Goal: Use online tool/utility: Utilize a website feature to perform a specific function

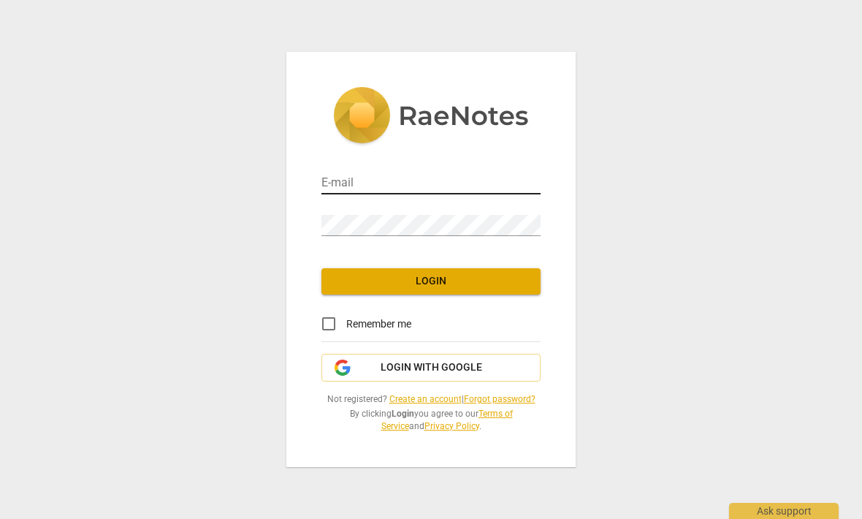
click at [440, 177] on input "email" at bounding box center [430, 183] width 219 height 21
type input "[PERSON_NAME][EMAIL_ADDRESS][DOMAIN_NAME]"
click at [459, 276] on span "Login" at bounding box center [431, 281] width 196 height 15
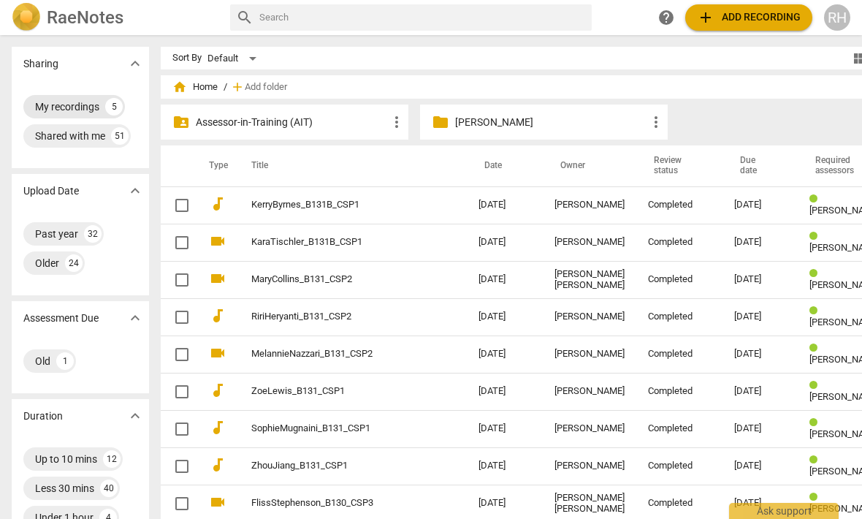
click at [66, 102] on div "My recordings" at bounding box center [67, 106] width 64 height 15
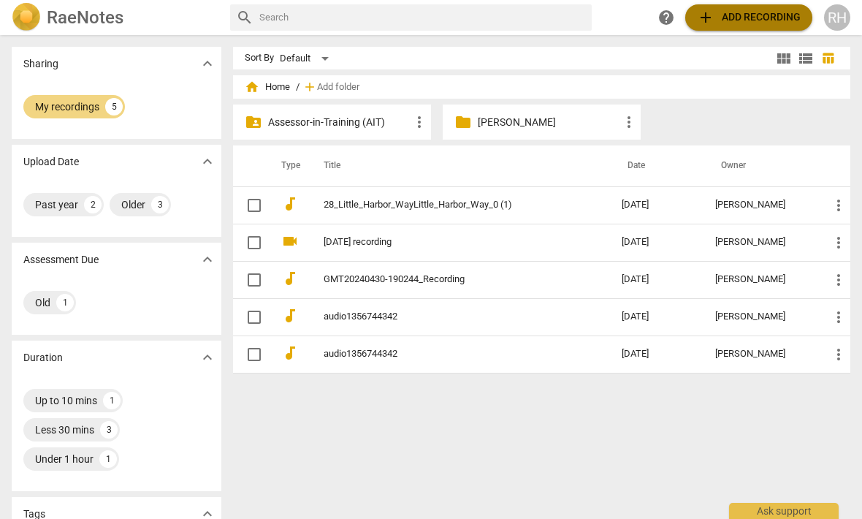
click at [709, 19] on span "add" at bounding box center [706, 18] width 18 height 18
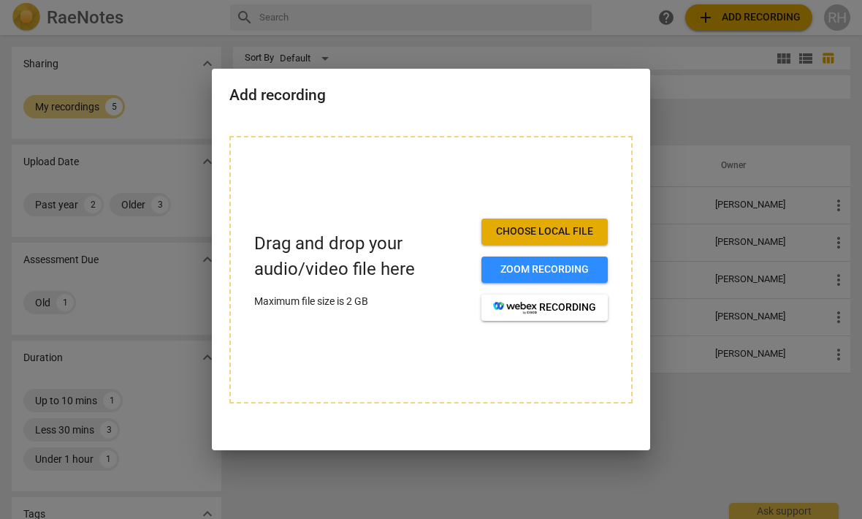
click at [572, 224] on span "Choose local file" at bounding box center [544, 231] width 103 height 15
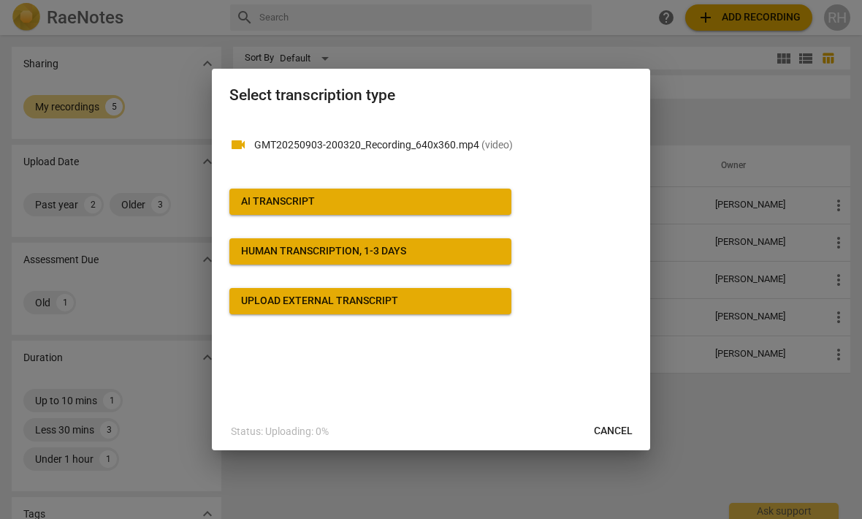
click at [470, 190] on button "AI Transcript" at bounding box center [370, 202] width 282 height 26
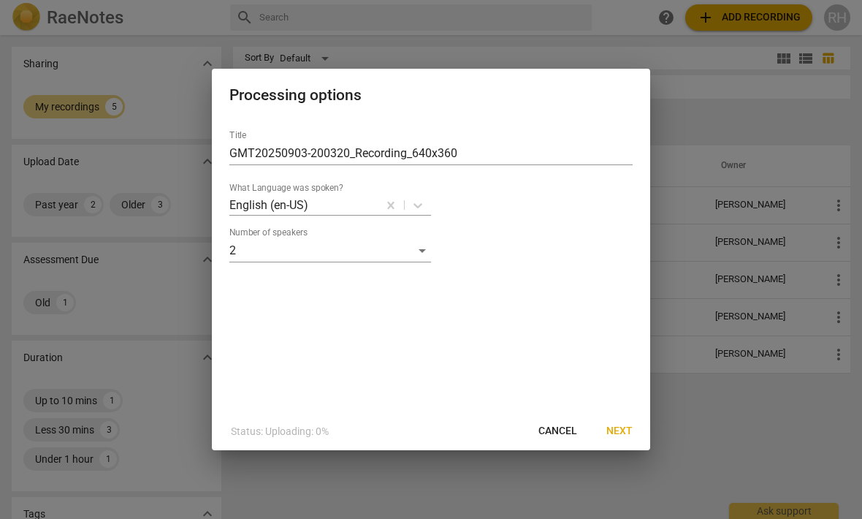
click at [630, 430] on span "Next" at bounding box center [619, 431] width 26 height 15
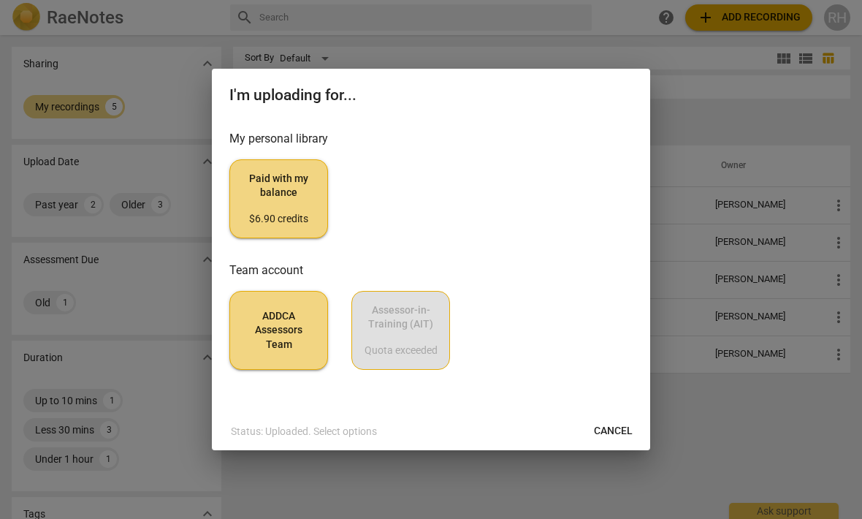
click at [280, 197] on span "Paid with my balance $6.90 credits" at bounding box center [279, 199] width 74 height 55
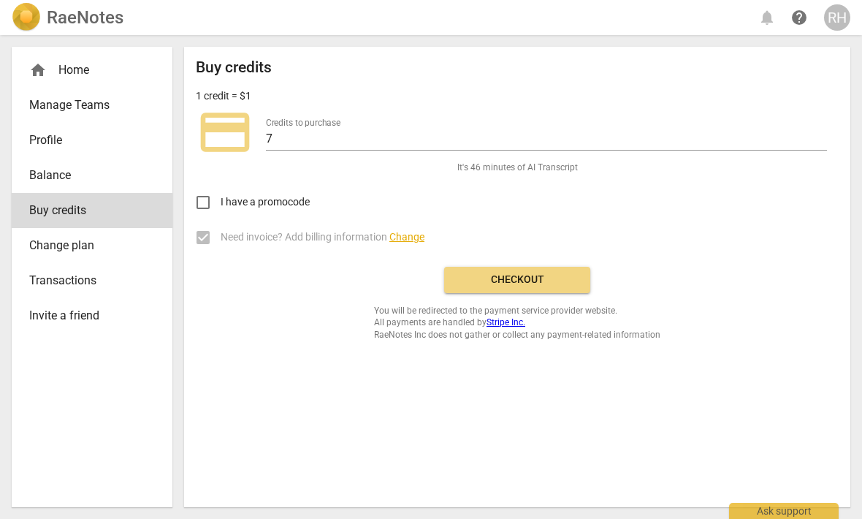
click at [539, 269] on button "Checkout" at bounding box center [517, 280] width 146 height 26
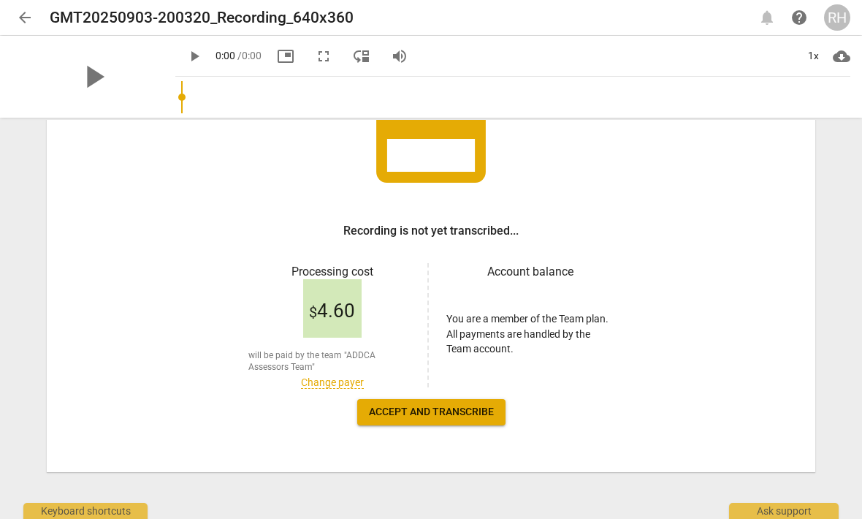
scroll to position [140, 0]
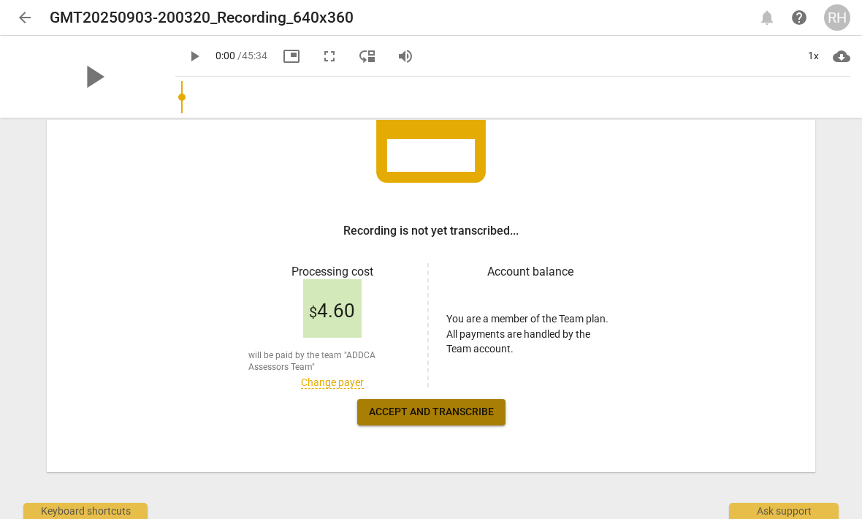
click at [435, 408] on span "Accept and transcribe" at bounding box center [431, 412] width 125 height 15
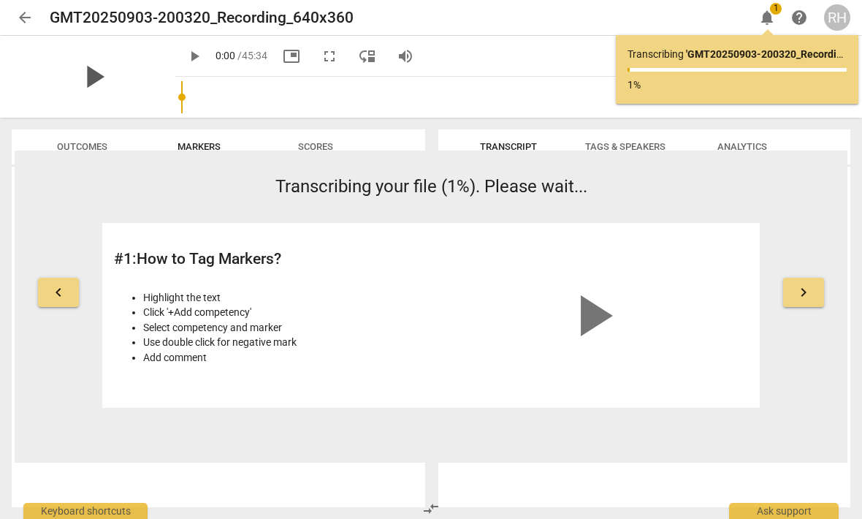
click at [94, 66] on span "play_arrow" at bounding box center [94, 77] width 38 height 38
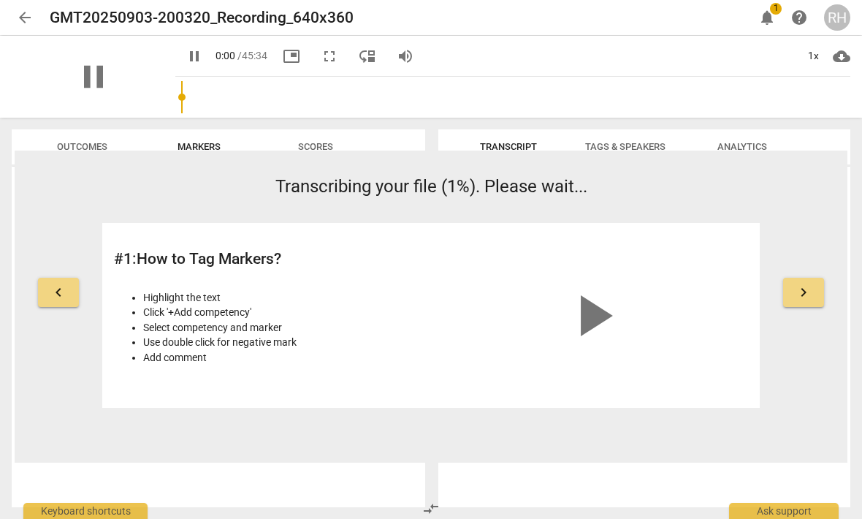
click at [27, 18] on span "arrow_back" at bounding box center [25, 18] width 18 height 18
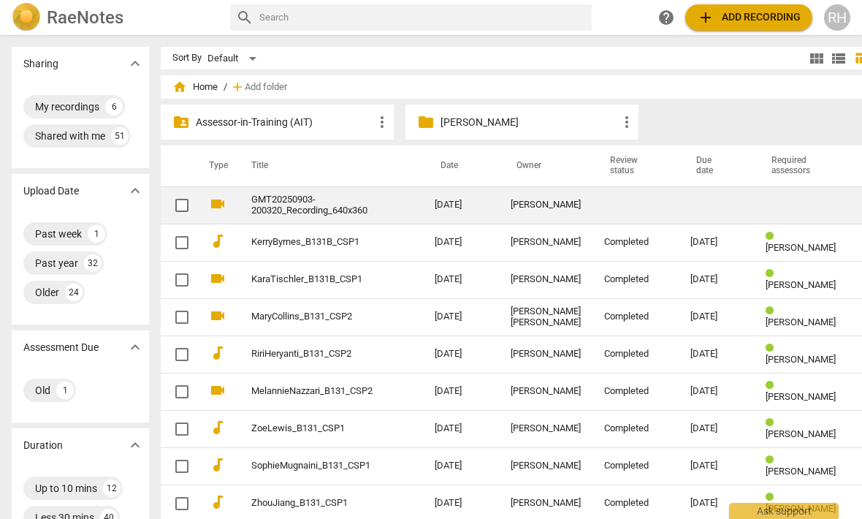
click at [452, 201] on td "[DATE]" at bounding box center [461, 204] width 76 height 37
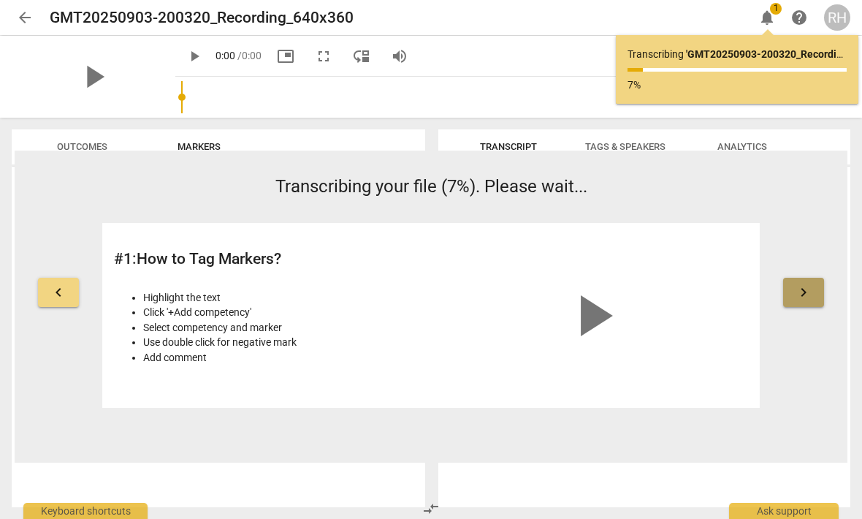
click at [806, 294] on span "keyboard_arrow_right" at bounding box center [804, 293] width 18 height 18
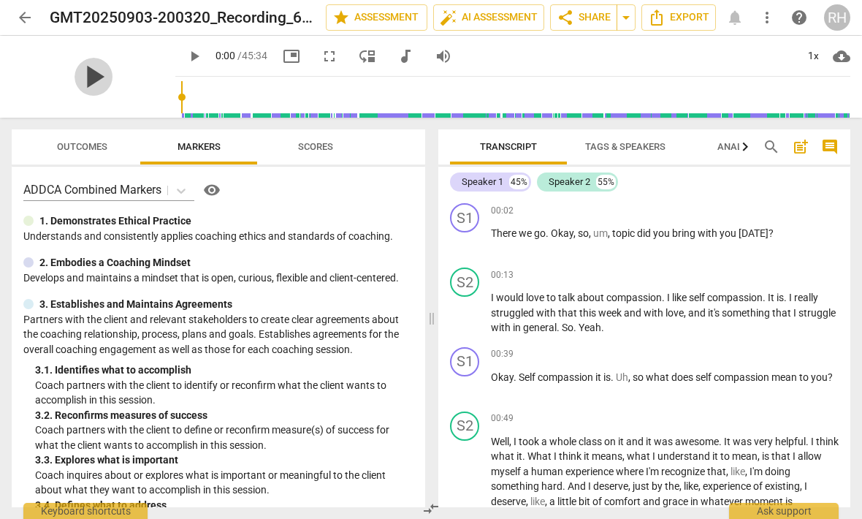
click at [85, 83] on span "play_arrow" at bounding box center [94, 77] width 38 height 38
click at [761, 209] on div "+" at bounding box center [759, 210] width 15 height 15
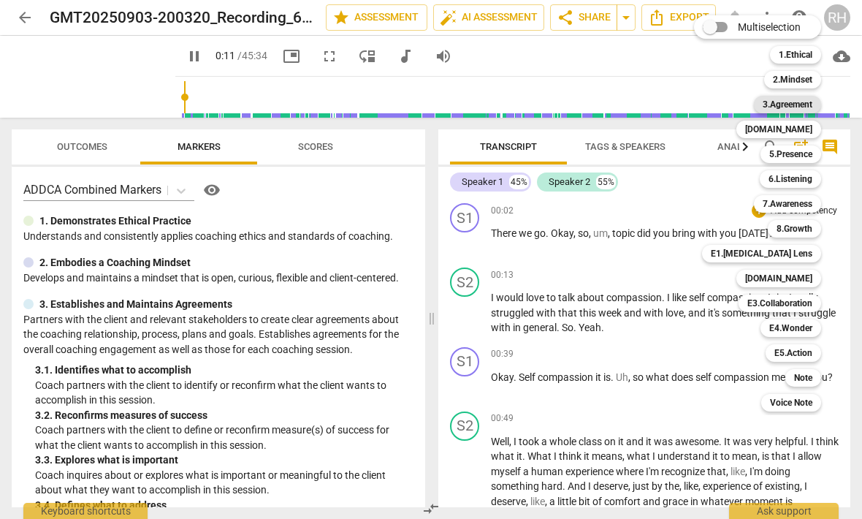
click at [802, 104] on b "3.Agreement" at bounding box center [788, 105] width 50 height 18
type input "12"
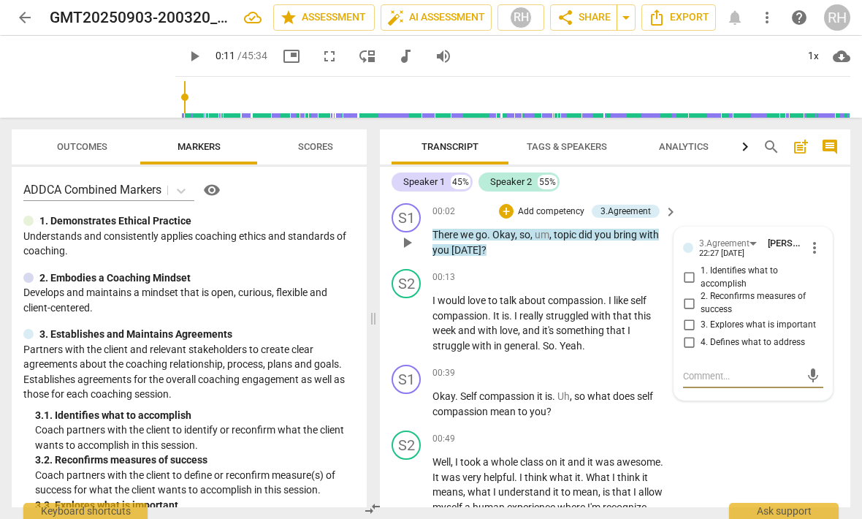
click at [688, 278] on input "1. Identifies what to accomplish" at bounding box center [688, 278] width 23 height 18
checkbox input "true"
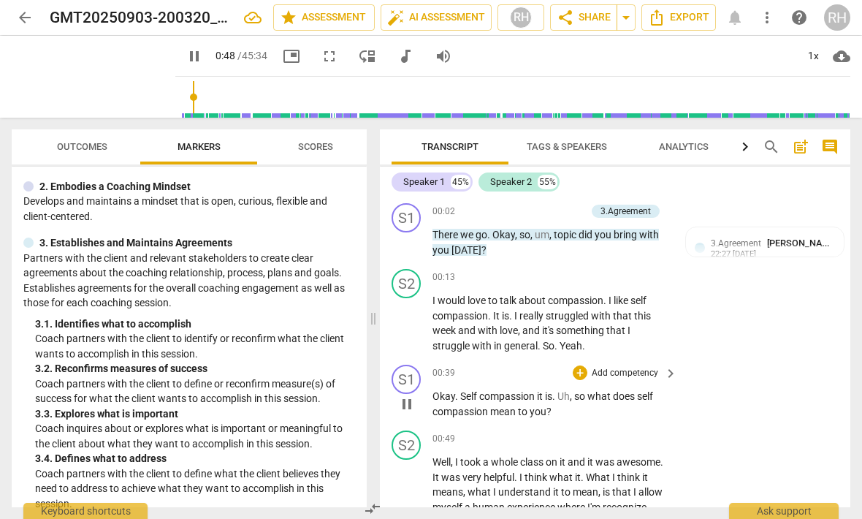
scroll to position [90, 0]
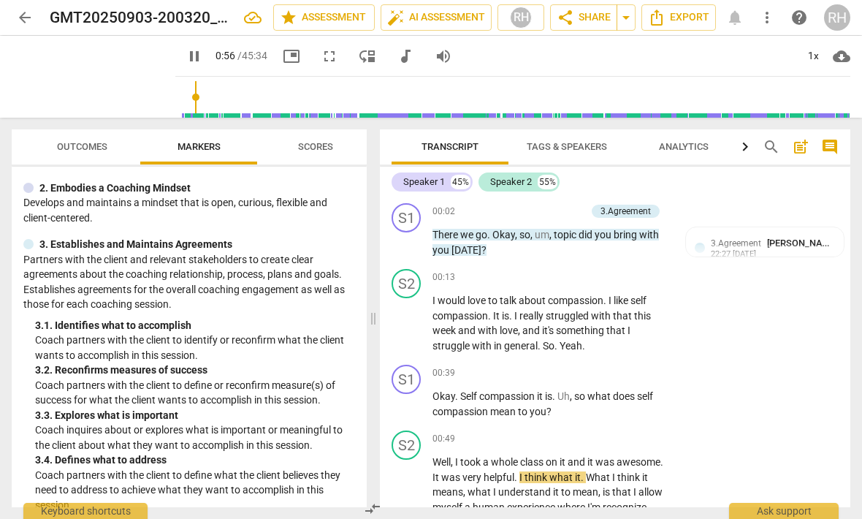
click at [186, 62] on span "pause" at bounding box center [195, 56] width 18 height 18
type input "57"
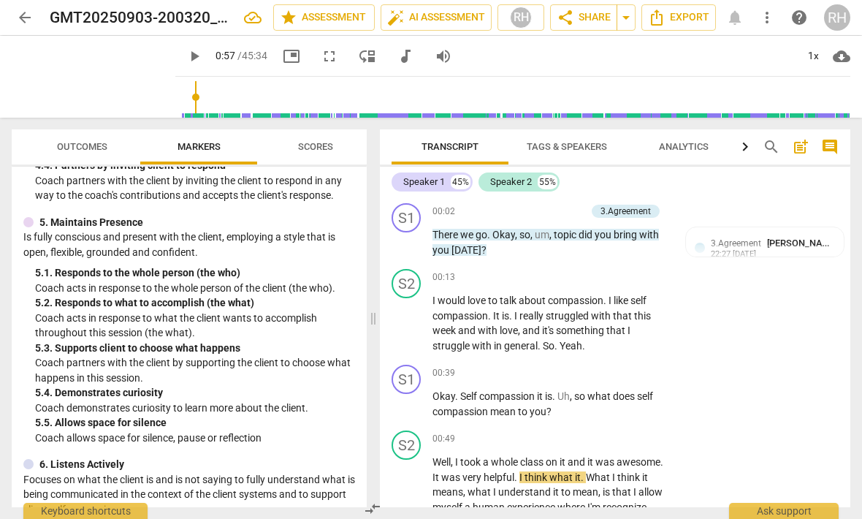
scroll to position [645, 0]
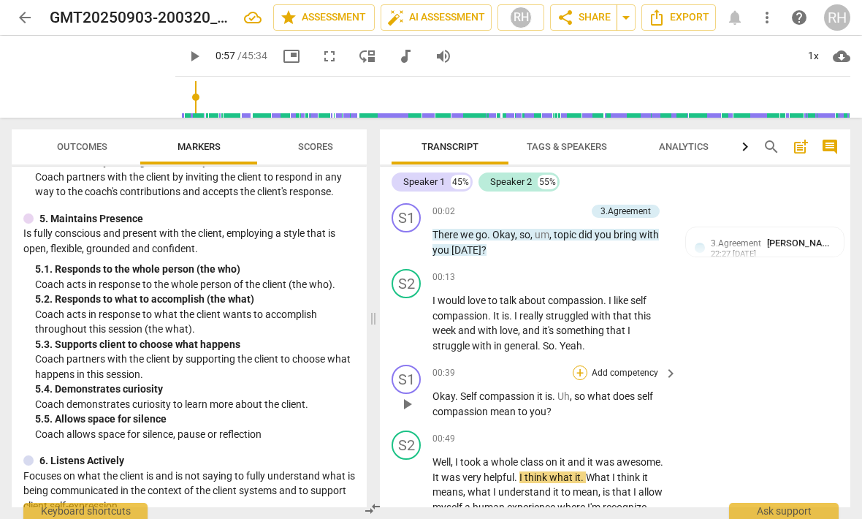
click at [587, 371] on div "+" at bounding box center [580, 372] width 15 height 15
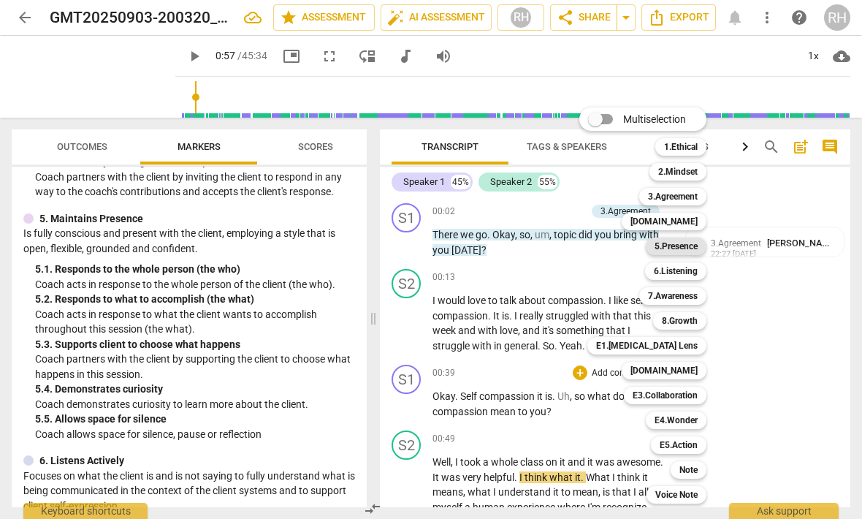
click at [690, 249] on b "5.Presence" at bounding box center [676, 246] width 43 height 18
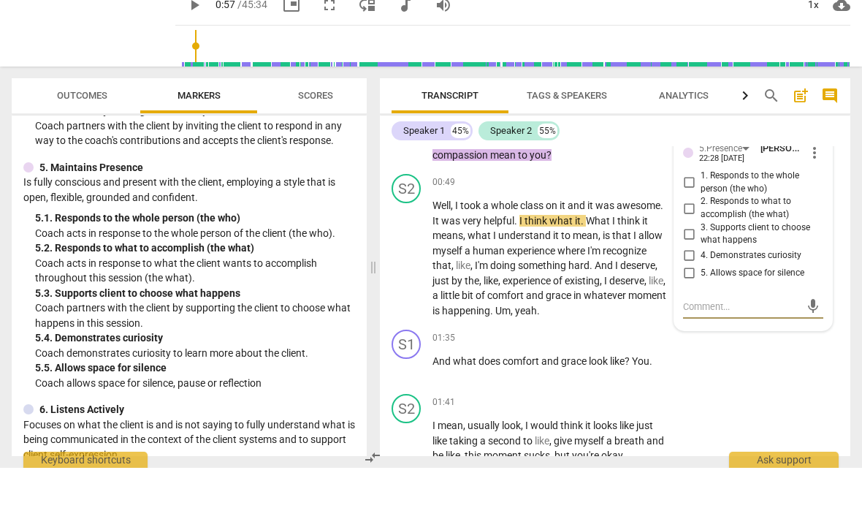
scroll to position [1, 0]
click at [689, 276] on input "3. Supports client to choose what happens" at bounding box center [688, 285] width 23 height 18
checkbox input "true"
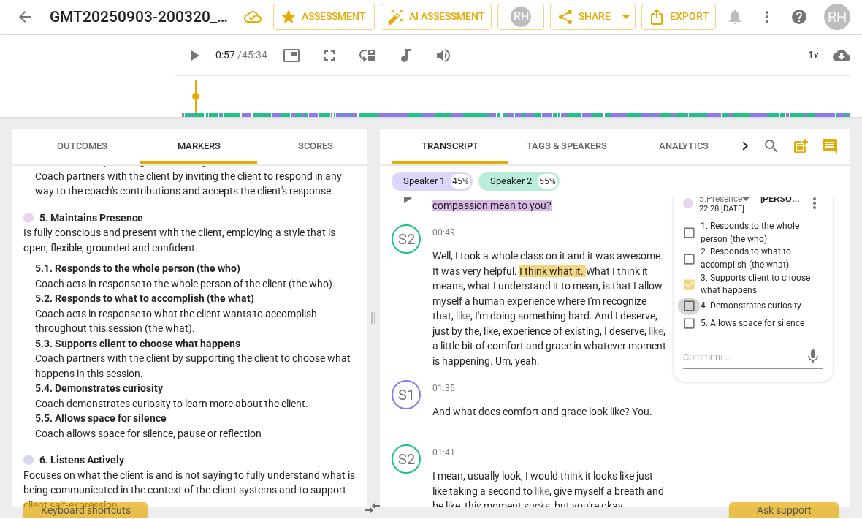
click at [699, 300] on input "4. Demonstrates curiosity" at bounding box center [688, 307] width 23 height 18
checkbox input "true"
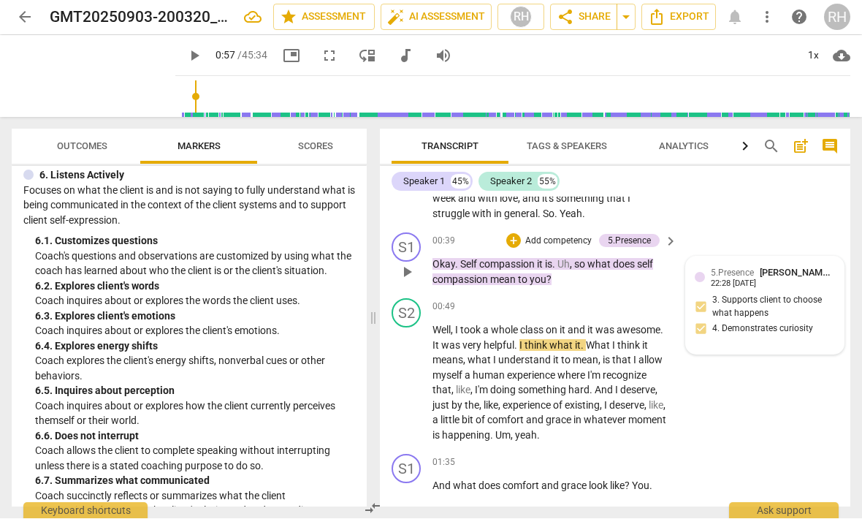
scroll to position [131, 0]
click at [515, 236] on div "+" at bounding box center [513, 242] width 15 height 15
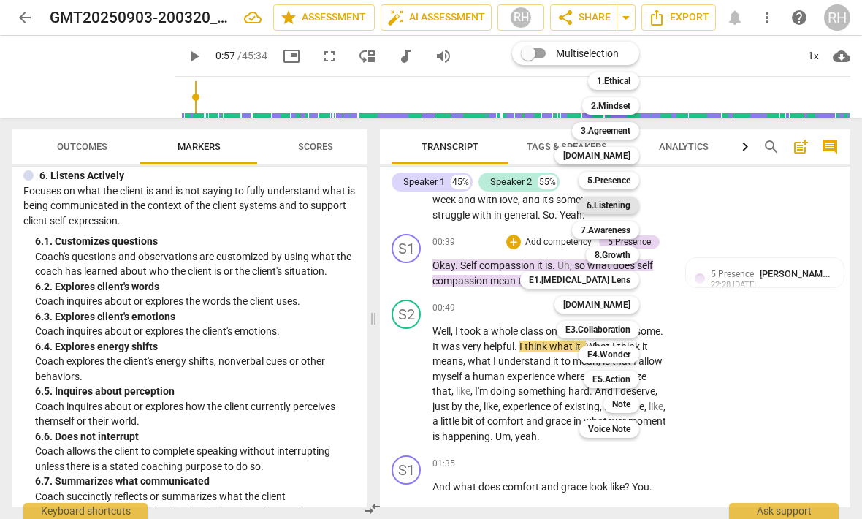
click at [627, 202] on b "6.Listening" at bounding box center [609, 206] width 44 height 18
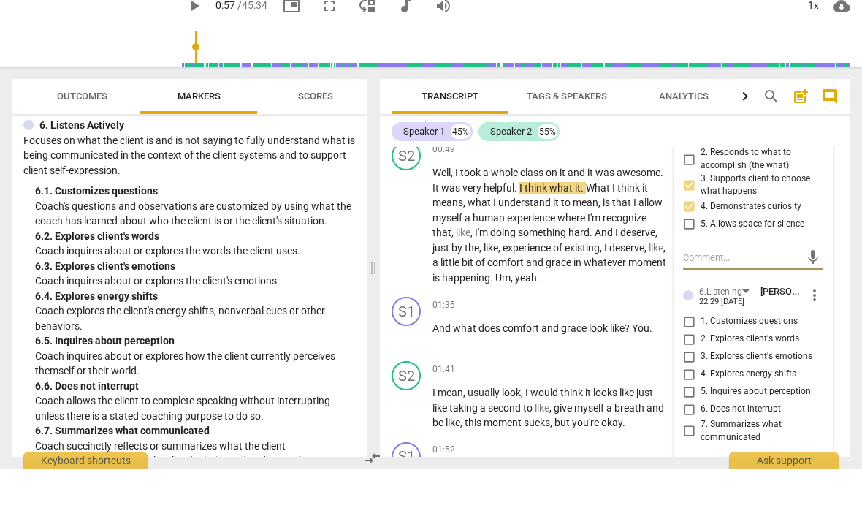
scroll to position [261, 0]
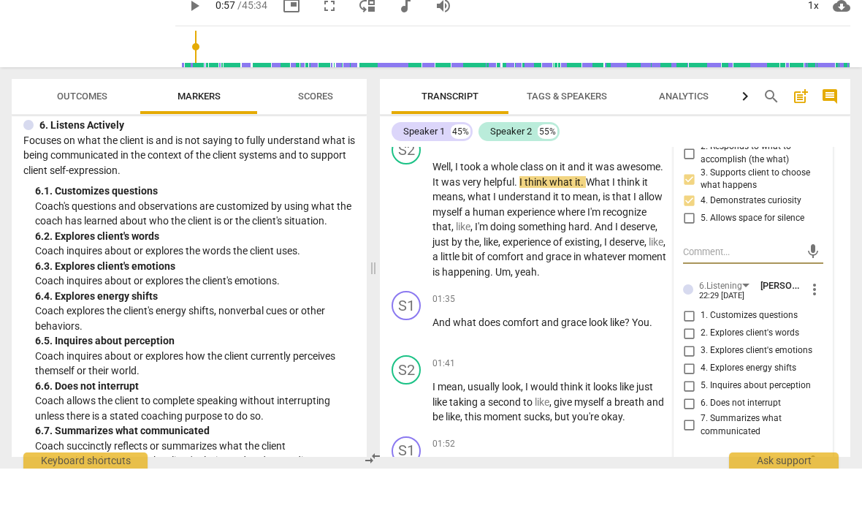
click at [688, 357] on input "1. Customizes questions" at bounding box center [688, 366] width 23 height 18
checkbox input "true"
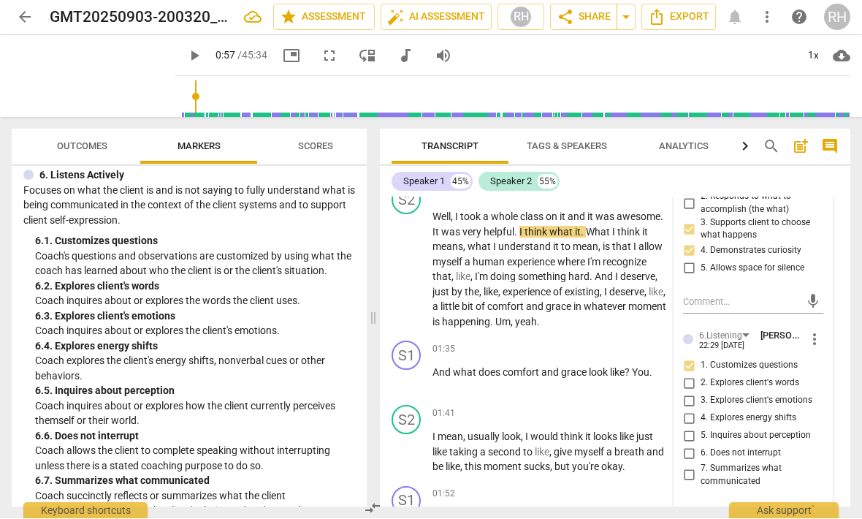
click at [696, 375] on input "2. Explores client's words" at bounding box center [688, 384] width 23 height 18
checkbox input "true"
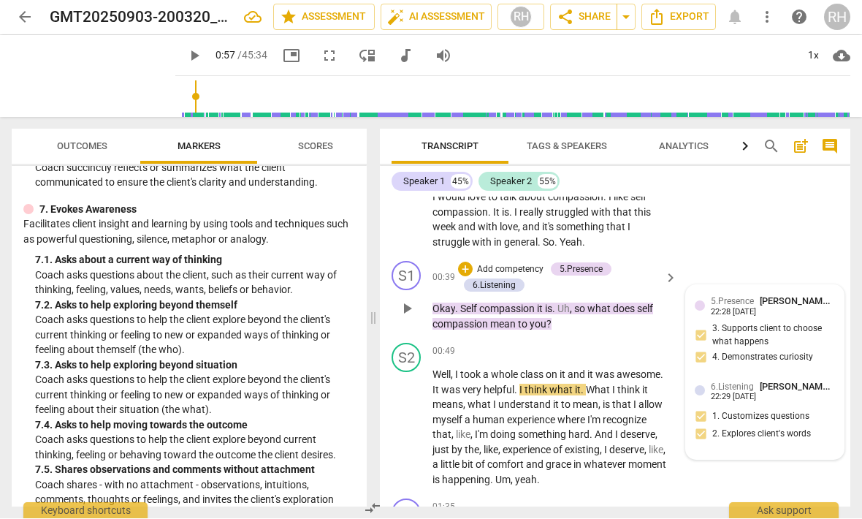
scroll to position [102, 0]
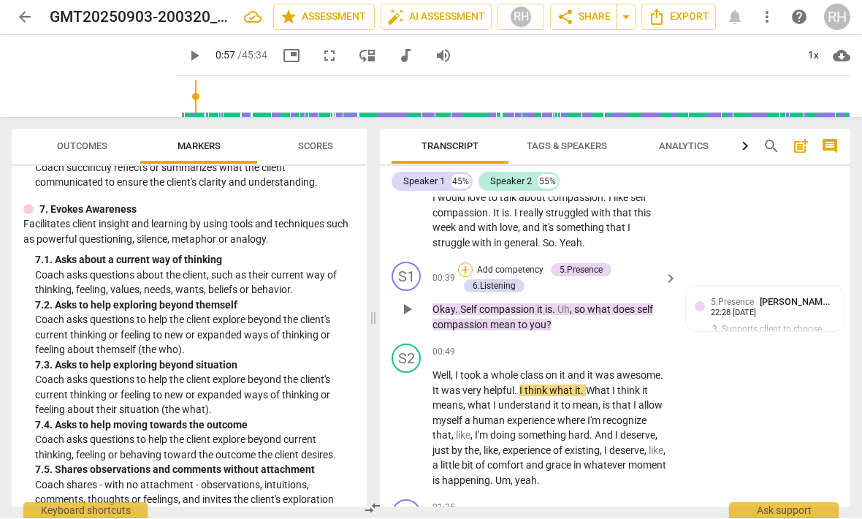
click at [467, 267] on div "+" at bounding box center [465, 270] width 15 height 15
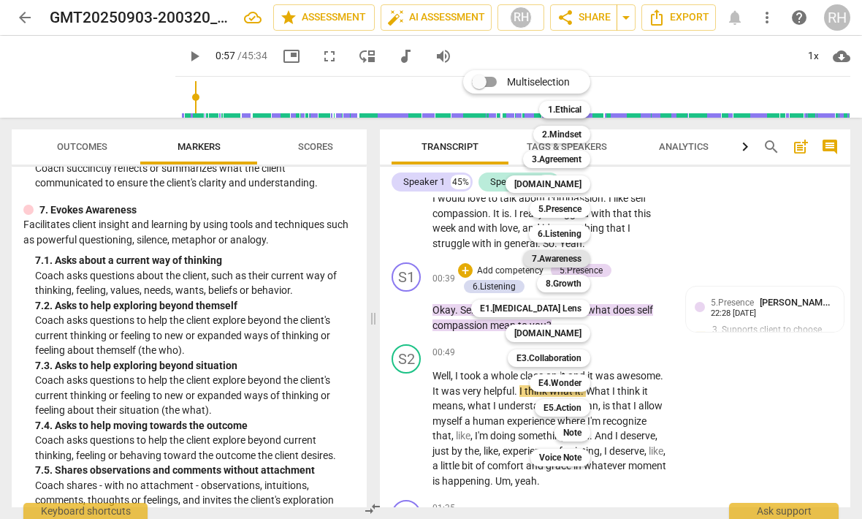
click at [573, 259] on b "7.Awareness" at bounding box center [557, 259] width 50 height 18
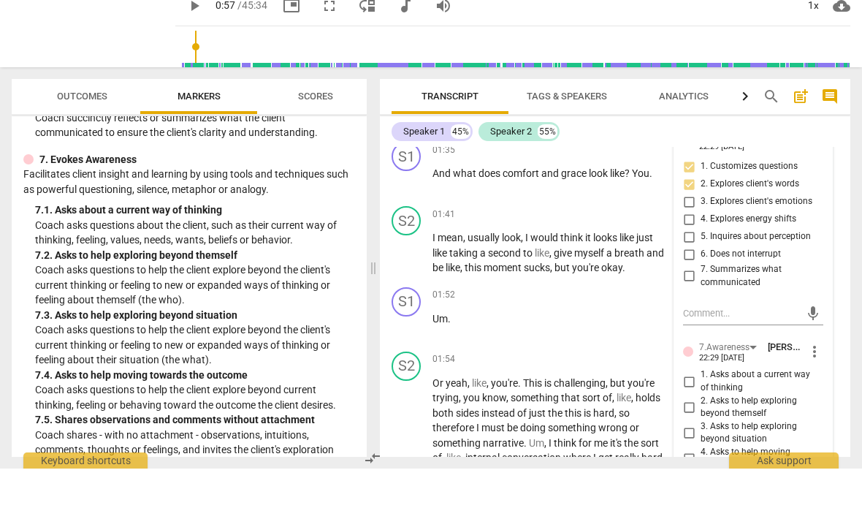
scroll to position [427, 0]
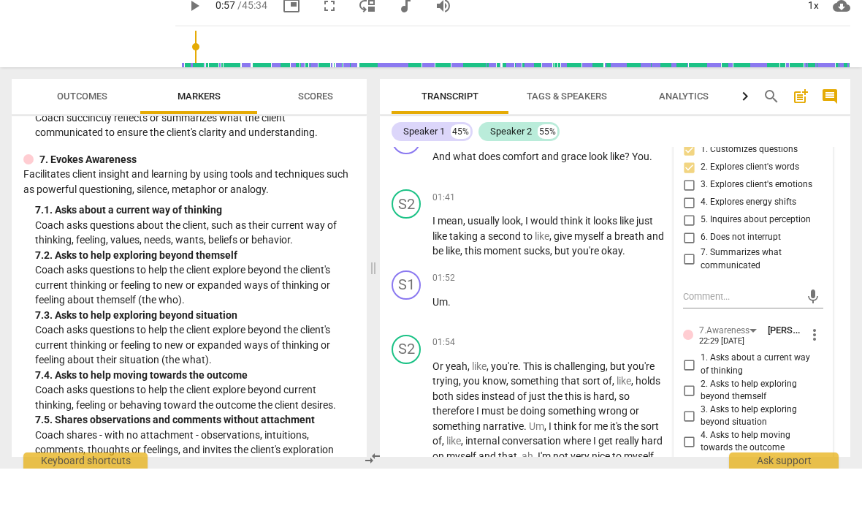
click at [688, 406] on input "1. Asks about a current way of thinking" at bounding box center [688, 415] width 23 height 18
checkbox input "true"
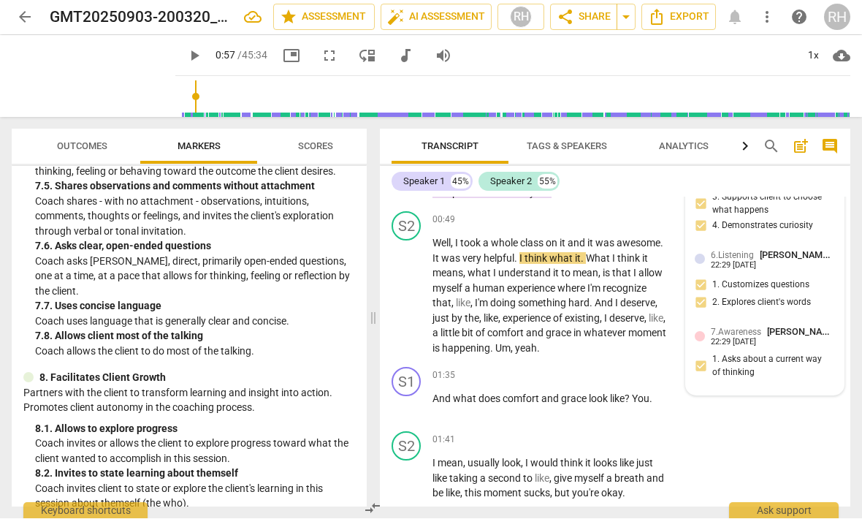
scroll to position [232, 0]
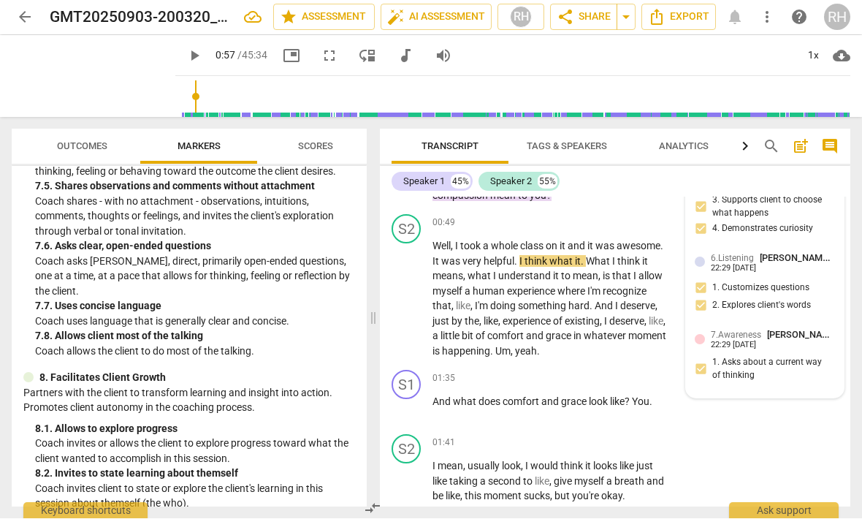
click at [753, 332] on span "7.Awareness" at bounding box center [736, 335] width 50 height 10
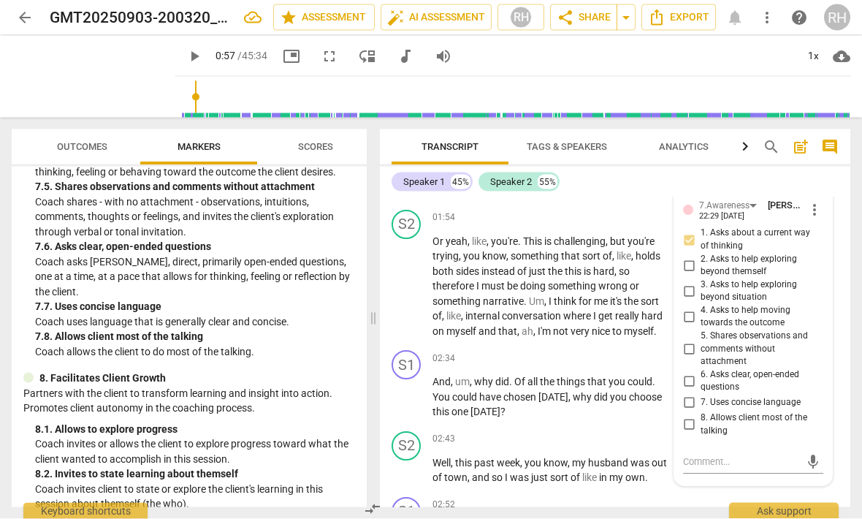
scroll to position [602, 0]
click at [690, 372] on input "6. Asks clear, open-ended questions" at bounding box center [688, 381] width 23 height 18
checkbox input "true"
click at [691, 394] on input "7. Uses concise language" at bounding box center [688, 403] width 23 height 18
checkbox input "true"
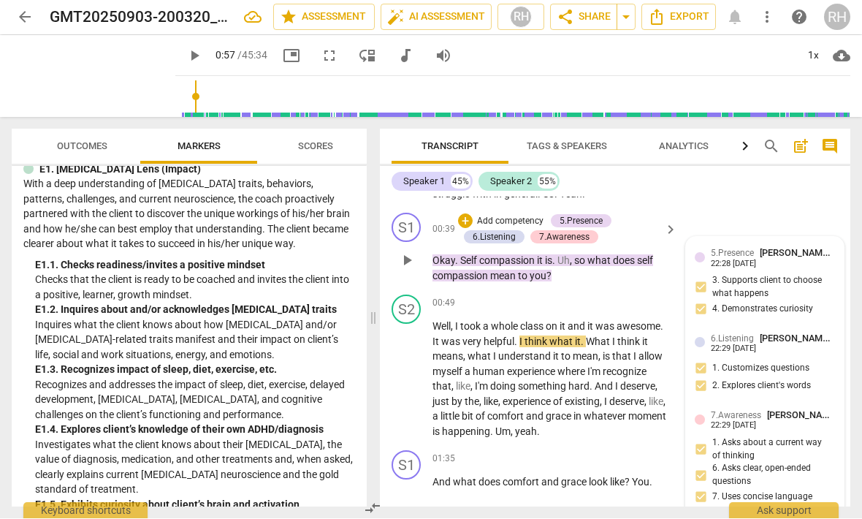
scroll to position [148, 0]
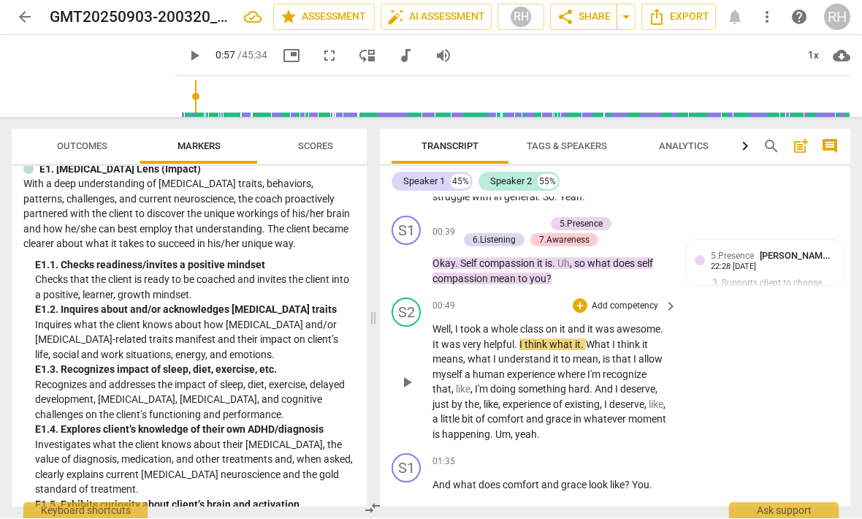
click at [403, 374] on span "play_arrow" at bounding box center [407, 383] width 18 height 18
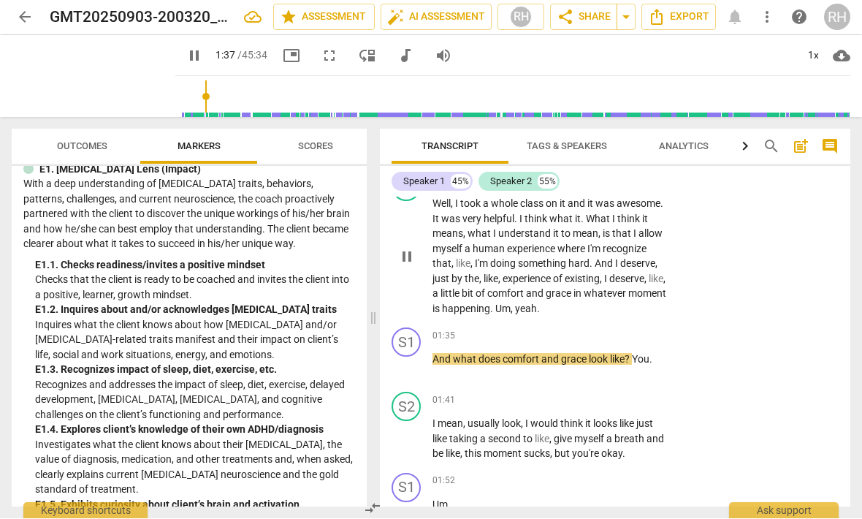
scroll to position [278, 0]
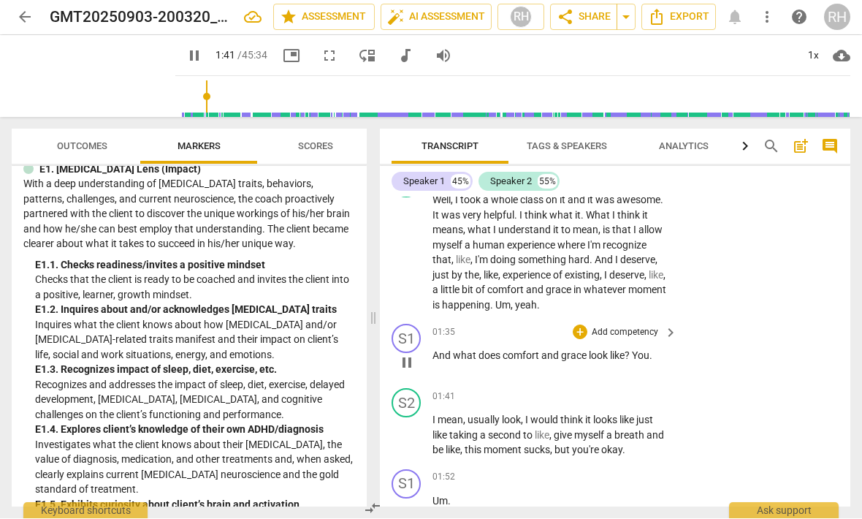
click at [403, 359] on span "pause" at bounding box center [407, 363] width 18 height 18
type input "102"
click at [585, 331] on div "+" at bounding box center [580, 332] width 15 height 15
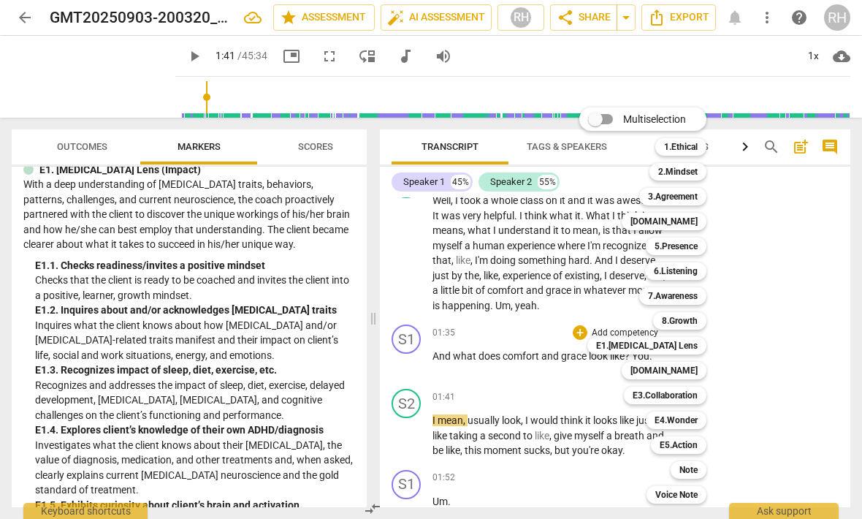
click at [392, 246] on div at bounding box center [431, 259] width 862 height 519
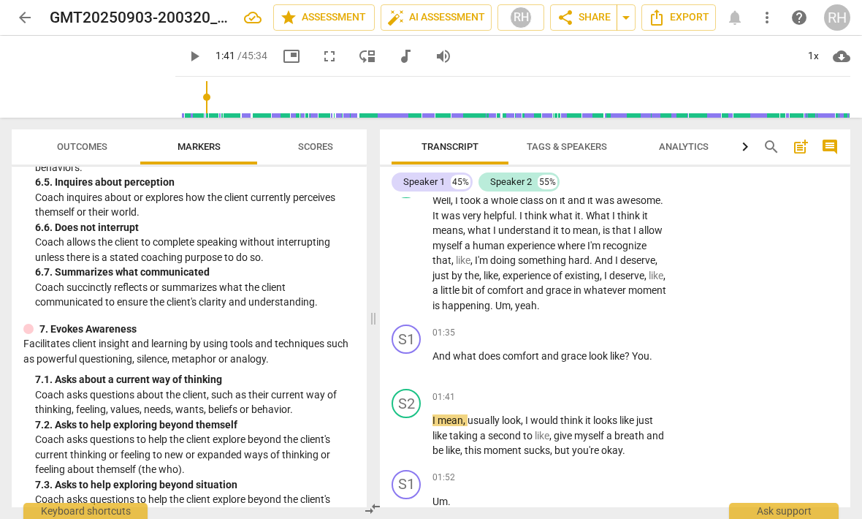
scroll to position [1135, 0]
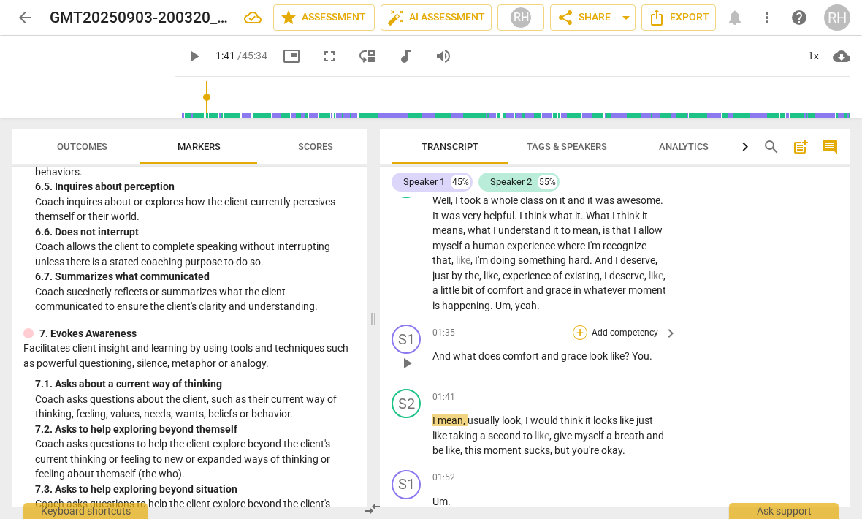
click at [575, 332] on div "+" at bounding box center [580, 332] width 15 height 15
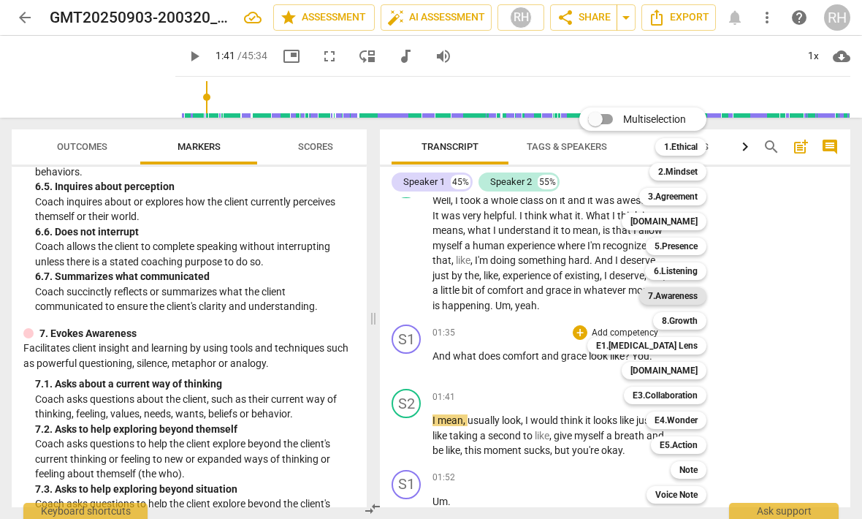
click at [695, 297] on b "7.Awareness" at bounding box center [673, 296] width 50 height 18
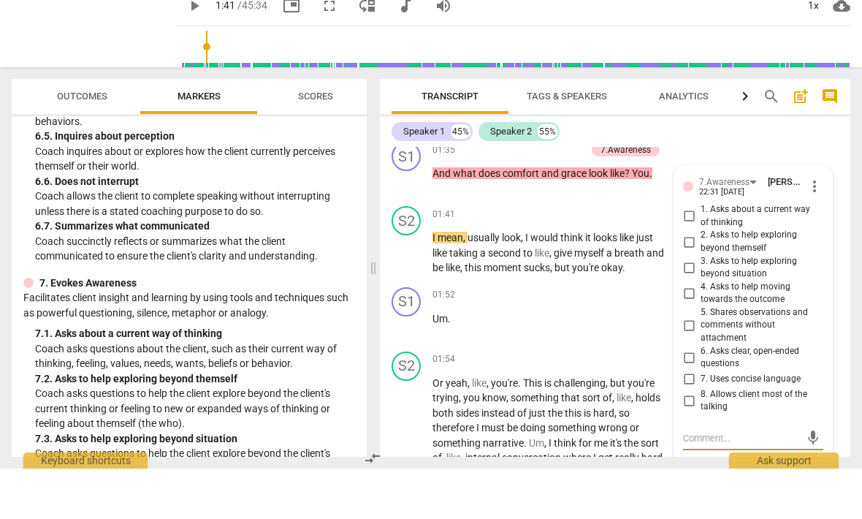
scroll to position [409, 0]
click at [690, 259] on input "1. Asks about a current way of thinking" at bounding box center [688, 268] width 23 height 18
checkbox input "true"
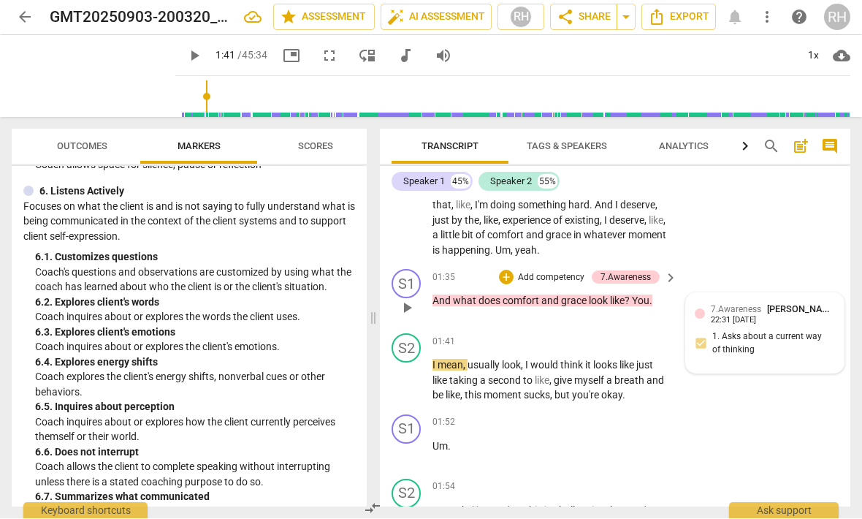
scroll to position [332, 0]
click at [501, 272] on div "+" at bounding box center [506, 278] width 15 height 15
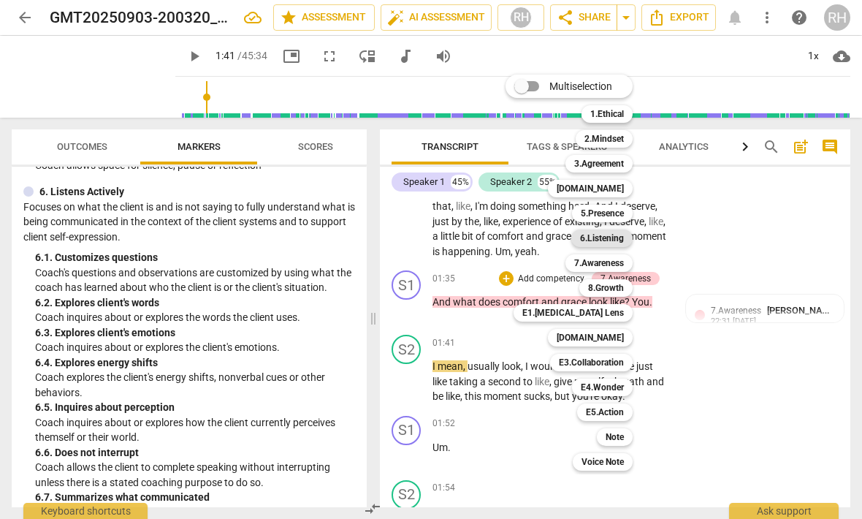
click at [620, 237] on b "6.Listening" at bounding box center [602, 238] width 44 height 18
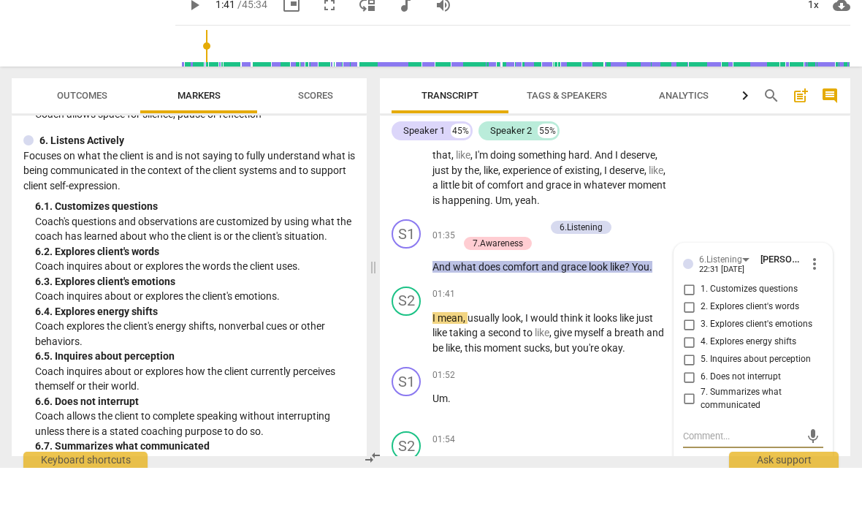
scroll to position [1, 0]
click at [688, 332] on input "1. Customizes questions" at bounding box center [688, 341] width 23 height 18
checkbox input "true"
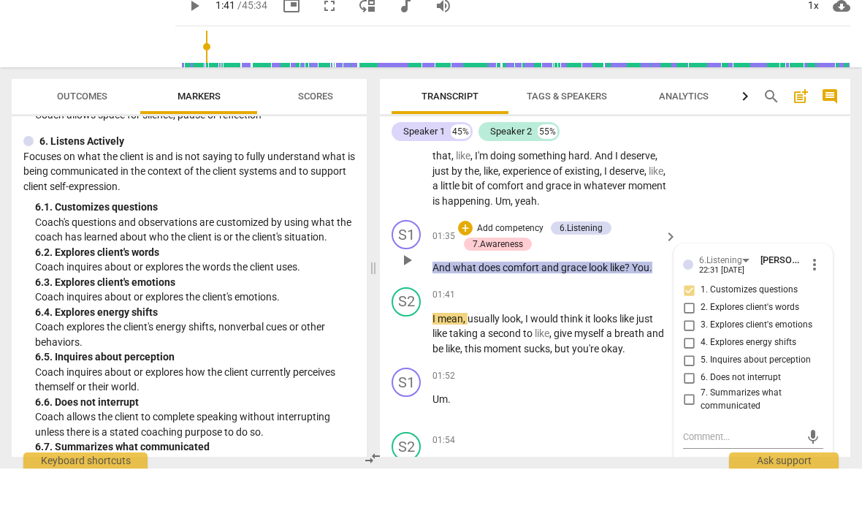
scroll to position [0, 0]
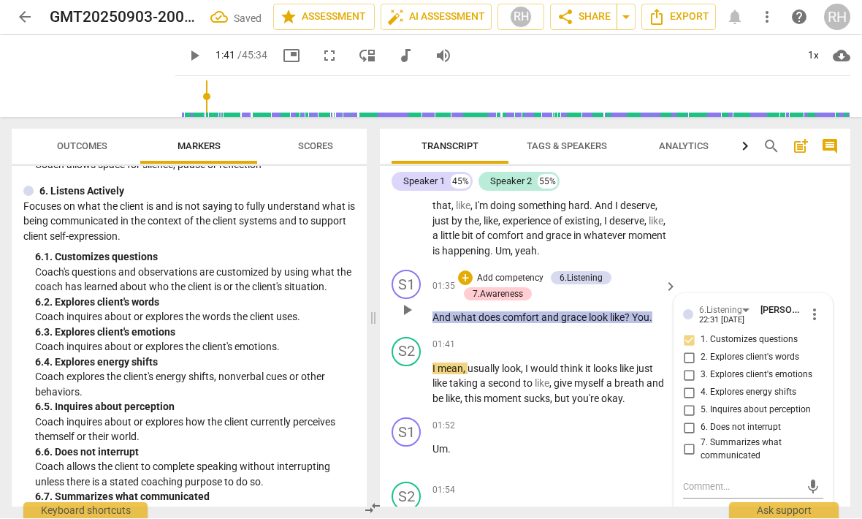
click at [693, 356] on input "2. Explores client's words" at bounding box center [688, 358] width 23 height 18
checkbox input "true"
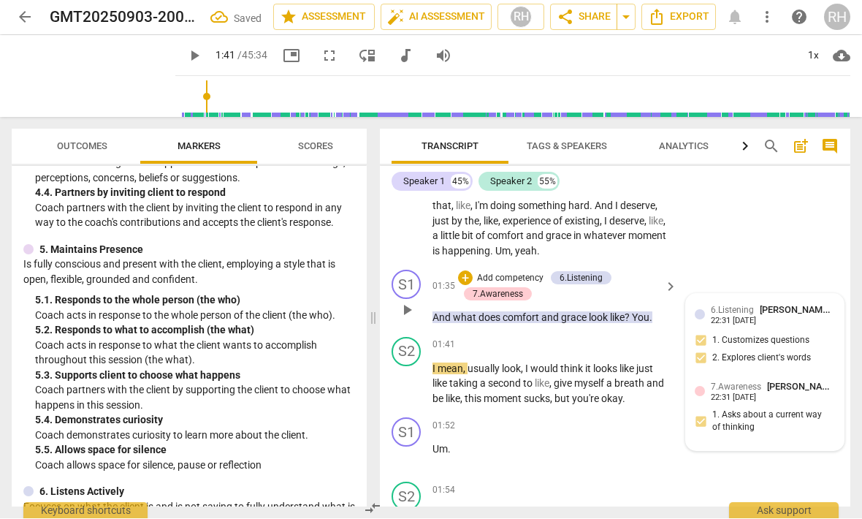
scroll to position [613, 0]
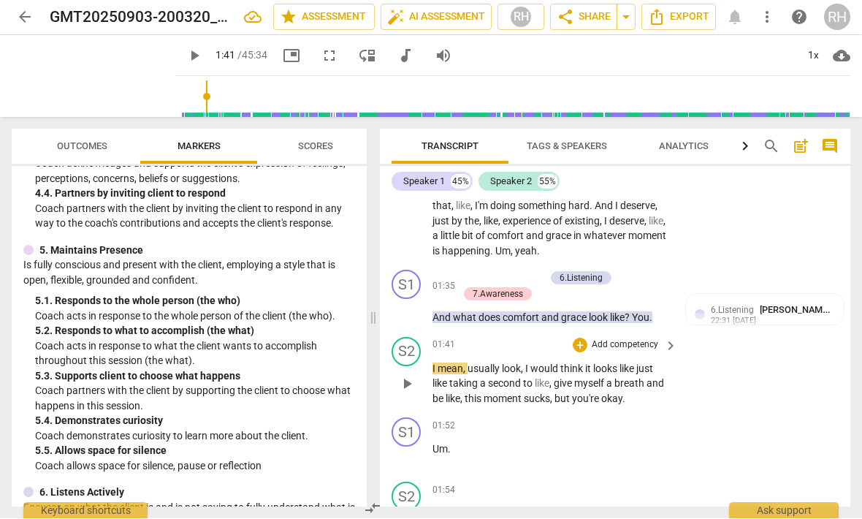
click at [411, 384] on span "play_arrow" at bounding box center [407, 385] width 18 height 18
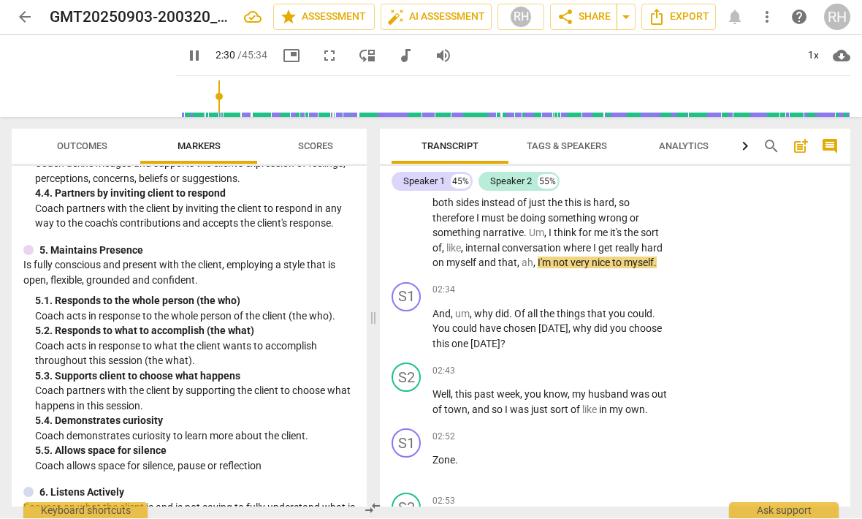
scroll to position [673, 0]
click at [398, 321] on span "pause" at bounding box center [407, 329] width 18 height 18
type input "162"
click at [582, 283] on div "+" at bounding box center [580, 290] width 15 height 15
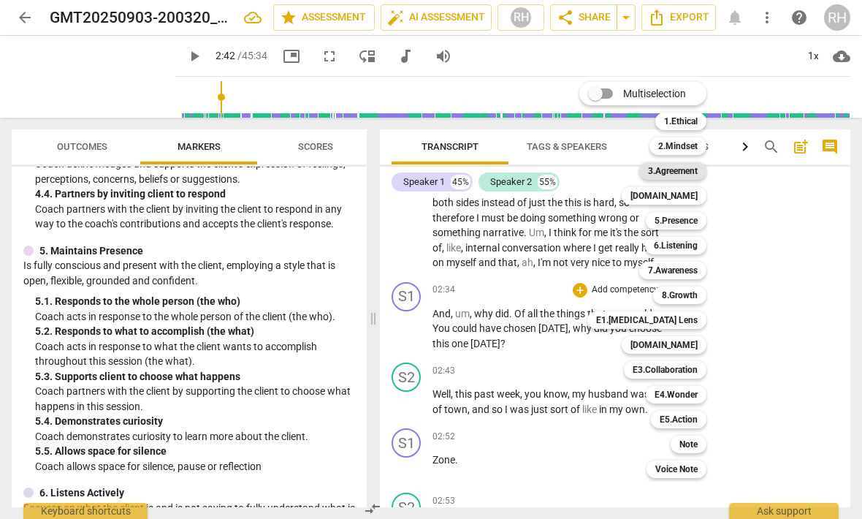
click at [686, 172] on b "3.Agreement" at bounding box center [673, 171] width 50 height 18
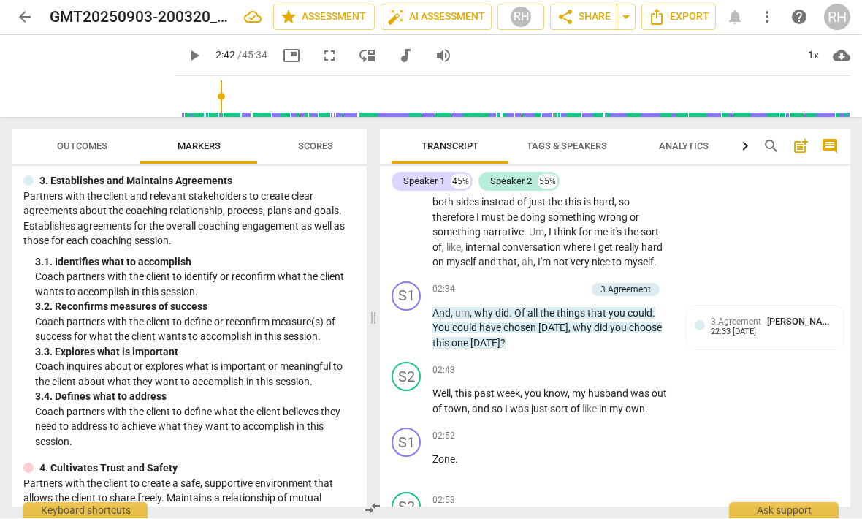
scroll to position [151, 0]
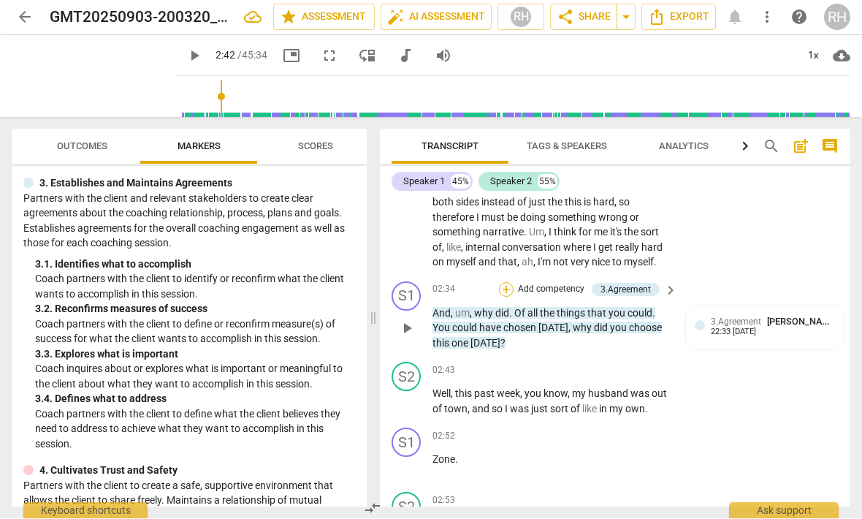
click at [504, 283] on div "+" at bounding box center [506, 290] width 15 height 15
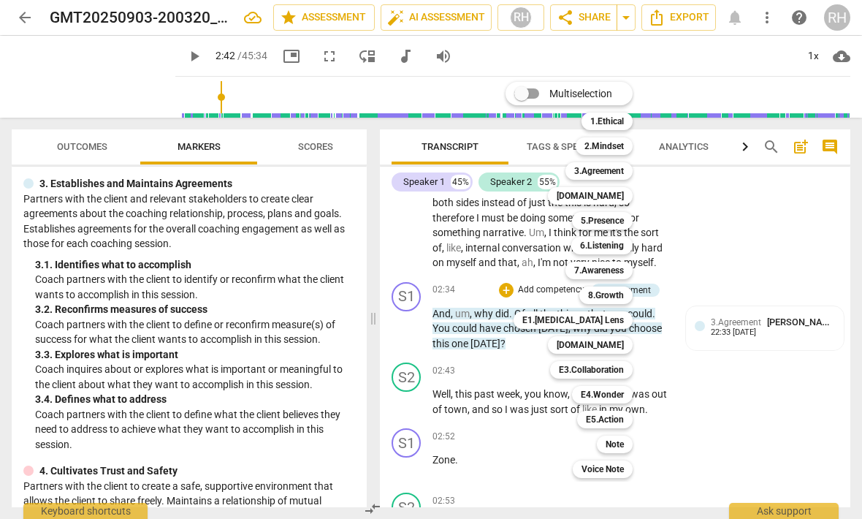
click at [735, 218] on div at bounding box center [431, 259] width 862 height 519
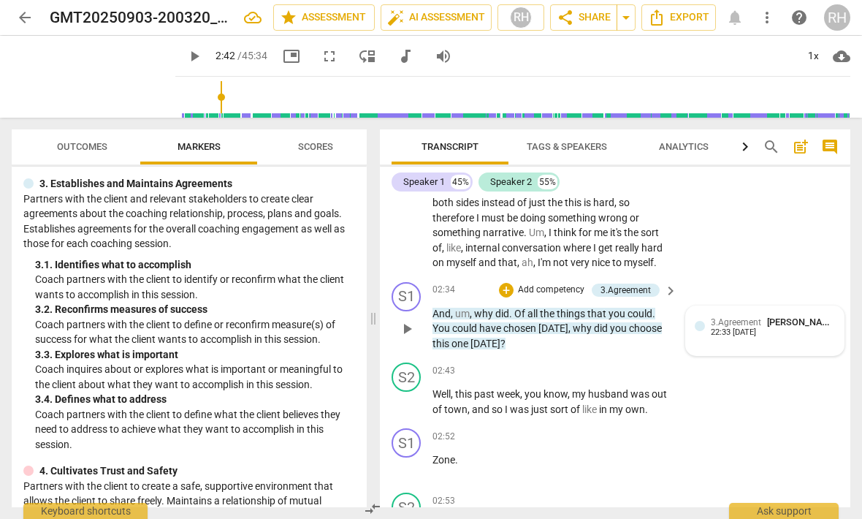
click at [754, 317] on span "3.Agreement" at bounding box center [736, 322] width 50 height 10
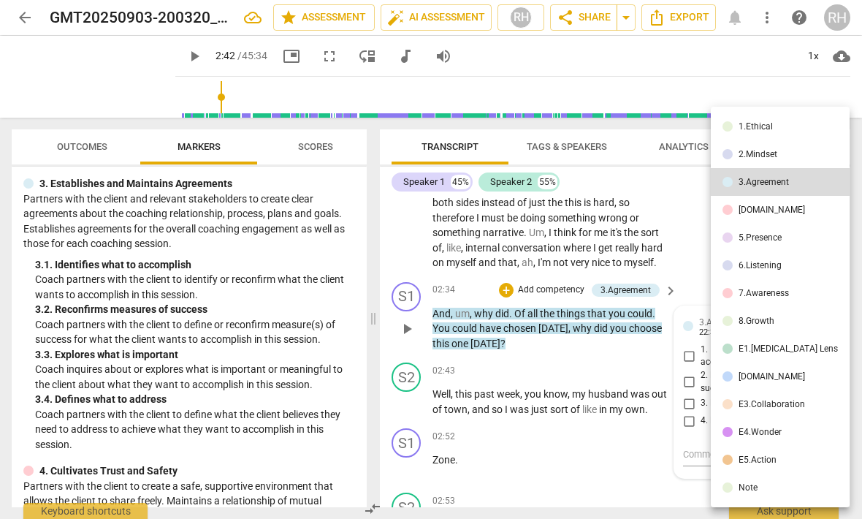
click at [677, 199] on div at bounding box center [431, 259] width 862 height 519
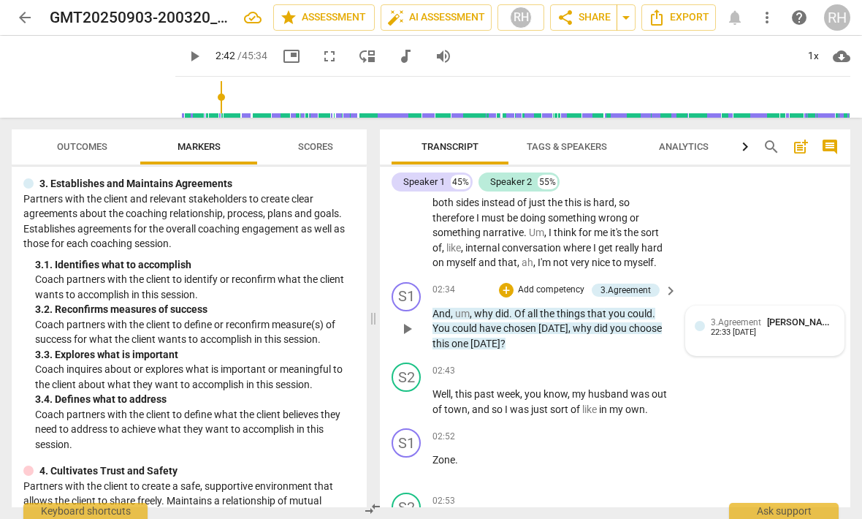
click at [335, 150] on span "Scores" at bounding box center [316, 147] width 70 height 20
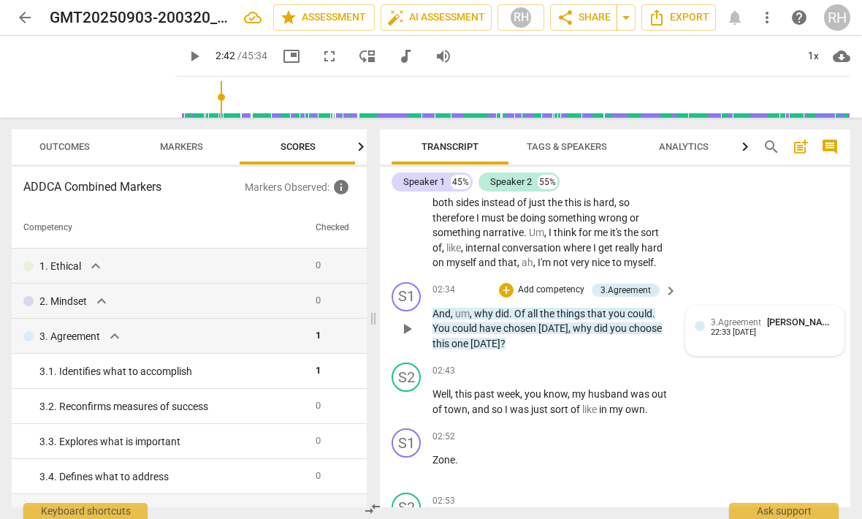
scroll to position [0, 19]
click at [188, 148] on span "Markers" at bounding box center [180, 146] width 43 height 11
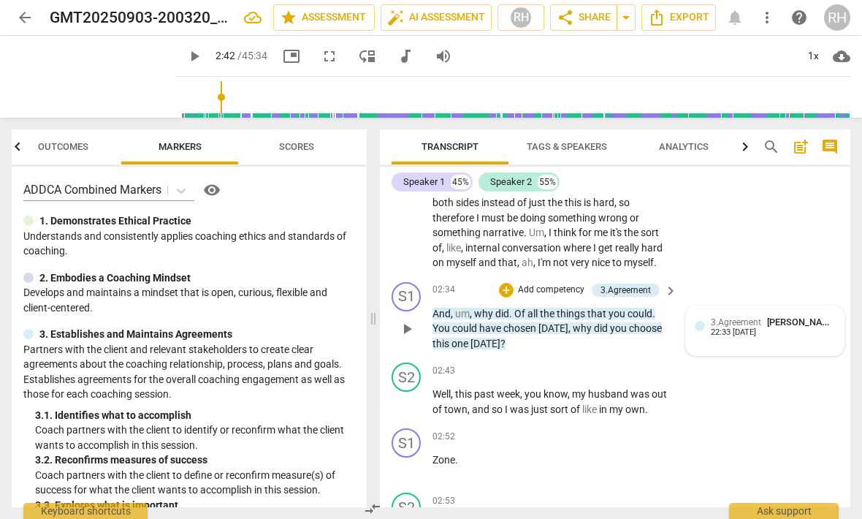
click at [737, 317] on span "3.Agreement" at bounding box center [736, 322] width 50 height 10
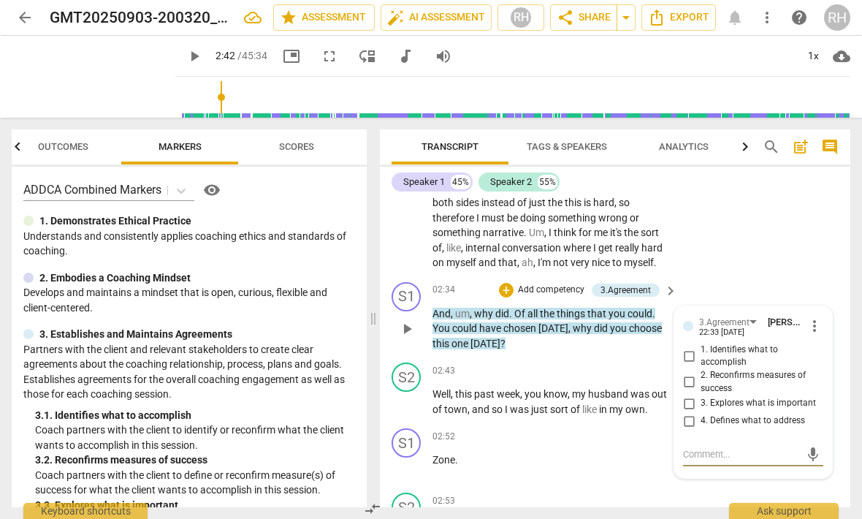
scroll to position [1, 0]
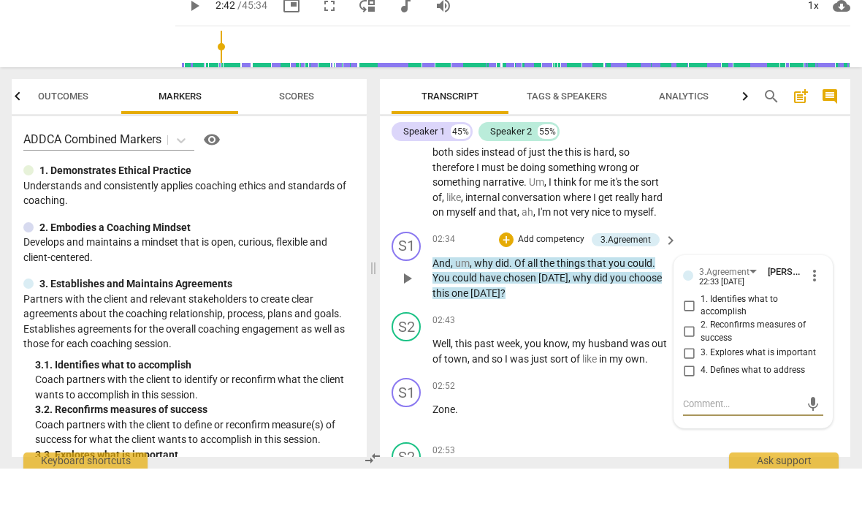
click at [693, 395] on input "3. Explores what is important" at bounding box center [688, 404] width 23 height 18
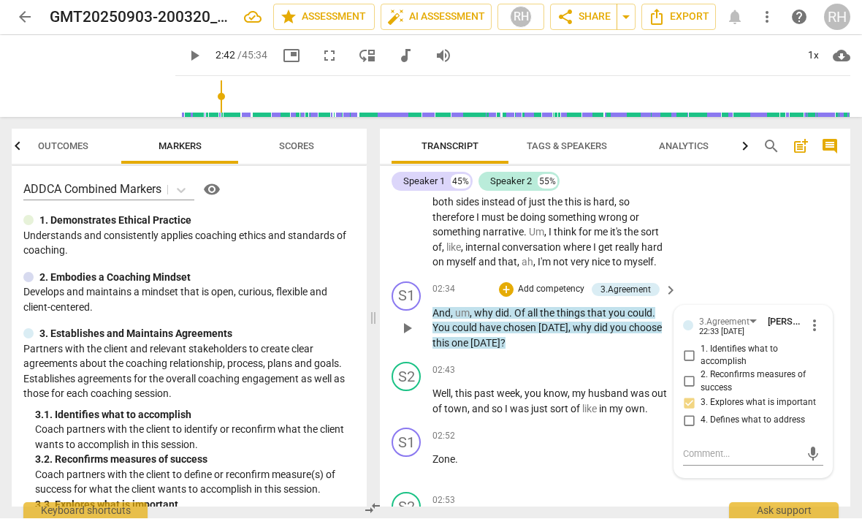
click at [691, 395] on input "3. Explores what is important" at bounding box center [688, 404] width 23 height 18
checkbox input "true"
click at [703, 447] on textarea at bounding box center [741, 454] width 117 height 14
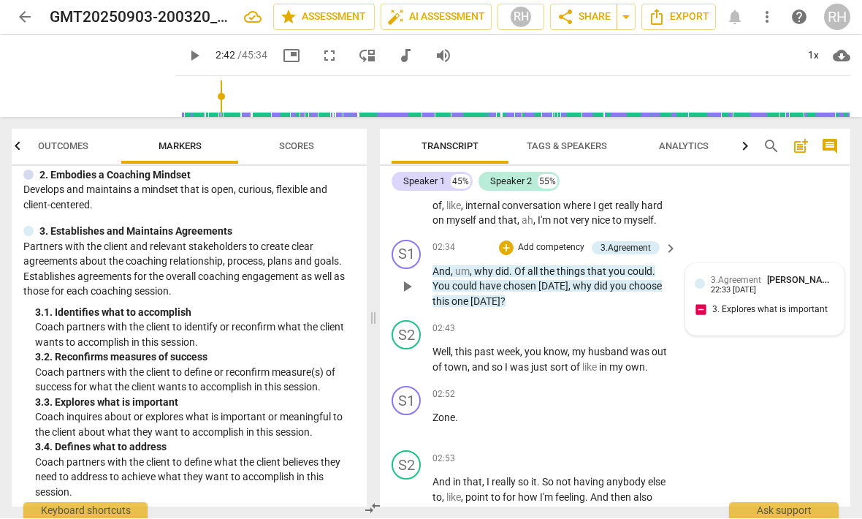
scroll to position [712, 0]
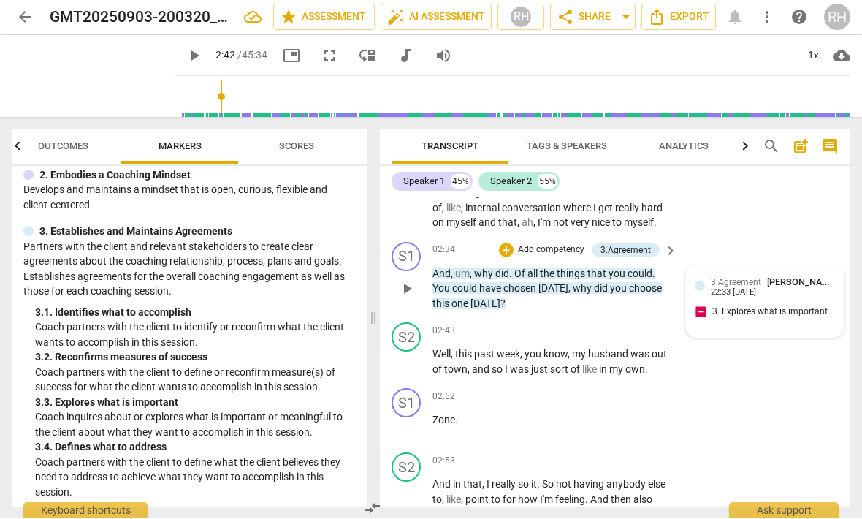
click at [772, 277] on span "[PERSON_NAME]" at bounding box center [802, 282] width 70 height 11
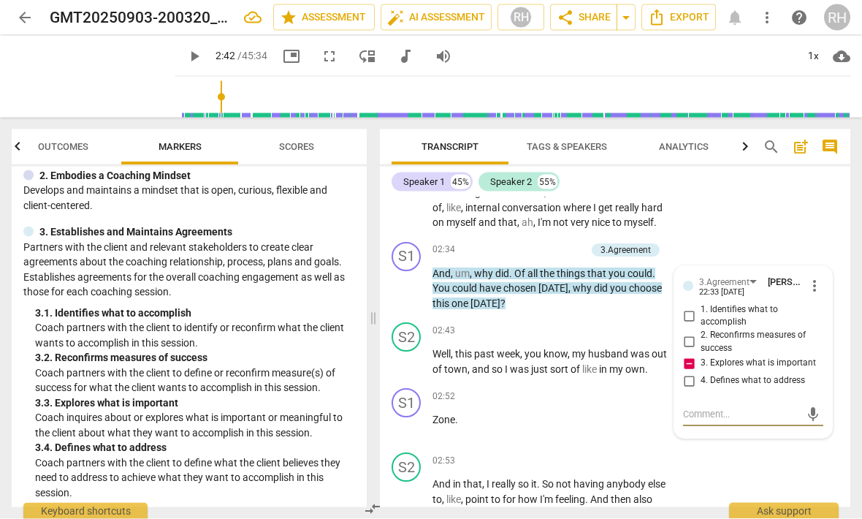
type textarea "I"
type textarea "I’"
type textarea "I’m"
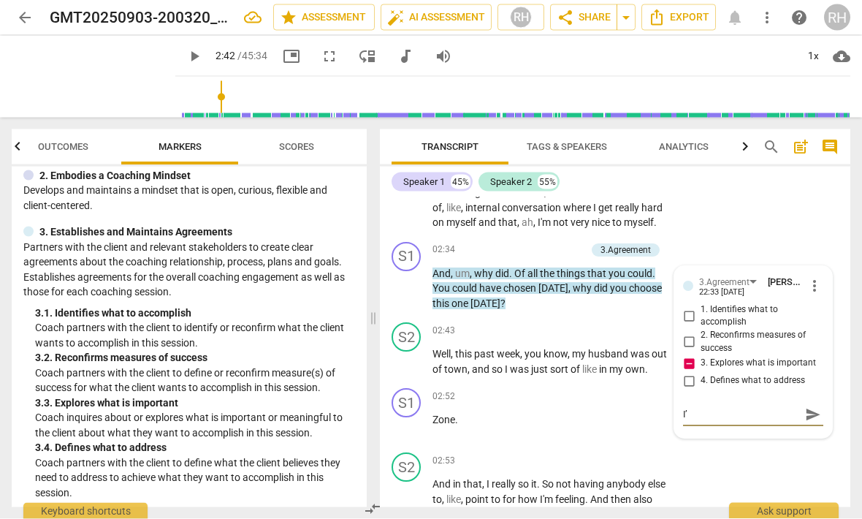
type textarea "I’m"
type textarea "I’m n"
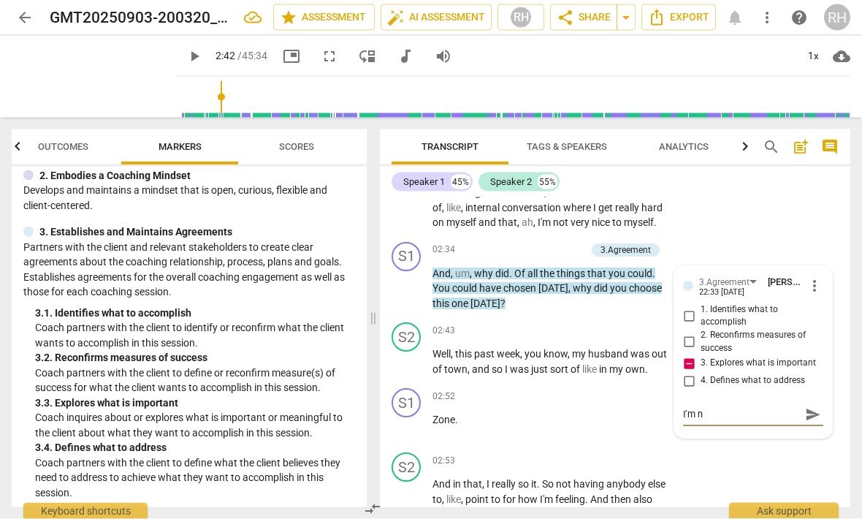
type textarea "I’m no"
type textarea "I’m not"
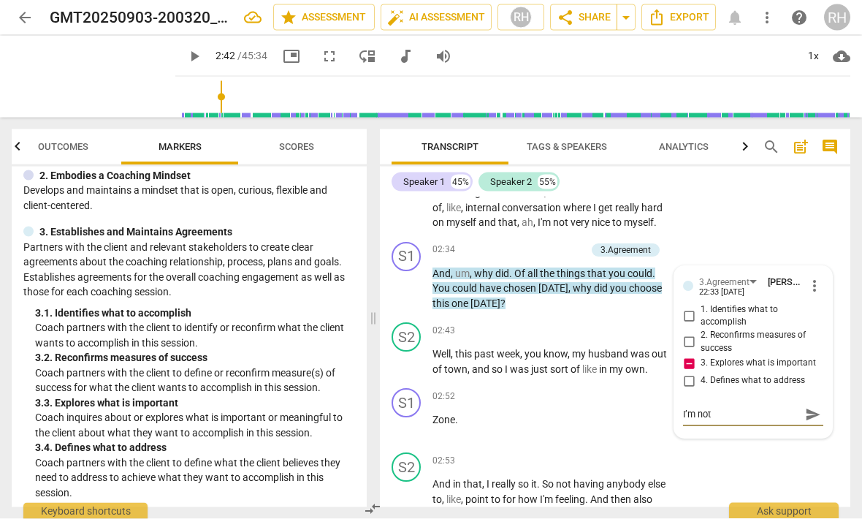
type textarea "I’m not"
type textarea "I’m not c"
type textarea "I’m not ce"
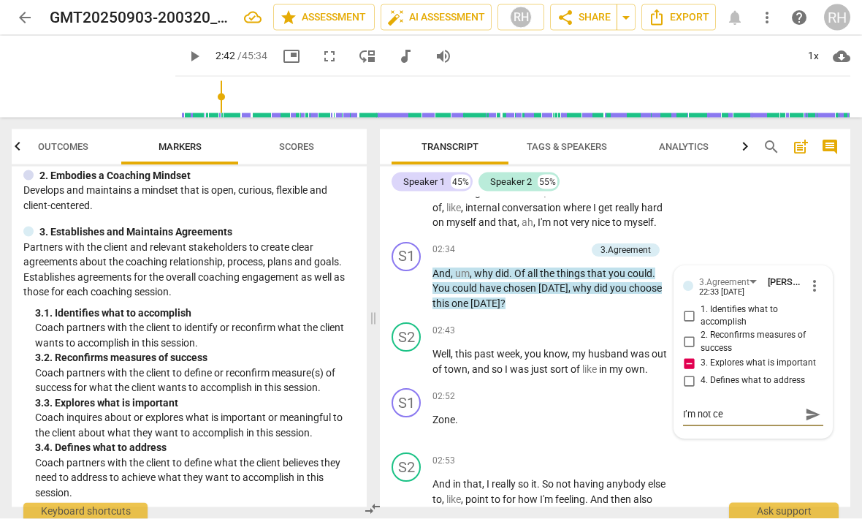
type textarea "I’m not cer"
type textarea "I’m not cert"
type textarea "I’m not certa"
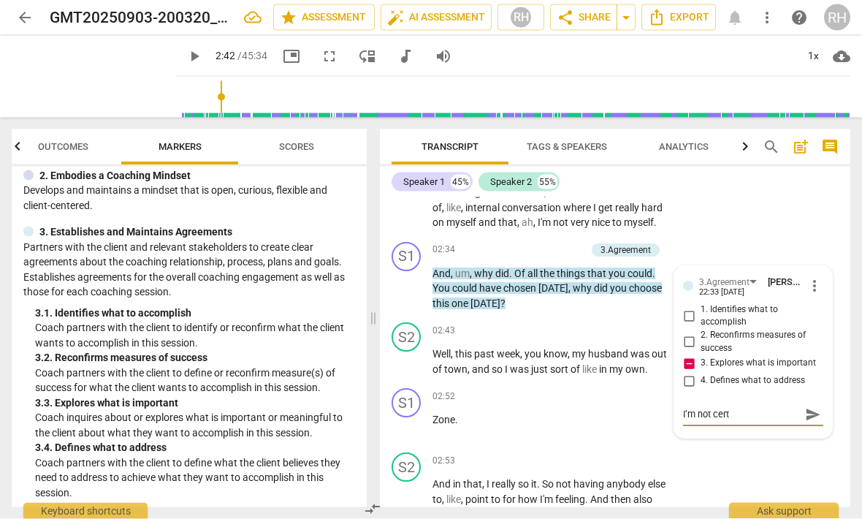
type textarea "I’m not certa"
type textarea "I’m not certai"
type textarea "I’m not certain"
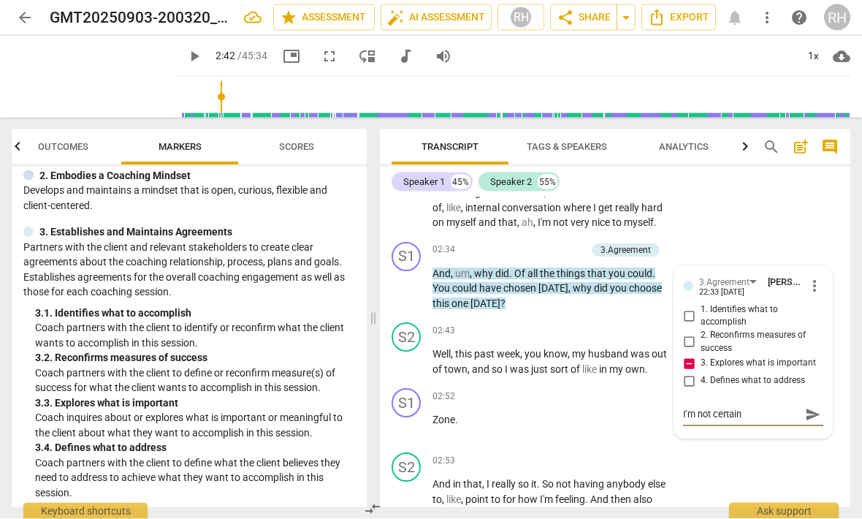
type textarea "I’m not certain"
type textarea "I’m not certain t"
type textarea "I’m not certain th"
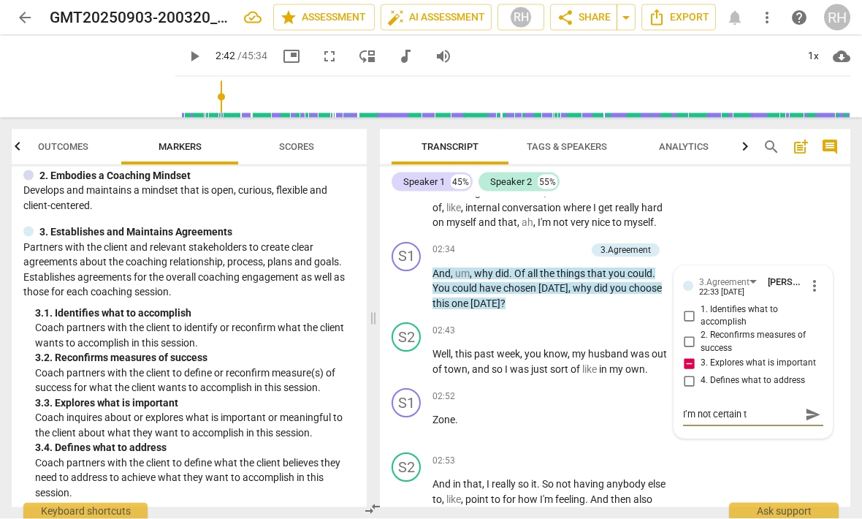
type textarea "I’m not certain th"
type textarea "I’m not certain tha"
type textarea "I’m not certain that"
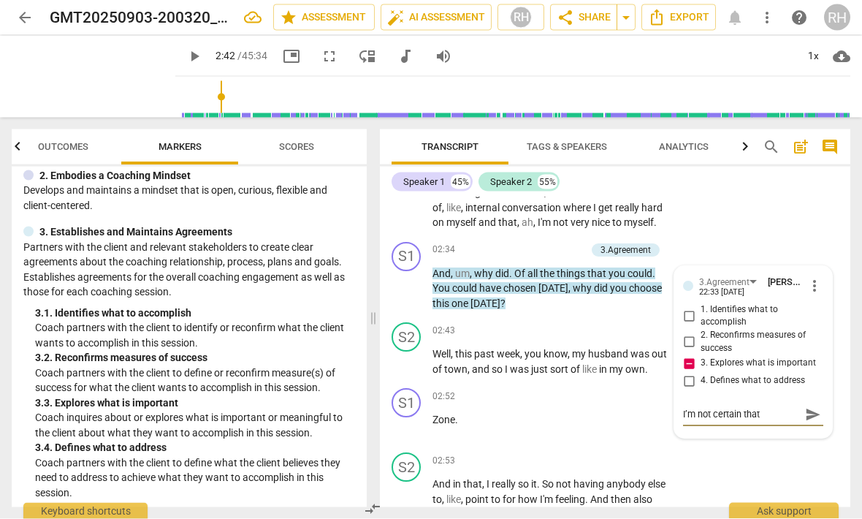
type textarea "I’m not certain that"
type textarea "I’m not certain that a"
type textarea "I’m not certain that as"
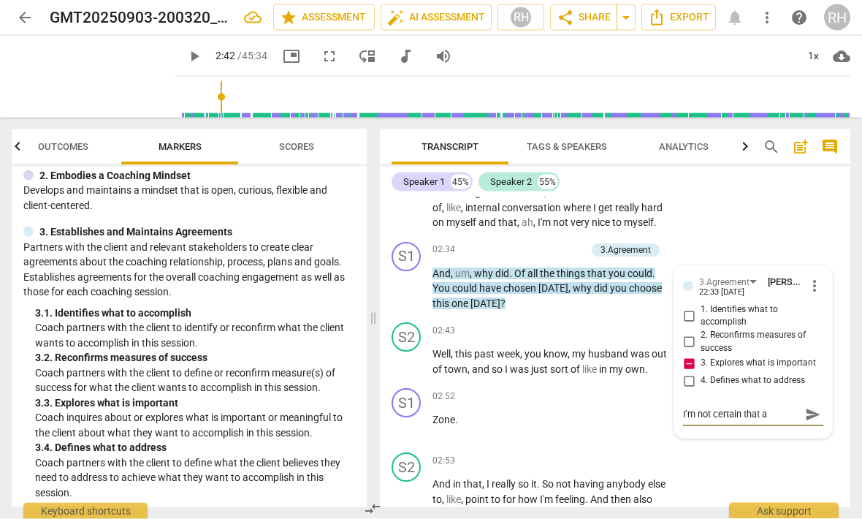
type textarea "I’m not certain that as"
type textarea "I’m not certain that ask"
type textarea "I’m not certain that aski"
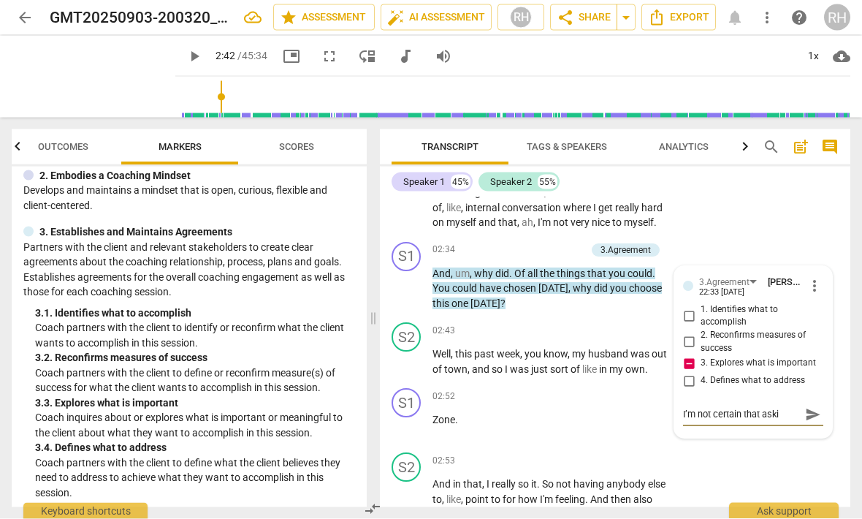
type textarea "I’m not certain that askin"
type textarea "I’m not certain that asking"
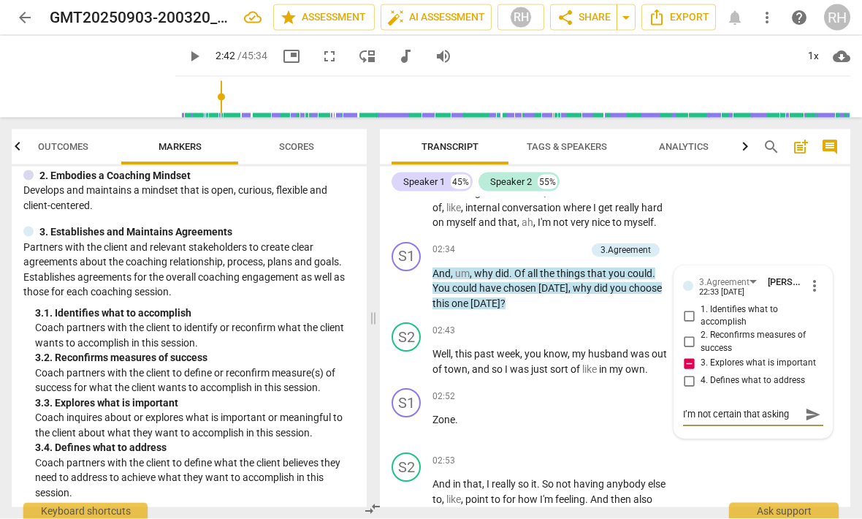
type textarea "I’m not certain that asking"
type textarea "I’m not certain that asking w"
type textarea "I’m not certain that asking wh"
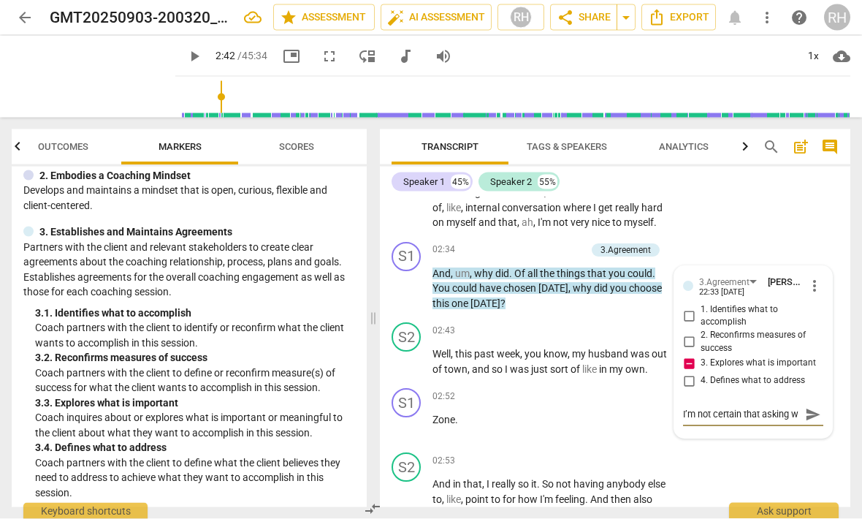
type textarea "I’m not certain that asking wh"
type textarea "I’m not certain that asking why"
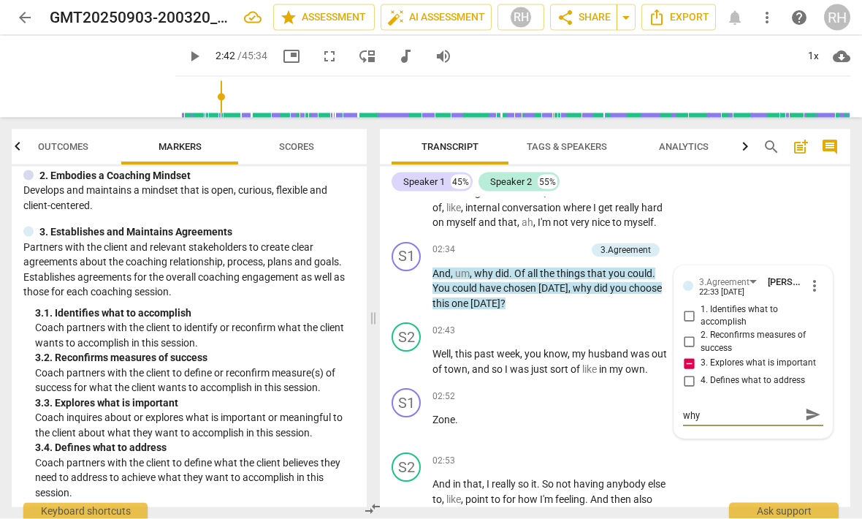
type textarea "I’m not certain that asking why s"
type textarea "I’m not certain that asking why sh"
type textarea "I’m not certain that asking why she"
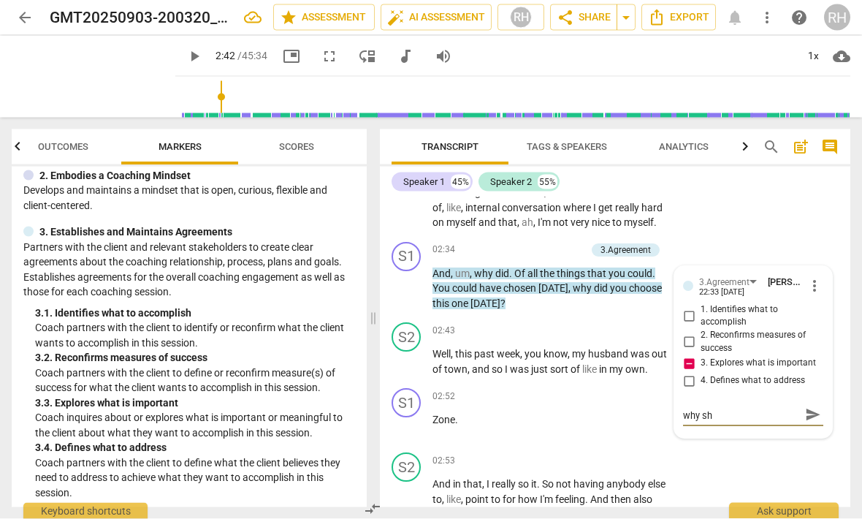
type textarea "I’m not certain that asking why she"
type textarea "I’m not certain that asking why she p"
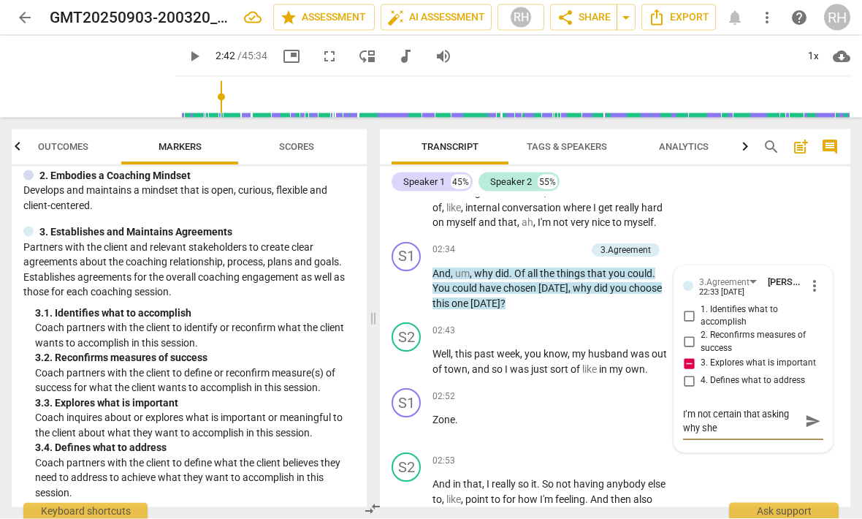
type textarea "I’m not certain that asking why she p"
type textarea "I’m not certain that asking why she pi"
type textarea "I’m not certain that asking why she pic"
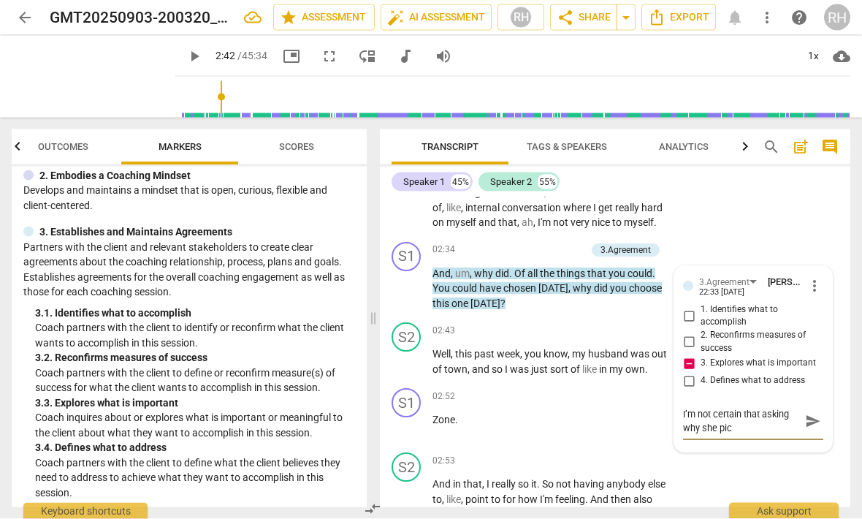
type textarea "I’m not certain that asking why she pick"
type textarea "I’m not certain that asking why she picke"
type textarea "I’m not certain that asking why she picked"
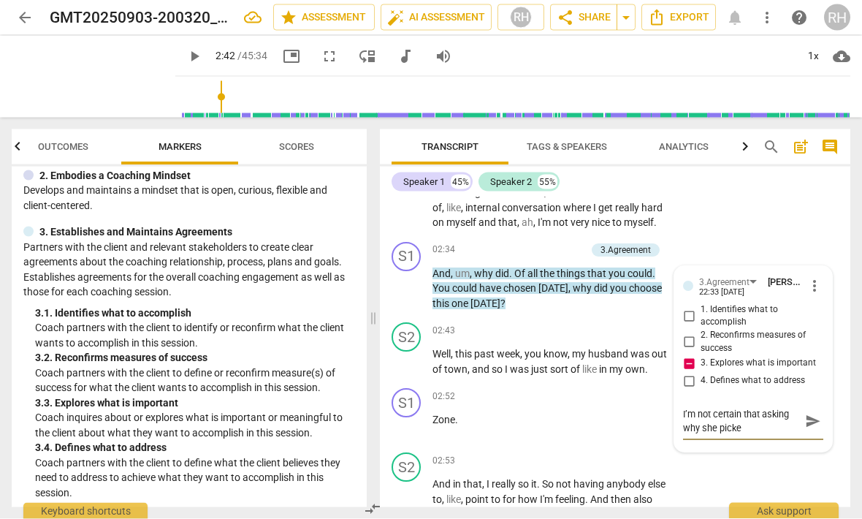
type textarea "I’m not certain that asking why she picked"
type textarea "I’m not certain that asking why she picked t"
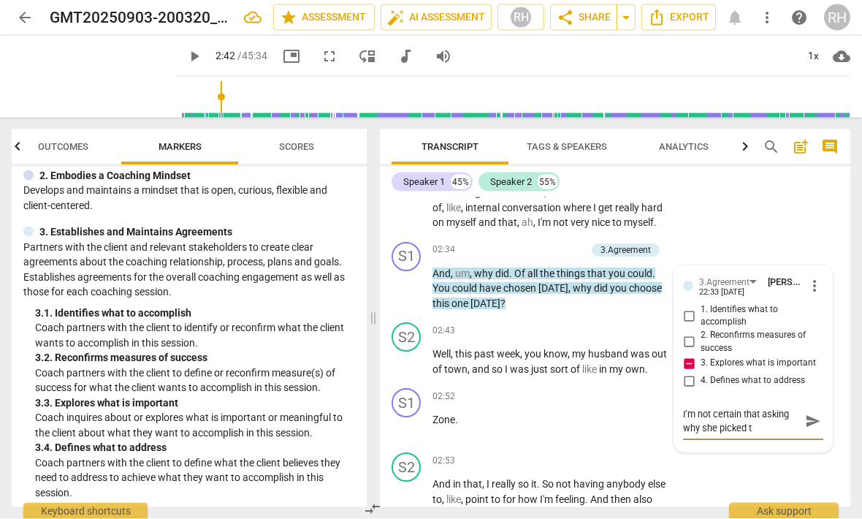
type textarea "I’m not certain that asking why she picked th"
type textarea "I’m not certain that asking why she picked thi"
type textarea "I’m not certain that asking why she picked this"
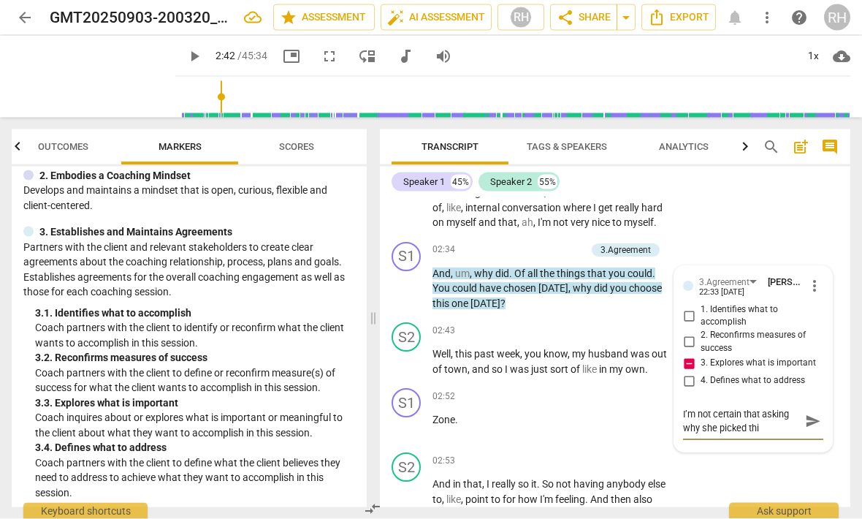
type textarea "I’m not certain that asking why she picked this"
type textarea "I’m not certain that asking why she picked this t"
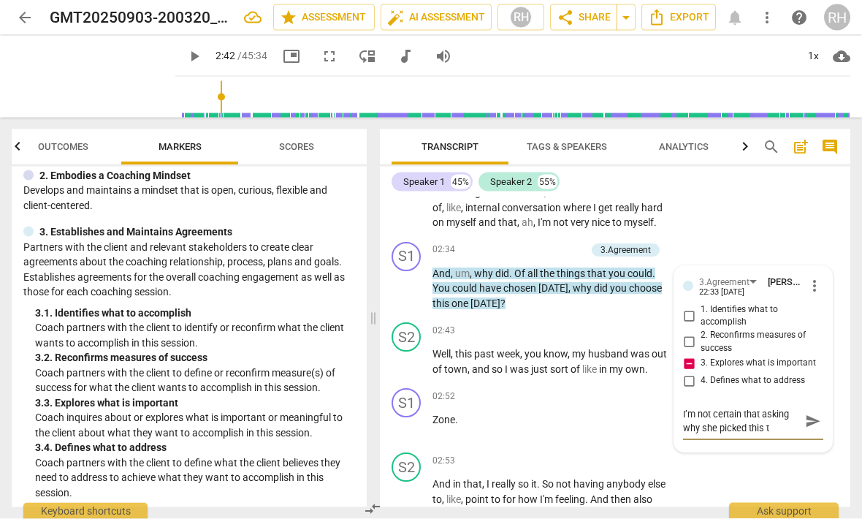
type textarea "I’m not certain that asking why she picked this to"
type textarea "I’m not certain that asking why she picked this top"
type textarea "I’m not certain that asking why she picked this topi"
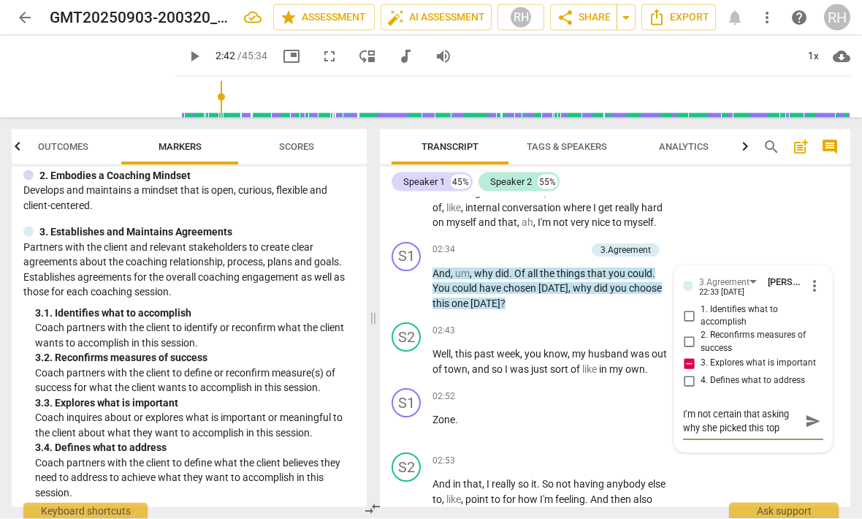
type textarea "I’m not certain that asking why she picked this topi"
type textarea "I’m not certain that asking why she picked this topic"
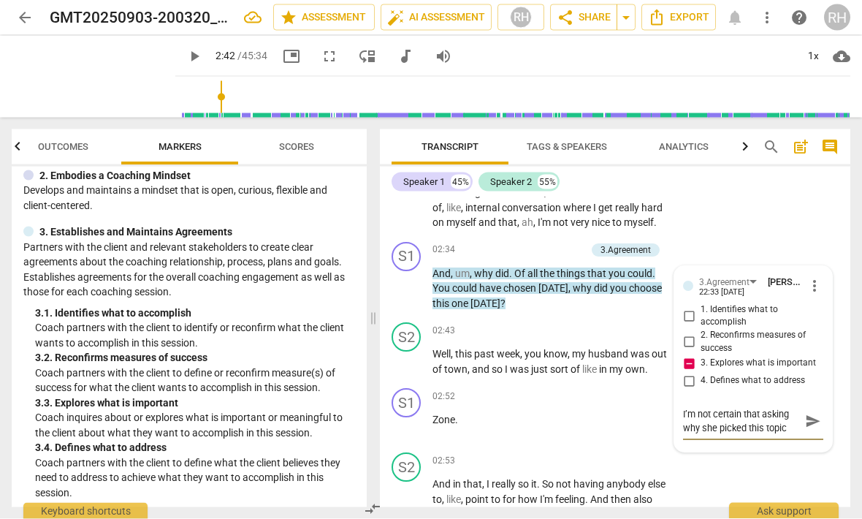
type textarea "I’m not certain that asking why she picked this topic i"
type textarea "I’m not certain that asking why she picked this topic is"
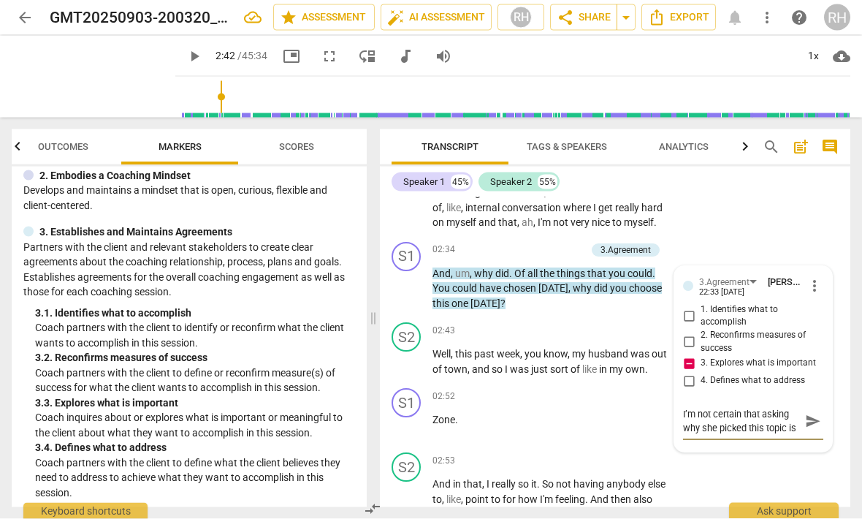
type textarea "I’m not certain that asking why she picked this topic is"
type textarea "I’m not certain that asking why she picked this topic is t"
type textarea "I’m not certain that asking why she picked this topic is th"
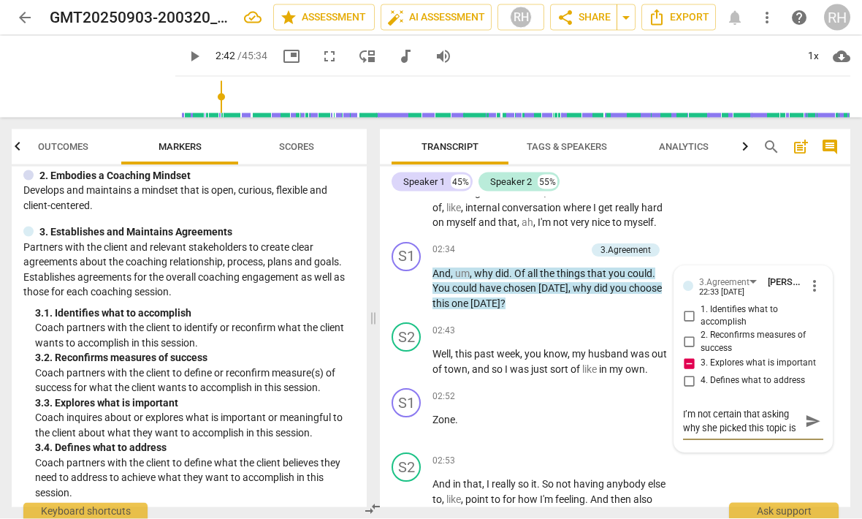
scroll to position [12, 0]
type textarea "I’m not certain that asking why she picked this topic is the"
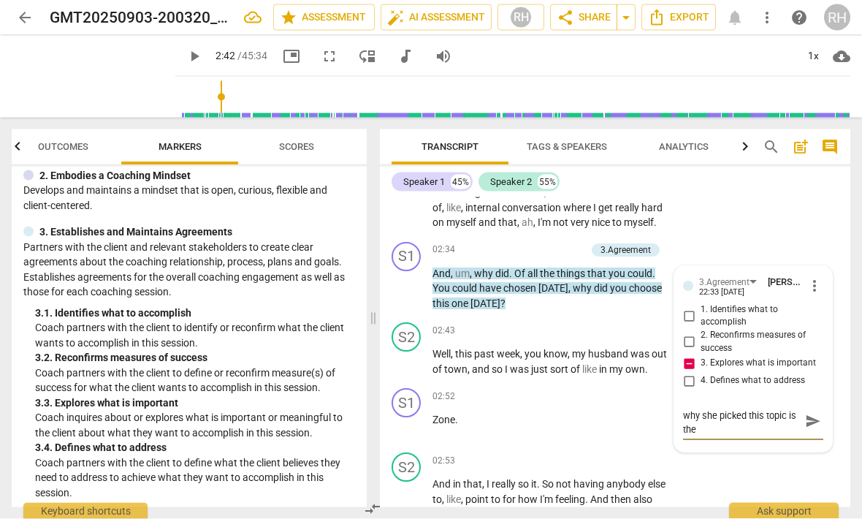
type textarea "I’m not certain that asking why she picked this topic is the s"
type textarea "I’m not certain that asking why she picked this topic is the sa"
type textarea "I’m not certain that asking why she picked this topic is the [PERSON_NAME]"
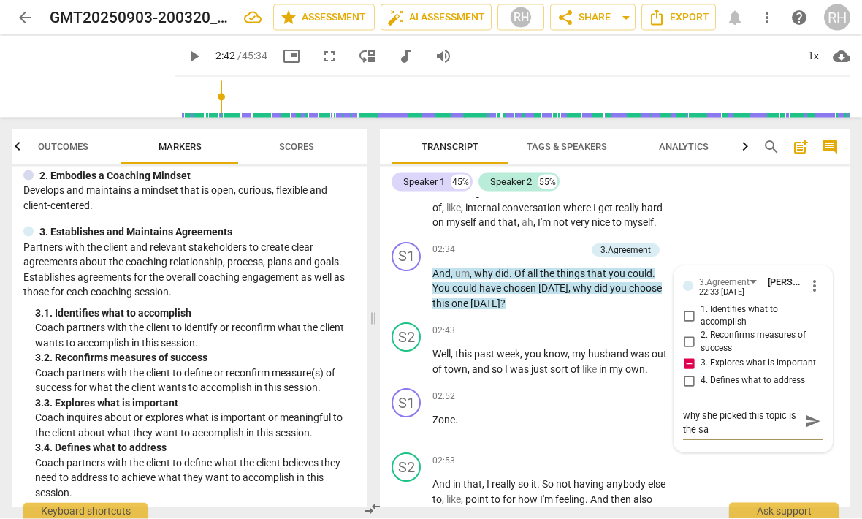
type textarea "I’m not certain that asking why she picked this topic is the [PERSON_NAME]"
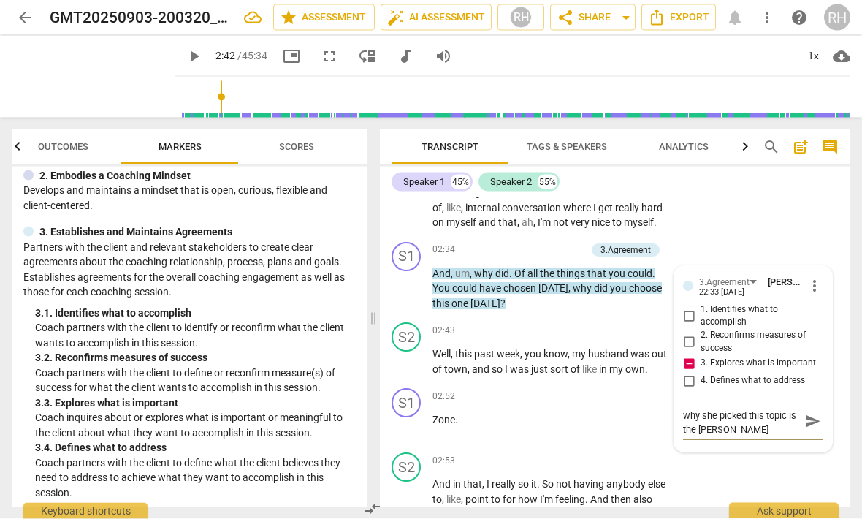
type textarea "I’m not certain that asking why she picked this topic is the same"
type textarea "I’m not certain that asking why she picked this topic is the same a"
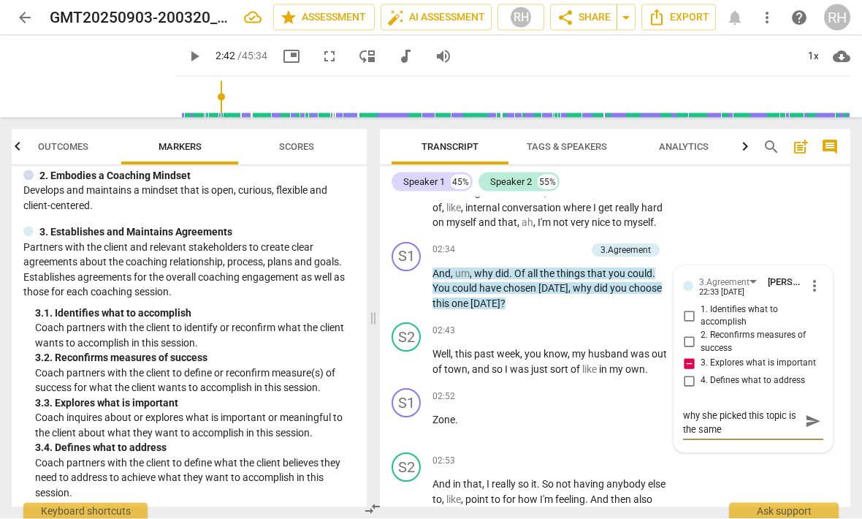
type textarea "I’m not certain that asking why she picked this topic is the same a"
type textarea "I’m not certain that asking why she picked this topic is the same as"
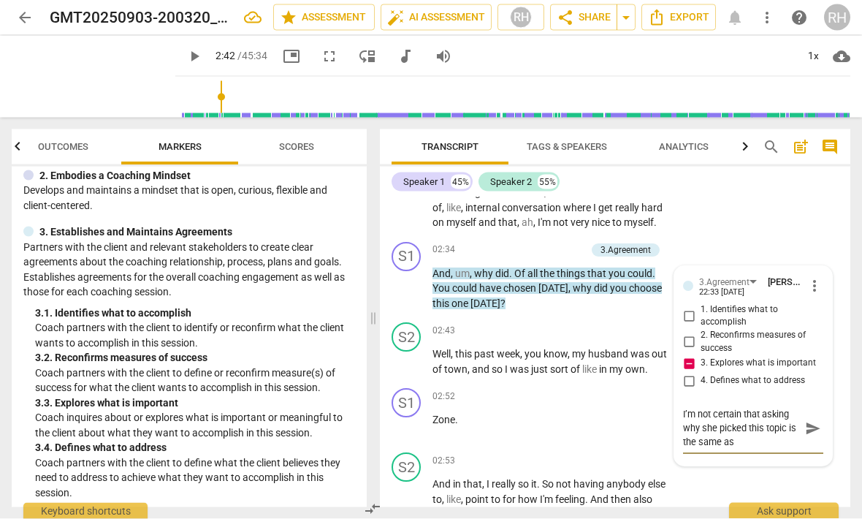
type textarea "I’m not certain that asking why she picked this topic is the same as"
type textarea "I’m not certain that asking why she picked this topic is the same as a"
type textarea "I’m not certain that asking why she picked this topic is the same as as"
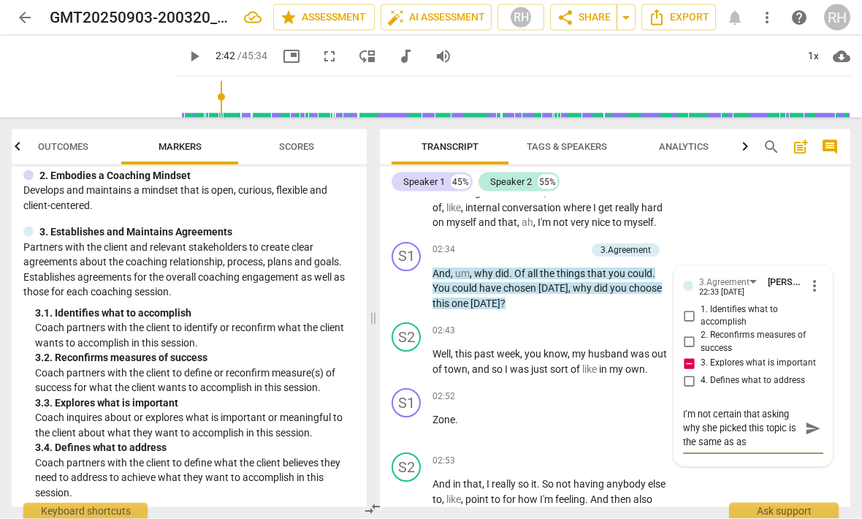
type textarea "I’m not certain that asking why she picked this topic is the same as ask"
type textarea "I’m not certain that asking why she picked this topic is the same as aski"
type textarea "I’m not certain that asking why she picked this topic is the same as askin"
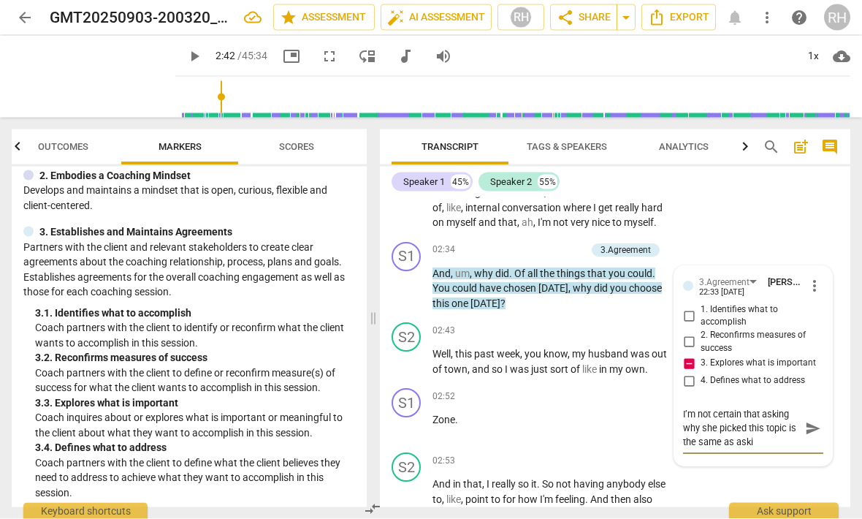
type textarea "I’m not certain that asking why she picked this topic is the same as askin"
type textarea "I’m not certain that asking why she picked this topic is the same as asking"
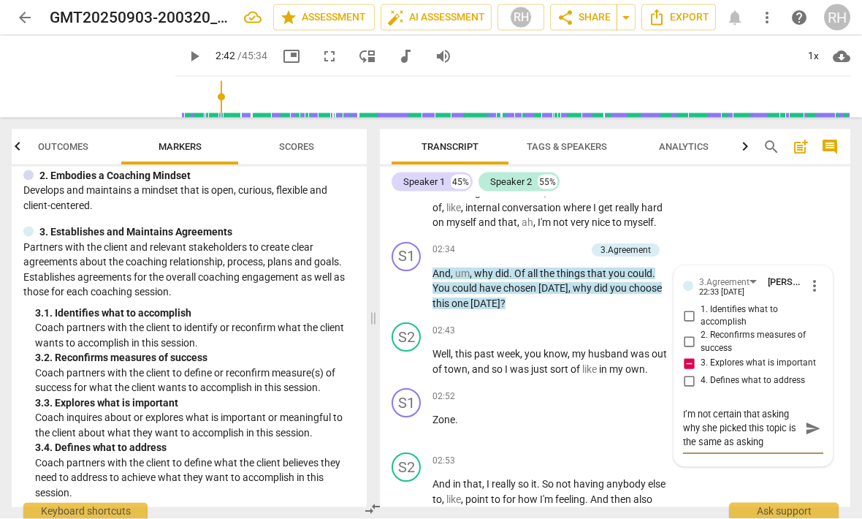
type textarea "I’m not certain that asking why she picked this topic is the same as asking h"
type textarea "I’m not certain that asking why she picked this topic is the same as asking he"
type textarea "I’m not certain that asking why she picked this topic is the same as asking her"
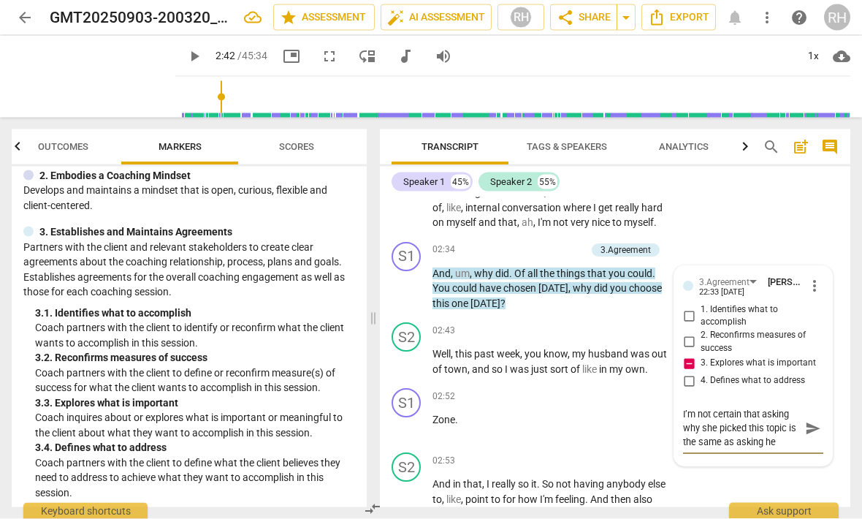
type textarea "I’m not certain that asking why she picked this topic is the same as asking her"
type textarea "I’m not certain that asking why she picked this topic is the same as asking her…"
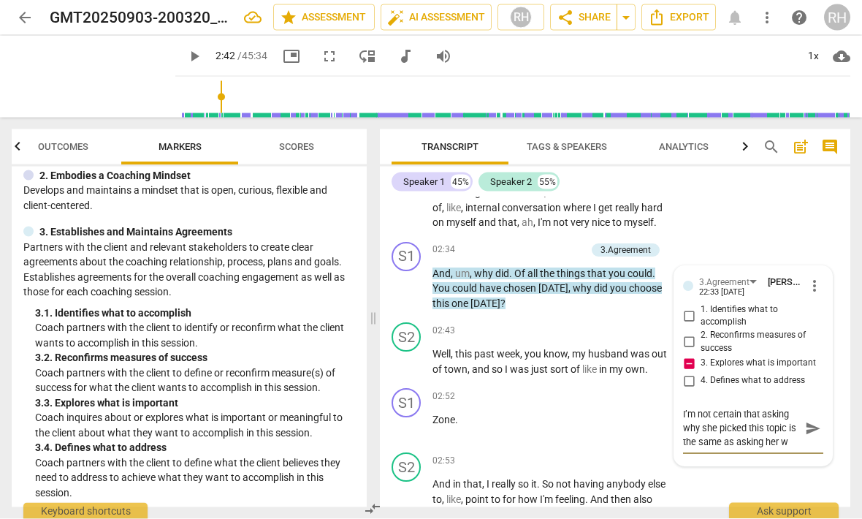
type textarea "I’m not certain that asking why she picked this topic is the same as asking her…"
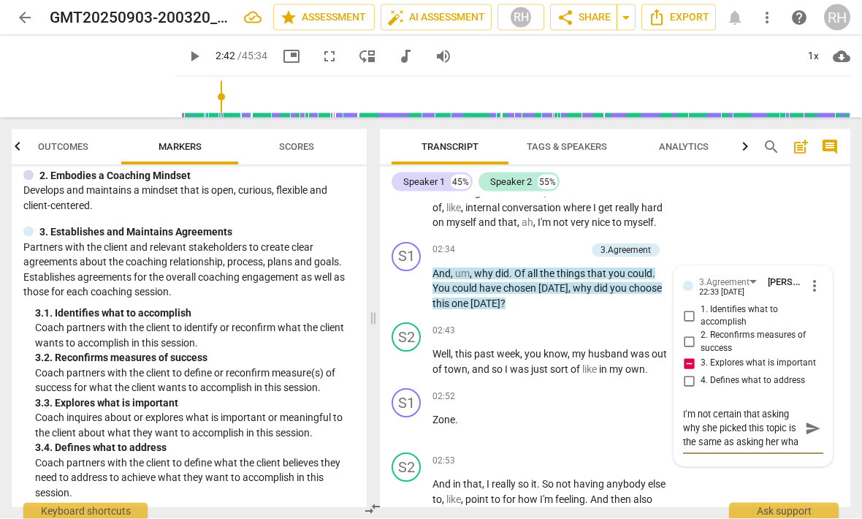
type textarea "I’m not certain that asking why she picked this topic is the same as asking her…"
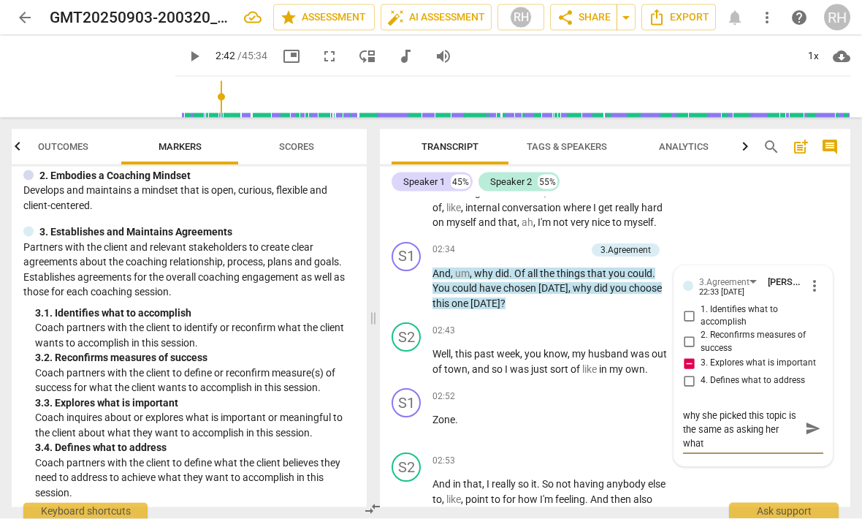
type textarea "I’m not certain that asking why she picked this topic is the same as asking her…"
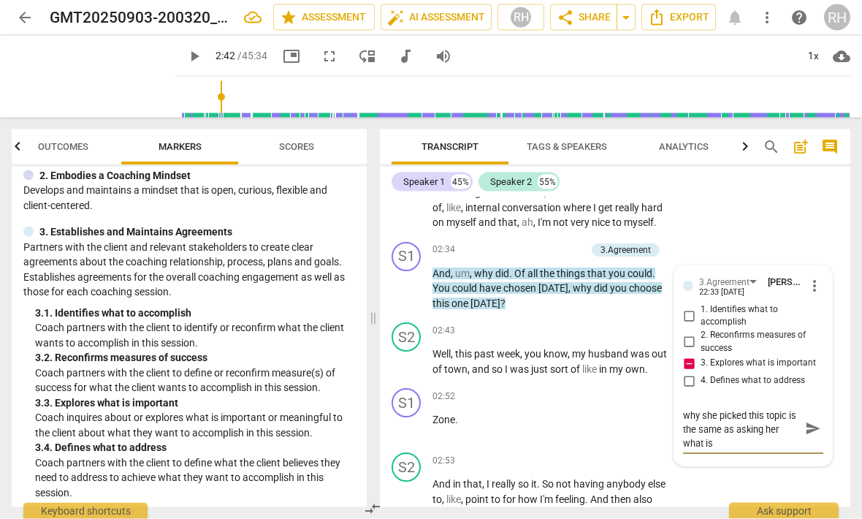
type textarea "I’m not certain that asking why she picked this topic is the same as asking her…"
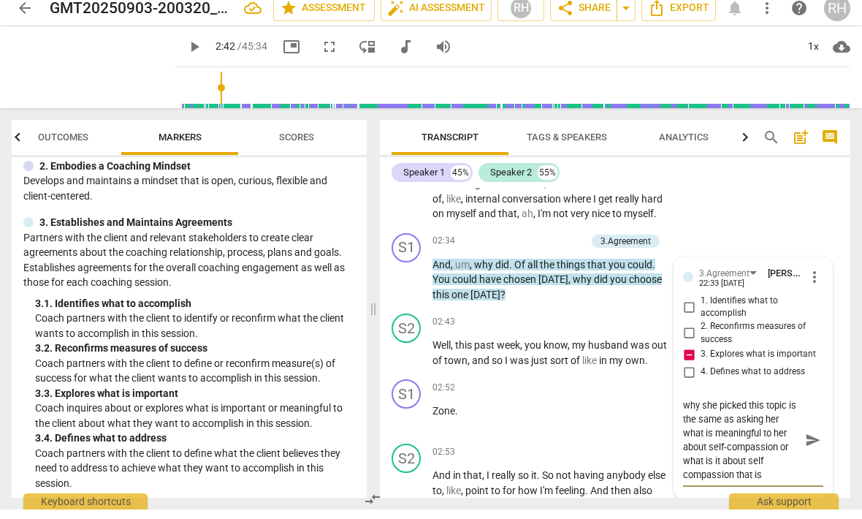
scroll to position [26, 0]
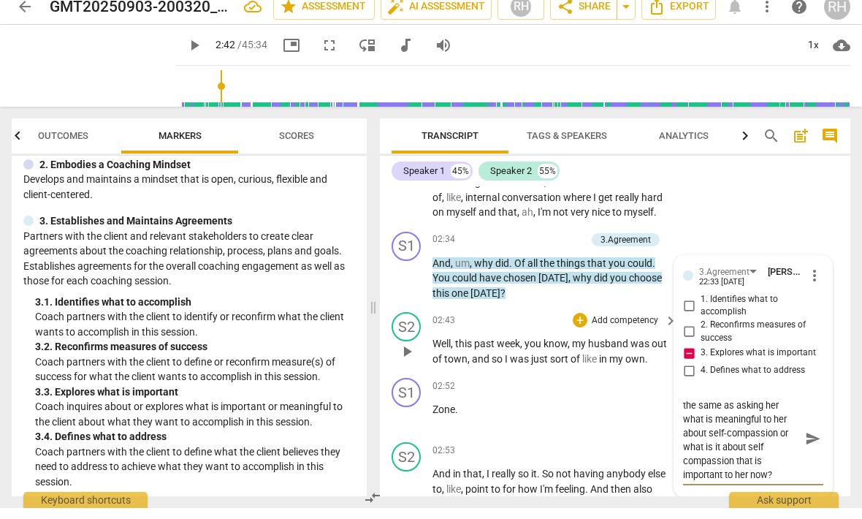
click at [408, 354] on span "play_arrow" at bounding box center [407, 363] width 18 height 18
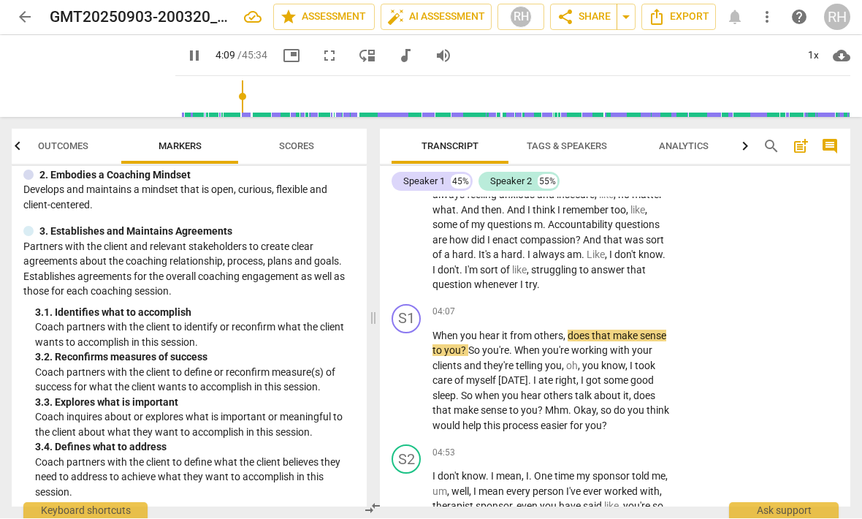
scroll to position [1123, 0]
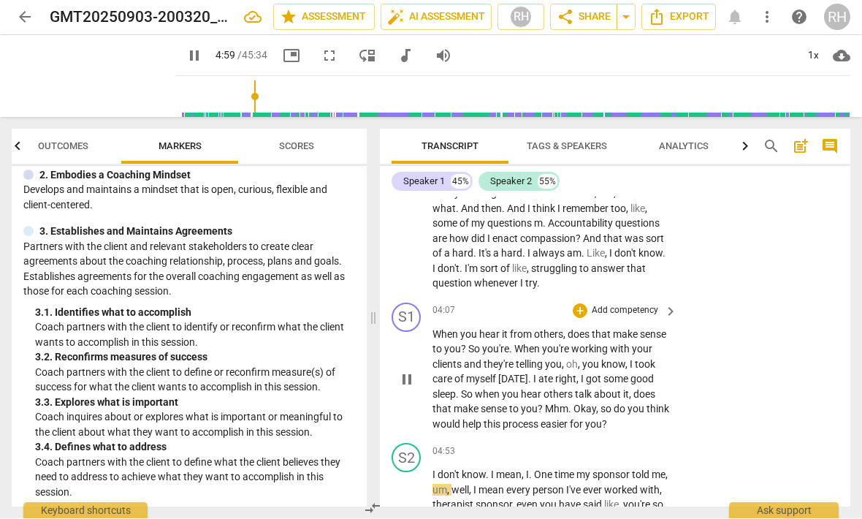
click at [416, 371] on span "pause" at bounding box center [407, 380] width 18 height 18
click at [582, 304] on div "+" at bounding box center [580, 311] width 15 height 15
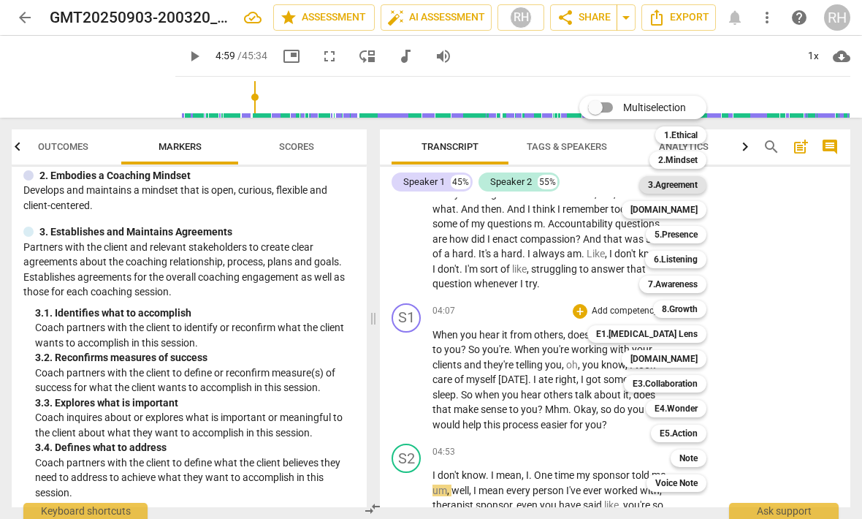
click at [691, 187] on b "3.Agreement" at bounding box center [673, 185] width 50 height 18
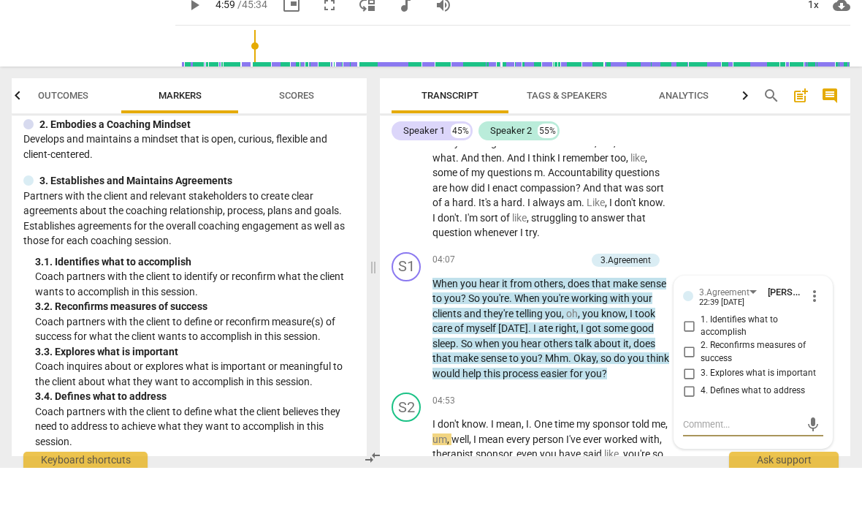
scroll to position [1, 0]
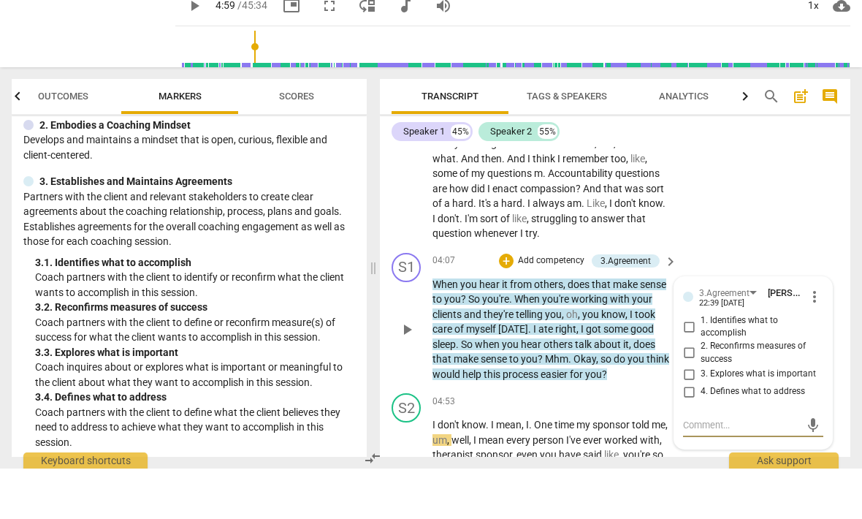
click at [688, 433] on input "4. Defines what to address" at bounding box center [688, 442] width 23 height 18
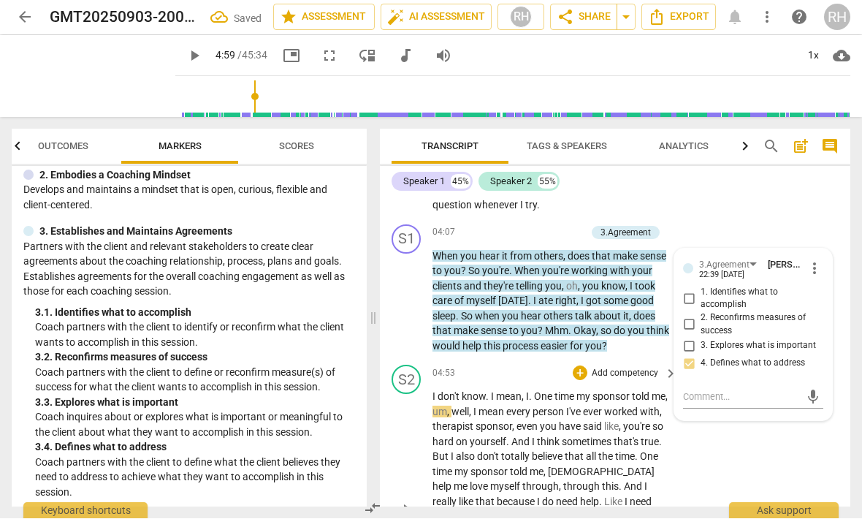
scroll to position [1204, 0]
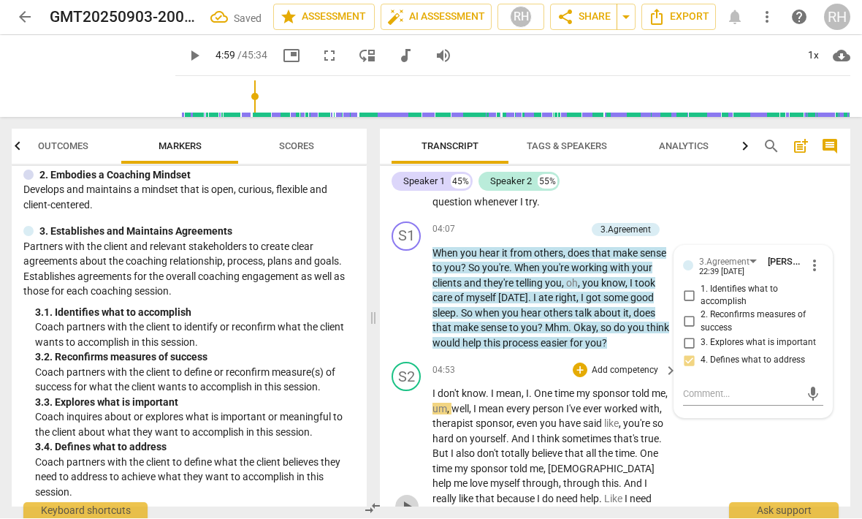
click at [405, 498] on span "play_arrow" at bounding box center [407, 507] width 18 height 18
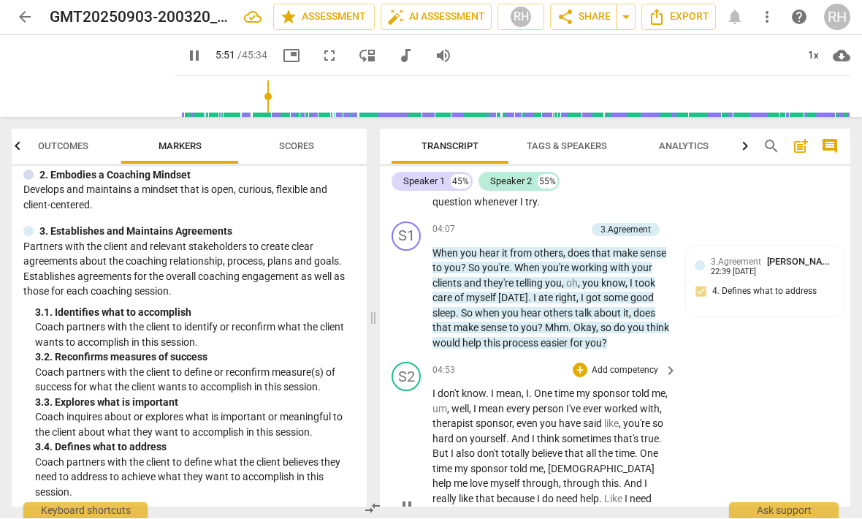
scroll to position [1550, 0]
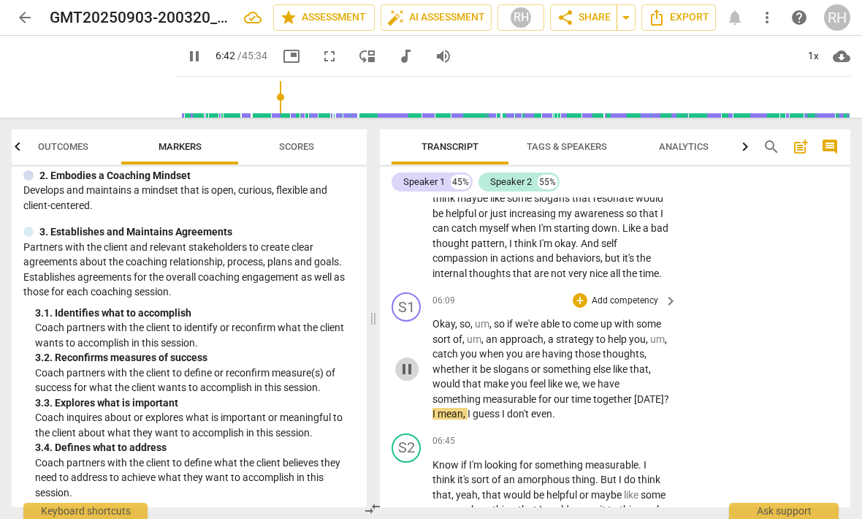
click at [411, 360] on span "pause" at bounding box center [407, 369] width 18 height 18
click at [585, 293] on div "+" at bounding box center [580, 300] width 15 height 15
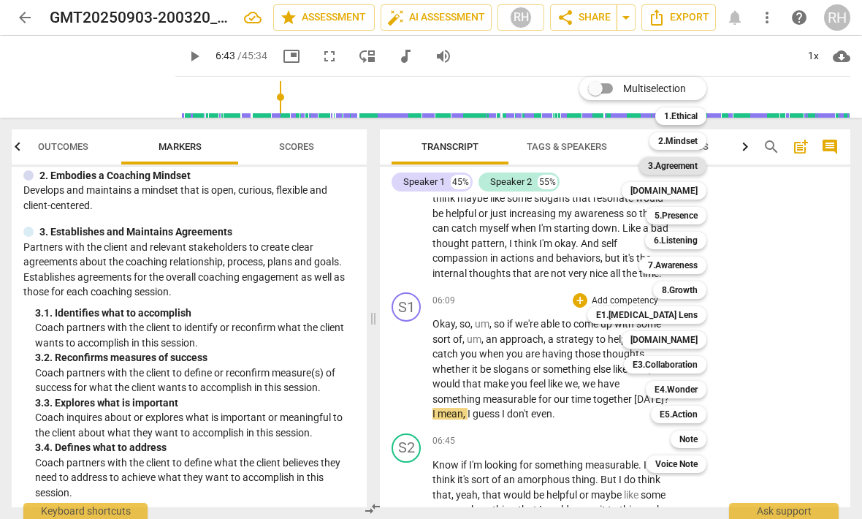
click at [692, 165] on b "3.Agreement" at bounding box center [673, 166] width 50 height 18
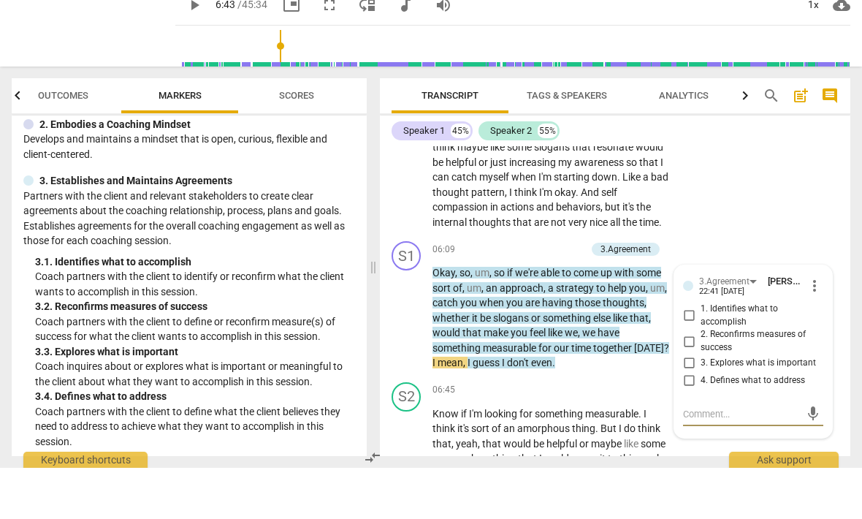
scroll to position [1, 0]
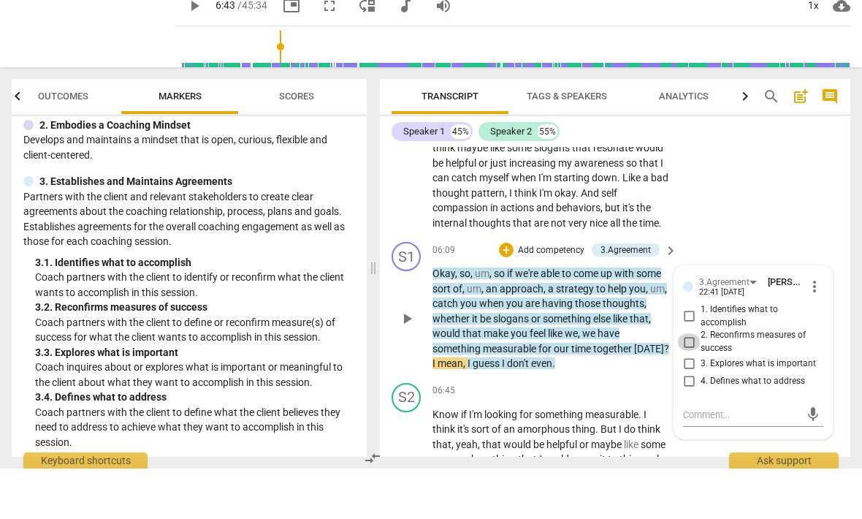
click at [690, 384] on input "2. Reconfirms measures of success" at bounding box center [688, 393] width 23 height 18
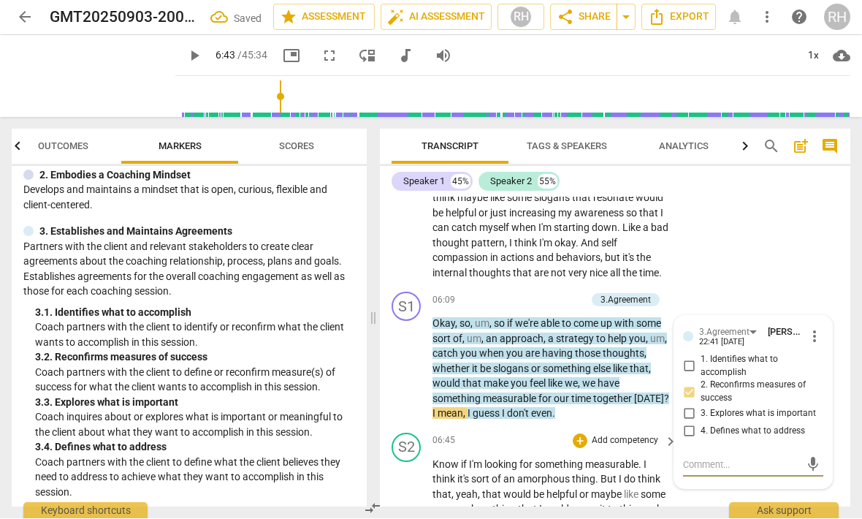
click at [692, 442] on div "S1 play_arrow pause 00:02 + Add competency 3.Agreement keyboard_arrow_right The…" at bounding box center [615, 352] width 471 height 310
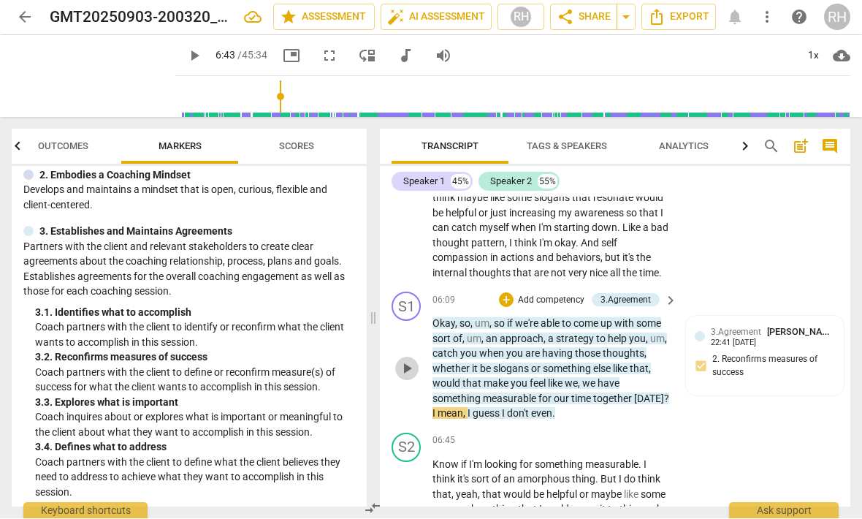
click at [406, 360] on span "play_arrow" at bounding box center [407, 369] width 18 height 18
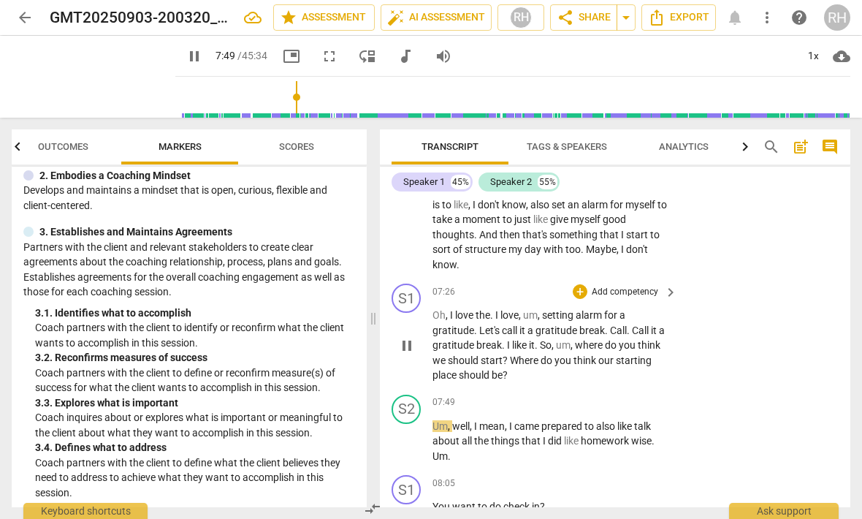
click at [406, 337] on span "pause" at bounding box center [407, 346] width 18 height 18
click at [583, 284] on div "+" at bounding box center [580, 291] width 15 height 15
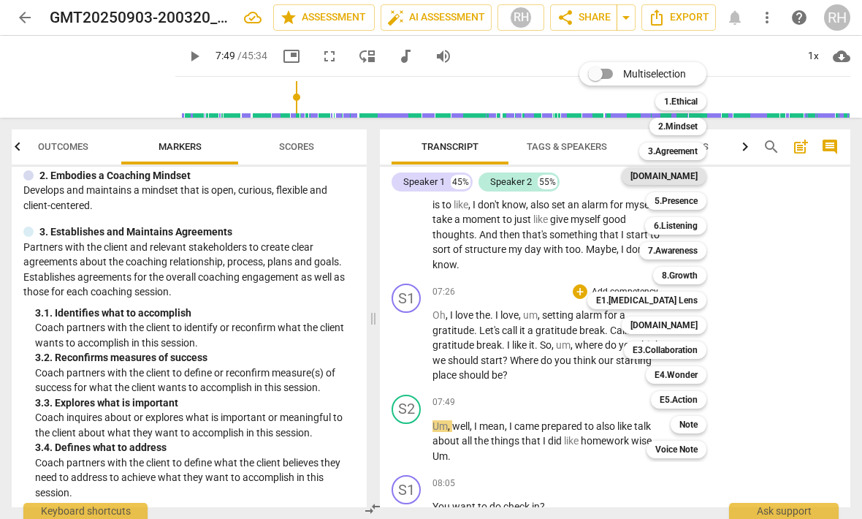
click at [698, 180] on b "[DOMAIN_NAME]" at bounding box center [664, 176] width 67 height 18
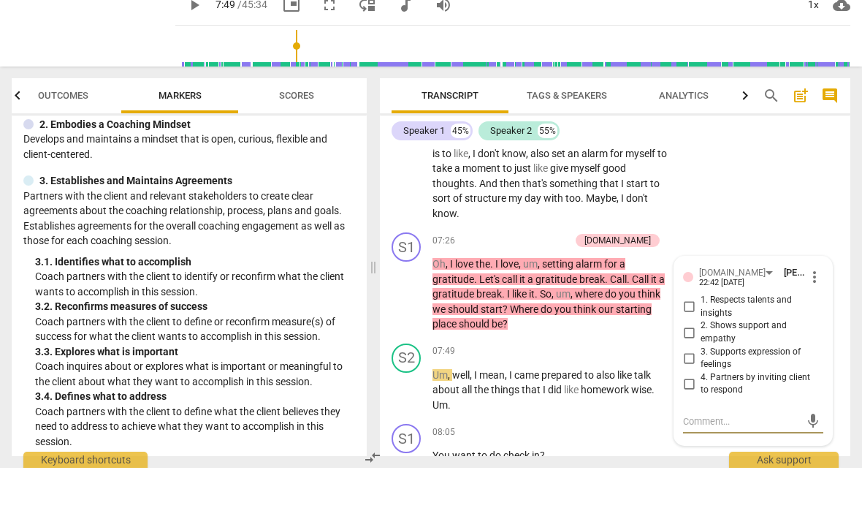
scroll to position [1, 0]
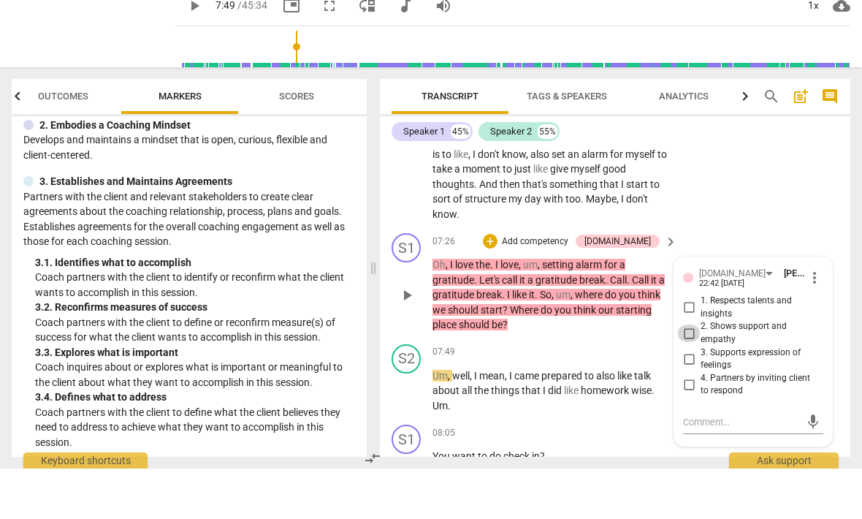
click at [688, 375] on input "2. Shows support and empathy" at bounding box center [688, 384] width 23 height 18
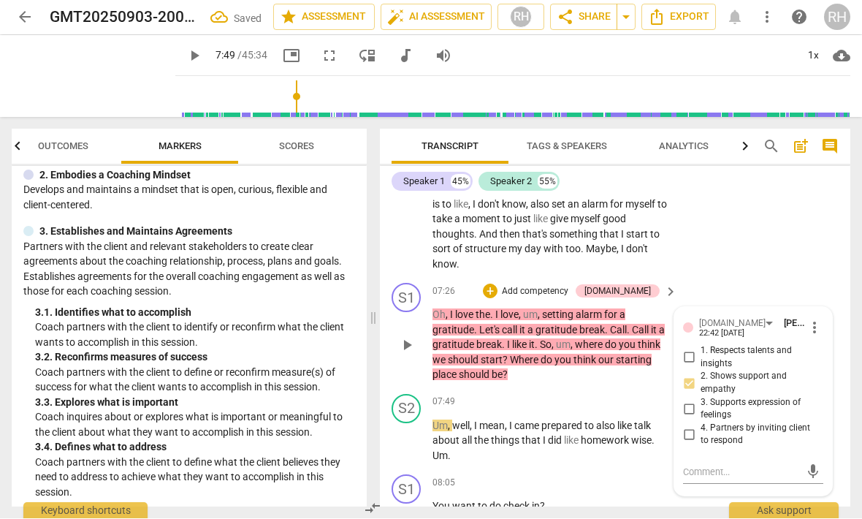
click at [690, 400] on input "3. Supports expression of feelings" at bounding box center [688, 409] width 23 height 18
click at [688, 426] on input "4. Partners by inviting client to respond" at bounding box center [688, 435] width 23 height 18
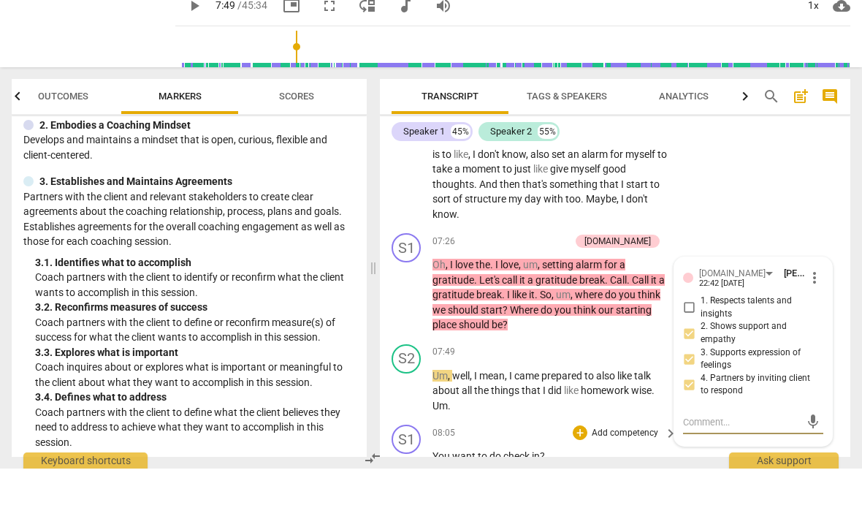
click at [697, 440] on div "S1 play_arrow pause 00:02 + Add competency 3.Agreement keyboard_arrow_right The…" at bounding box center [615, 352] width 471 height 310
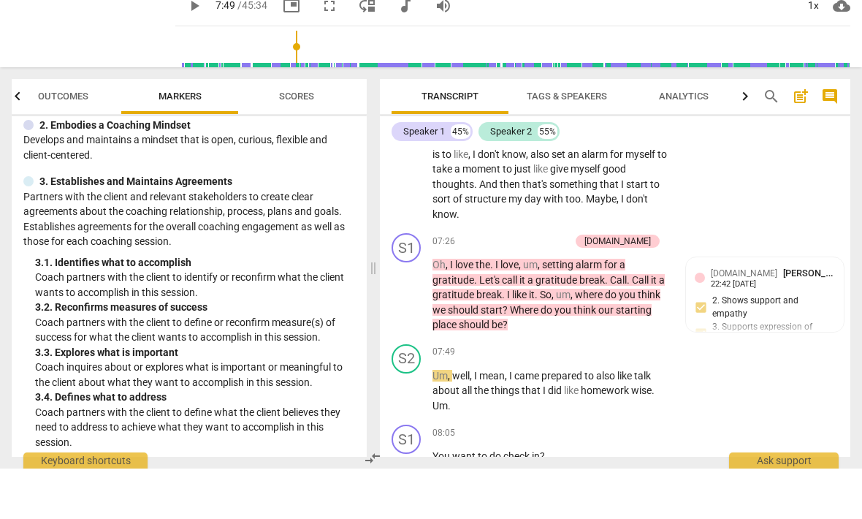
scroll to position [0, 0]
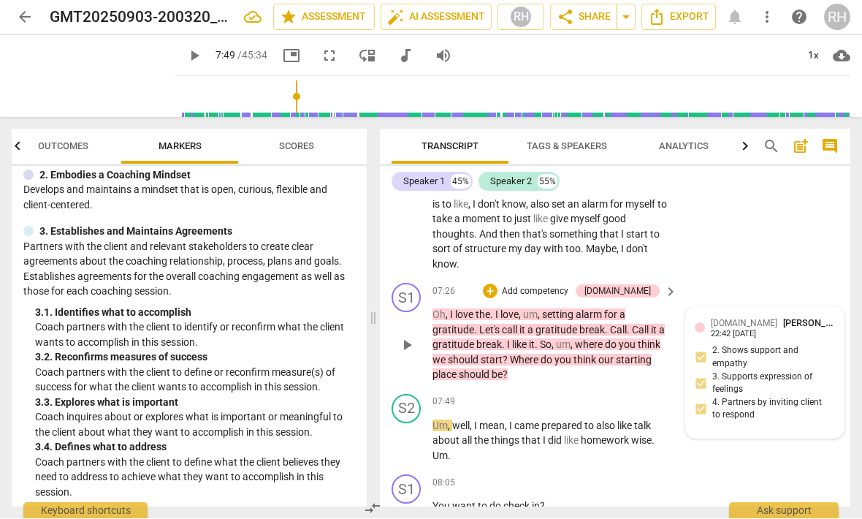
click at [708, 395] on div "[DOMAIN_NAME] [PERSON_NAME] 22:42 [DATE] 2. Shows support and empathy 3. Suppor…" at bounding box center [765, 373] width 158 height 131
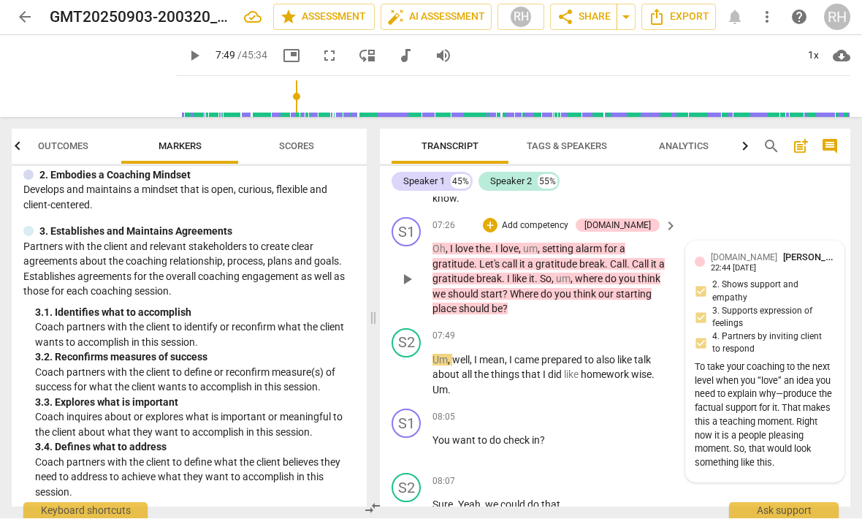
scroll to position [1938, 0]
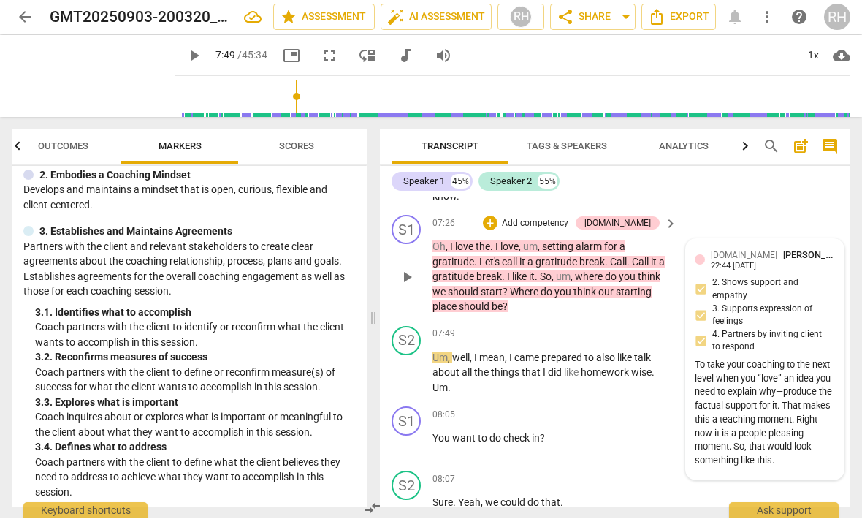
click at [795, 421] on div "To take your coaching to the next level when you “love” an idea you need to exp…" at bounding box center [765, 414] width 140 height 110
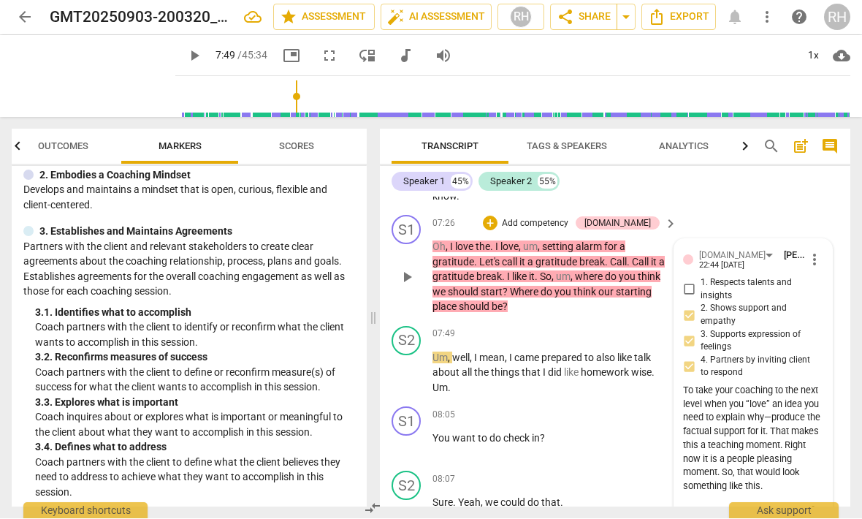
click at [791, 438] on div "To take your coaching to the next level when you “love” an idea you need to exp…" at bounding box center [753, 439] width 140 height 110
click at [776, 449] on div "To take your coaching to the next level when you “love” an idea you need to exp…" at bounding box center [753, 439] width 140 height 110
click at [772, 440] on div "To take your coaching to the next level when you “love” an idea you need to exp…" at bounding box center [753, 439] width 140 height 110
click at [775, 447] on div "To take your coaching to the next level when you “love” an idea you need to exp…" at bounding box center [753, 439] width 140 height 110
click at [761, 439] on div "To take your coaching to the next level when you “love” an idea you need to exp…" at bounding box center [753, 439] width 140 height 110
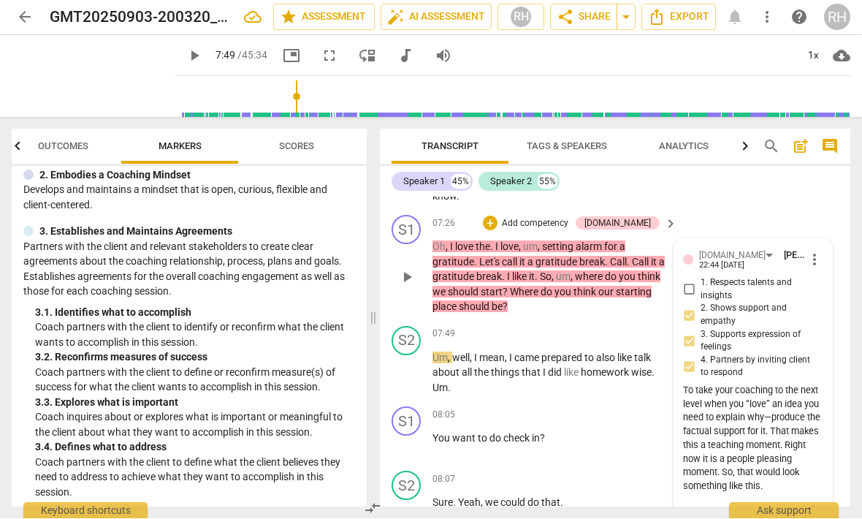
click at [757, 426] on div "To take your coaching to the next level when you “love” an idea you need to exp…" at bounding box center [753, 439] width 140 height 110
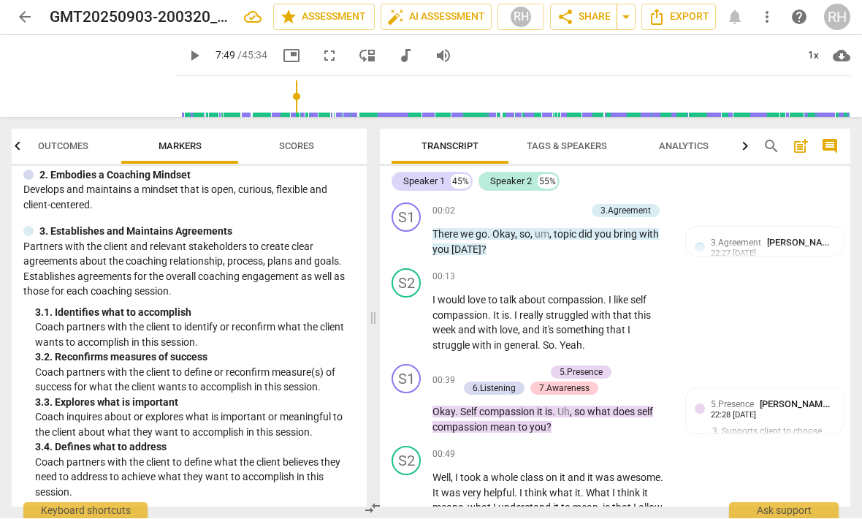
scroll to position [0, 0]
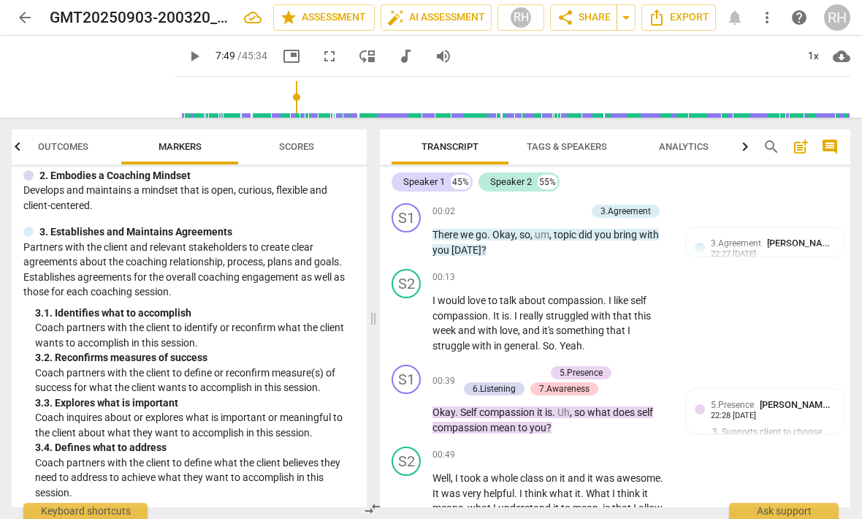
click at [804, 150] on span "post_add" at bounding box center [801, 147] width 18 height 18
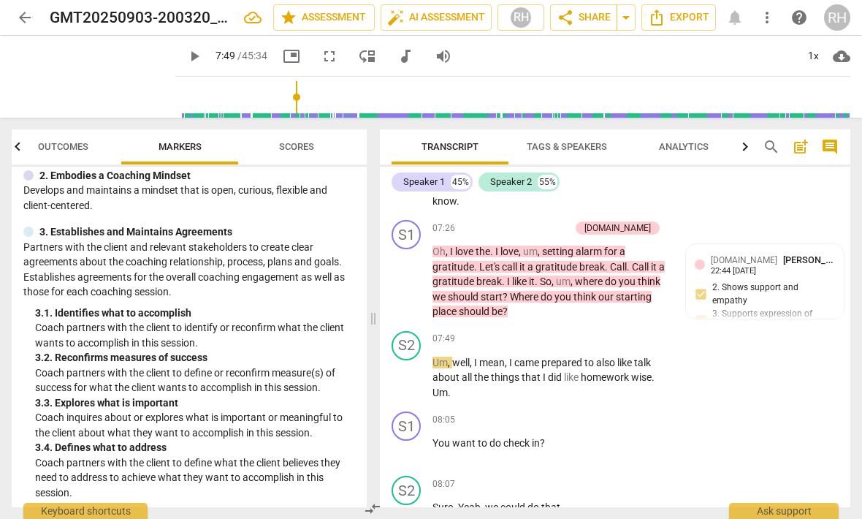
scroll to position [2049, 0]
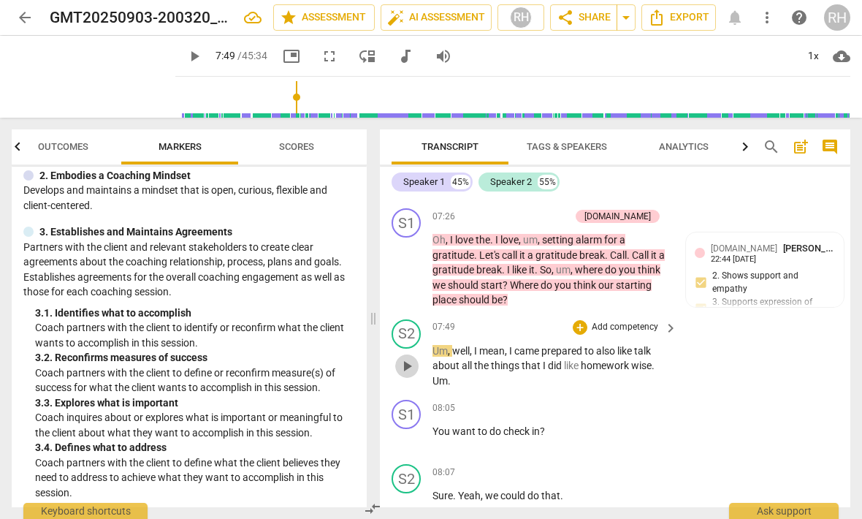
click at [412, 357] on span "play_arrow" at bounding box center [407, 366] width 18 height 18
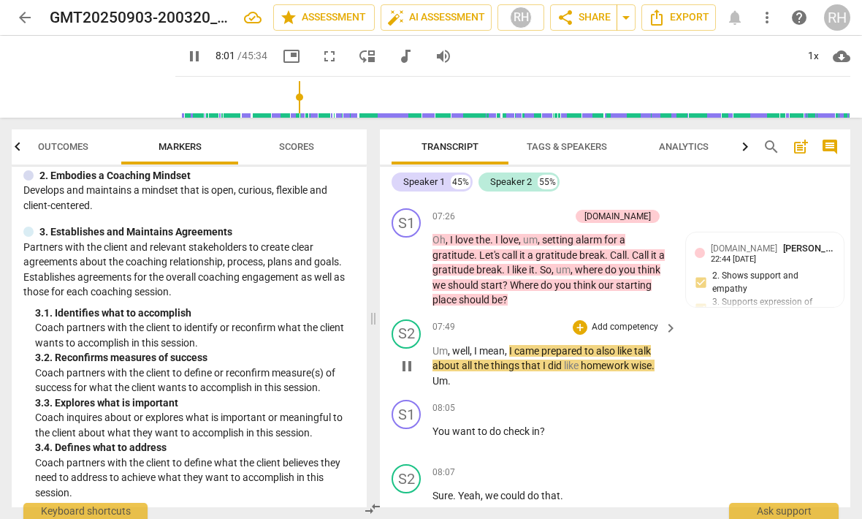
click at [403, 357] on span "pause" at bounding box center [407, 366] width 18 height 18
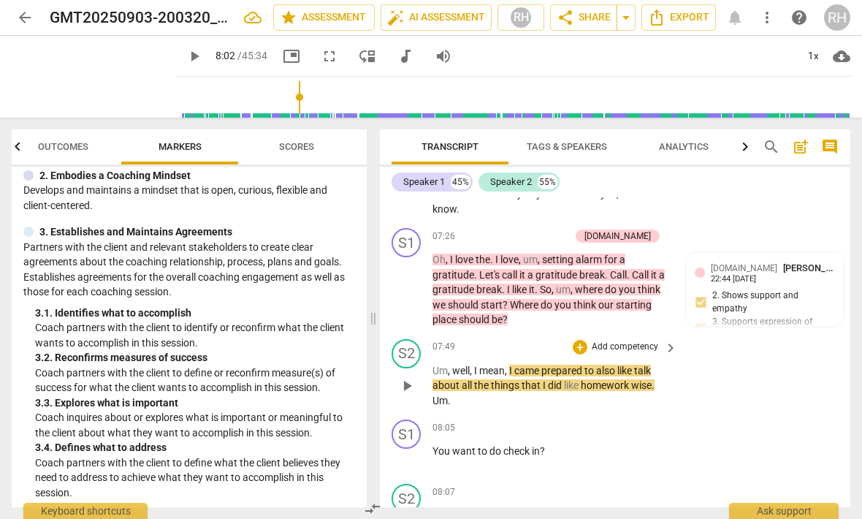
scroll to position [2023, 0]
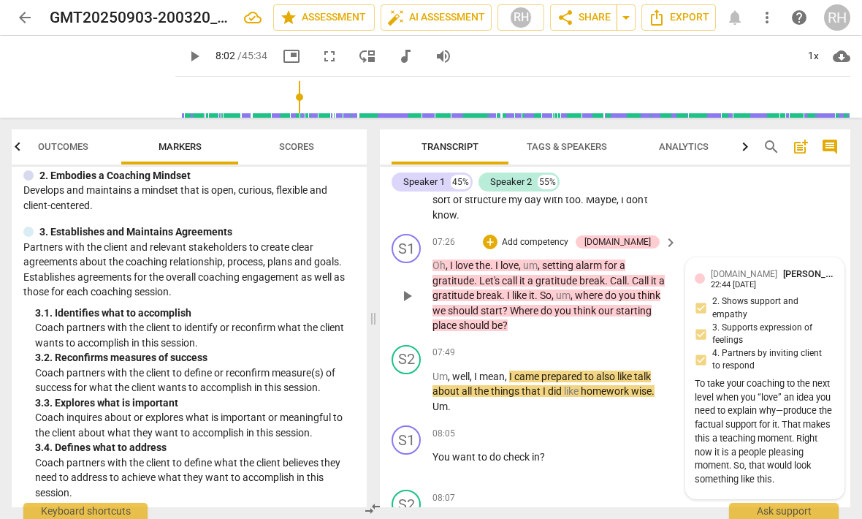
click at [777, 267] on div "[DOMAIN_NAME] [PERSON_NAME] 22:44 [DATE] 2. Shows support and empathy 3. Suppor…" at bounding box center [765, 378] width 140 height 223
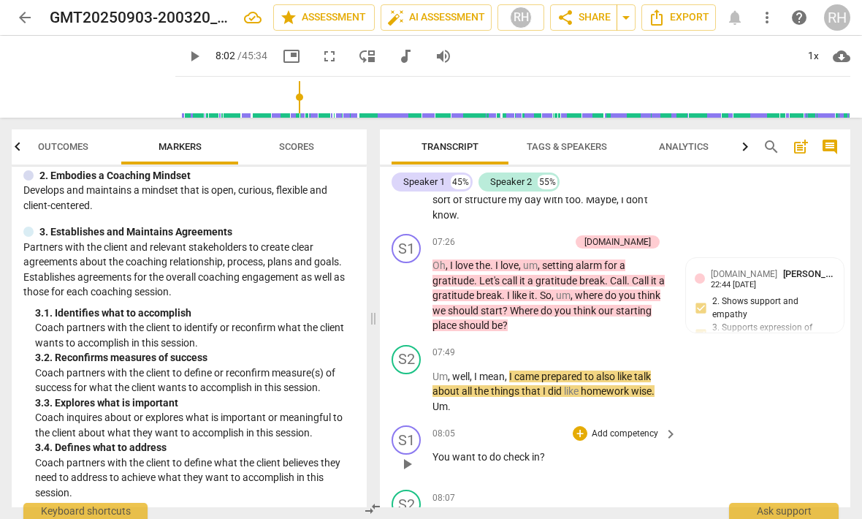
click at [409, 452] on button "play_arrow" at bounding box center [406, 463] width 23 height 23
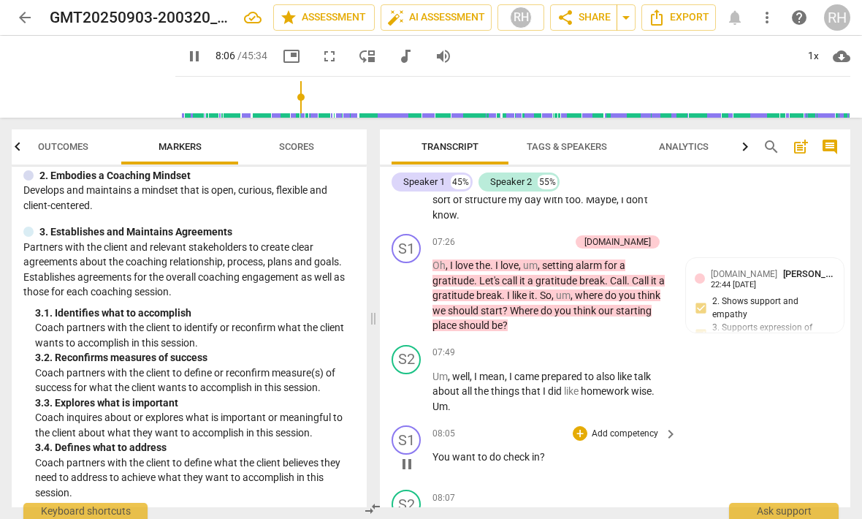
click at [398, 455] on span "pause" at bounding box center [407, 464] width 18 height 18
click at [579, 426] on div "+" at bounding box center [580, 433] width 15 height 15
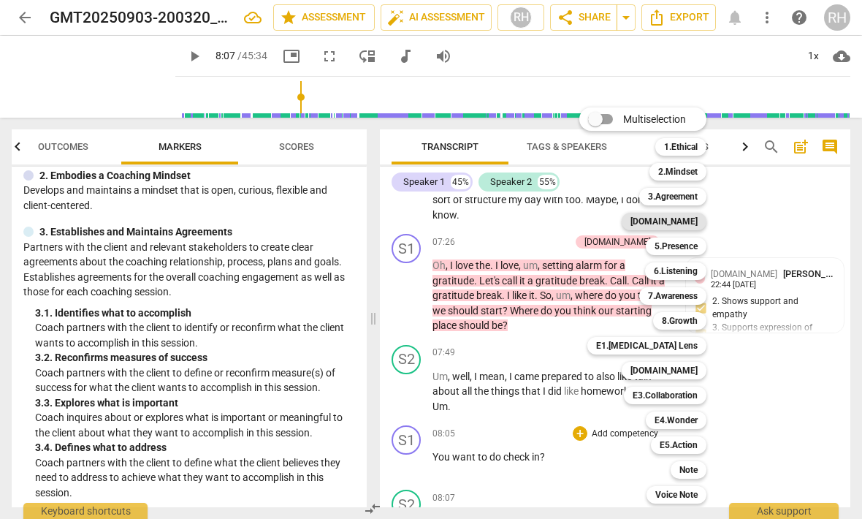
click at [693, 221] on b "[DOMAIN_NAME]" at bounding box center [664, 222] width 67 height 18
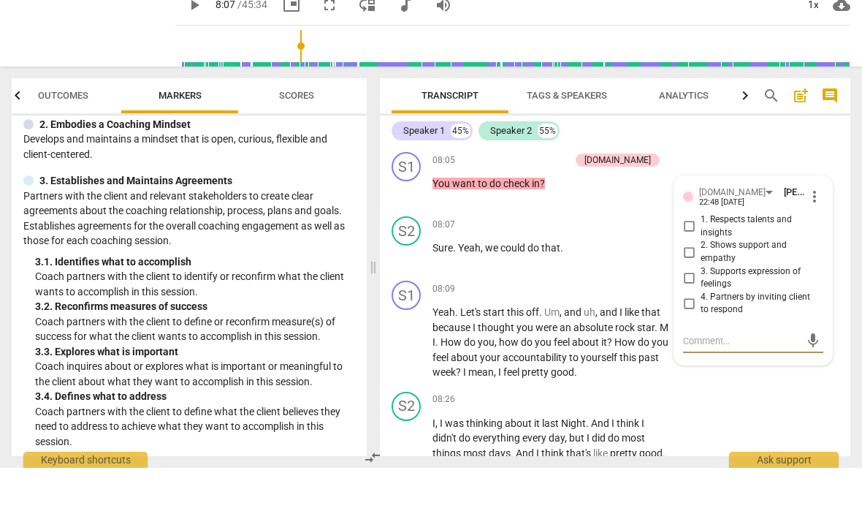
scroll to position [1, 0]
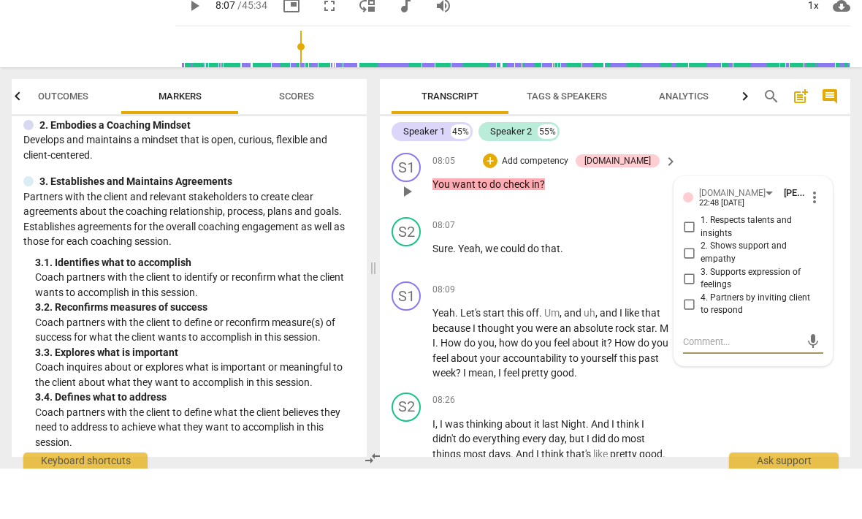
click at [688, 346] on input "4. Partners by inviting client to respond" at bounding box center [688, 355] width 23 height 18
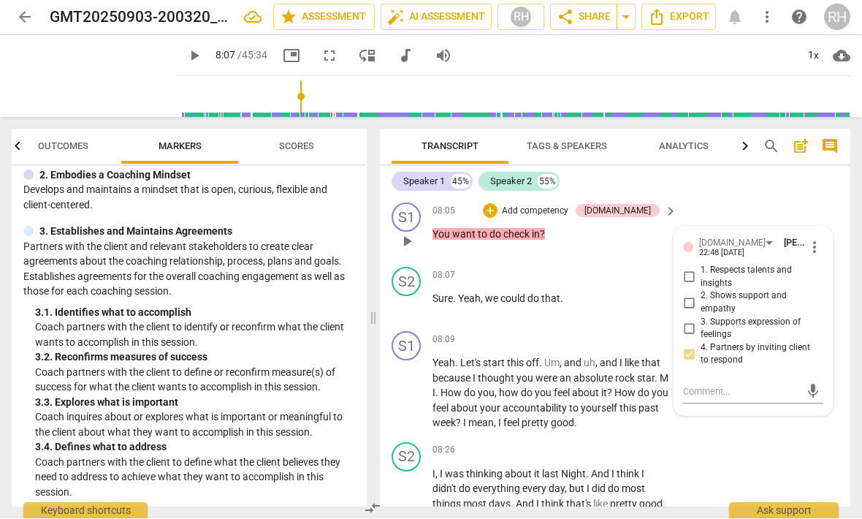
click at [690, 269] on input "1. Respects talents and insights" at bounding box center [688, 278] width 23 height 18
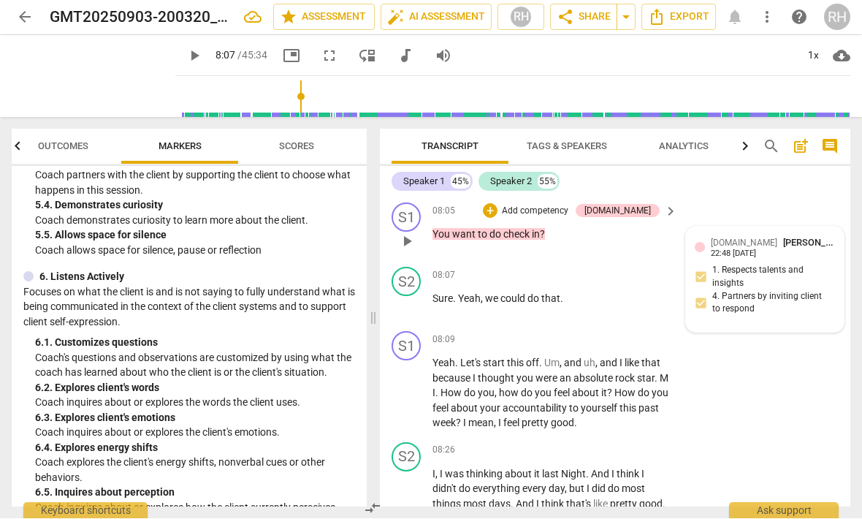
scroll to position [834, 0]
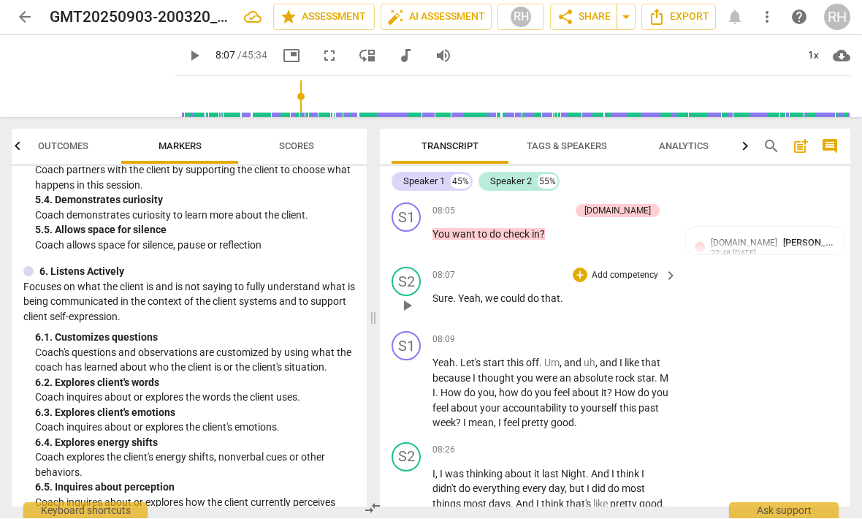
click at [397, 297] on span "play_arrow" at bounding box center [406, 306] width 23 height 18
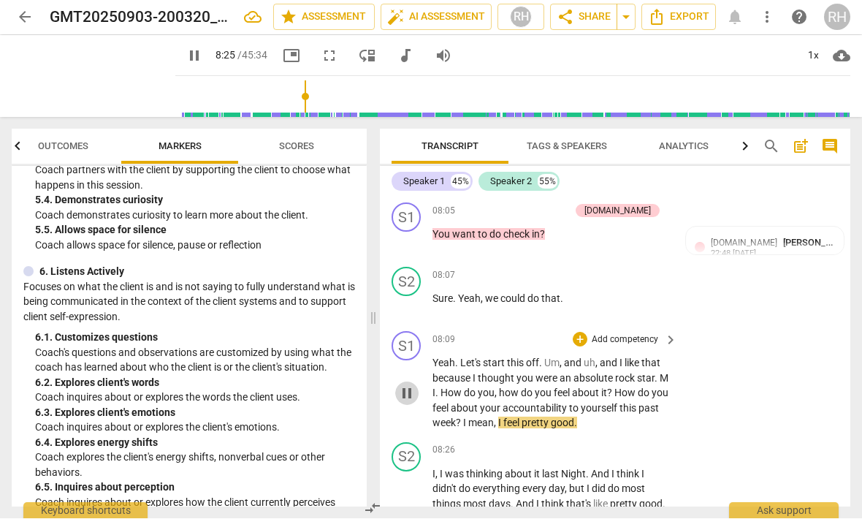
click at [403, 382] on button "pause" at bounding box center [406, 393] width 23 height 23
click at [583, 332] on div "+" at bounding box center [580, 339] width 15 height 15
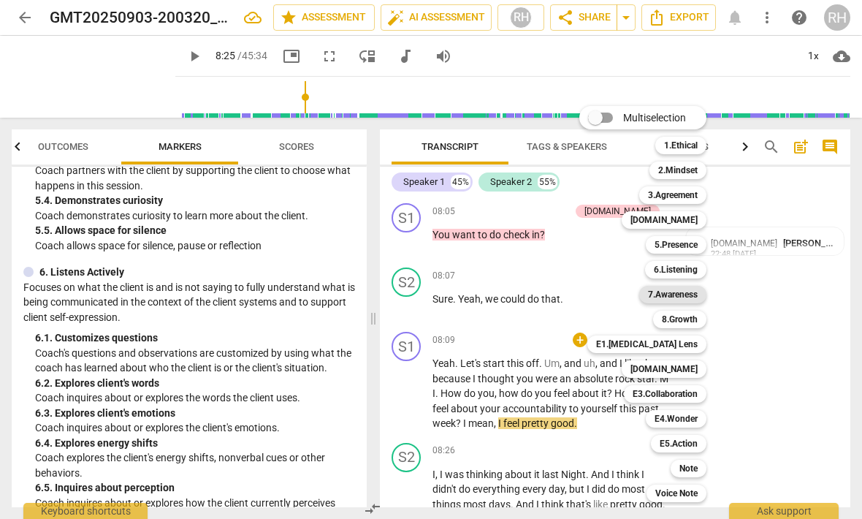
click at [697, 292] on b "7.Awareness" at bounding box center [673, 295] width 50 height 18
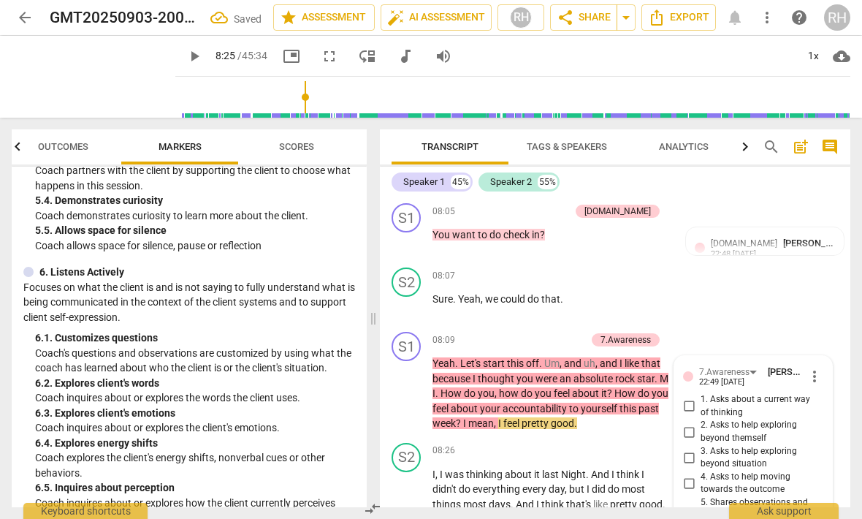
scroll to position [2478, 0]
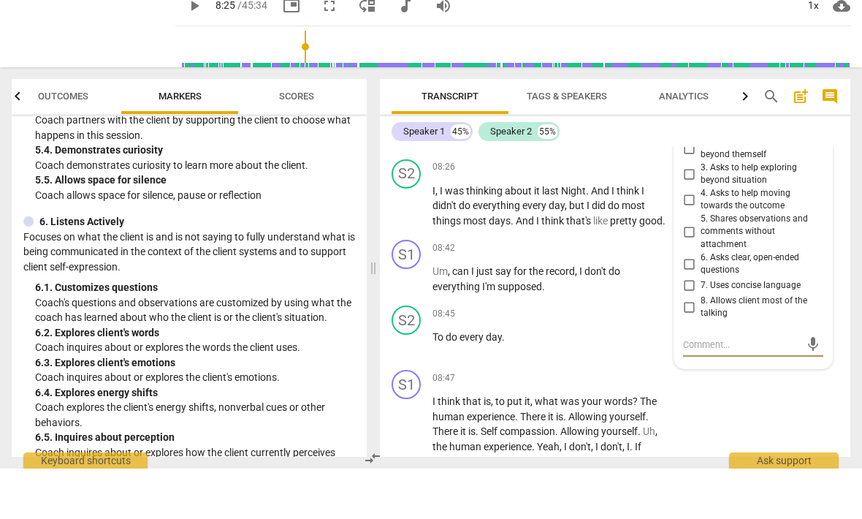
click at [688, 327] on input "7. Uses concise language" at bounding box center [688, 336] width 23 height 18
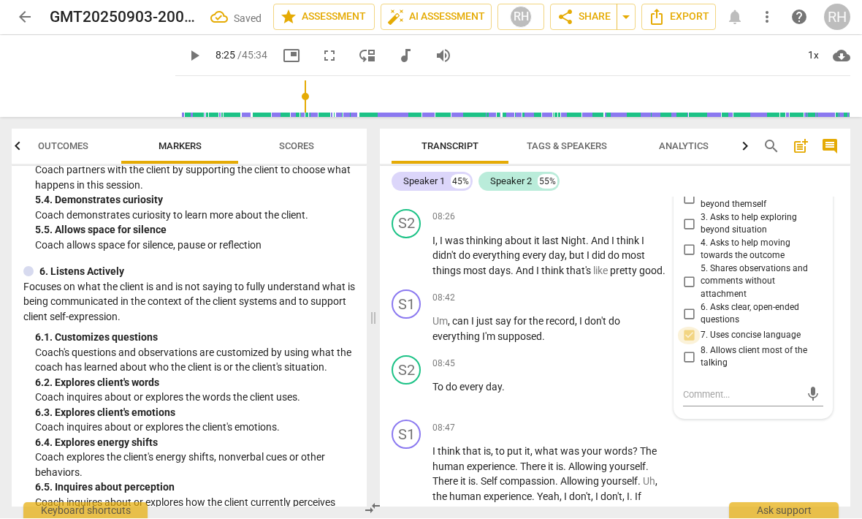
click at [683, 327] on input "7. Uses concise language" at bounding box center [688, 336] width 23 height 18
click at [712, 388] on textarea at bounding box center [741, 395] width 117 height 14
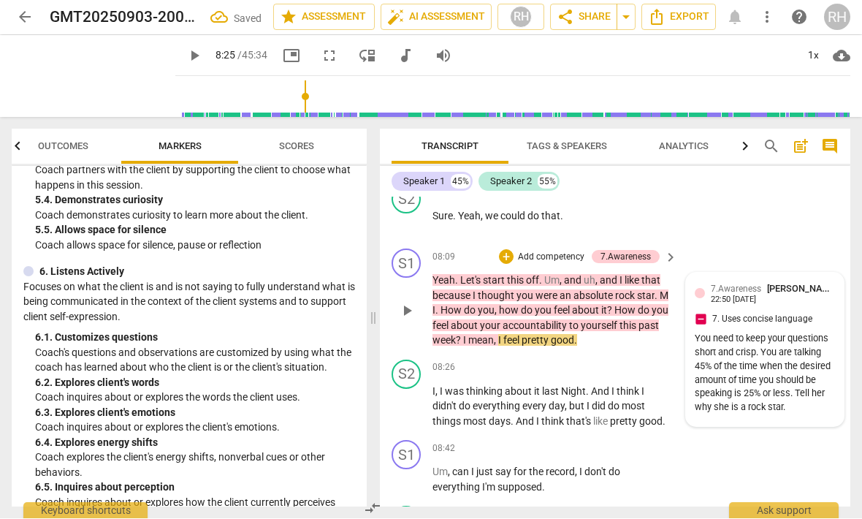
scroll to position [2329, 0]
click at [415, 397] on span "play_arrow" at bounding box center [407, 406] width 18 height 18
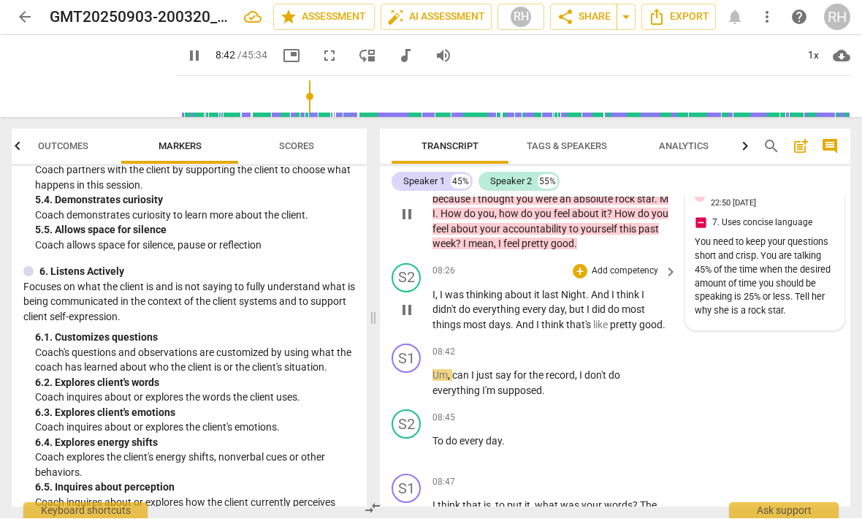
scroll to position [2427, 0]
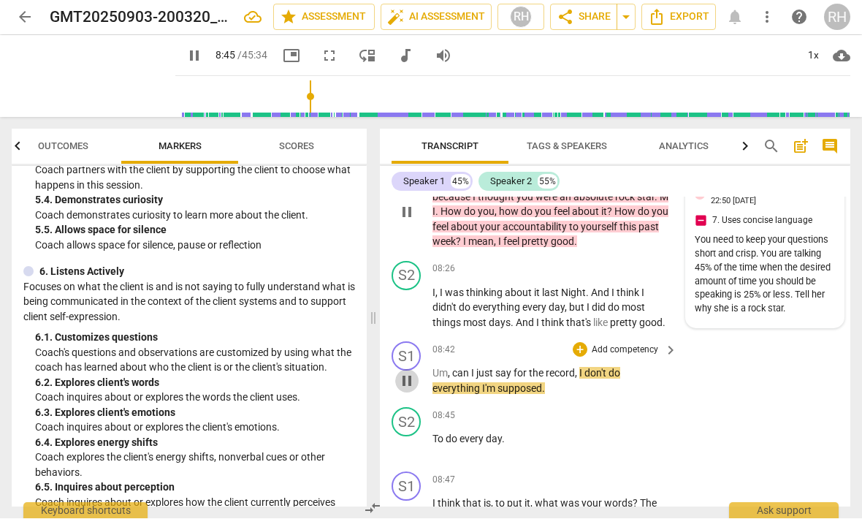
click at [403, 373] on span "pause" at bounding box center [407, 382] width 18 height 18
click at [577, 343] on div "+" at bounding box center [580, 350] width 15 height 15
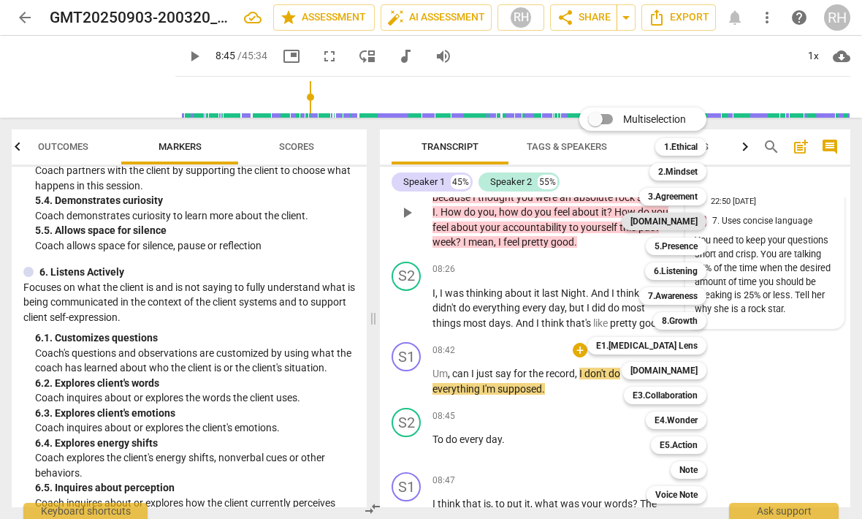
click at [690, 222] on b "[DOMAIN_NAME]" at bounding box center [664, 222] width 67 height 18
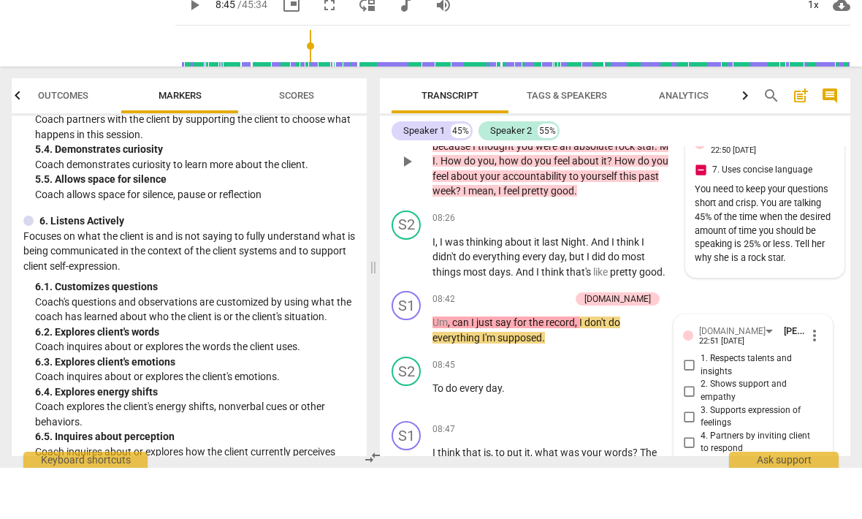
scroll to position [1, 0]
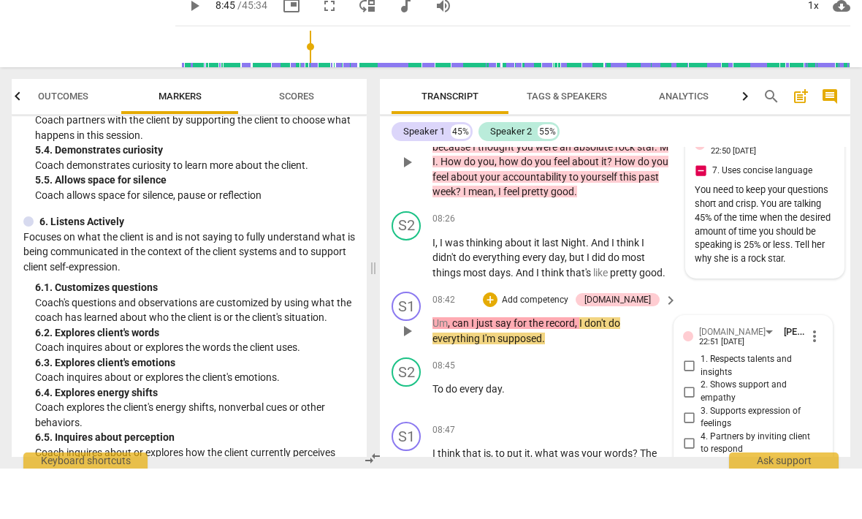
click at [690, 433] on input "2. Shows support and empathy" at bounding box center [688, 442] width 23 height 18
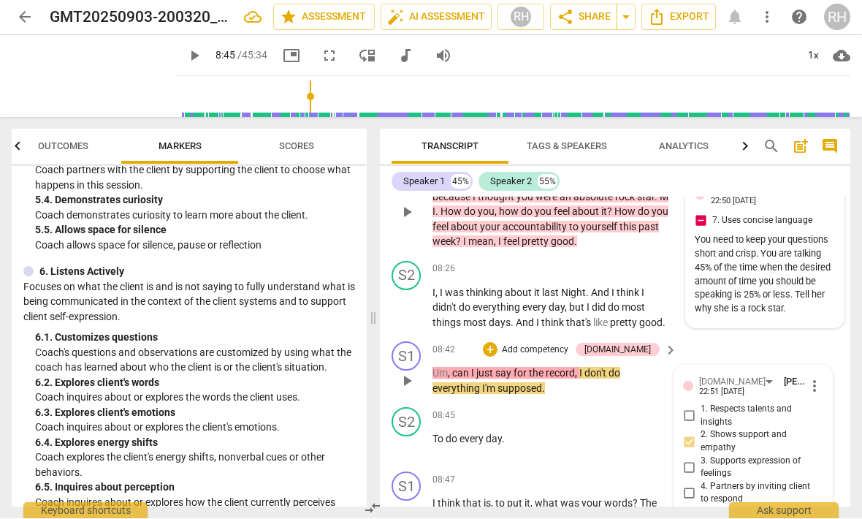
click at [687, 433] on input "2. Shows support and empathy" at bounding box center [688, 442] width 23 height 18
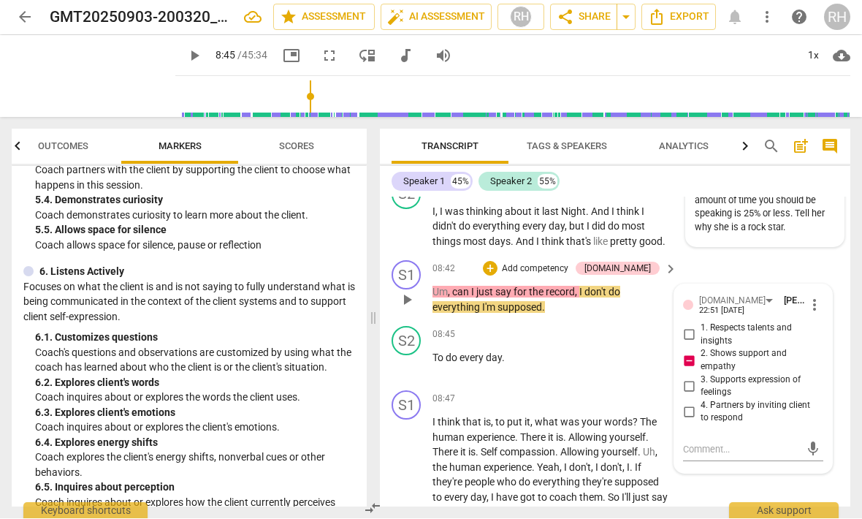
scroll to position [2511, 0]
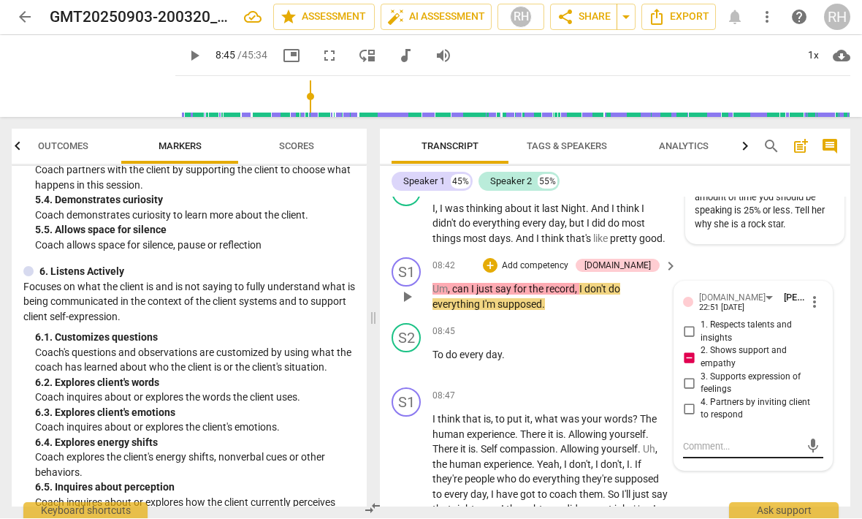
click at [714, 440] on textarea at bounding box center [741, 447] width 117 height 14
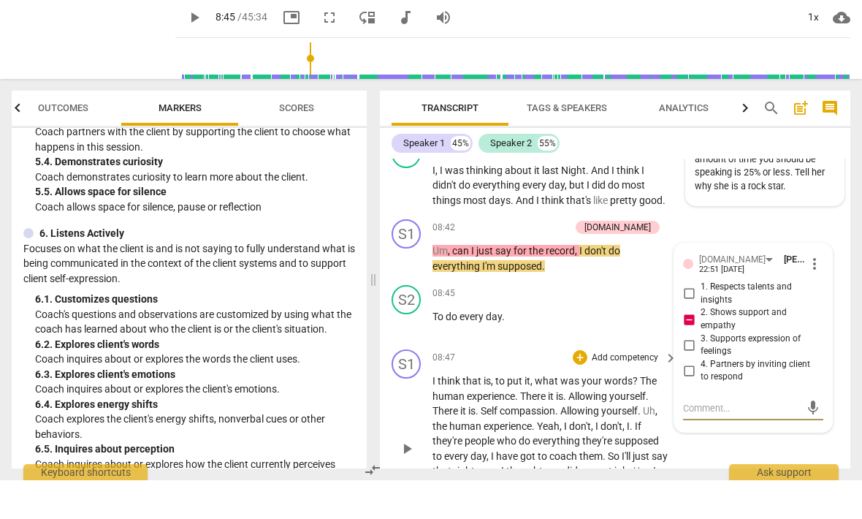
scroll to position [0, 0]
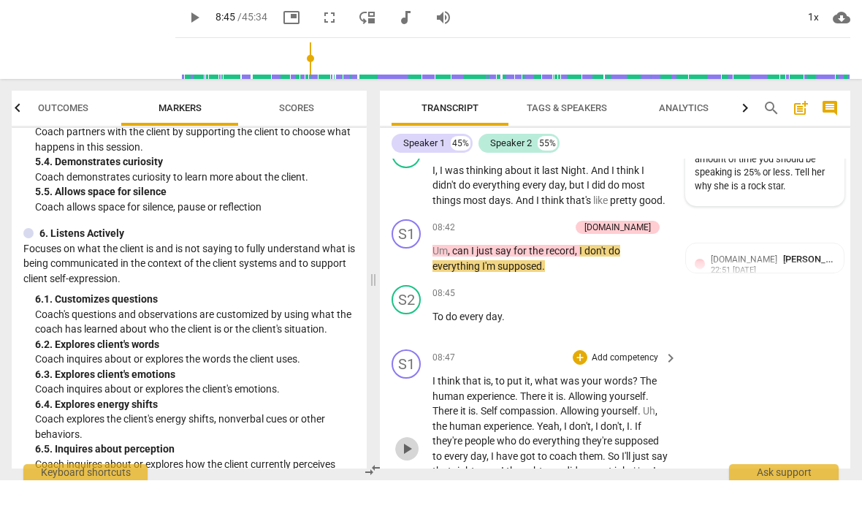
click at [404, 479] on span "play_arrow" at bounding box center [407, 488] width 18 height 18
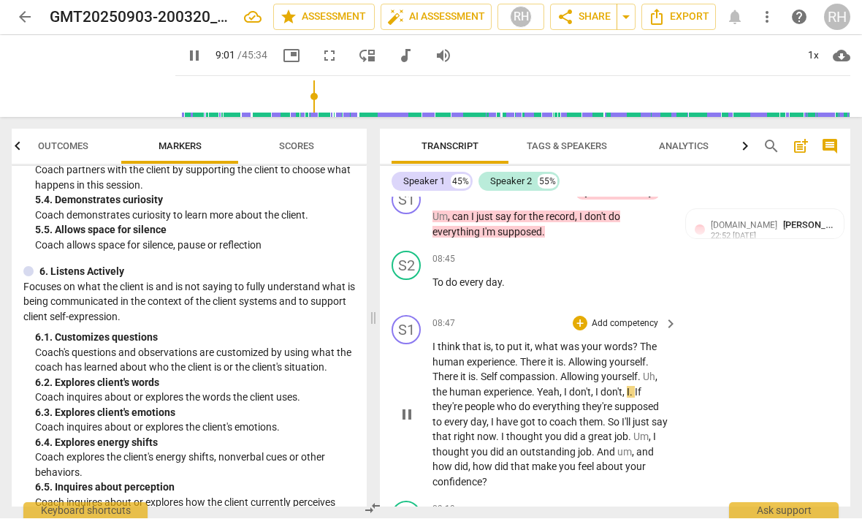
scroll to position [2587, 0]
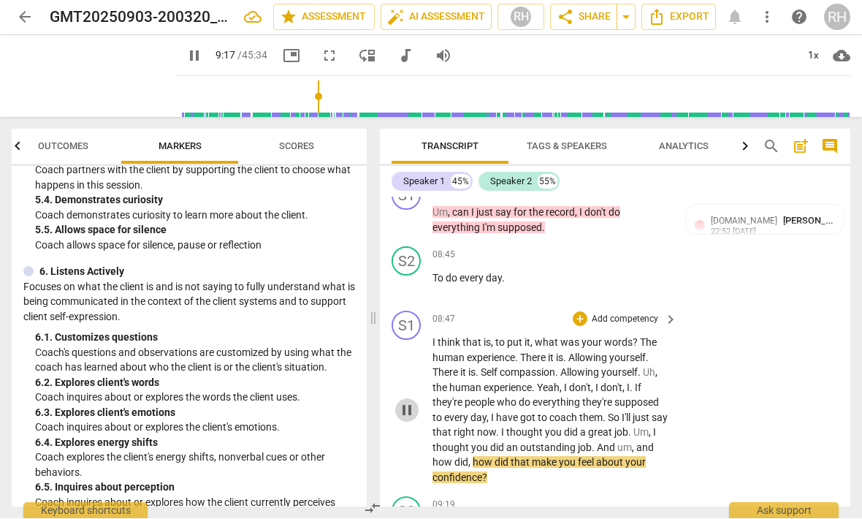
click at [406, 402] on span "pause" at bounding box center [407, 411] width 18 height 18
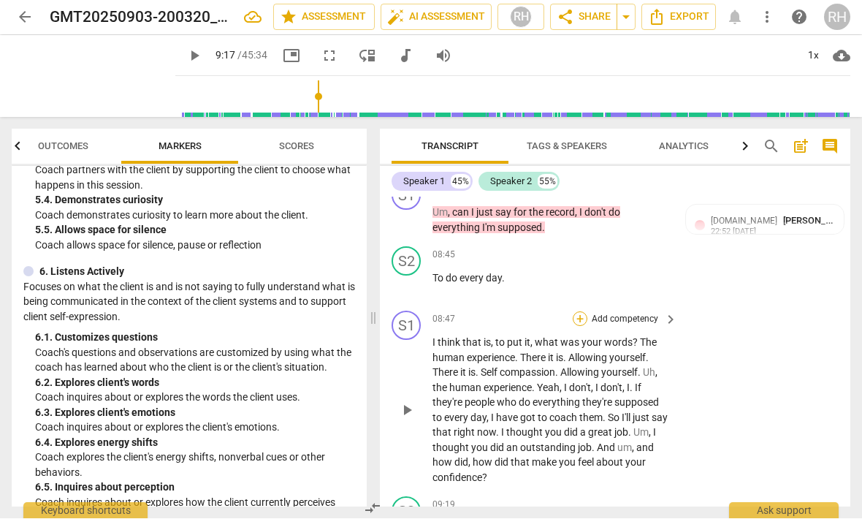
click at [582, 312] on div "+" at bounding box center [580, 319] width 15 height 15
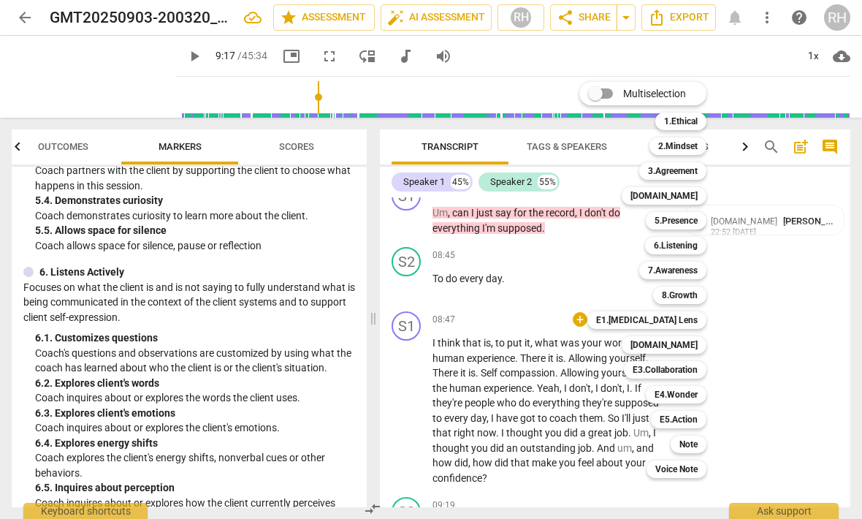
click at [361, 305] on div at bounding box center [431, 259] width 862 height 519
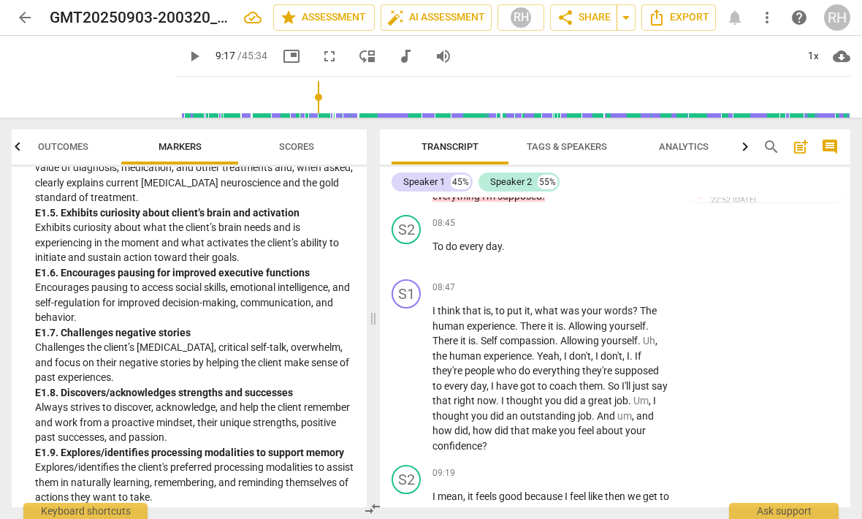
scroll to position [2495, 0]
click at [570, 279] on div "+ Add competency keyboard_arrow_right" at bounding box center [624, 287] width 109 height 16
click at [579, 280] on div "+" at bounding box center [580, 287] width 15 height 15
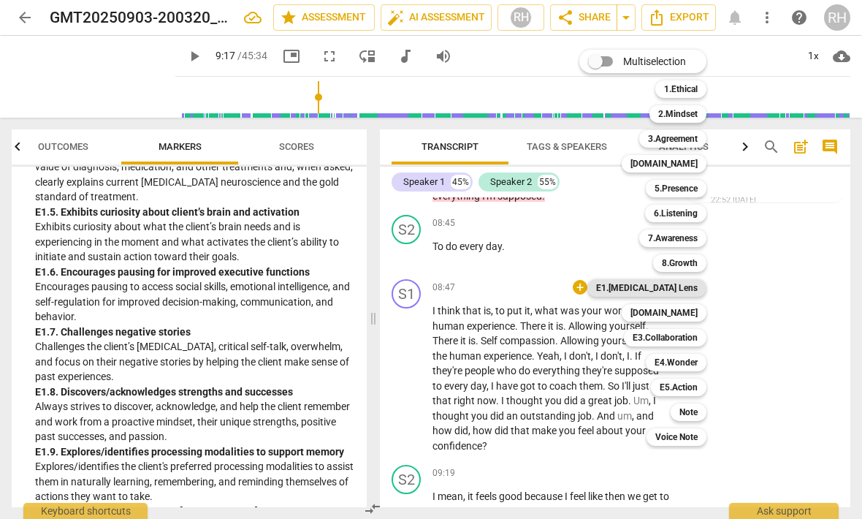
click at [695, 293] on b "E1.[MEDICAL_DATA] Lens" at bounding box center [647, 288] width 102 height 18
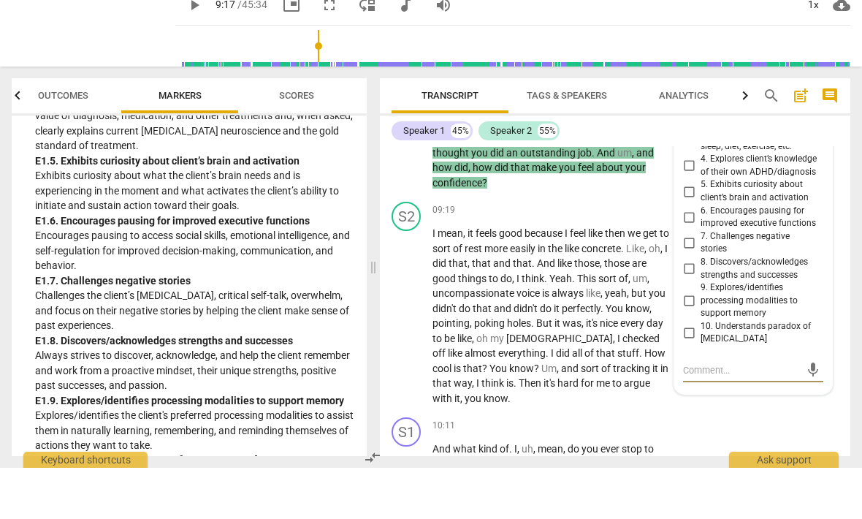
scroll to position [1, 0]
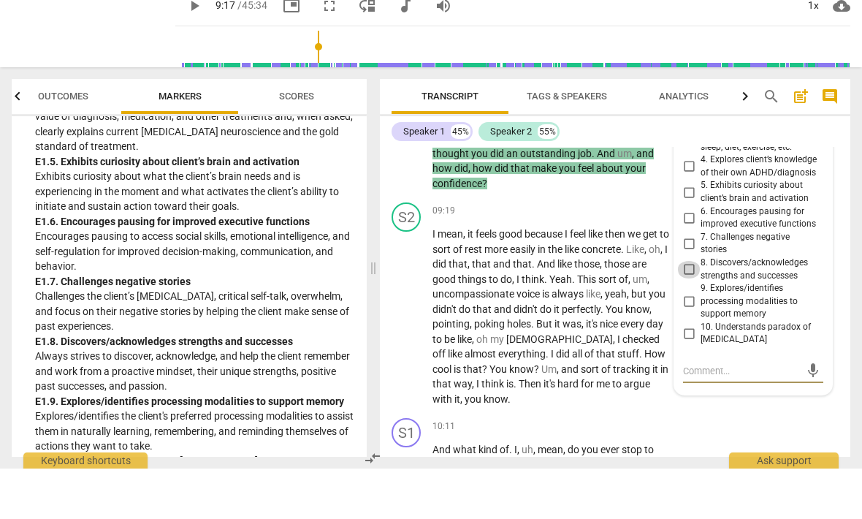
click at [684, 311] on input "8. Discovers/acknowledges strengths and successes" at bounding box center [688, 320] width 23 height 18
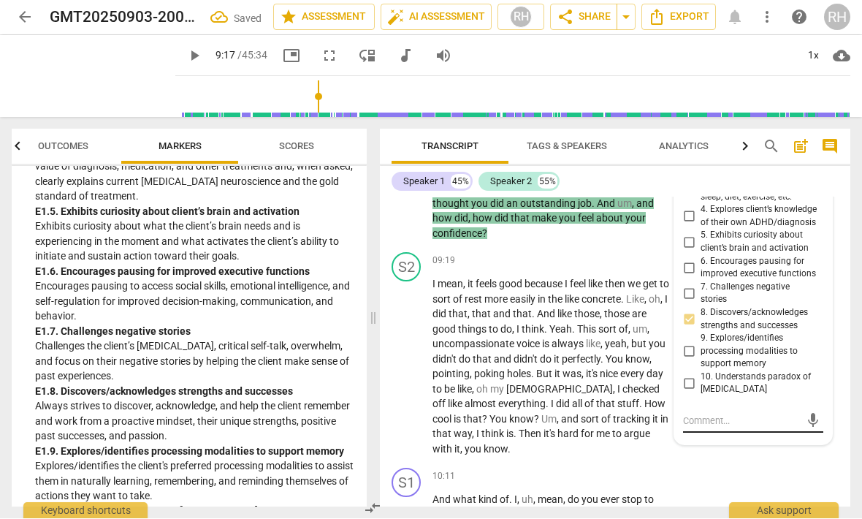
click at [726, 414] on textarea at bounding box center [741, 421] width 117 height 14
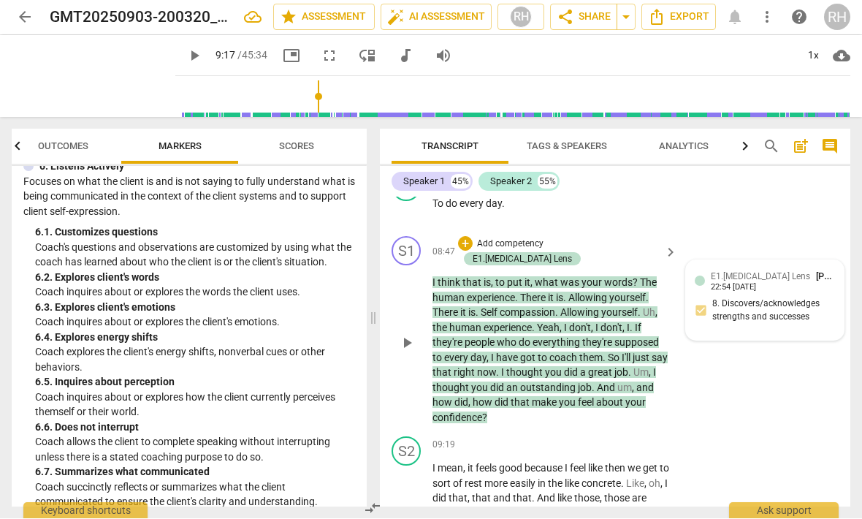
scroll to position [932, 0]
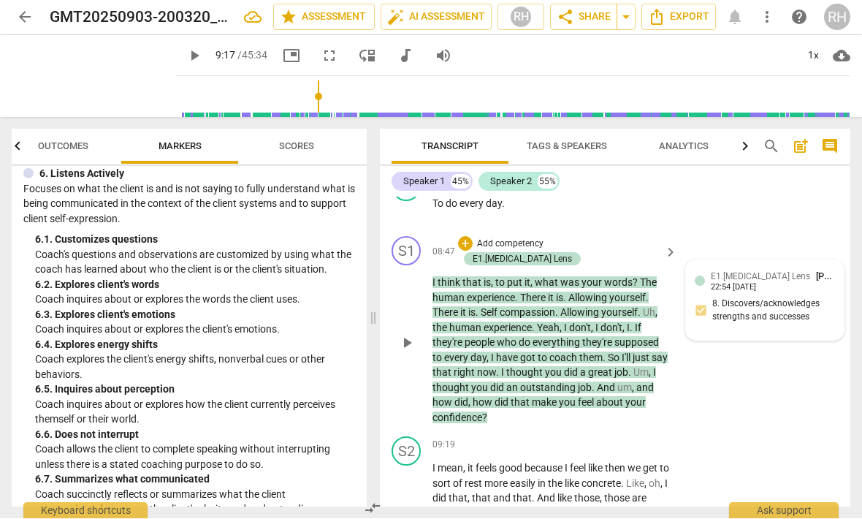
click at [582, 191] on div "Speaker 1 45% Speaker 2 55%" at bounding box center [615, 182] width 447 height 25
click at [498, 277] on span "to" at bounding box center [501, 283] width 12 height 12
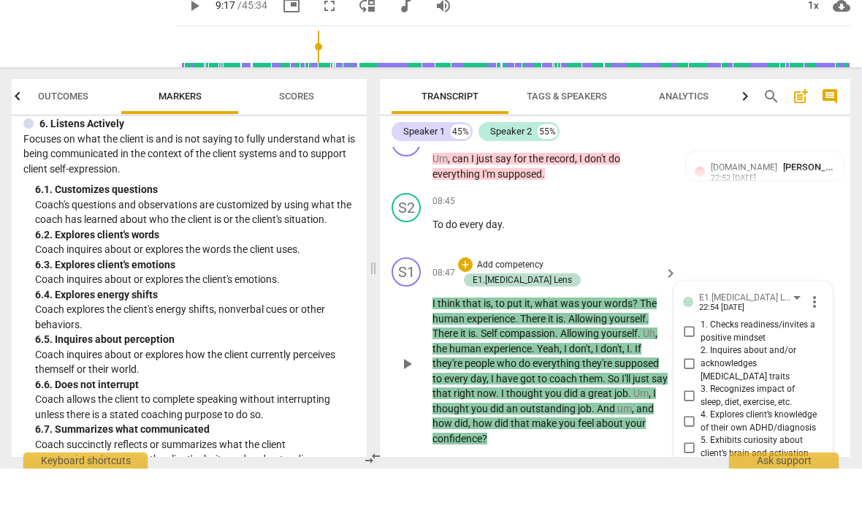
scroll to position [2604, 0]
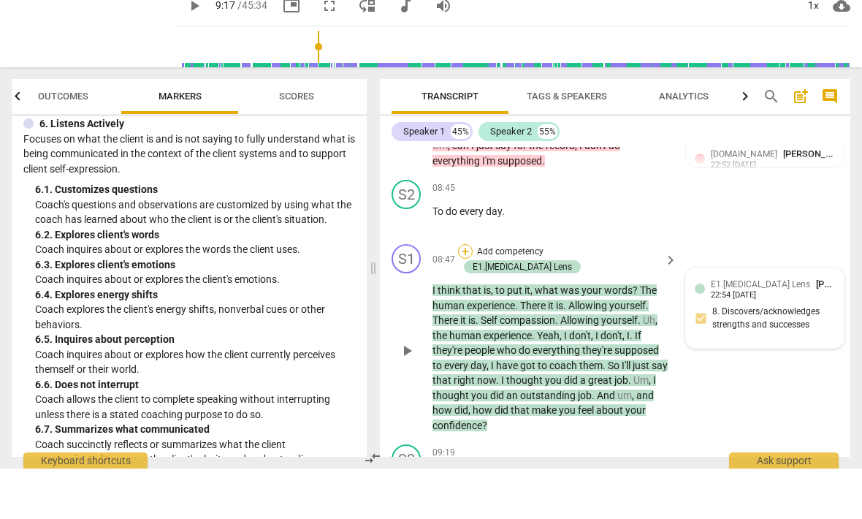
click at [473, 294] on div "+" at bounding box center [465, 301] width 15 height 15
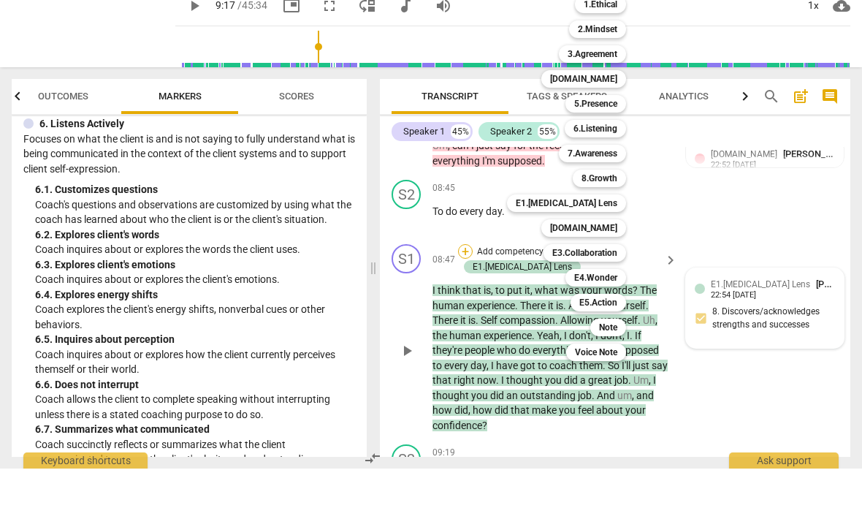
scroll to position [0, 0]
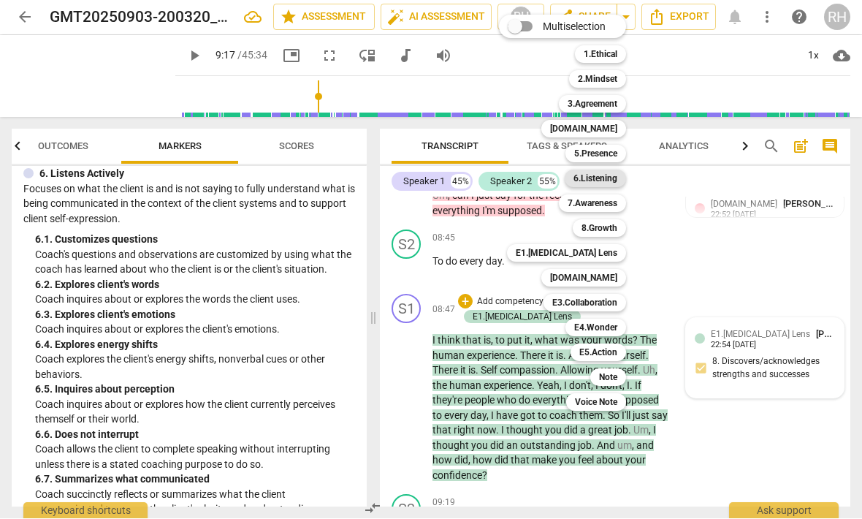
click at [616, 170] on b "6.Listening" at bounding box center [596, 179] width 44 height 18
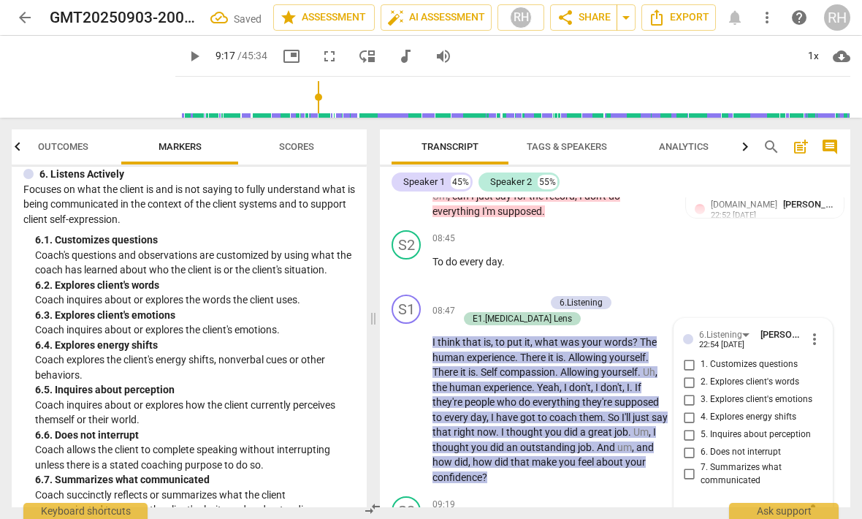
scroll to position [1, 0]
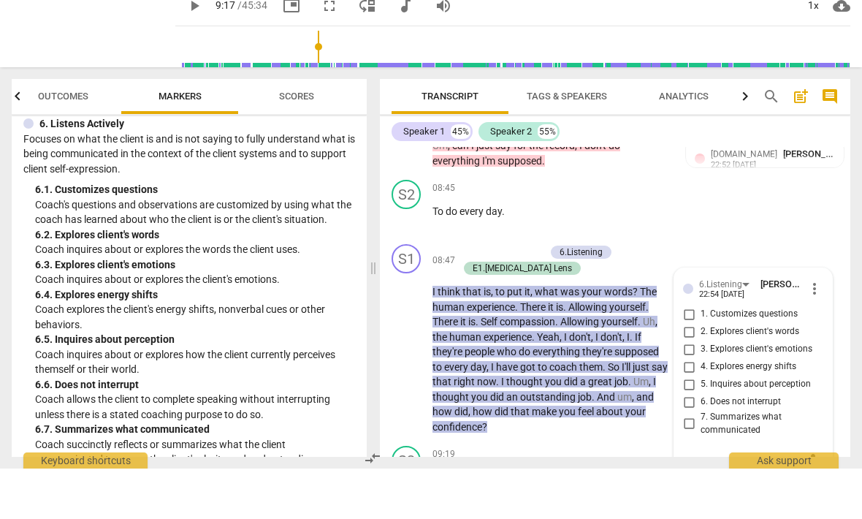
click at [689, 391] on input "3. Explores client's emotions" at bounding box center [688, 400] width 23 height 18
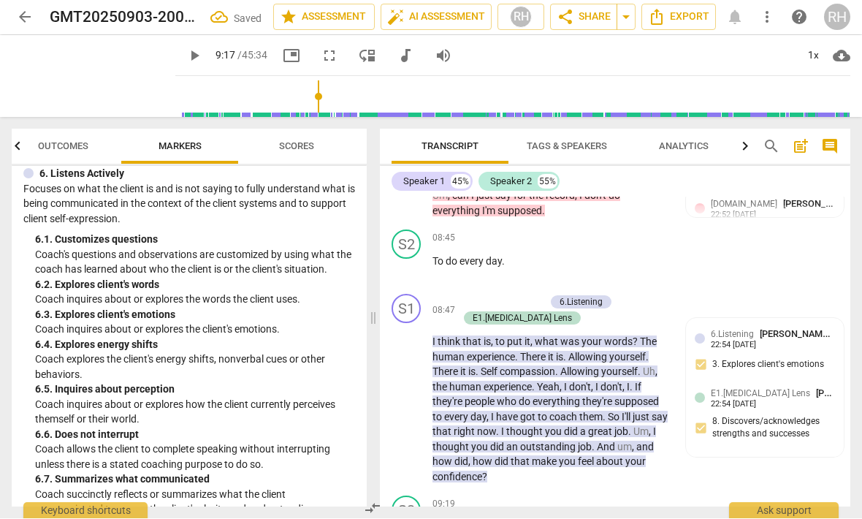
click at [463, 295] on div "+" at bounding box center [465, 302] width 15 height 15
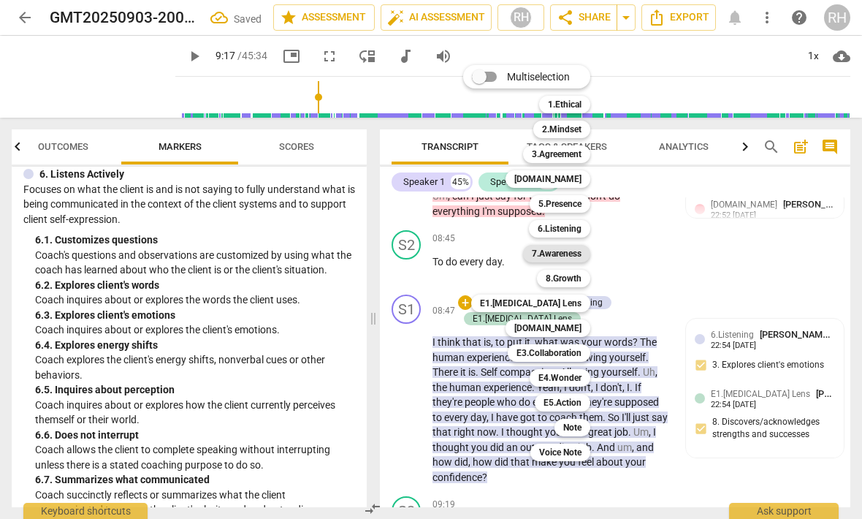
click at [585, 251] on div "7.Awareness" at bounding box center [556, 254] width 67 height 18
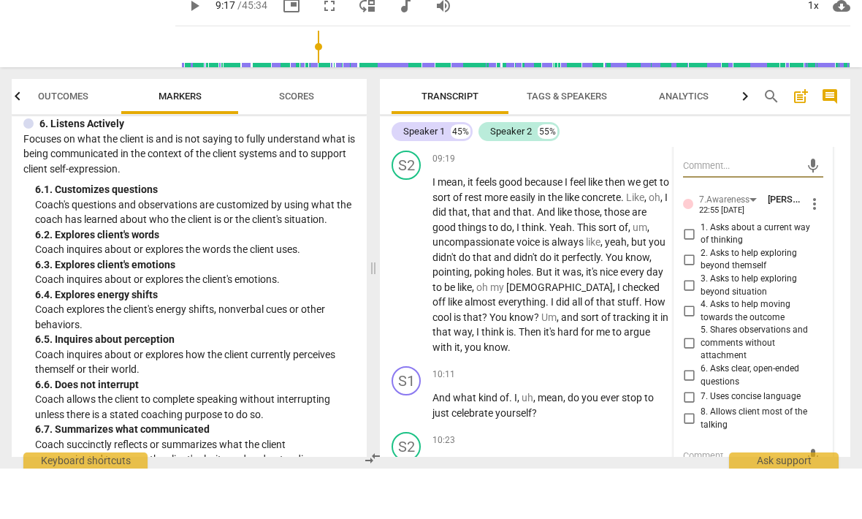
scroll to position [2903, 0]
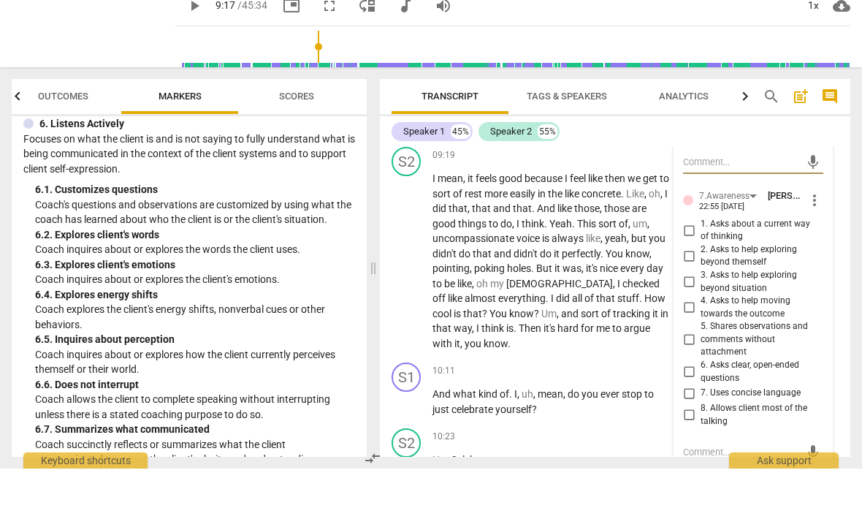
click at [688, 272] on input "1. Asks about a current way of thinking" at bounding box center [688, 281] width 23 height 18
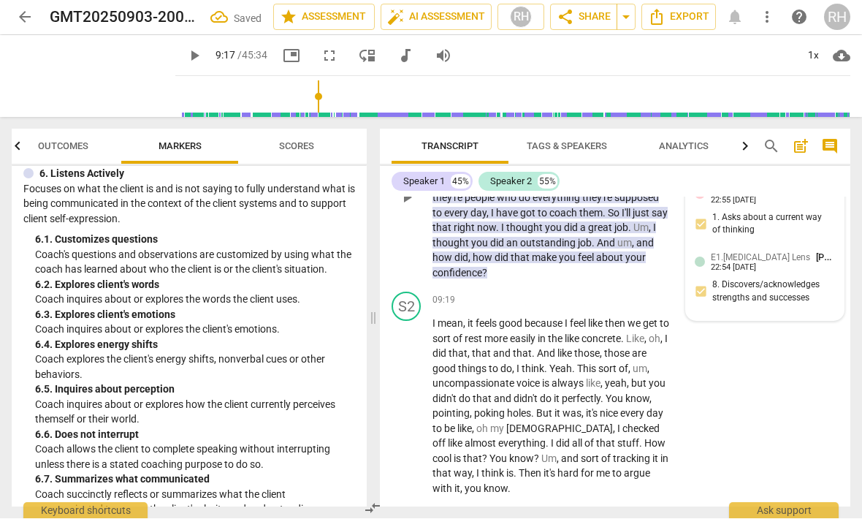
scroll to position [2805, 0]
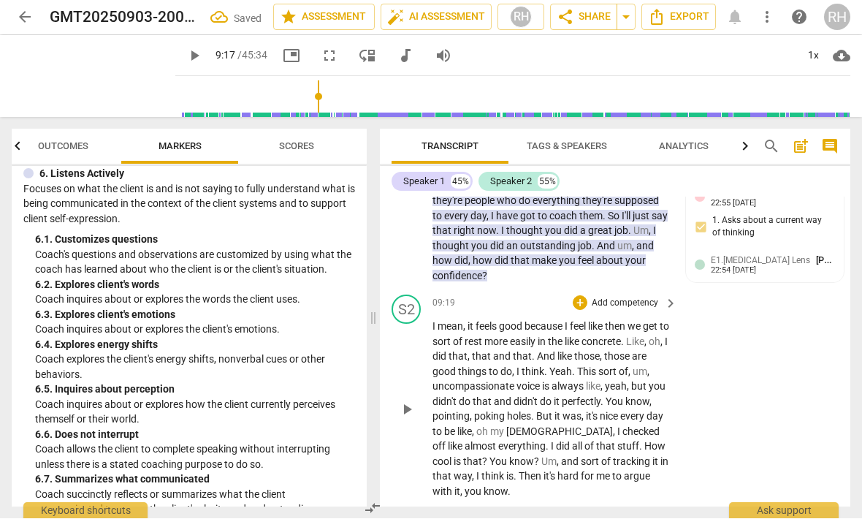
click at [408, 401] on span "play_arrow" at bounding box center [407, 410] width 18 height 18
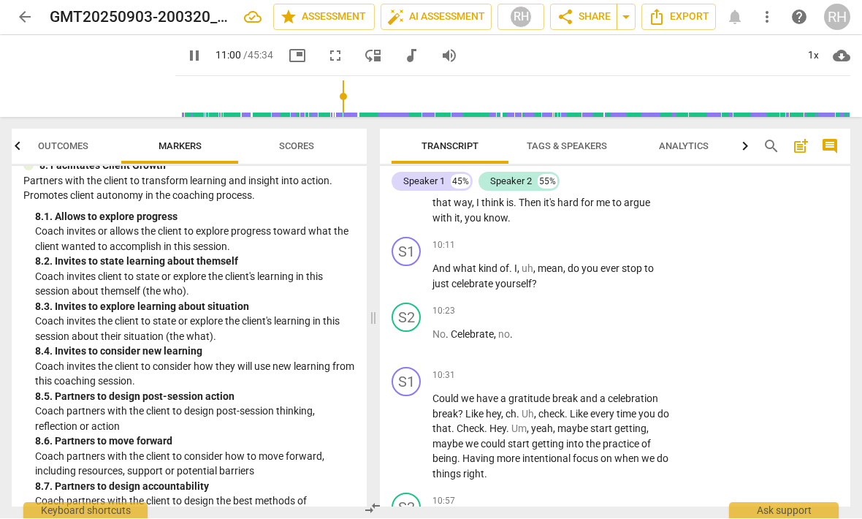
scroll to position [3078, 0]
click at [408, 429] on span "pause" at bounding box center [407, 438] width 18 height 18
click at [577, 369] on div "+" at bounding box center [580, 376] width 15 height 15
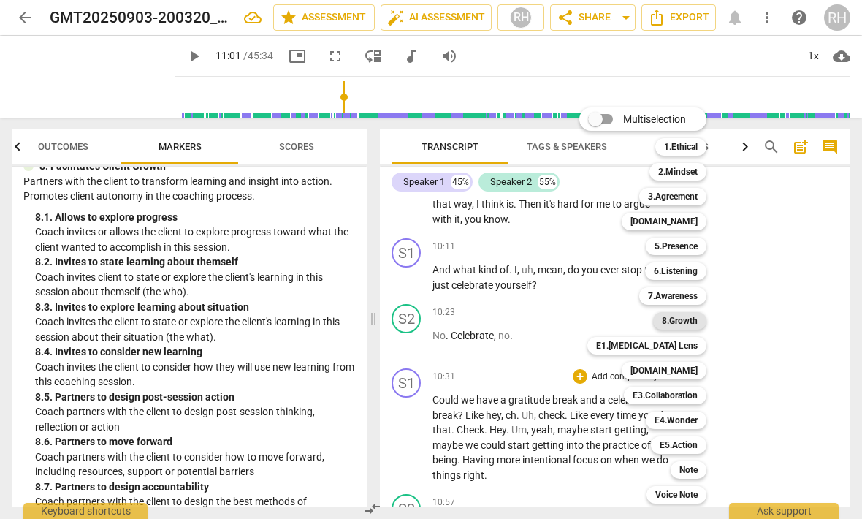
click at [694, 324] on b "8.Growth" at bounding box center [680, 321] width 36 height 18
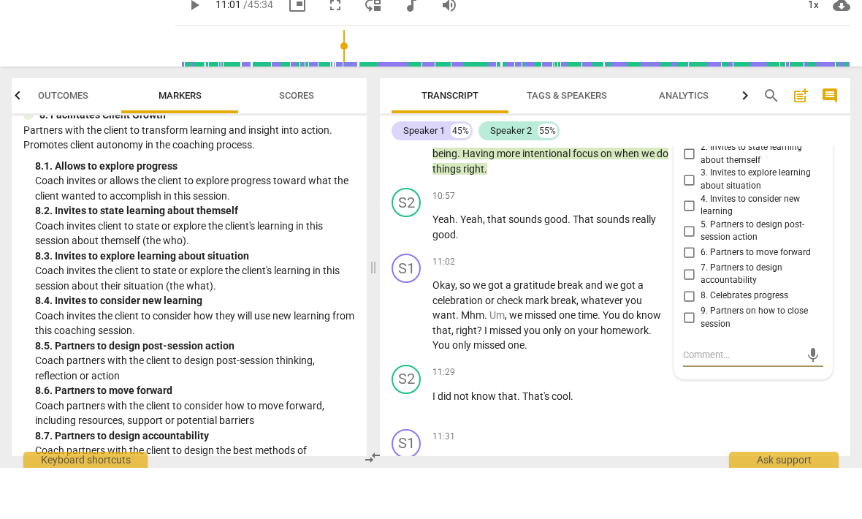
scroll to position [1, 0]
click at [683, 248] on input "4. Invites to consider new learning" at bounding box center [688, 257] width 23 height 18
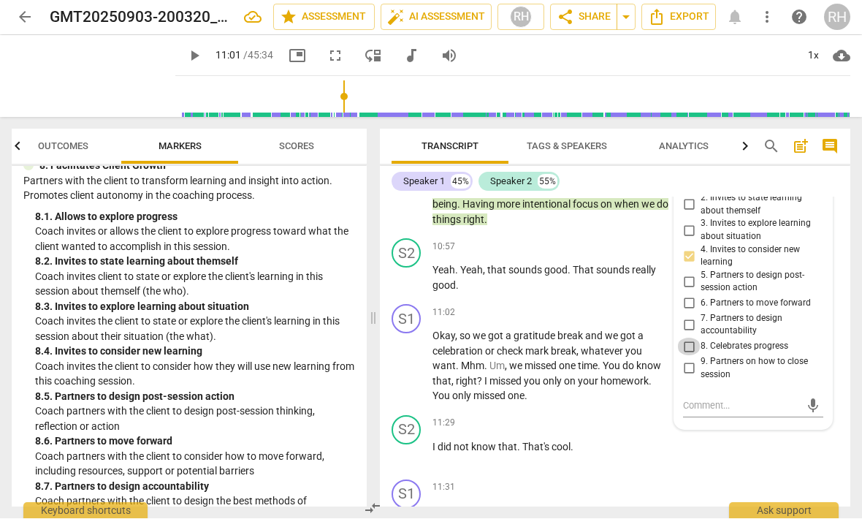
click at [690, 338] on input "8. Celebrates progress" at bounding box center [688, 347] width 23 height 18
click at [693, 273] on input "5. Partners to design post-session action" at bounding box center [688, 282] width 23 height 18
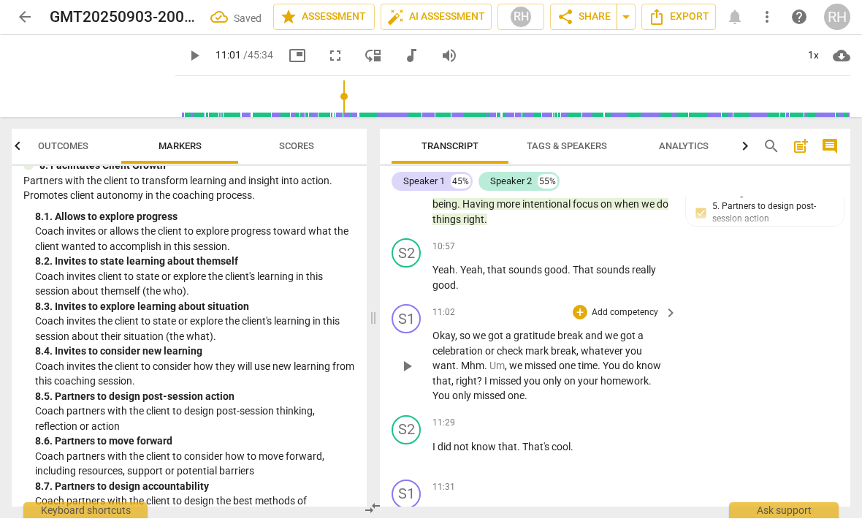
click at [408, 358] on span "play_arrow" at bounding box center [407, 367] width 18 height 18
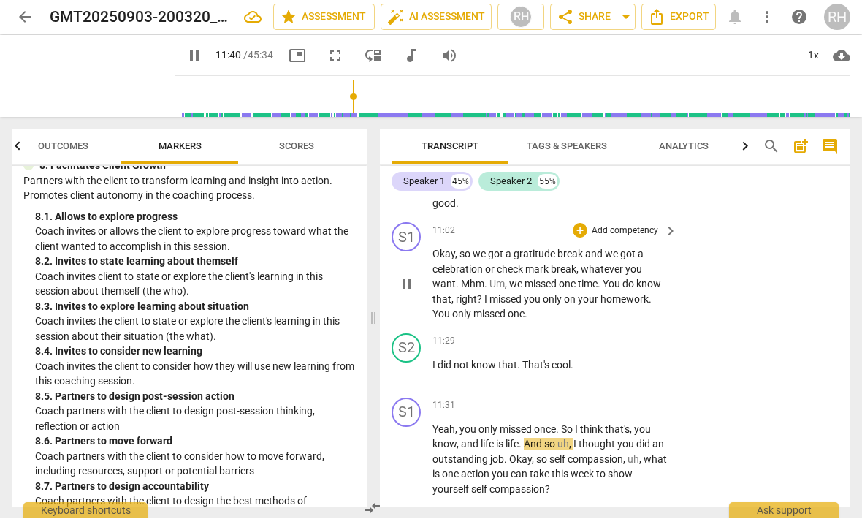
scroll to position [3422, 0]
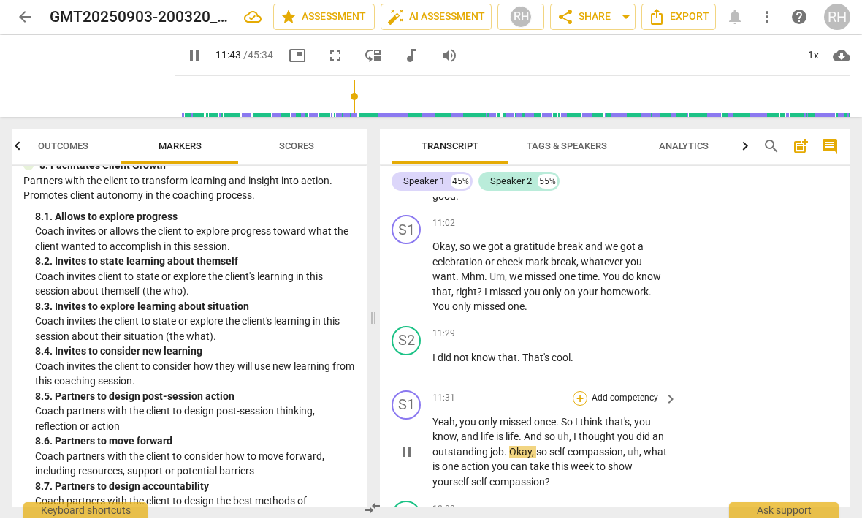
click at [587, 392] on div "+" at bounding box center [580, 399] width 15 height 15
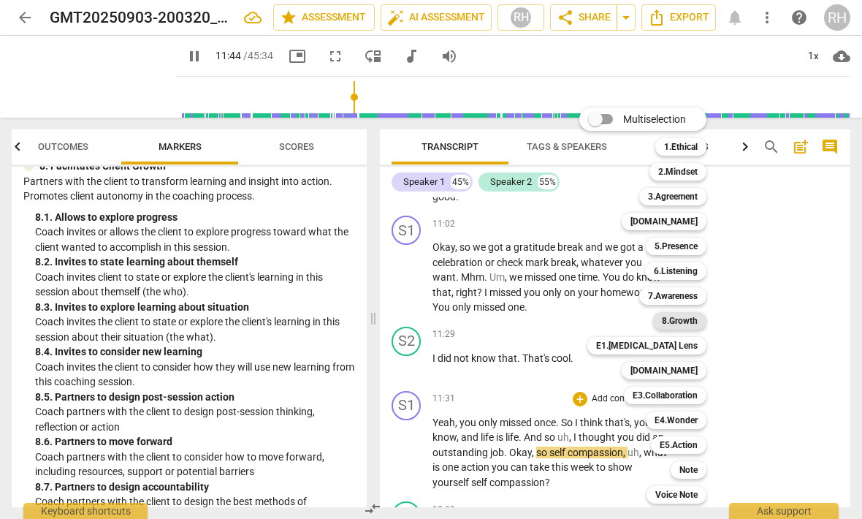
click at [689, 326] on b "8.Growth" at bounding box center [680, 321] width 36 height 18
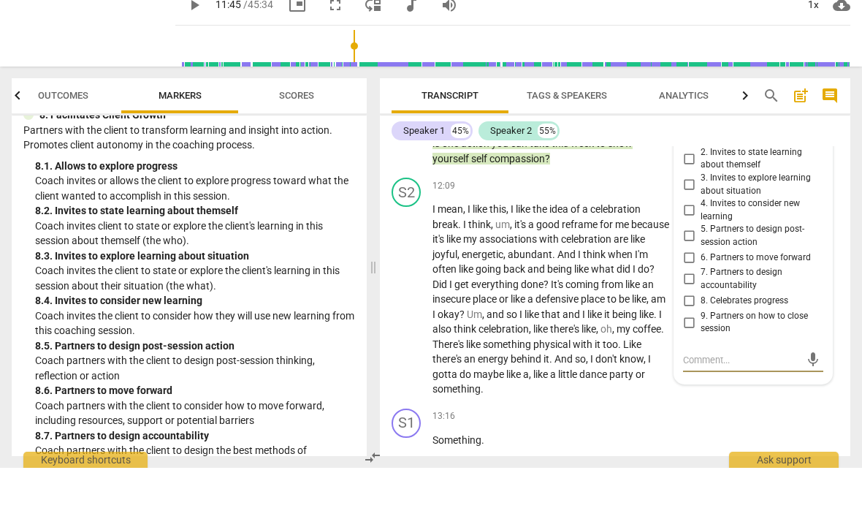
scroll to position [1, 0]
click at [685, 343] on input "8. Celebrates progress" at bounding box center [688, 352] width 23 height 18
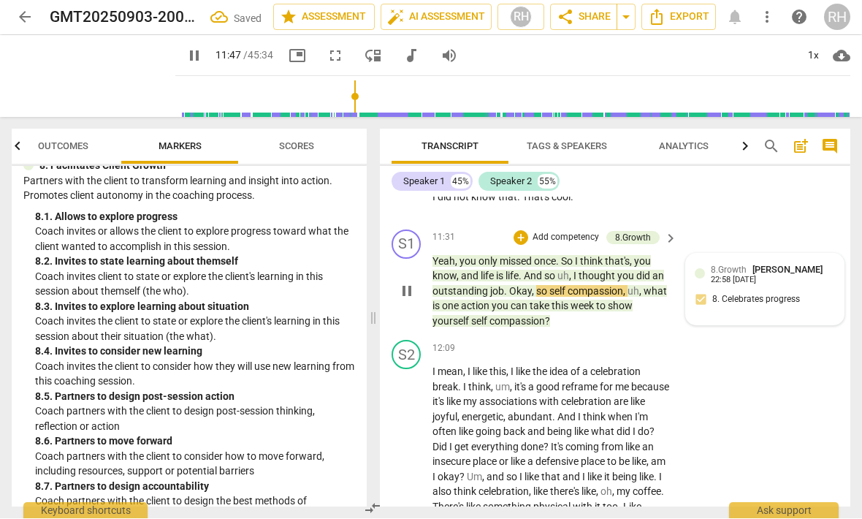
scroll to position [3583, 0]
click at [397, 283] on span "pause" at bounding box center [406, 292] width 23 height 18
click at [741, 265] on span "8.Growth" at bounding box center [729, 270] width 36 height 10
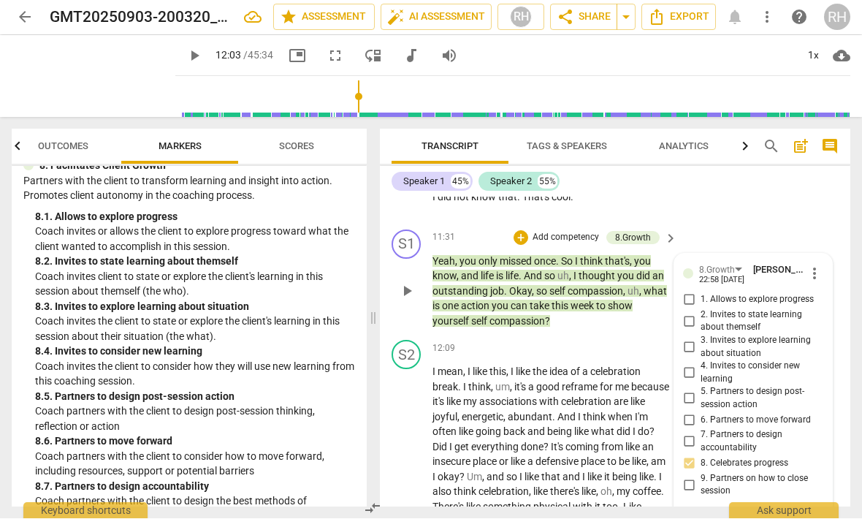
scroll to position [1, 0]
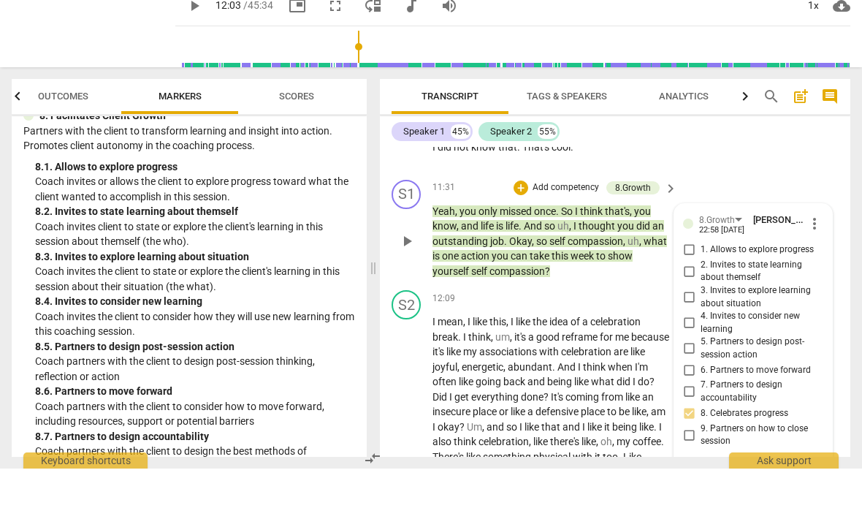
click at [680, 365] on input "4. Invites to consider new learning" at bounding box center [688, 374] width 23 height 18
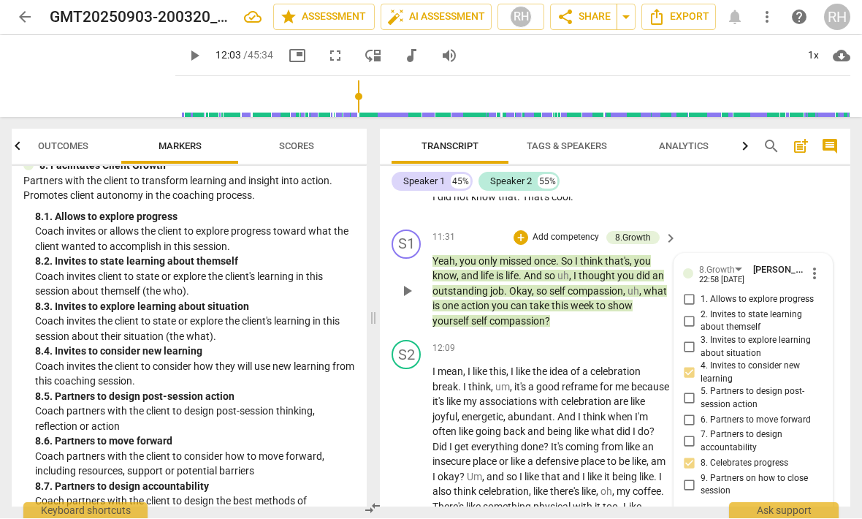
click at [690, 390] on input "5. Partners to design post-session action" at bounding box center [688, 399] width 23 height 18
click at [692, 411] on input "6. Partners to move forward" at bounding box center [688, 420] width 23 height 18
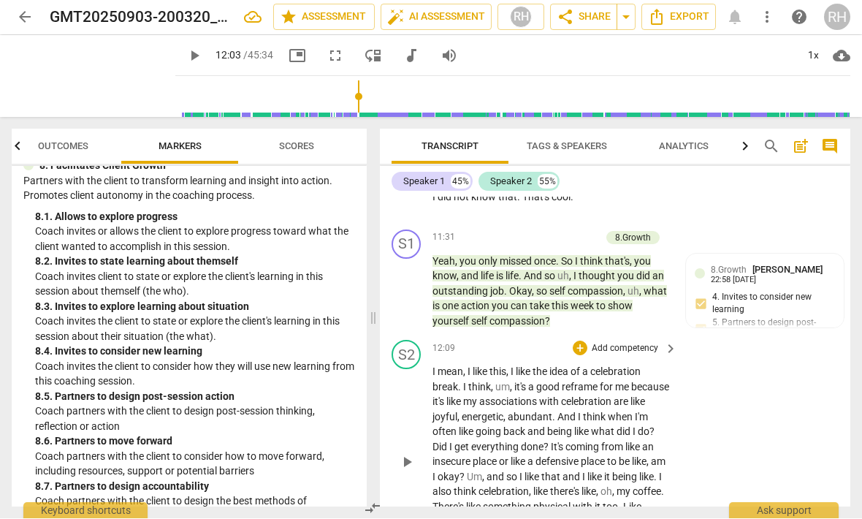
click at [407, 454] on span "play_arrow" at bounding box center [407, 463] width 18 height 18
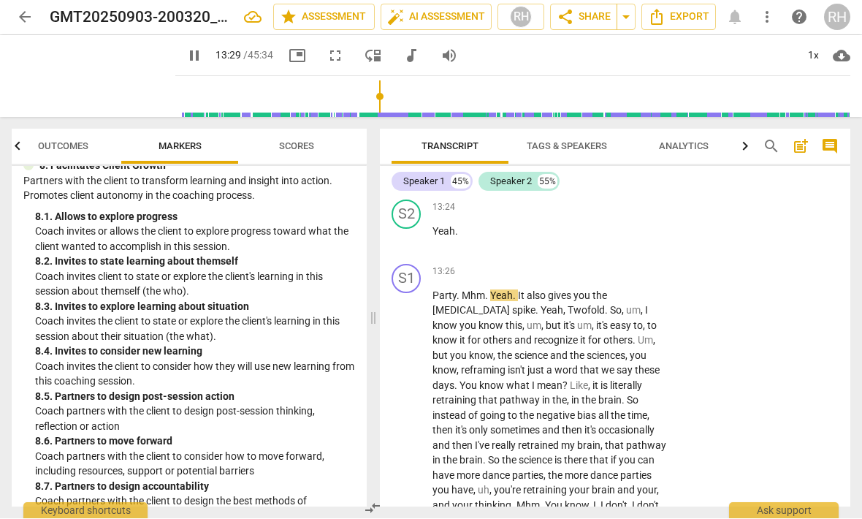
scroll to position [4146, 0]
click at [580, 266] on div "+" at bounding box center [580, 273] width 15 height 15
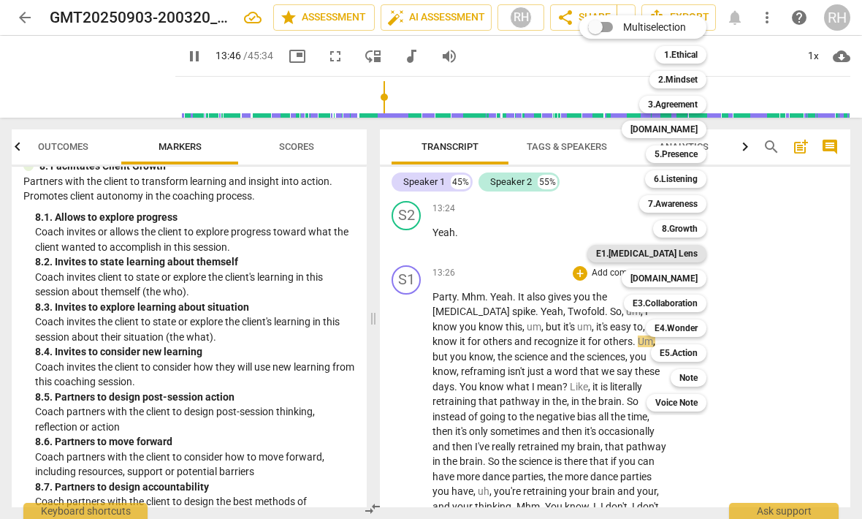
click at [693, 260] on b "E1.[MEDICAL_DATA] Lens" at bounding box center [647, 254] width 102 height 18
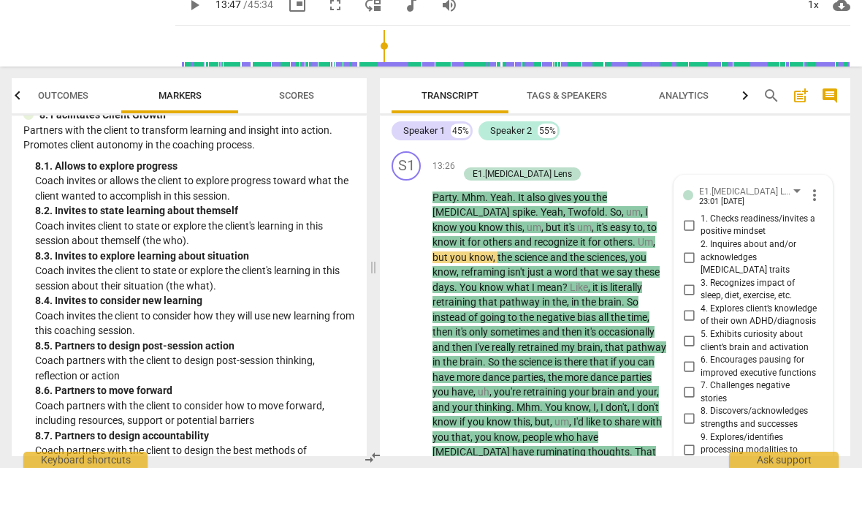
scroll to position [1, 0]
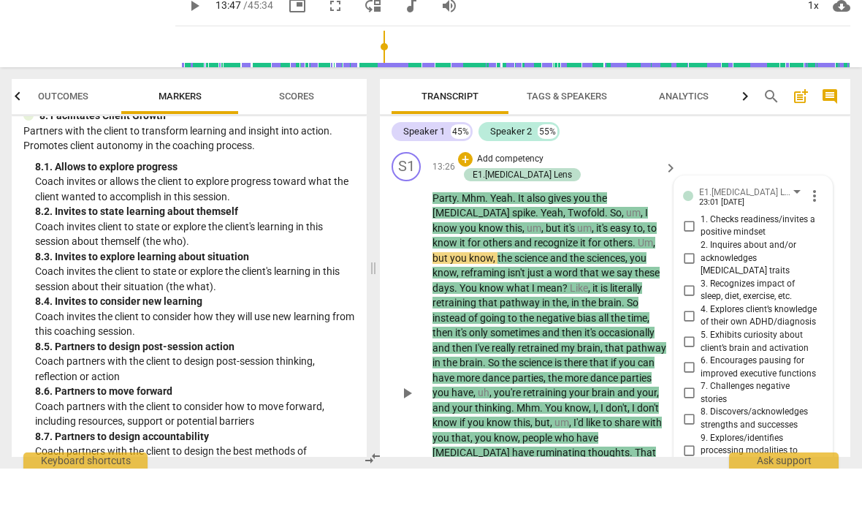
click at [685, 357] on input "4. Explores client’s knowledge of their own ADHD/diagnosis" at bounding box center [688, 366] width 23 height 18
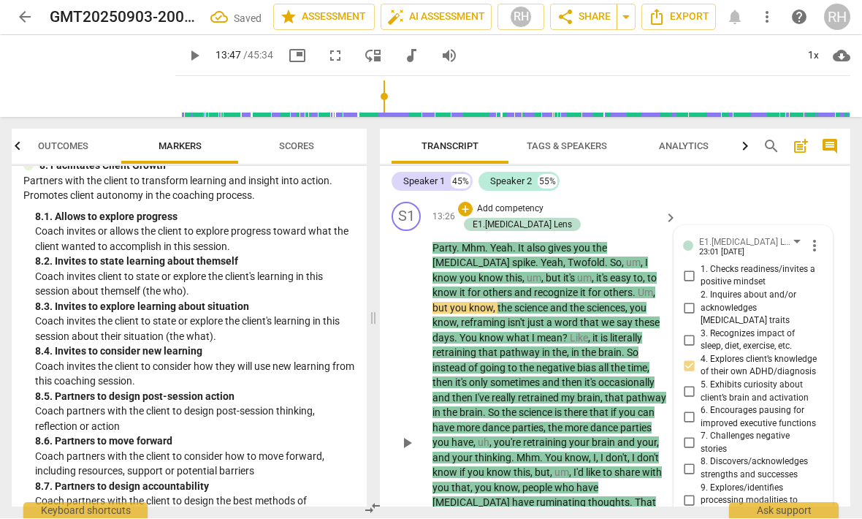
click at [689, 332] on input "3. Recognizes impact of sleep, diet, exercise, etc." at bounding box center [688, 341] width 23 height 18
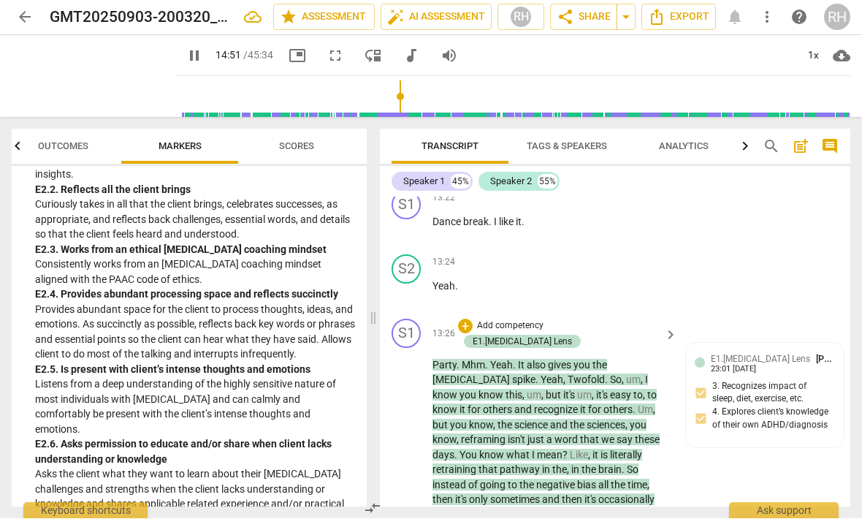
scroll to position [4092, 0]
click at [473, 319] on div "+" at bounding box center [465, 326] width 15 height 15
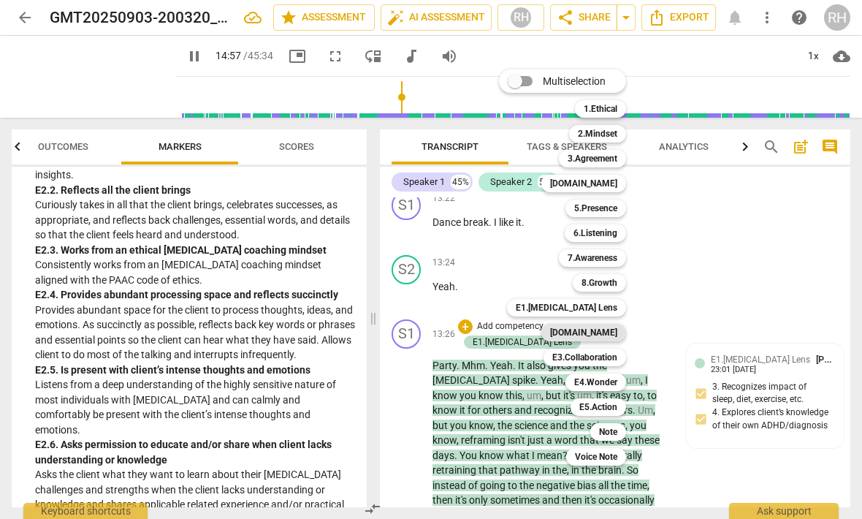
click at [603, 333] on b "[DOMAIN_NAME]" at bounding box center [583, 333] width 67 height 18
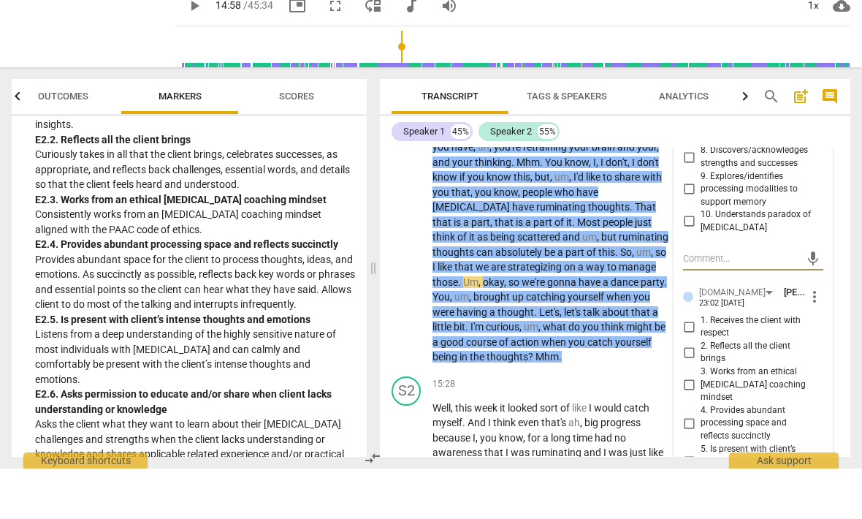
scroll to position [4480, 0]
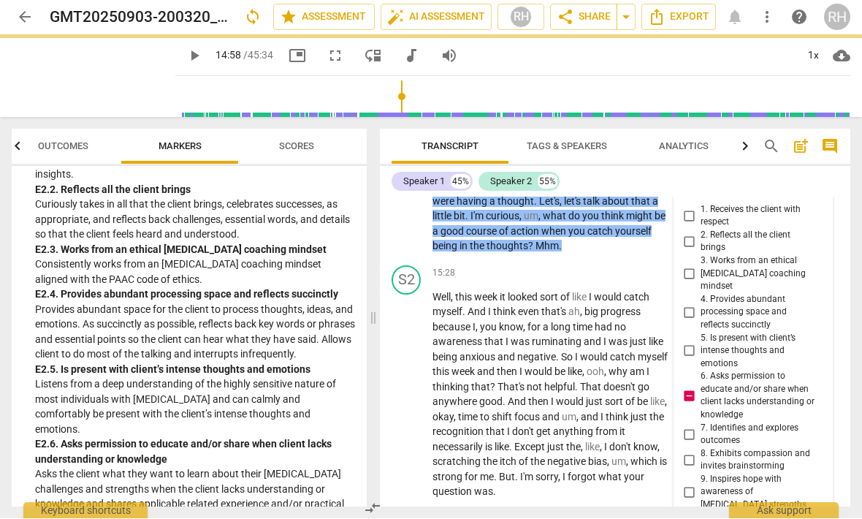
scroll to position [4629, 0]
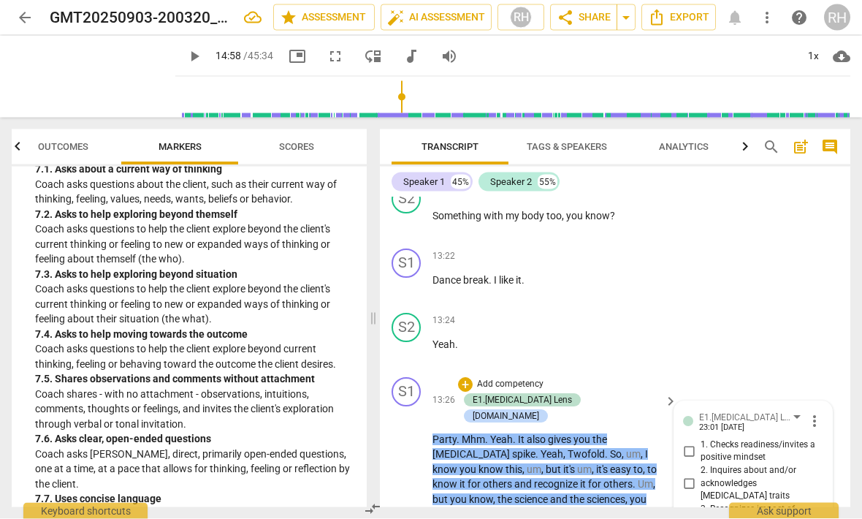
scroll to position [4065, 0]
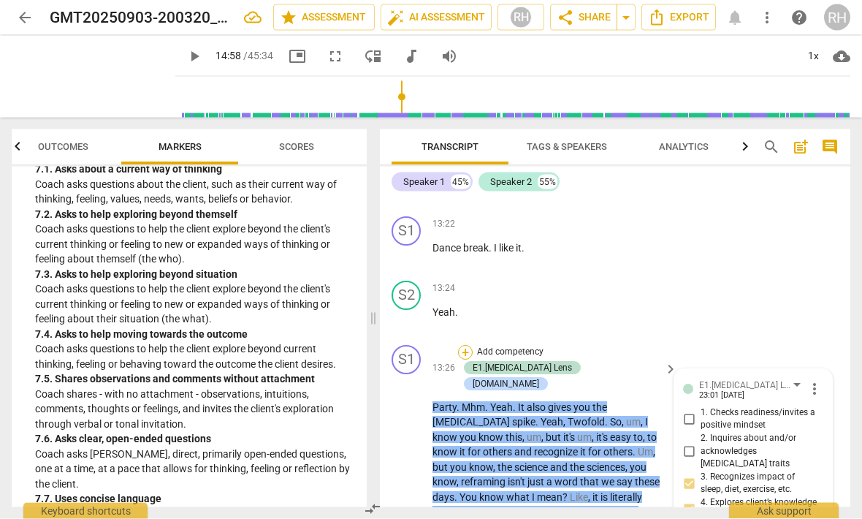
click at [465, 346] on div "+" at bounding box center [465, 353] width 15 height 15
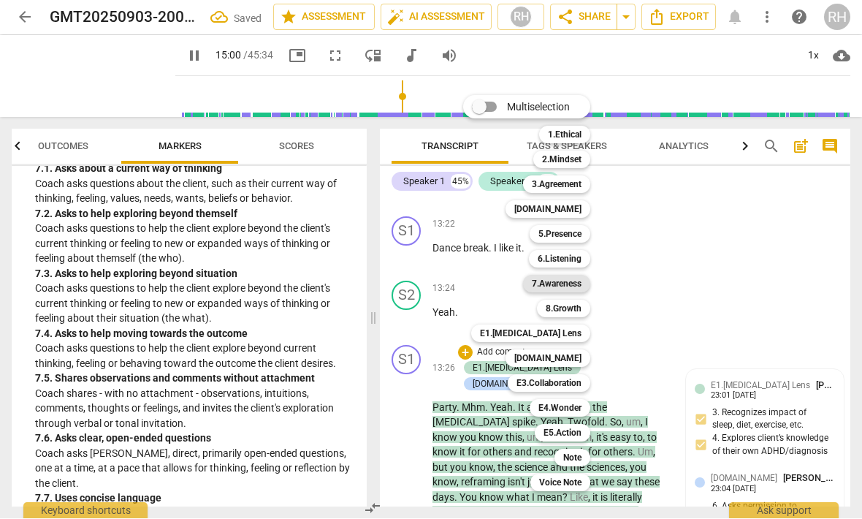
click at [567, 289] on b "7.Awareness" at bounding box center [557, 284] width 50 height 18
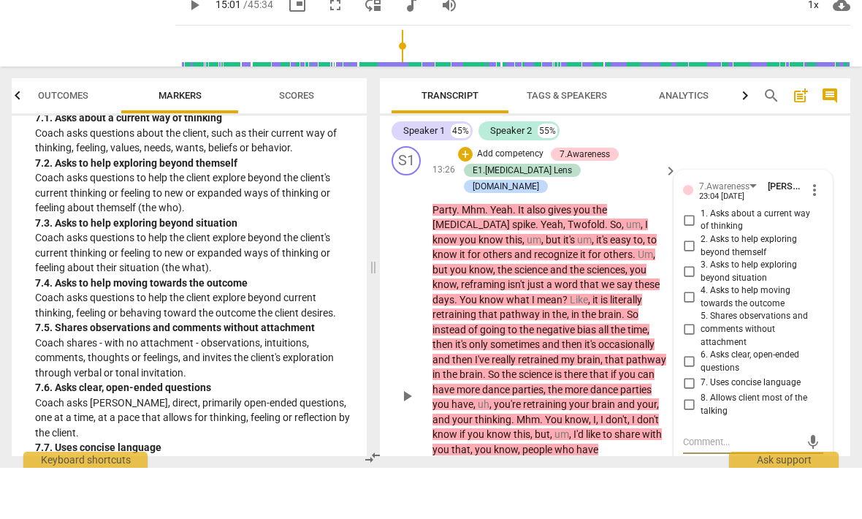
scroll to position [1, 0]
click at [689, 425] on input "7. Uses concise language" at bounding box center [688, 434] width 23 height 18
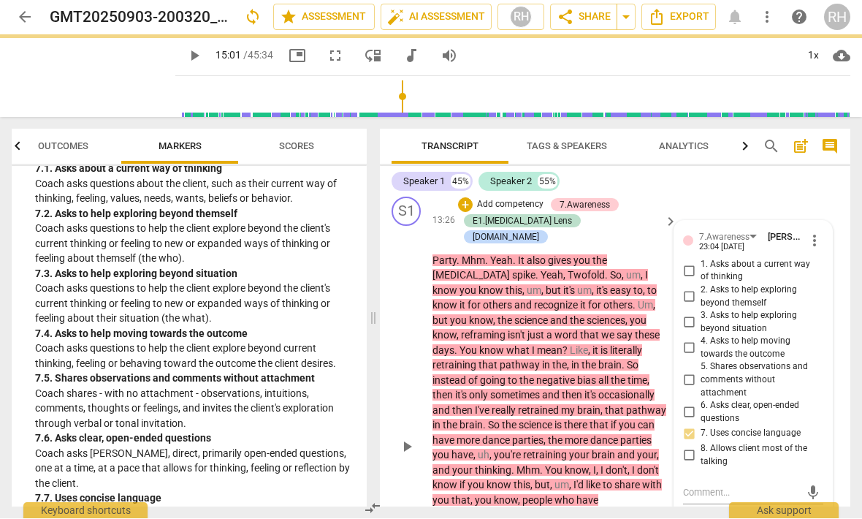
click at [692, 425] on input "7. Uses concise language" at bounding box center [688, 434] width 23 height 18
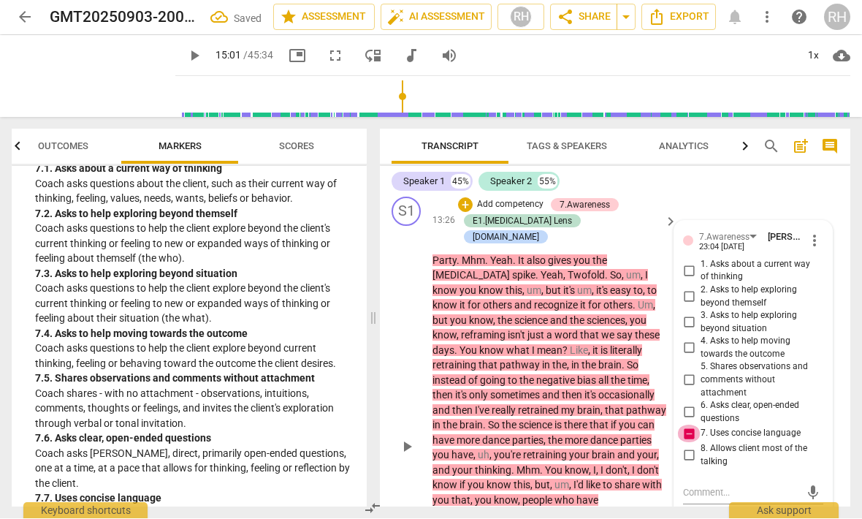
click at [691, 425] on input "7. Uses concise language" at bounding box center [688, 434] width 23 height 18
click at [688, 400] on label "6. Asks clear, open-ended questions" at bounding box center [747, 413] width 140 height 26
click at [688, 404] on input "6. Asks clear, open-ended questions" at bounding box center [688, 413] width 23 height 18
click at [688, 400] on label "6. Asks clear, open-ended questions" at bounding box center [747, 413] width 140 height 26
click at [688, 404] on input "6. Asks clear, open-ended questions" at bounding box center [688, 413] width 23 height 18
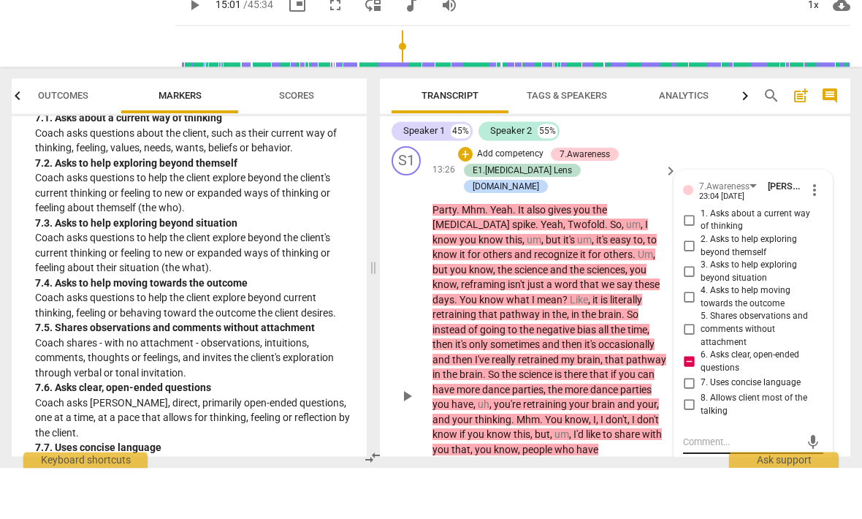
click at [691, 486] on textarea at bounding box center [741, 493] width 117 height 14
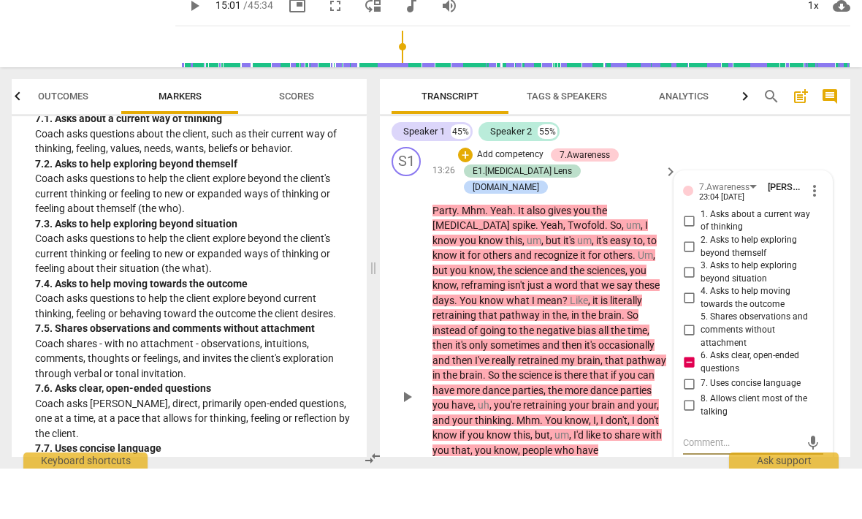
click at [690, 486] on textarea at bounding box center [741, 493] width 117 height 14
click at [688, 425] on input "7. Uses concise language" at bounding box center [688, 434] width 23 height 18
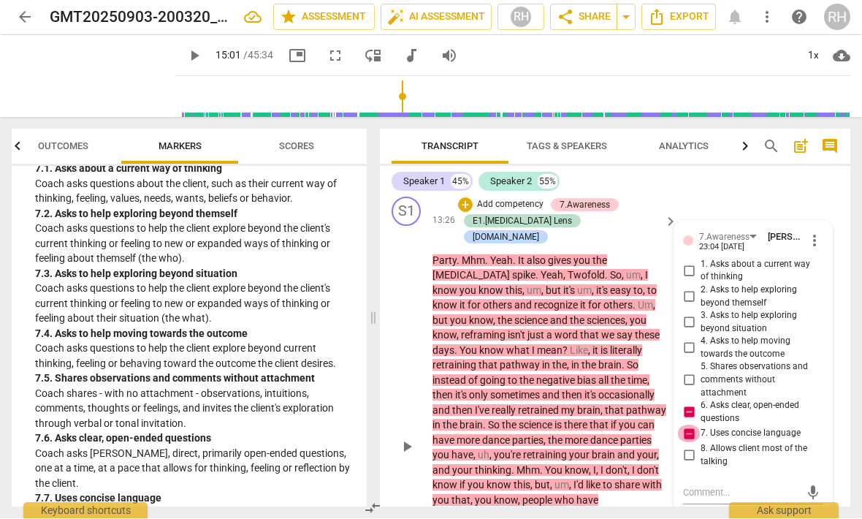
click at [687, 425] on input "7. Uses concise language" at bounding box center [688, 434] width 23 height 18
click at [816, 310] on span "3. Asks to help exploring beyond situation" at bounding box center [759, 323] width 117 height 26
click at [701, 314] on input "3. Asks to help exploring beyond situation" at bounding box center [688, 323] width 23 height 18
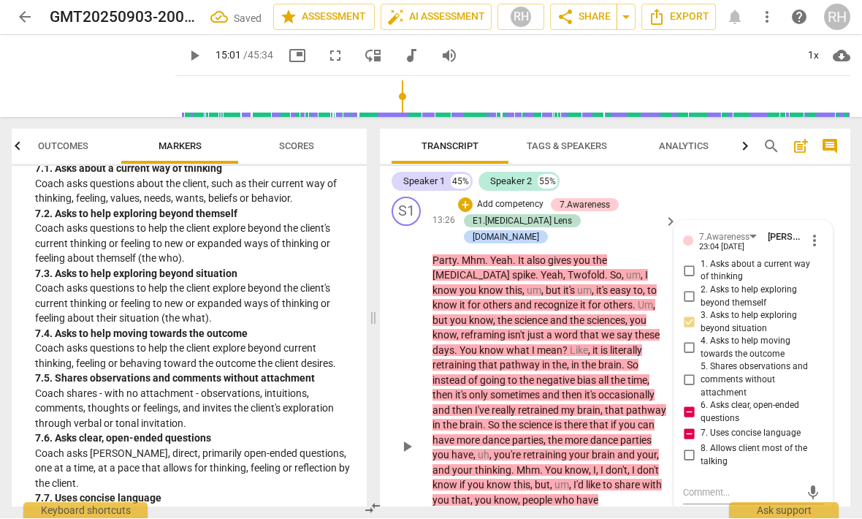
click at [816, 310] on span "3. Asks to help exploring beyond situation" at bounding box center [759, 323] width 117 height 26
click at [701, 314] on input "3. Asks to help exploring beyond situation" at bounding box center [688, 323] width 23 height 18
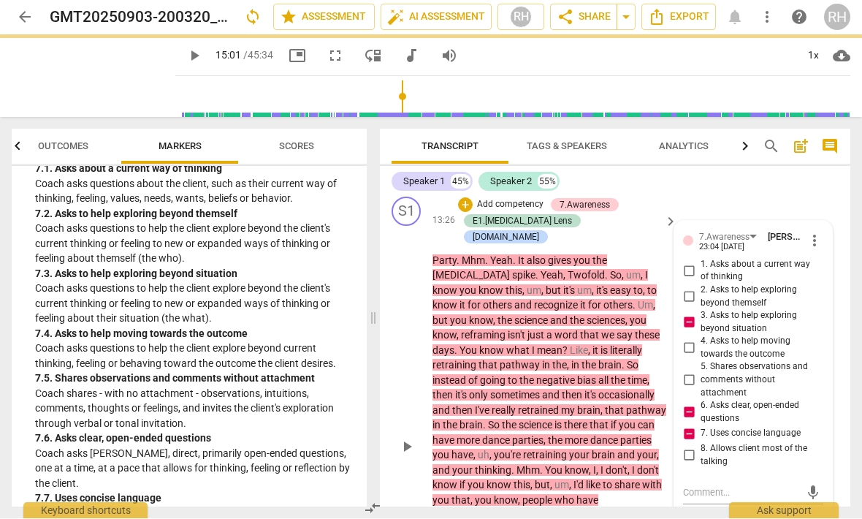
click at [816, 310] on span "3. Asks to help exploring beyond situation" at bounding box center [759, 323] width 117 height 26
click at [701, 314] on input "3. Asks to help exploring beyond situation" at bounding box center [688, 323] width 23 height 18
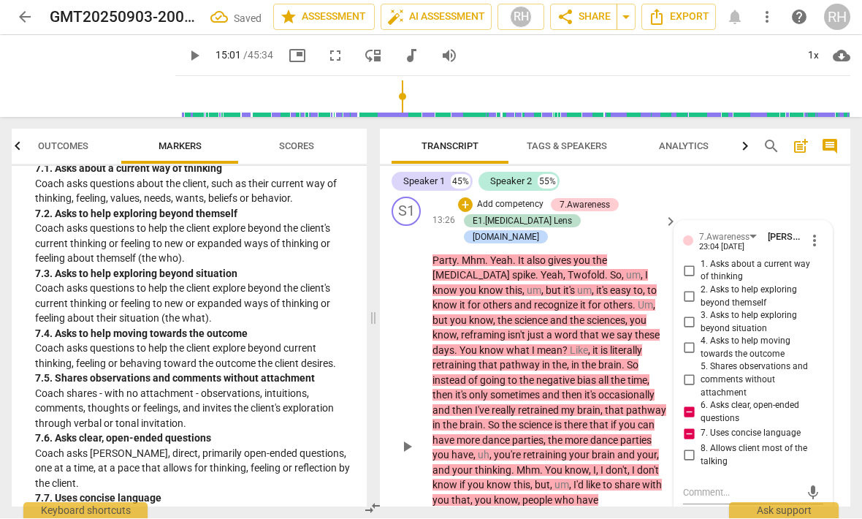
click at [815, 310] on span "3. Asks to help exploring beyond situation" at bounding box center [759, 323] width 117 height 26
click at [701, 314] on input "3. Asks to help exploring beyond situation" at bounding box center [688, 323] width 23 height 18
click at [815, 310] on span "3. Asks to help exploring beyond situation" at bounding box center [759, 323] width 117 height 26
click at [701, 314] on input "3. Asks to help exploring beyond situation" at bounding box center [688, 323] width 23 height 18
click at [691, 361] on label "5. Shares observations and comments without attachment" at bounding box center [747, 380] width 140 height 39
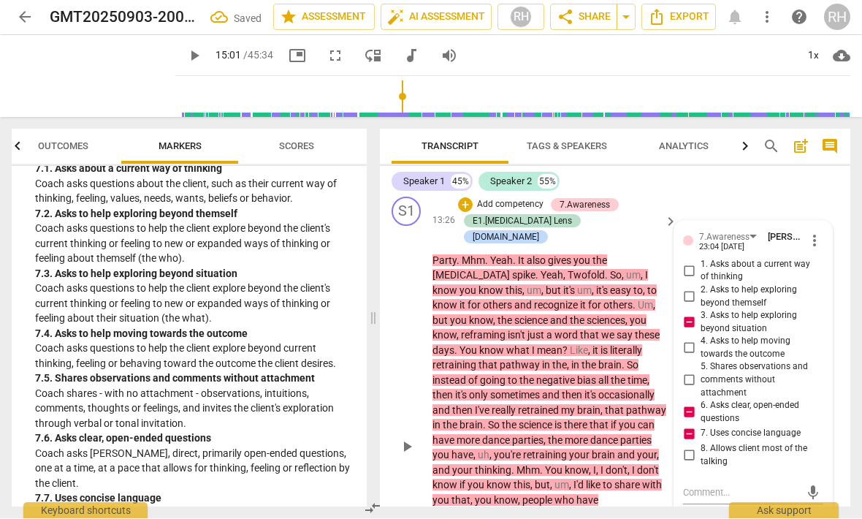
click at [691, 372] on input "5. Shares observations and comments without attachment" at bounding box center [688, 381] width 23 height 18
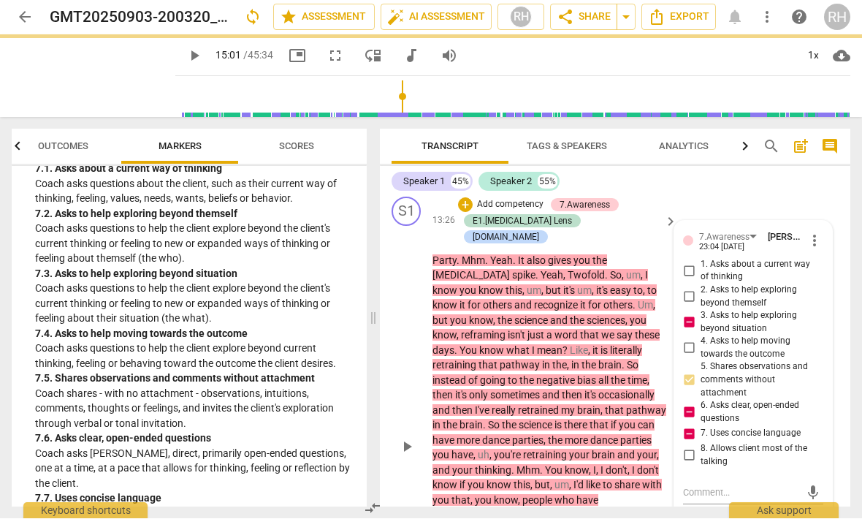
click at [815, 310] on span "3. Asks to help exploring beyond situation" at bounding box center [759, 323] width 117 height 26
click at [701, 314] on input "3. Asks to help exploring beyond situation" at bounding box center [688, 323] width 23 height 18
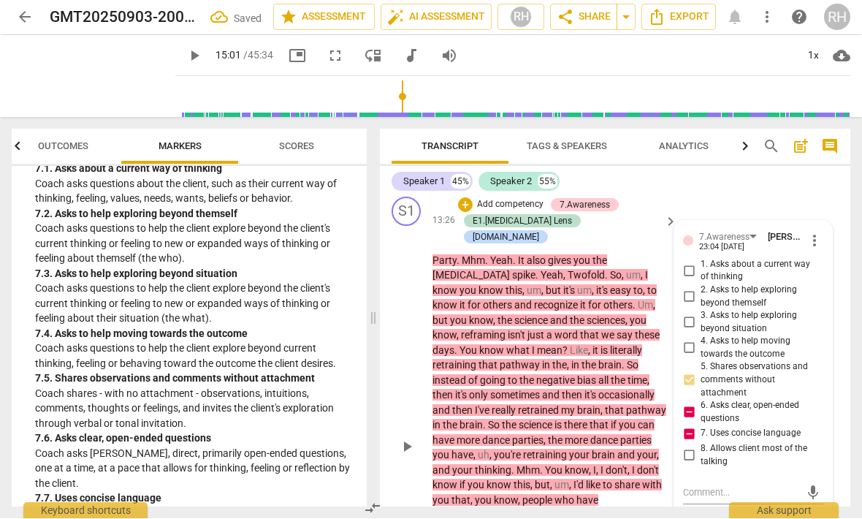
click at [815, 310] on span "3. Asks to help exploring beyond situation" at bounding box center [759, 323] width 117 height 26
click at [701, 314] on input "3. Asks to help exploring beyond situation" at bounding box center [688, 323] width 23 height 18
click at [753, 310] on span "3. Asks to help exploring beyond situation" at bounding box center [759, 323] width 117 height 26
click at [701, 314] on input "3. Asks to help exploring beyond situation" at bounding box center [688, 323] width 23 height 18
click at [753, 310] on span "3. Asks to help exploring beyond situation" at bounding box center [759, 323] width 117 height 26
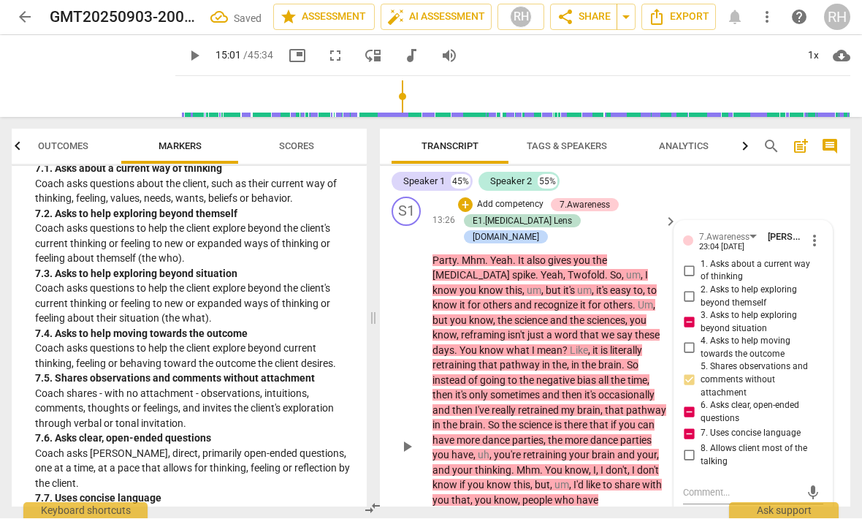
click at [701, 314] on input "3. Asks to help exploring beyond situation" at bounding box center [688, 323] width 23 height 18
click at [753, 310] on span "3. Asks to help exploring beyond situation" at bounding box center [759, 323] width 117 height 26
click at [701, 314] on input "3. Asks to help exploring beyond situation" at bounding box center [688, 323] width 23 height 18
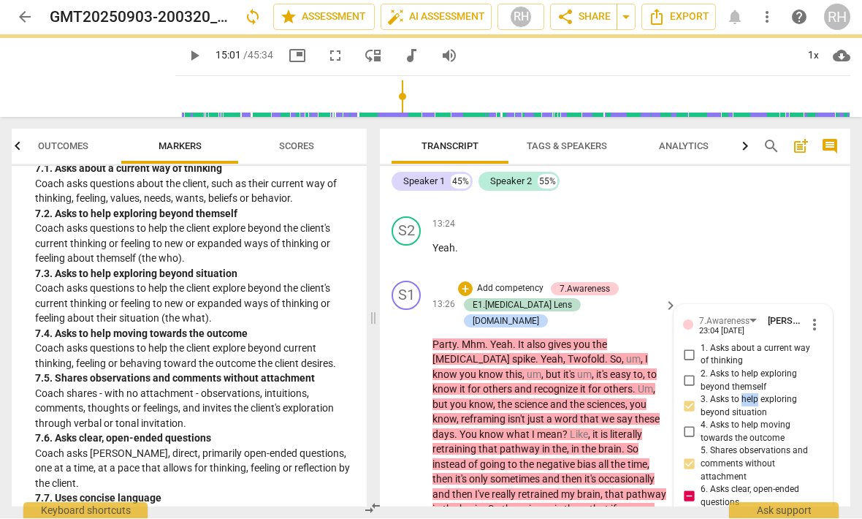
scroll to position [4103, 0]
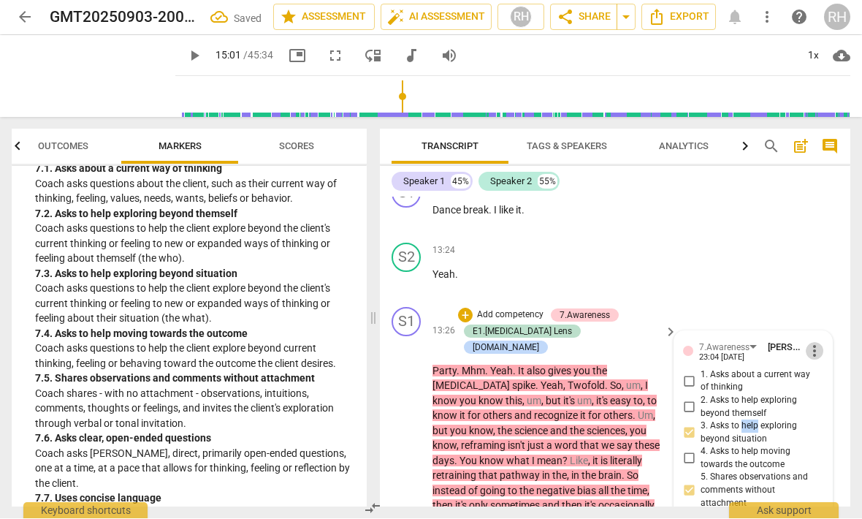
click at [818, 343] on span "more_vert" at bounding box center [815, 352] width 18 height 18
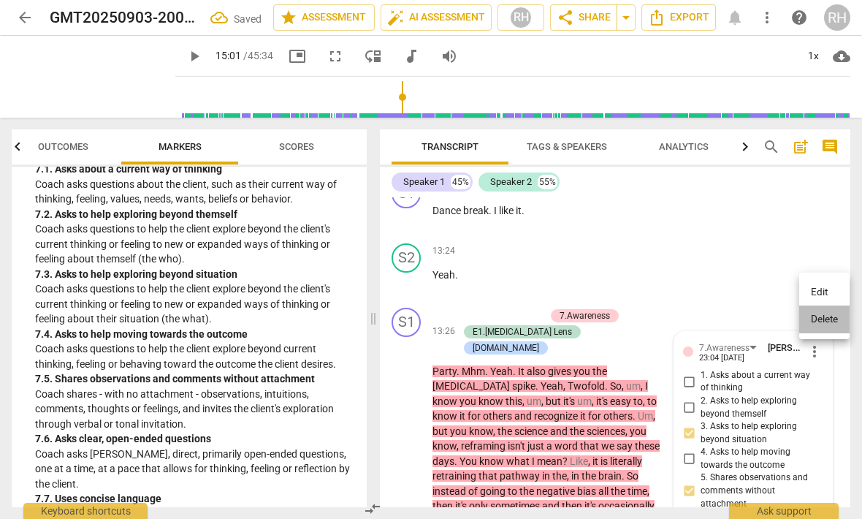
click at [822, 318] on li "Delete" at bounding box center [824, 319] width 50 height 28
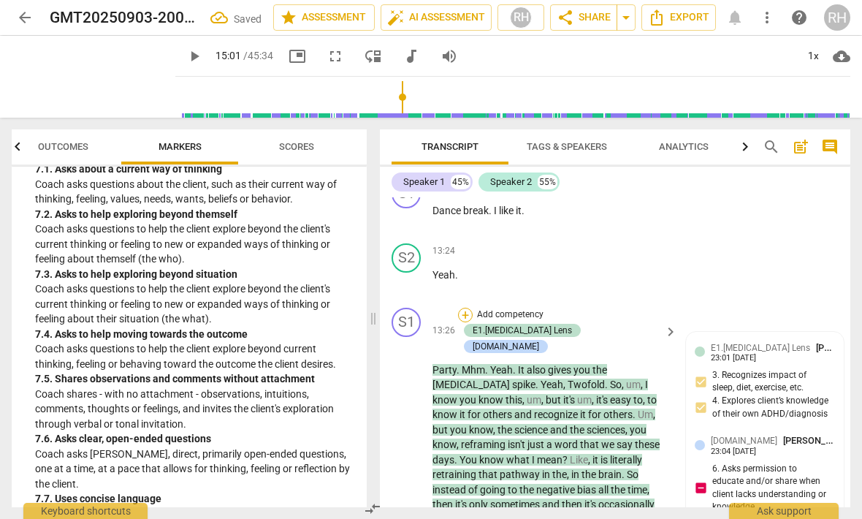
click at [466, 308] on div "+" at bounding box center [465, 315] width 15 height 15
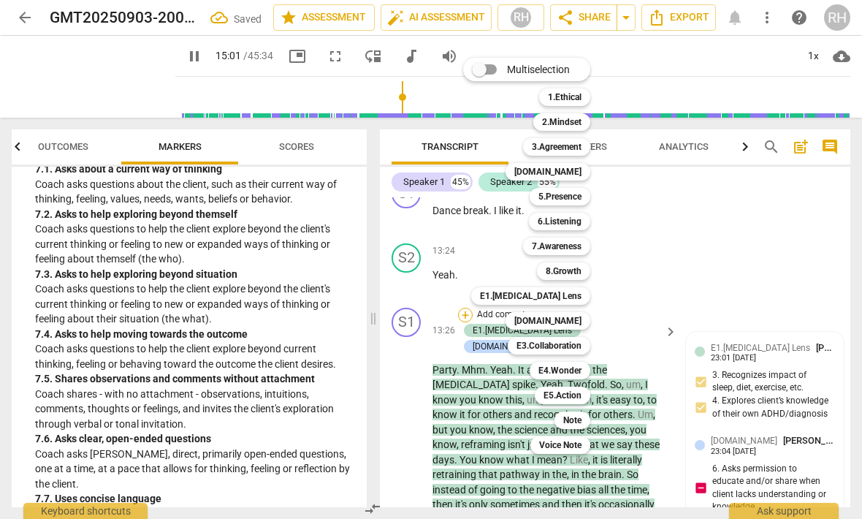
scroll to position [4502, 0]
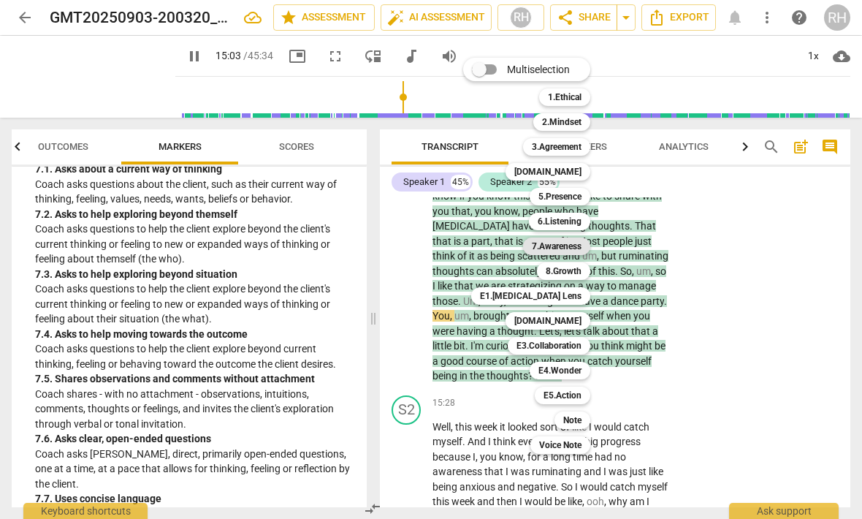
click at [558, 251] on b "7.Awareness" at bounding box center [557, 246] width 50 height 18
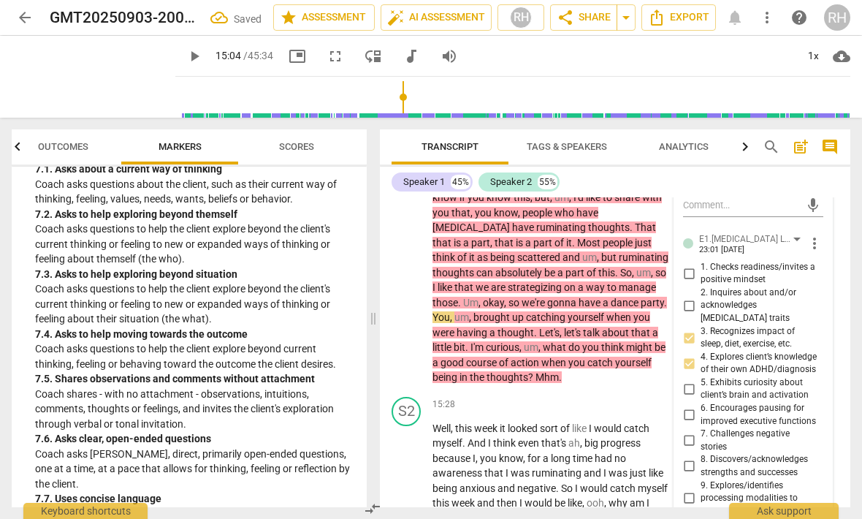
scroll to position [4217, 0]
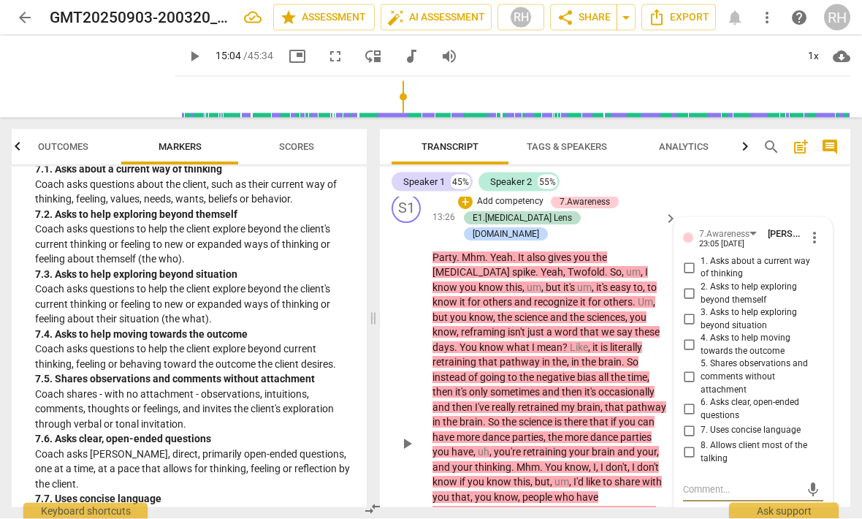
click at [691, 337] on input "4. Asks to help moving towards the outcome" at bounding box center [688, 346] width 23 height 18
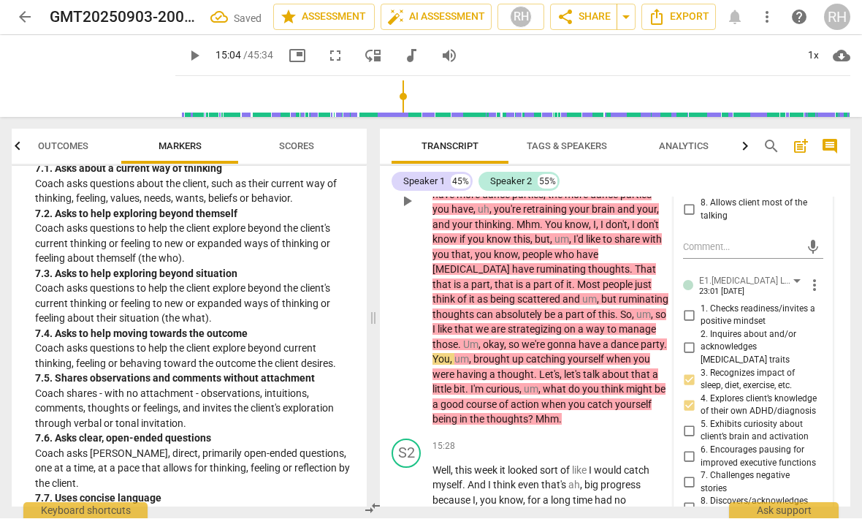
scroll to position [4459, 0]
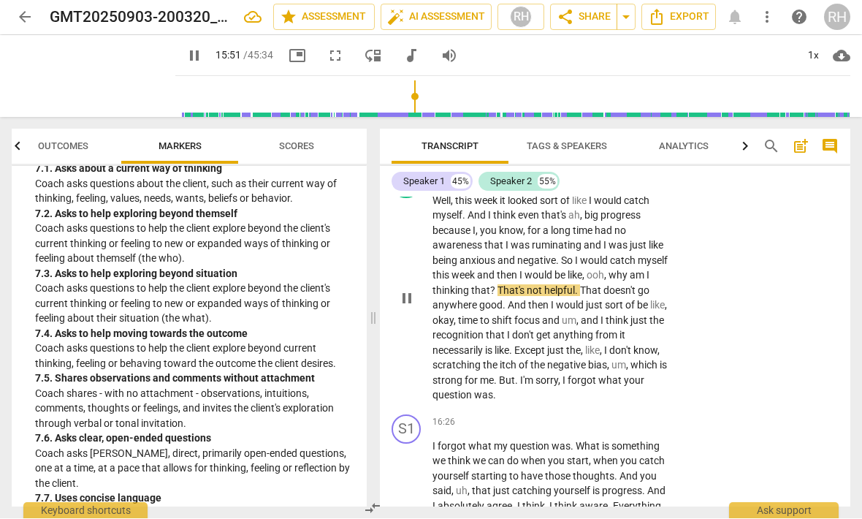
scroll to position [4728, 0]
click at [842, 52] on span "cloud_download" at bounding box center [842, 56] width 18 height 18
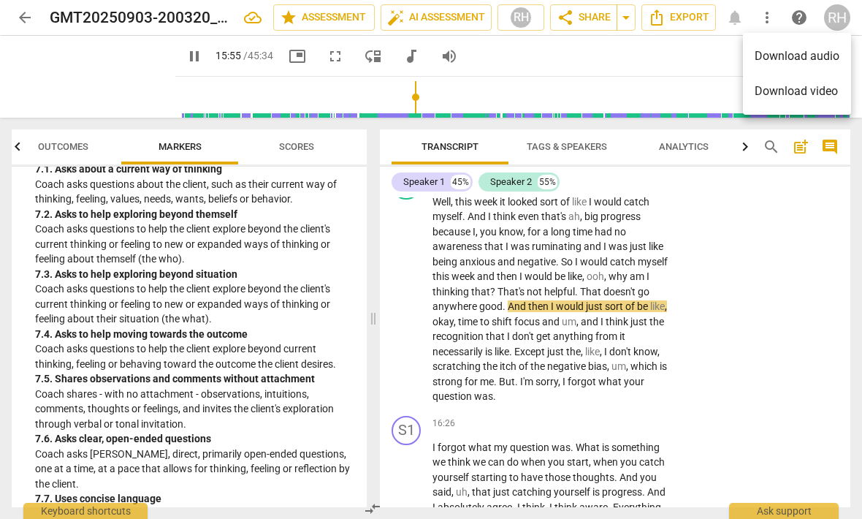
click at [715, 57] on div at bounding box center [431, 259] width 862 height 519
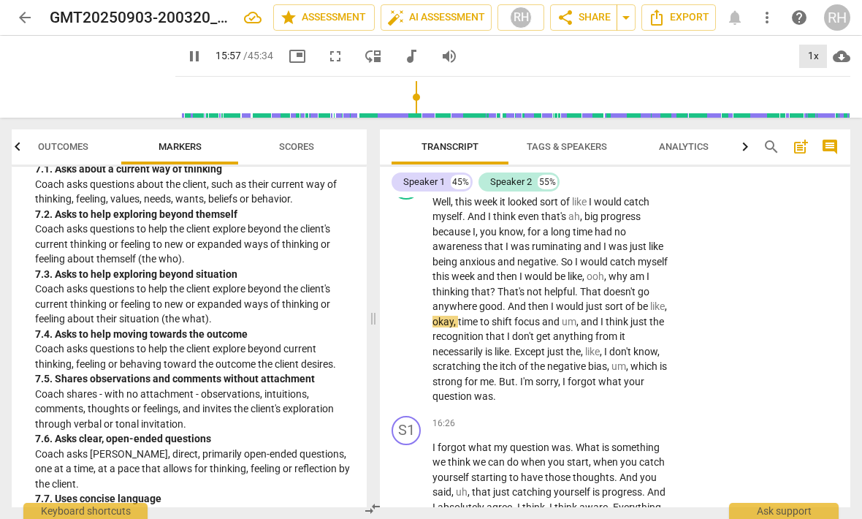
click at [817, 54] on div "1x" at bounding box center [813, 56] width 28 height 23
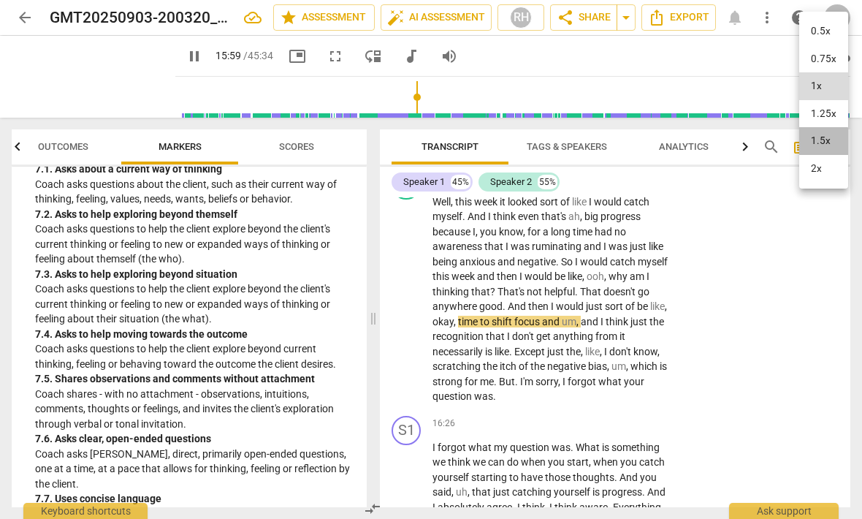
click at [818, 140] on li "1.5x" at bounding box center [823, 141] width 49 height 28
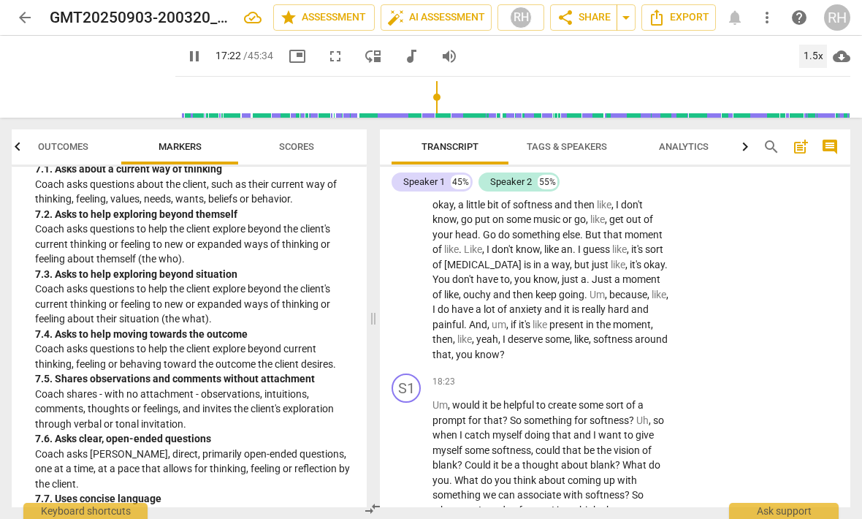
scroll to position [5248, 0]
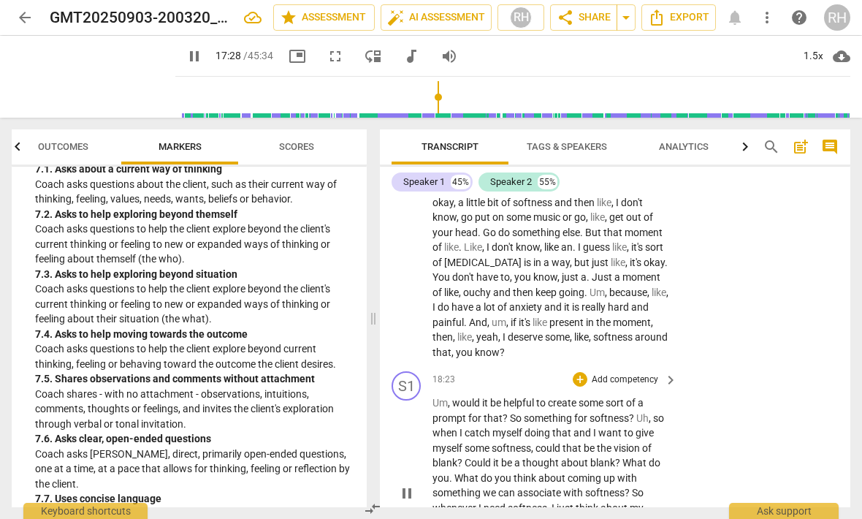
click at [409, 400] on div "play_arrow pause" at bounding box center [413, 493] width 37 height 186
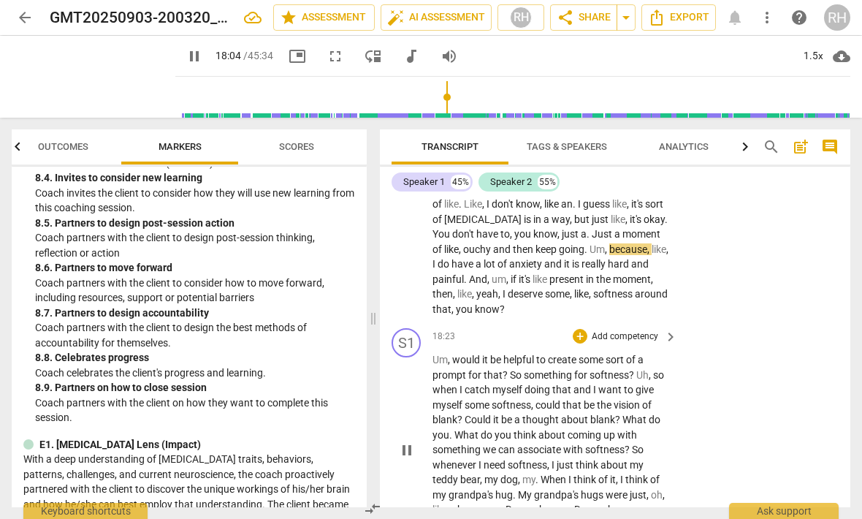
scroll to position [1936, 0]
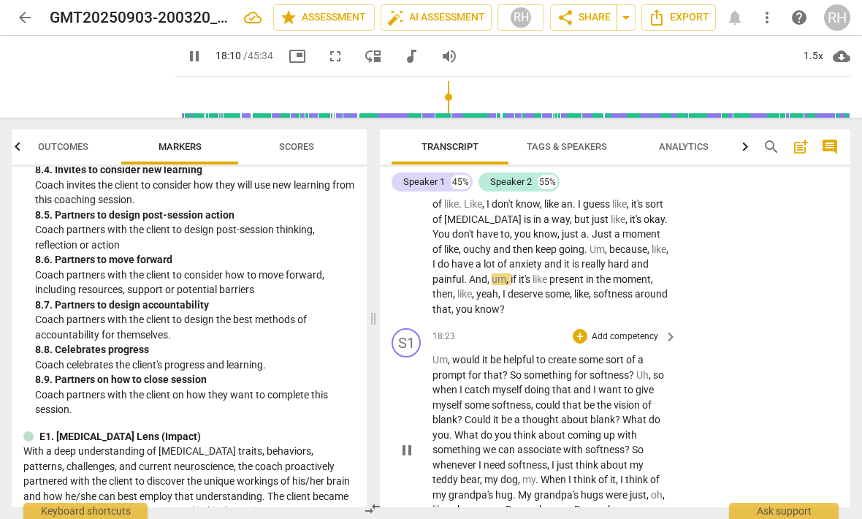
click at [585, 329] on div "+ Add competency" at bounding box center [616, 336] width 87 height 15
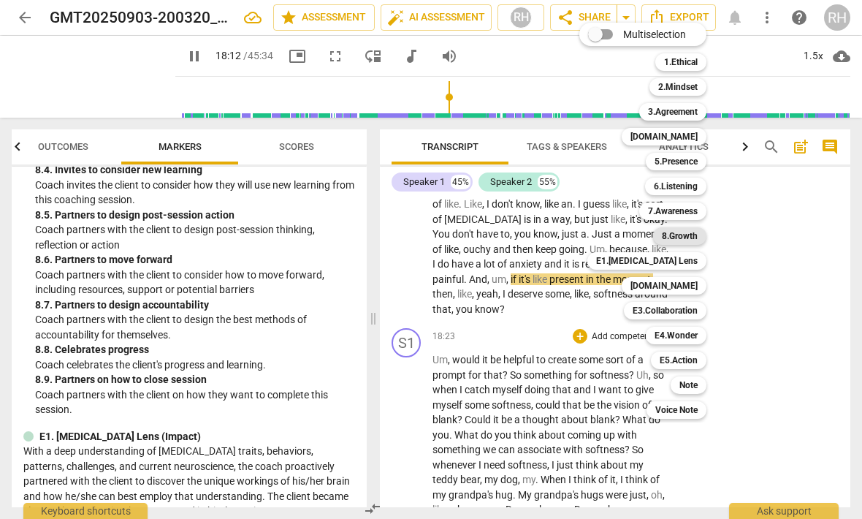
click at [696, 238] on b "8.Growth" at bounding box center [680, 236] width 36 height 18
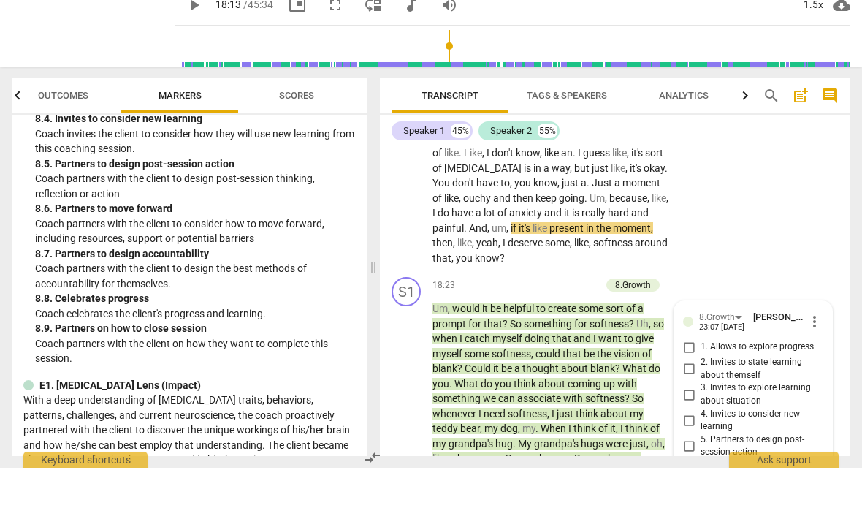
scroll to position [1, 0]
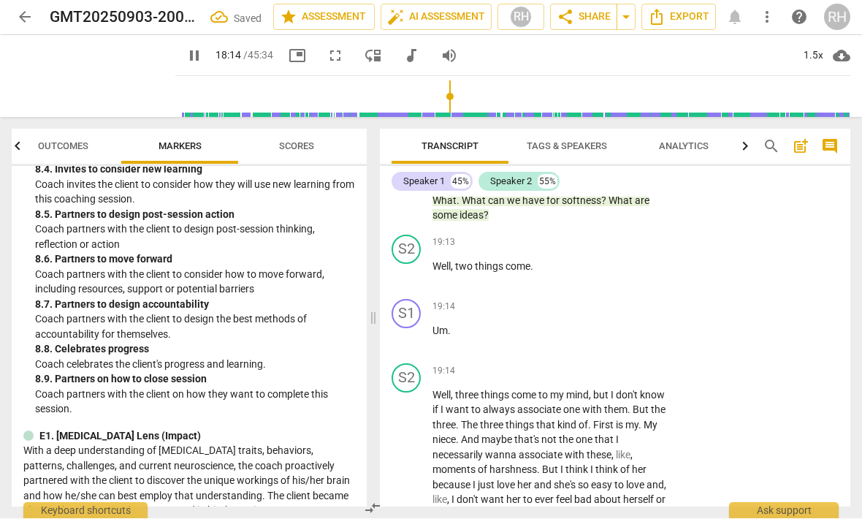
scroll to position [5615, 0]
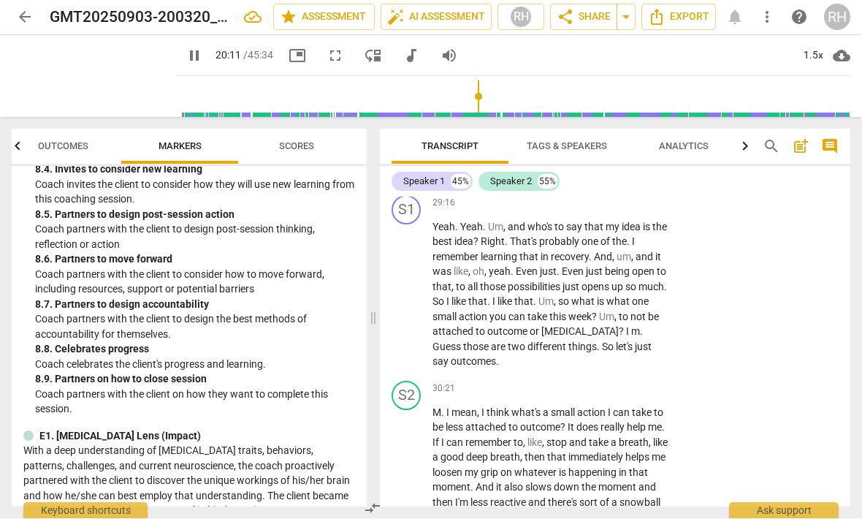
scroll to position [8656, 0]
click at [397, 472] on span "pause" at bounding box center [406, 481] width 23 height 18
click at [422, 411] on div "play_arrow pause" at bounding box center [413, 481] width 37 height 140
click at [481, 422] on span "attached" at bounding box center [486, 428] width 43 height 12
click at [408, 411] on div "play_arrow pause" at bounding box center [413, 481] width 37 height 140
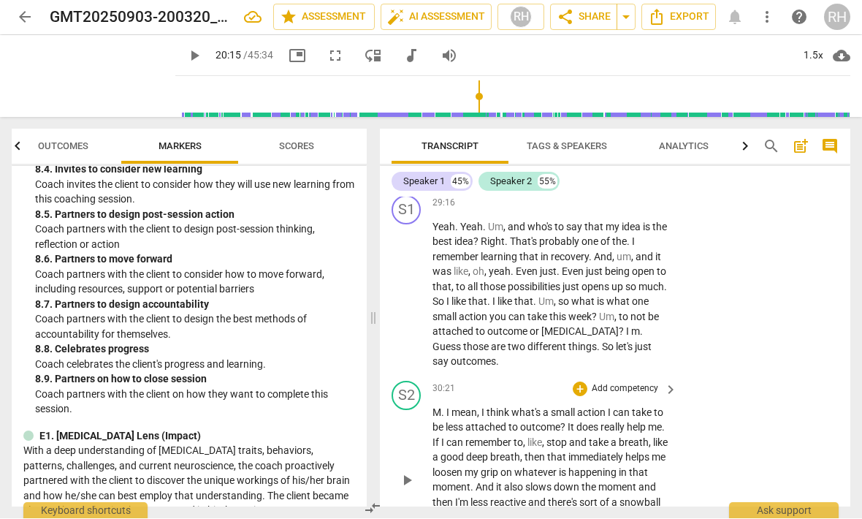
click at [433, 407] on span "M" at bounding box center [437, 413] width 9 height 12
click at [400, 472] on span "play_arrow" at bounding box center [407, 481] width 18 height 18
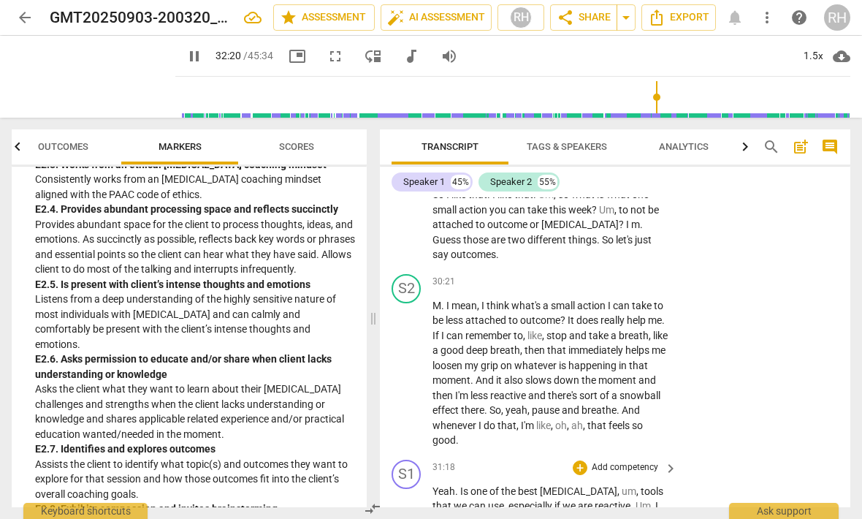
scroll to position [8761, 0]
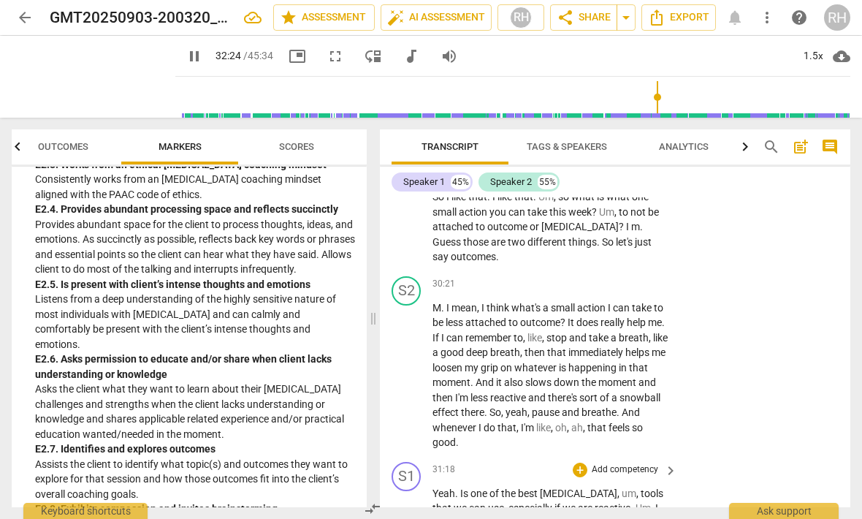
click at [589, 463] on div "+ Add competency" at bounding box center [616, 470] width 87 height 15
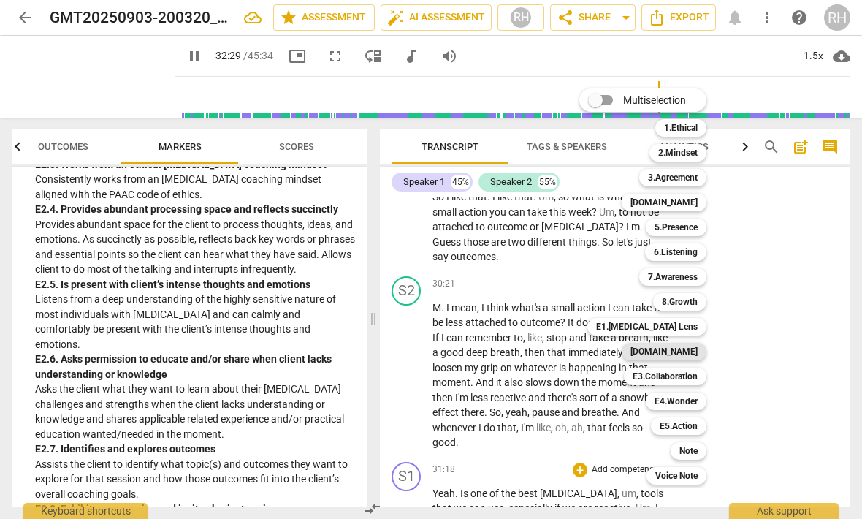
click at [704, 351] on div "[DOMAIN_NAME]" at bounding box center [664, 352] width 85 height 18
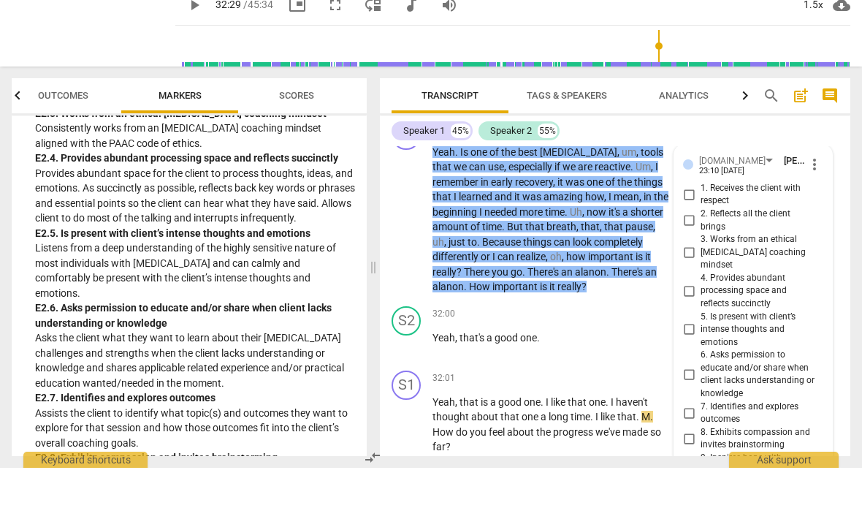
scroll to position [1, 0]
click at [681, 513] on input "9. Inspires hope with awareness of [MEDICAL_DATA] strengths" at bounding box center [688, 522] width 23 height 18
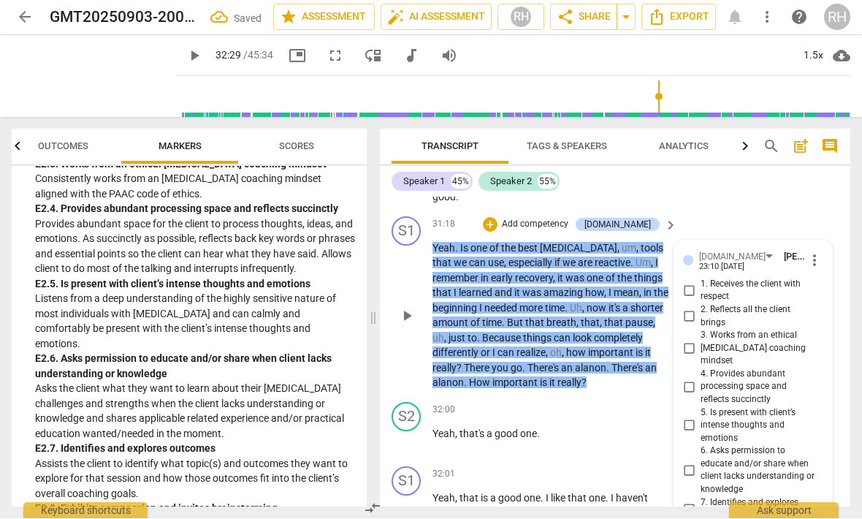
scroll to position [9000, 0]
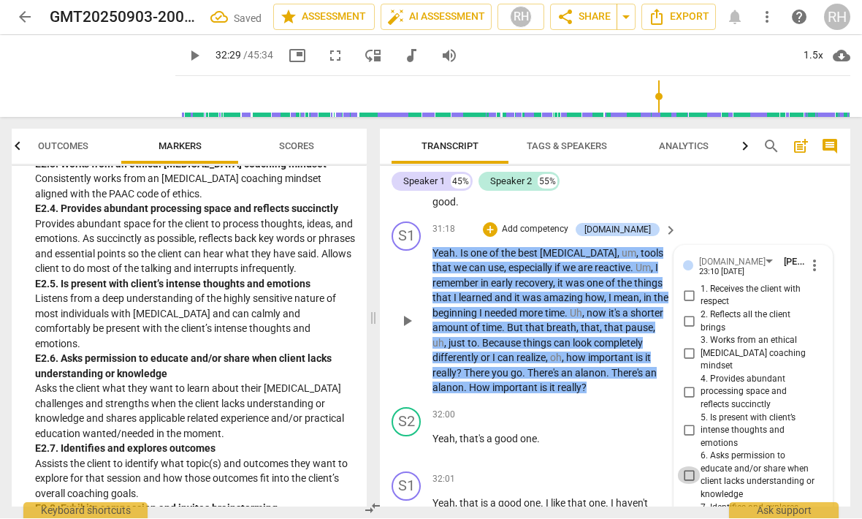
click at [688, 467] on input "6. Asks permission to educate and/or share when client lacks understanding or k…" at bounding box center [688, 476] width 23 height 18
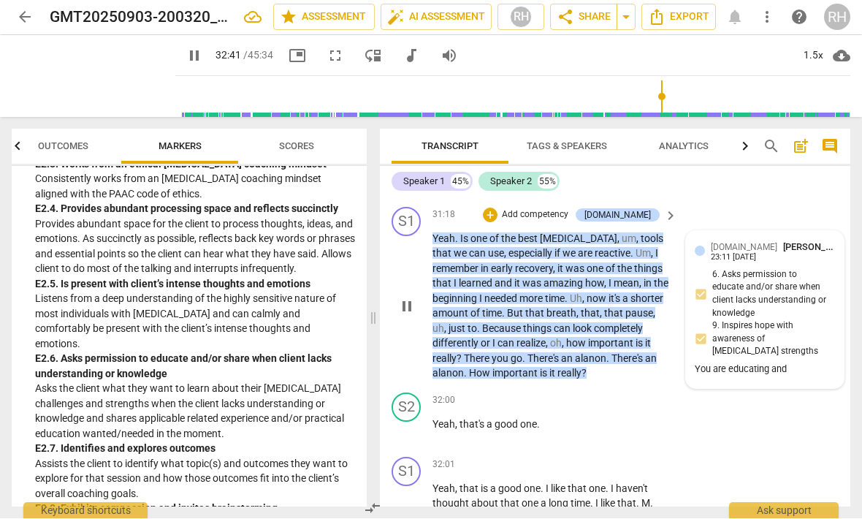
scroll to position [9038, 0]
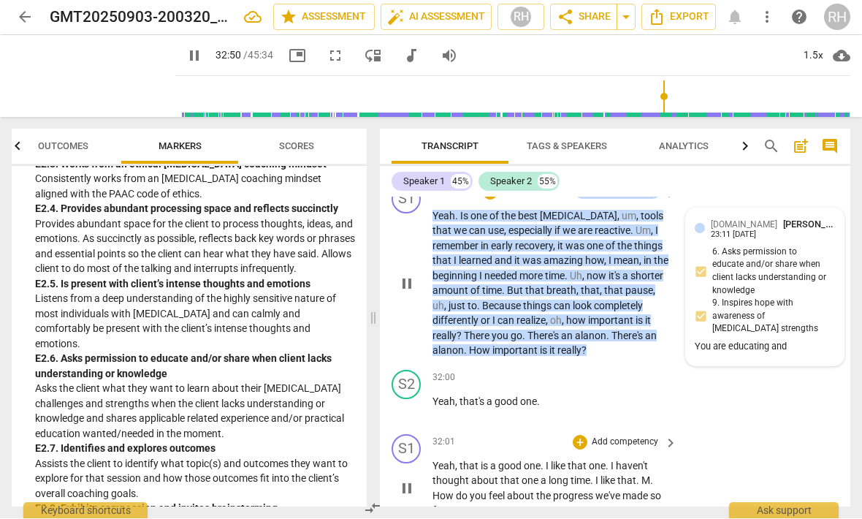
click at [401, 464] on div "play_arrow pause" at bounding box center [413, 489] width 37 height 50
click at [186, 56] on span "pause" at bounding box center [195, 56] width 18 height 18
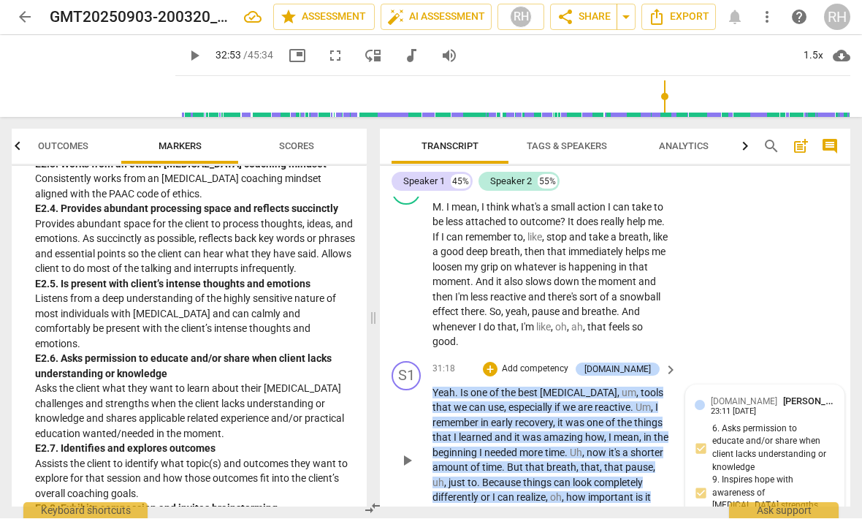
scroll to position [8861, 0]
click at [789, 517] on div "You are educating and" at bounding box center [765, 524] width 140 height 14
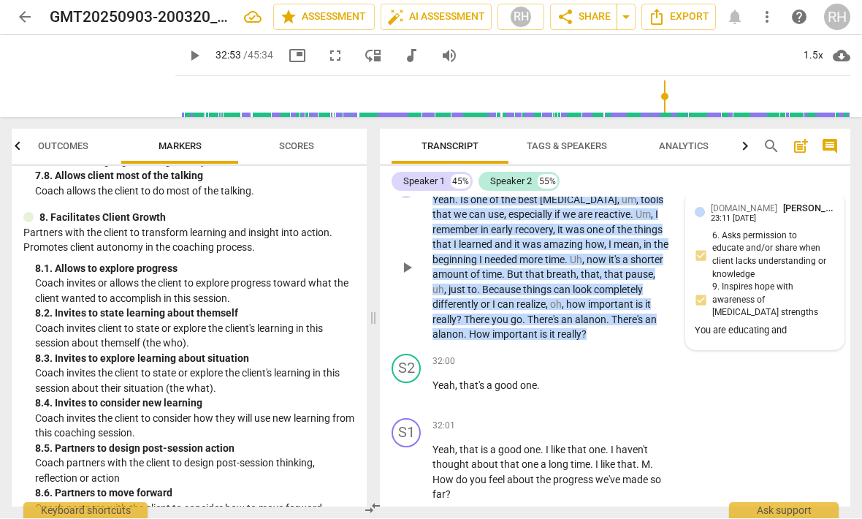
scroll to position [9054, 0]
click at [579, 419] on div "+" at bounding box center [580, 426] width 15 height 15
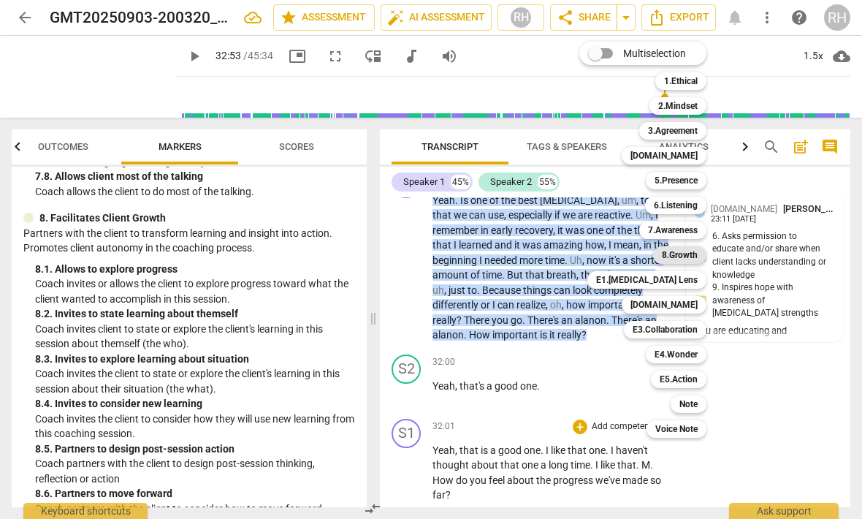
click at [696, 256] on b "8.Growth" at bounding box center [680, 255] width 36 height 18
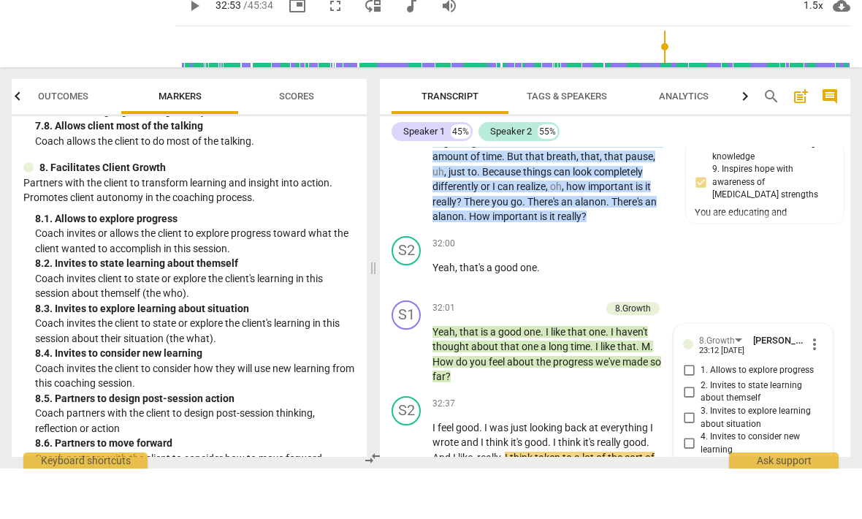
scroll to position [9120, 0]
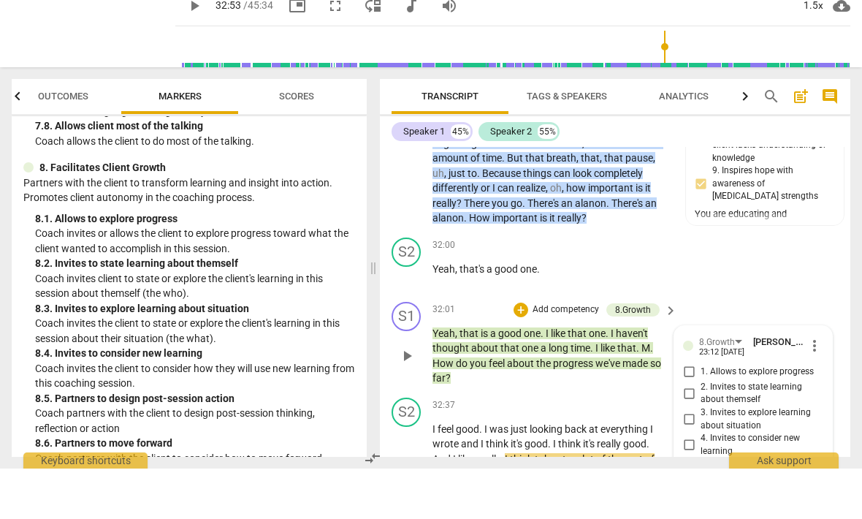
click at [691, 414] on input "1. Allows to explore progress" at bounding box center [688, 423] width 23 height 18
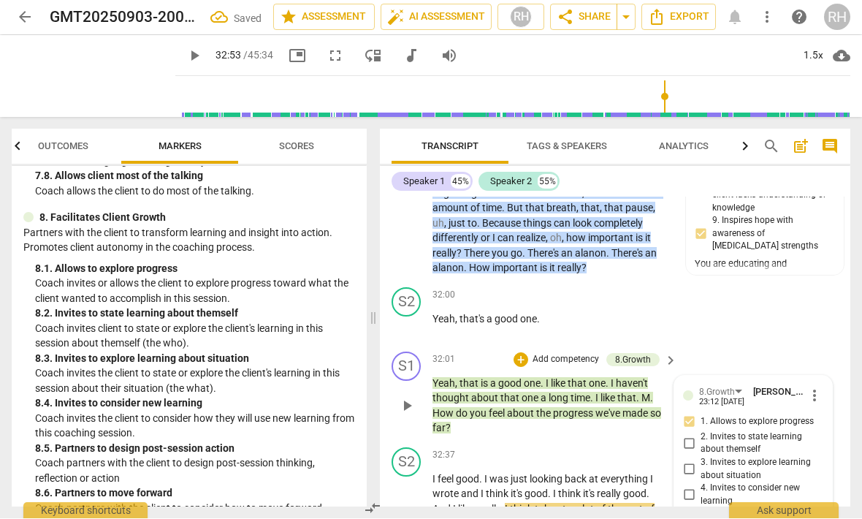
click at [699, 461] on input "3. Invites to explore learning about situation" at bounding box center [688, 470] width 23 height 18
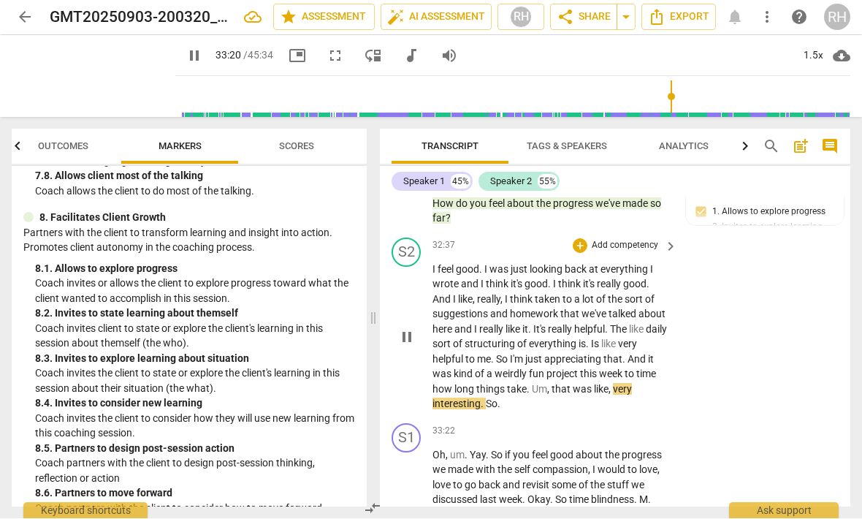
scroll to position [9335, 0]
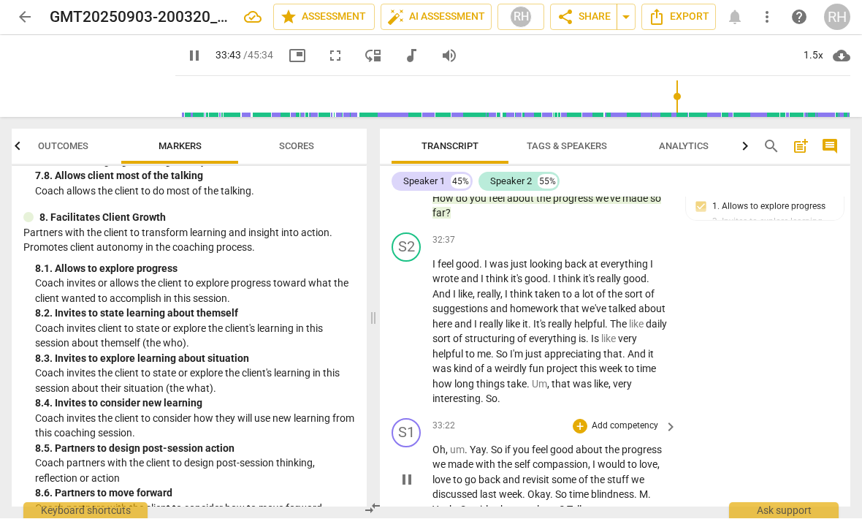
click at [405, 471] on span "pause" at bounding box center [407, 480] width 18 height 18
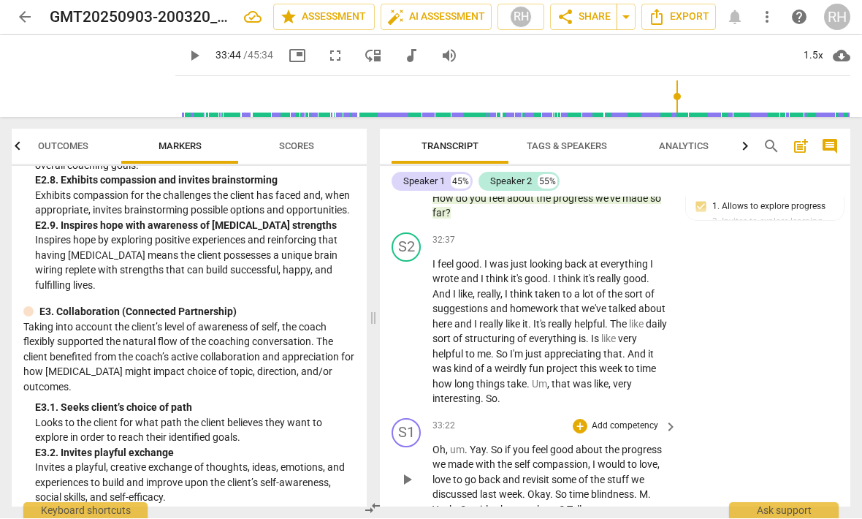
scroll to position [3460, 0]
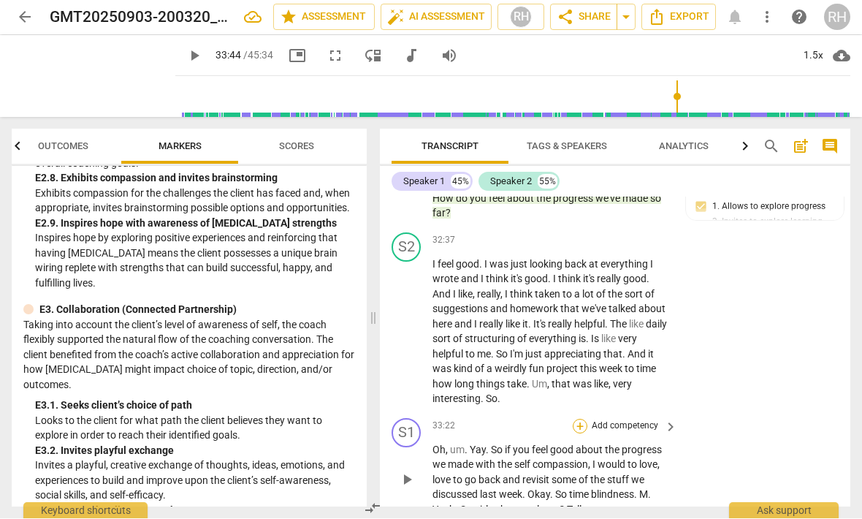
click at [585, 419] on div "+" at bounding box center [580, 426] width 15 height 15
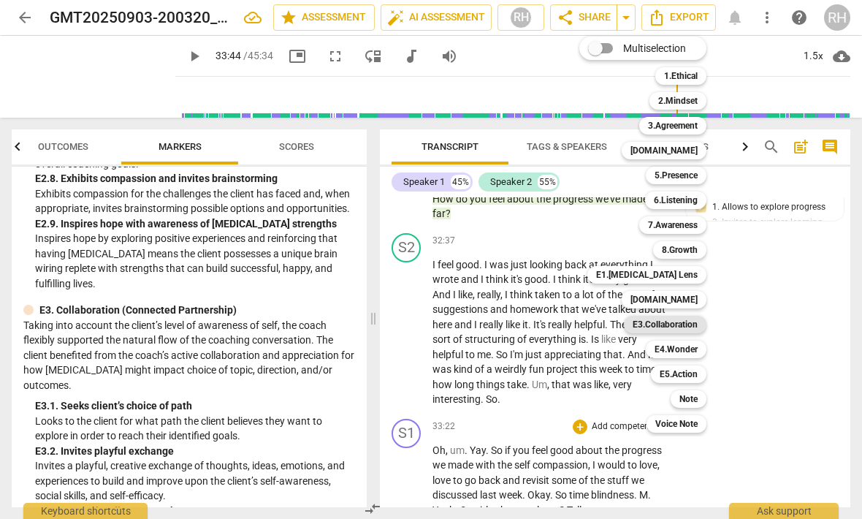
click at [698, 324] on b "E3.Collaboration" at bounding box center [665, 325] width 65 height 18
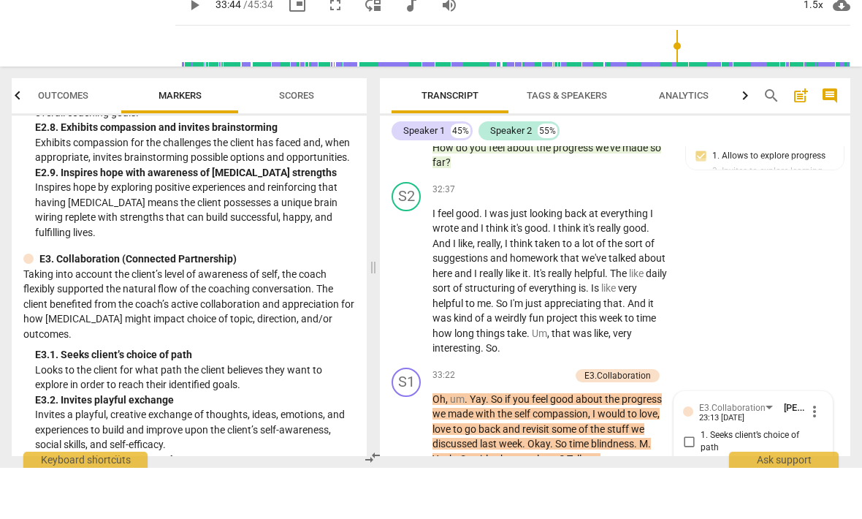
scroll to position [1, 0]
click at [690, 484] on input "1. Seeks client’s choice of path" at bounding box center [688, 493] width 23 height 18
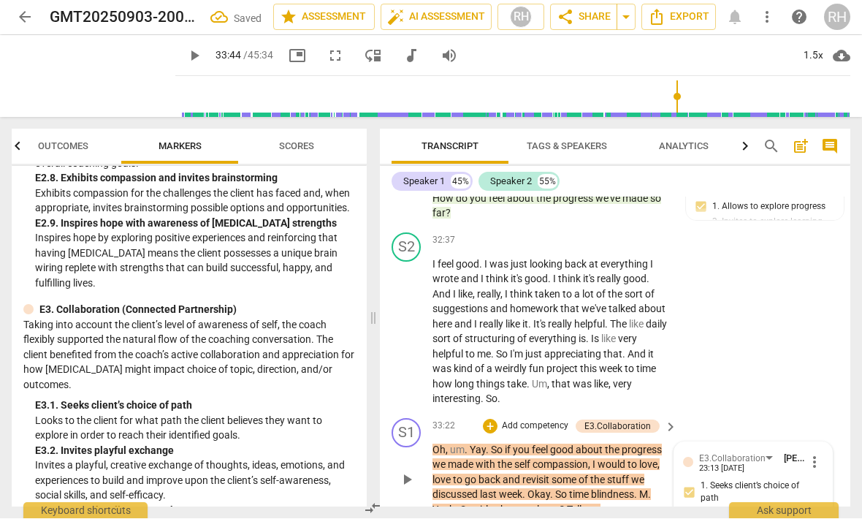
click at [690, 484] on input "1. Seeks client’s choice of path" at bounding box center [688, 493] width 23 height 18
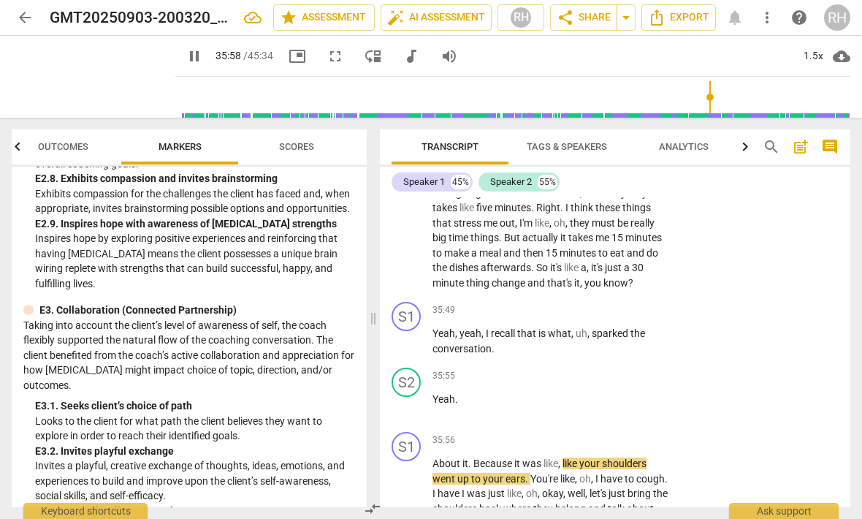
scroll to position [10151, 0]
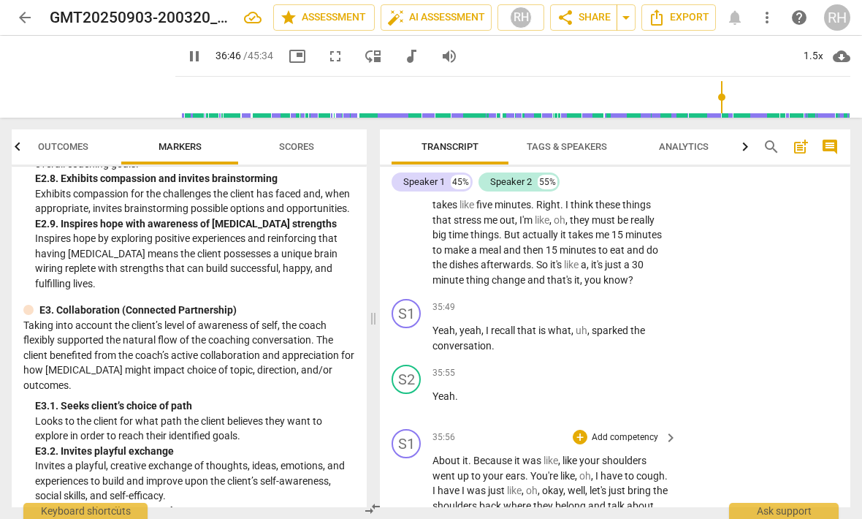
click at [583, 430] on div "+" at bounding box center [580, 437] width 15 height 15
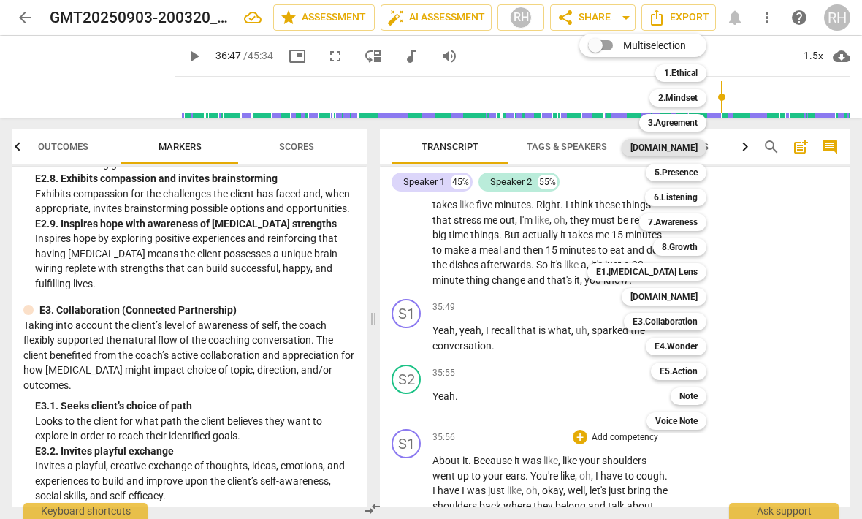
click at [698, 149] on b "[DOMAIN_NAME]" at bounding box center [664, 148] width 67 height 18
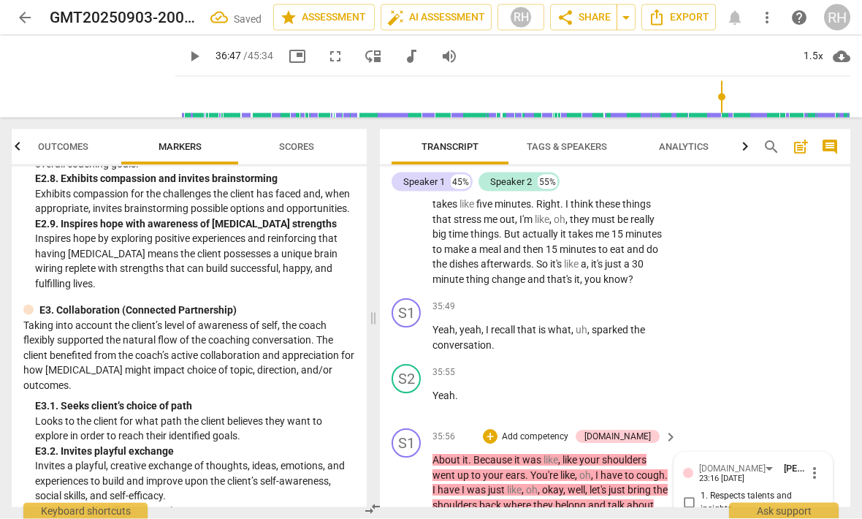
click at [689, 518] on input "2. Shows support and empathy" at bounding box center [688, 529] width 23 height 18
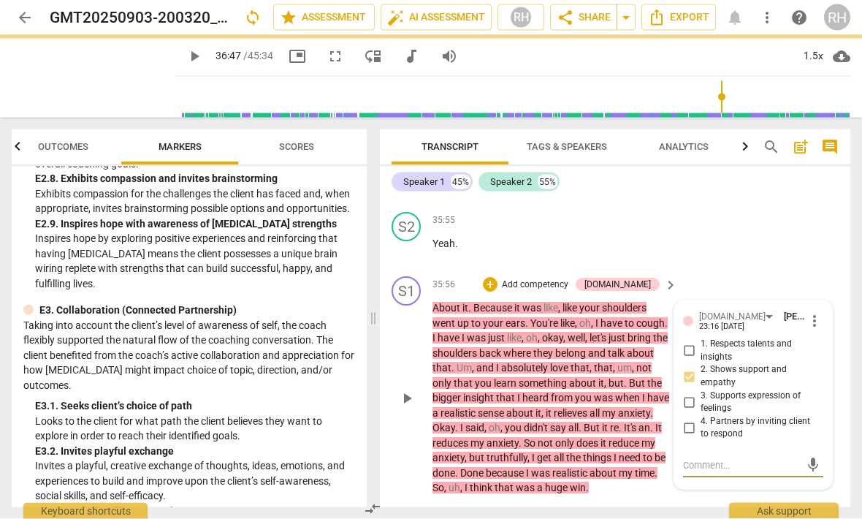
scroll to position [10303, 0]
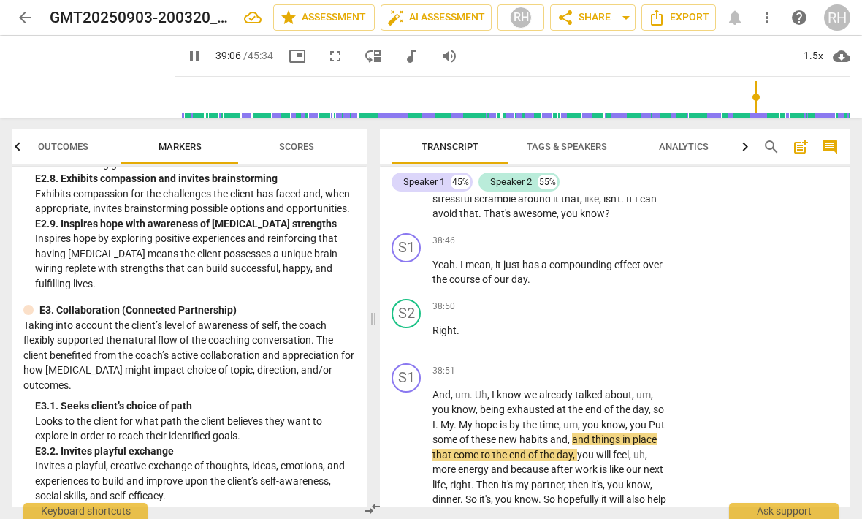
scroll to position [11136, 0]
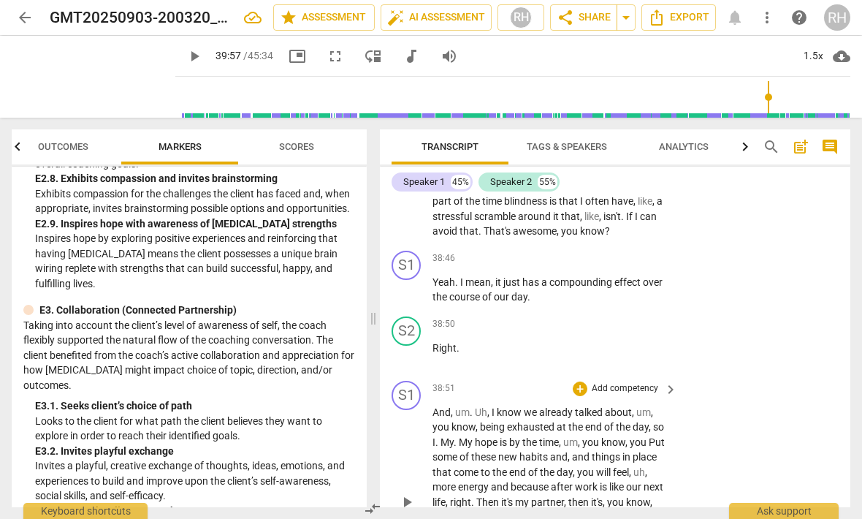
scroll to position [11088, 0]
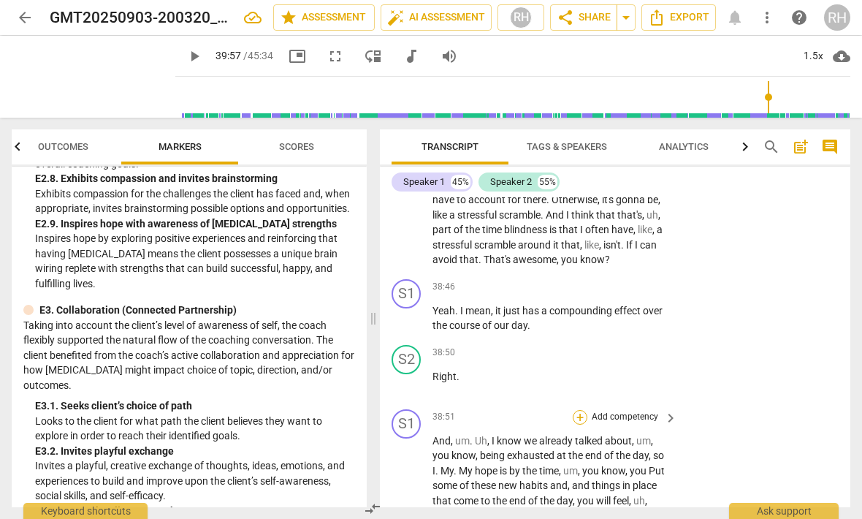
click at [581, 410] on div "+" at bounding box center [580, 417] width 15 height 15
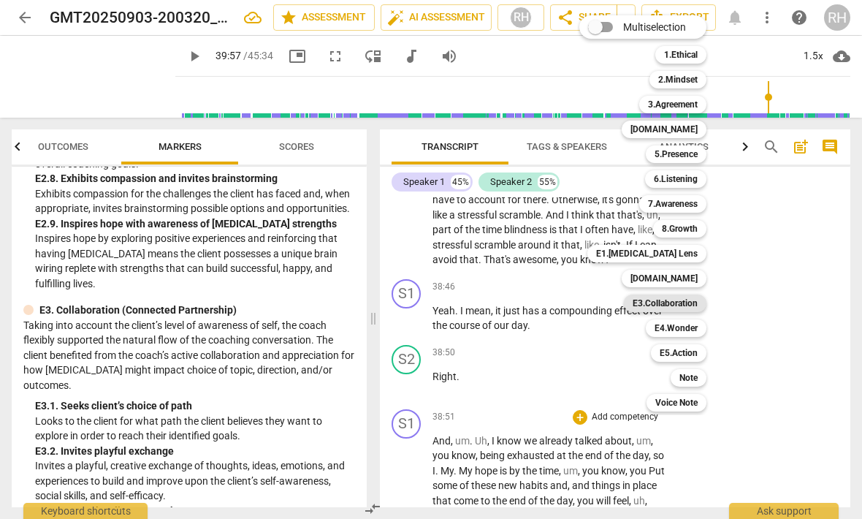
click at [685, 307] on b "E3.Collaboration" at bounding box center [665, 303] width 65 height 18
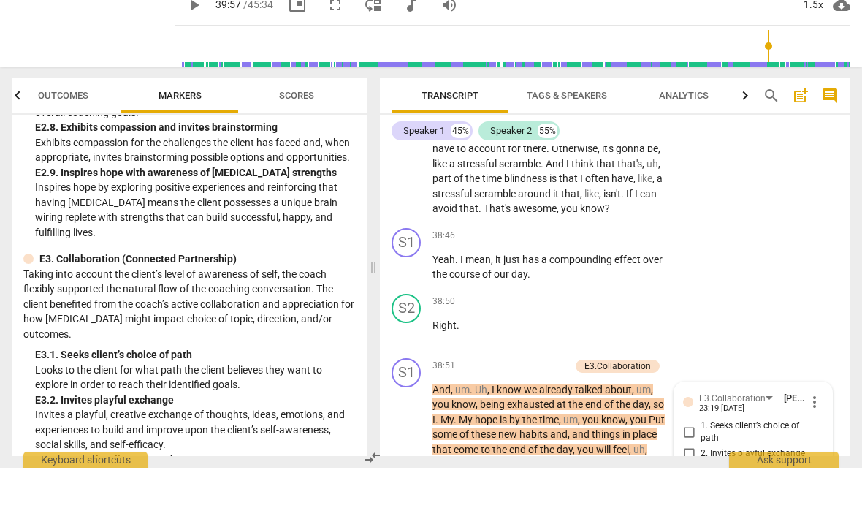
scroll to position [1, 0]
click at [688, 514] on input "3. Keeps the client on track" at bounding box center [688, 523] width 23 height 18
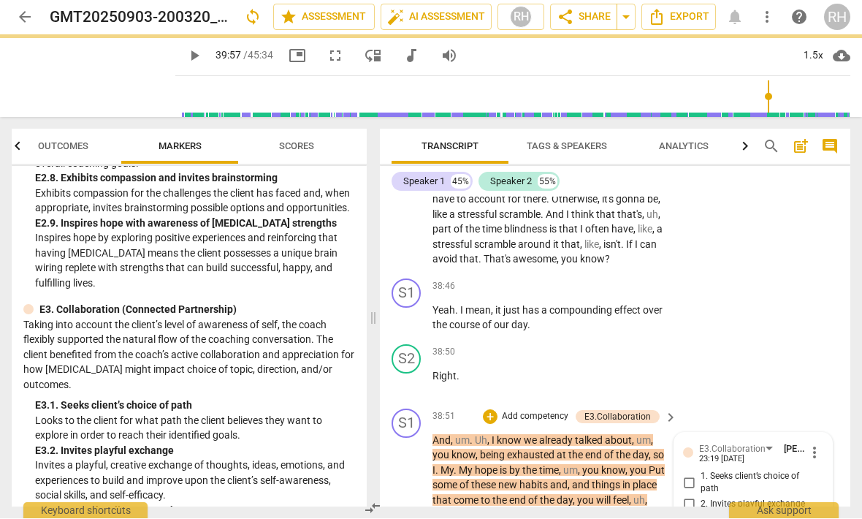
click at [690, 514] on input "3. Keeps the client on track" at bounding box center [688, 523] width 23 height 18
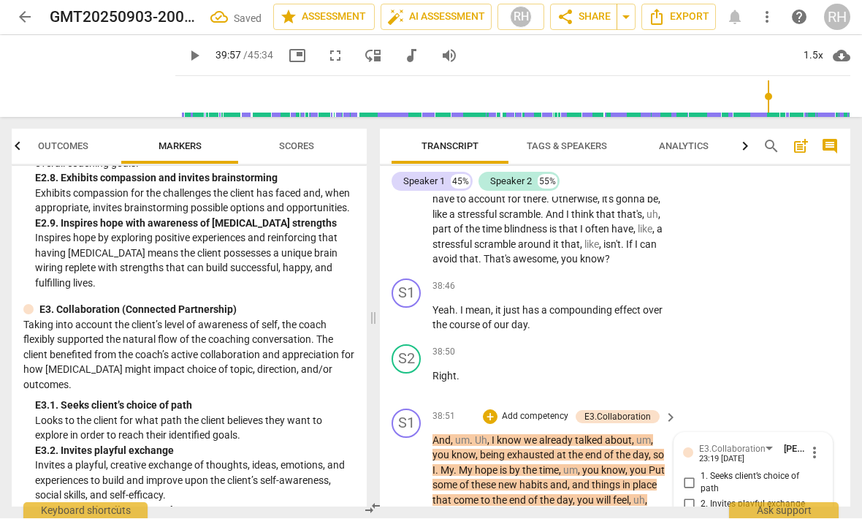
click at [694, 451] on div "format_bold format_list_bulleted [PERSON_NAME] delete Summary: At 7:49, I was t…" at bounding box center [615, 352] width 471 height 310
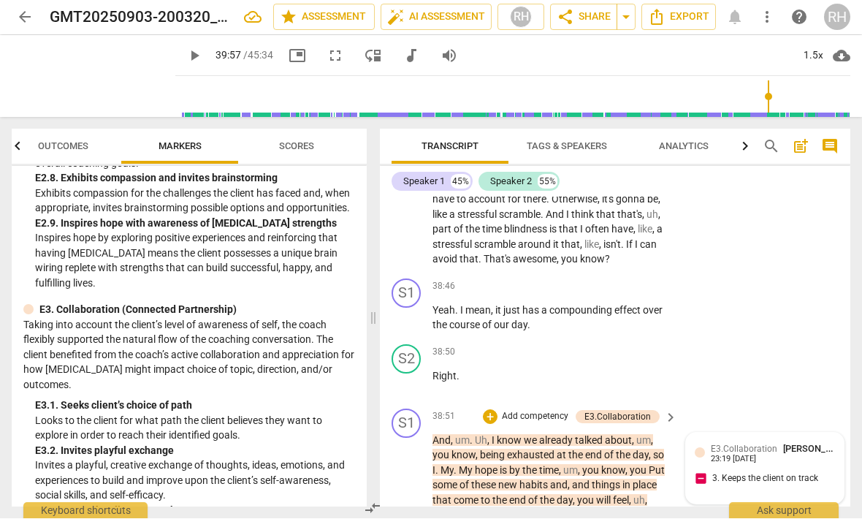
click at [755, 442] on div "E3.Collaboration [PERSON_NAME] 23:19 [DATE] 3. Keeps the client on track" at bounding box center [765, 468] width 140 height 53
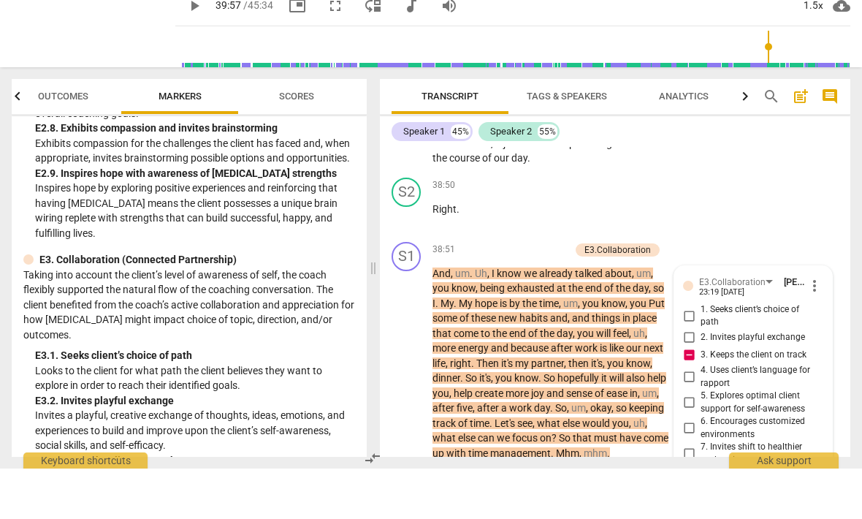
scroll to position [11205, 0]
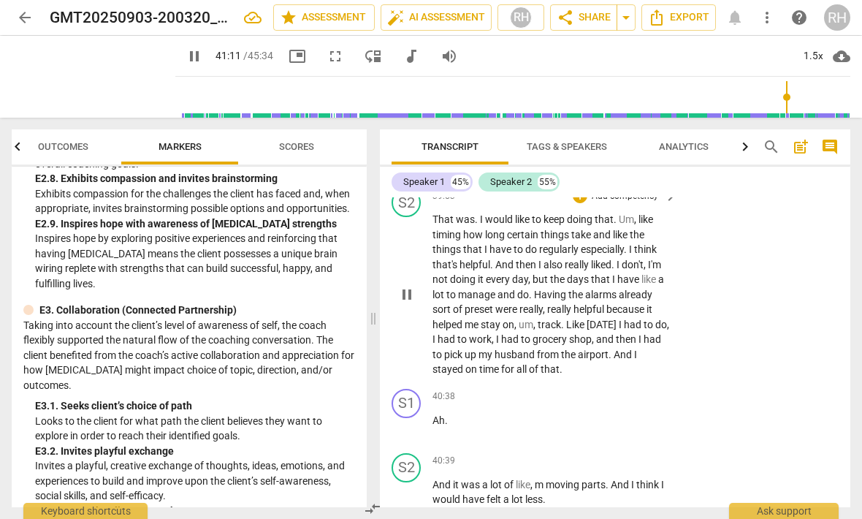
scroll to position [11857, 0]
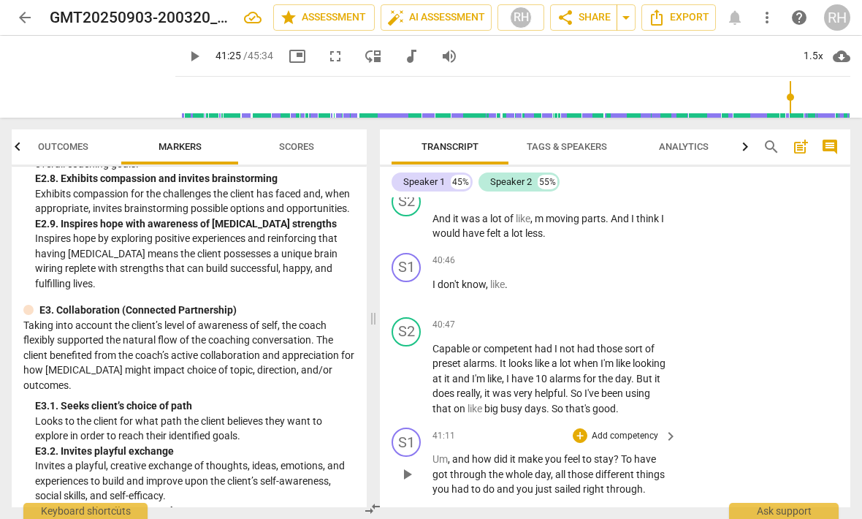
scroll to position [11806, 0]
click at [583, 428] on div "+" at bounding box center [580, 435] width 15 height 15
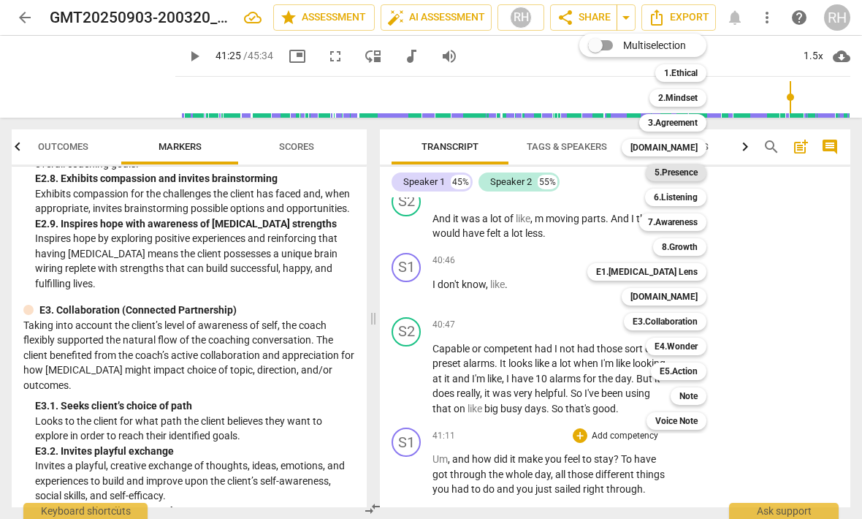
click at [690, 174] on b "5.Presence" at bounding box center [676, 173] width 43 height 18
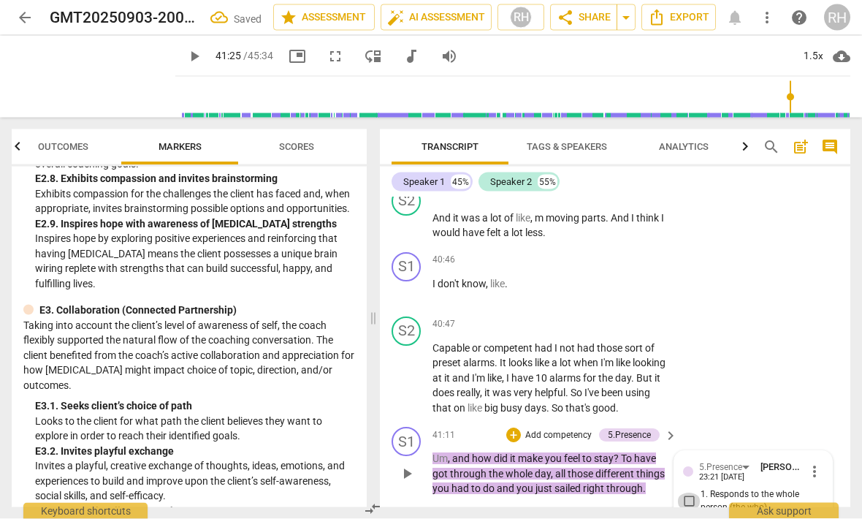
click at [690, 493] on input "1. Responds to the whole person (the who)" at bounding box center [688, 502] width 23 height 18
click at [515, 428] on div "+" at bounding box center [513, 435] width 15 height 15
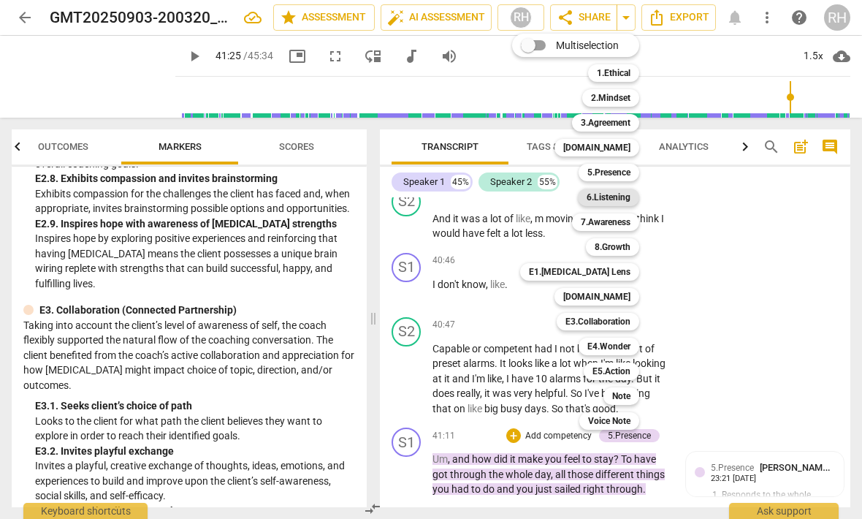
click at [612, 199] on b "6.Listening" at bounding box center [609, 198] width 44 height 18
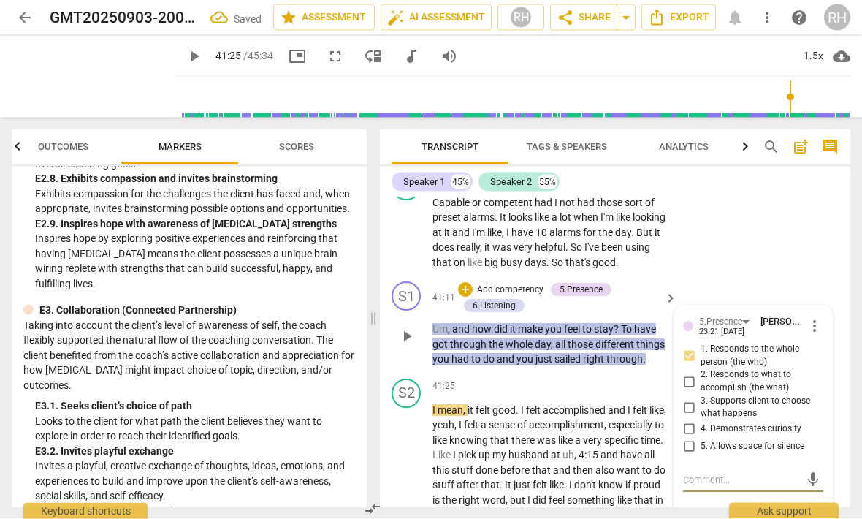
scroll to position [11951, 0]
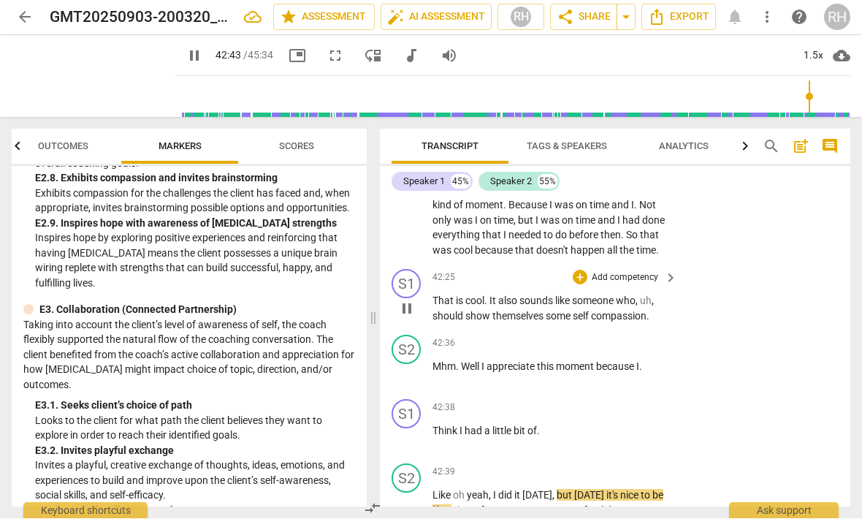
scroll to position [12291, 0]
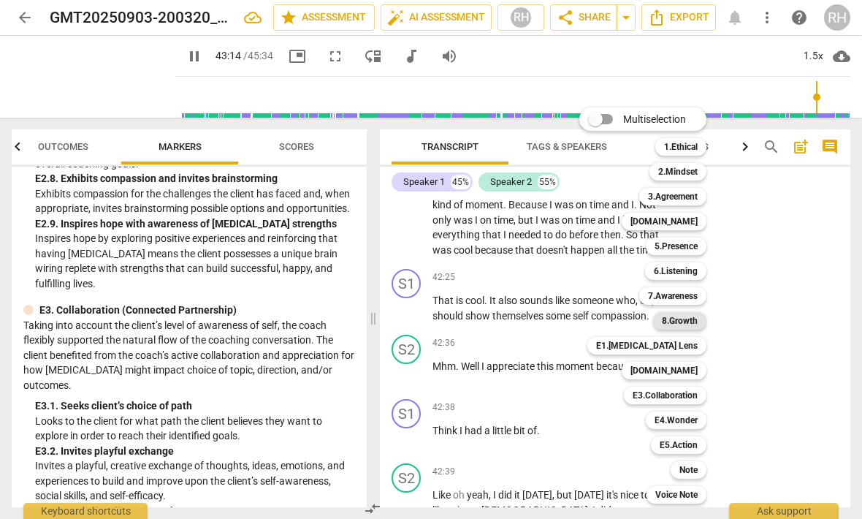
click at [692, 329] on b "8.Growth" at bounding box center [680, 321] width 36 height 18
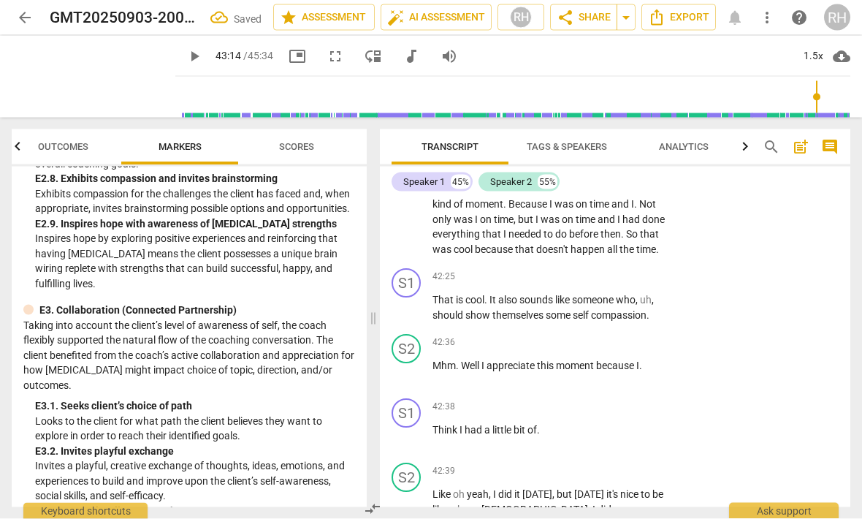
scroll to position [12632, 0]
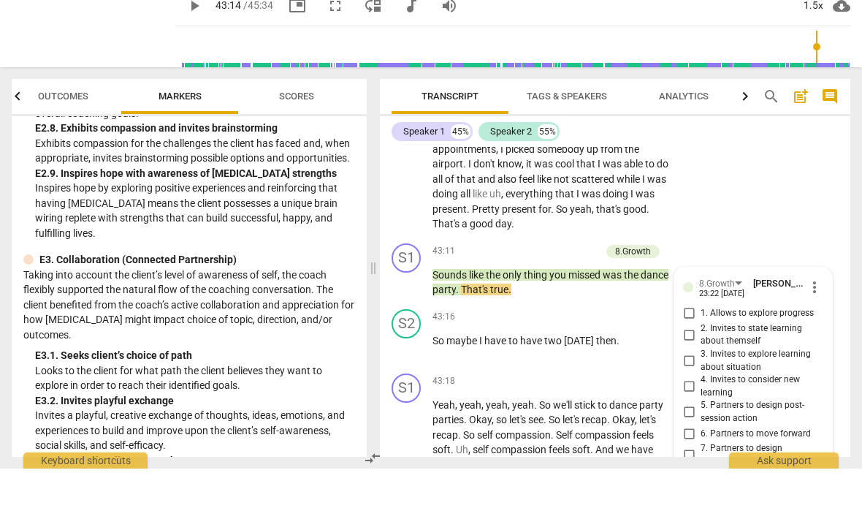
click at [0, 0] on html "arrow_back GMT20250903-200320_Recording_640x360 Saved edit star Assessment auto…" at bounding box center [431, 0] width 862 height 0
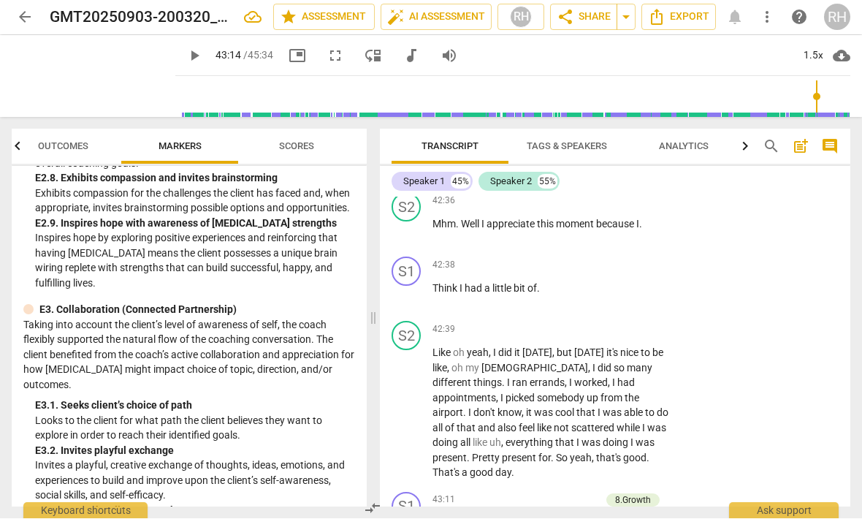
scroll to position [12436, 0]
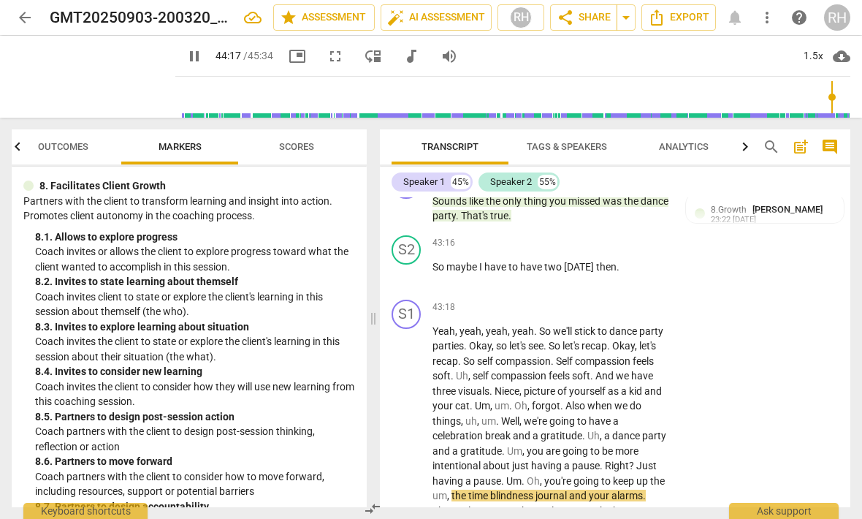
scroll to position [1721, 0]
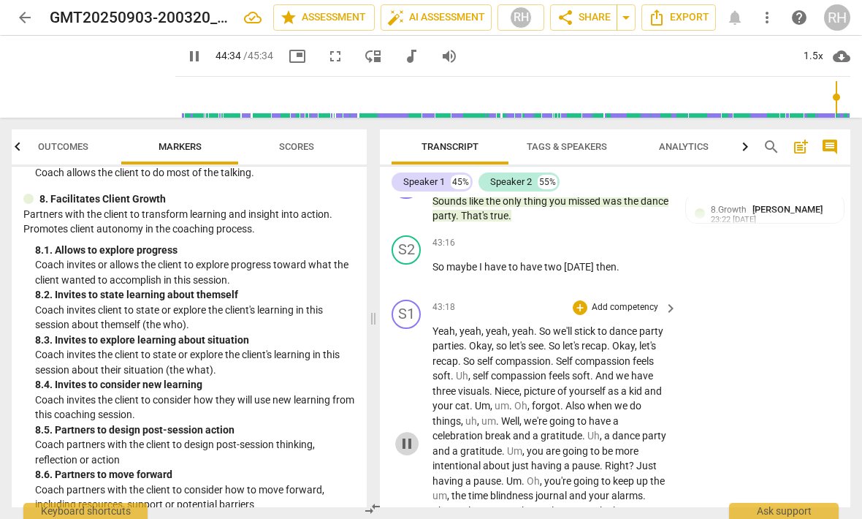
click at [411, 435] on span "pause" at bounding box center [407, 444] width 18 height 18
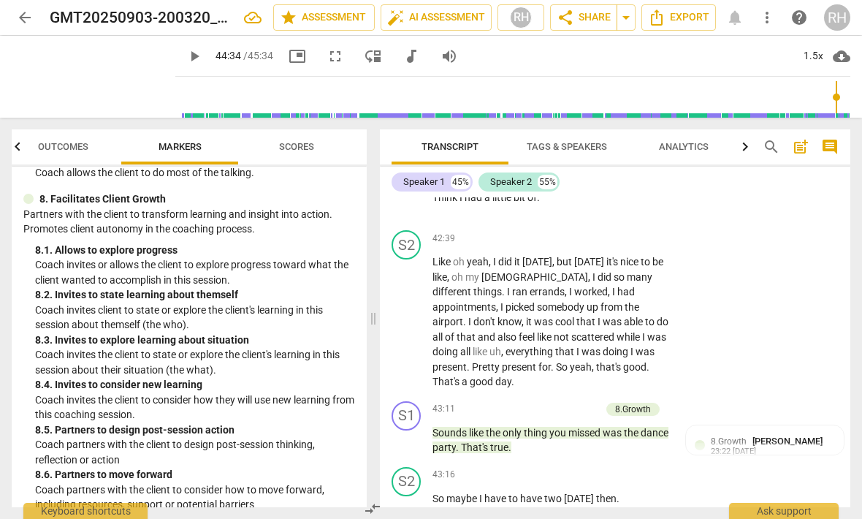
scroll to position [12525, 0]
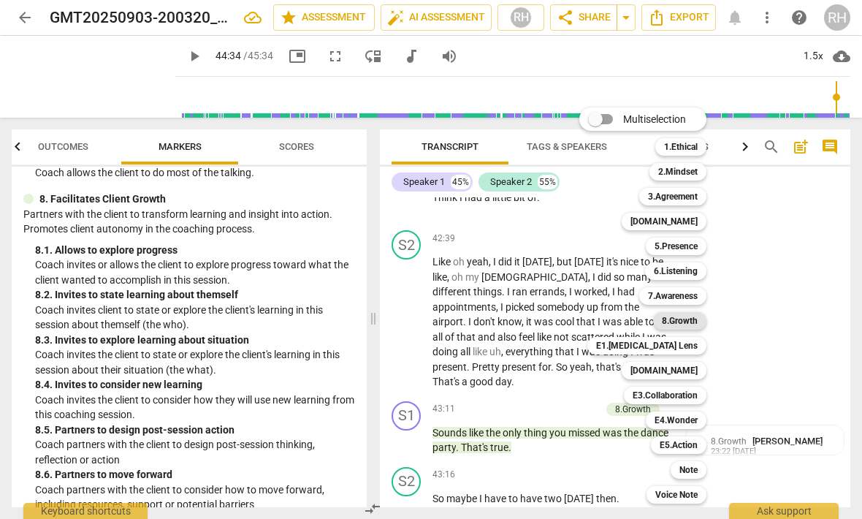
click at [695, 323] on b "8.Growth" at bounding box center [680, 321] width 36 height 18
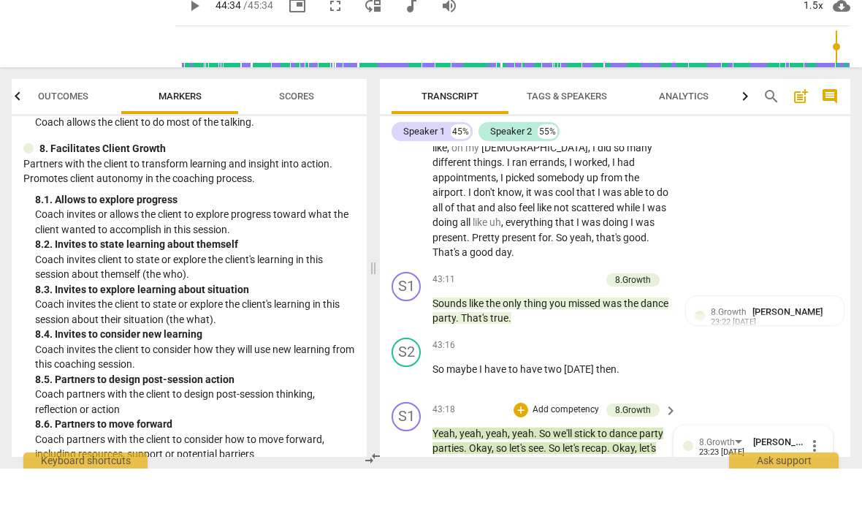
scroll to position [12612, 0]
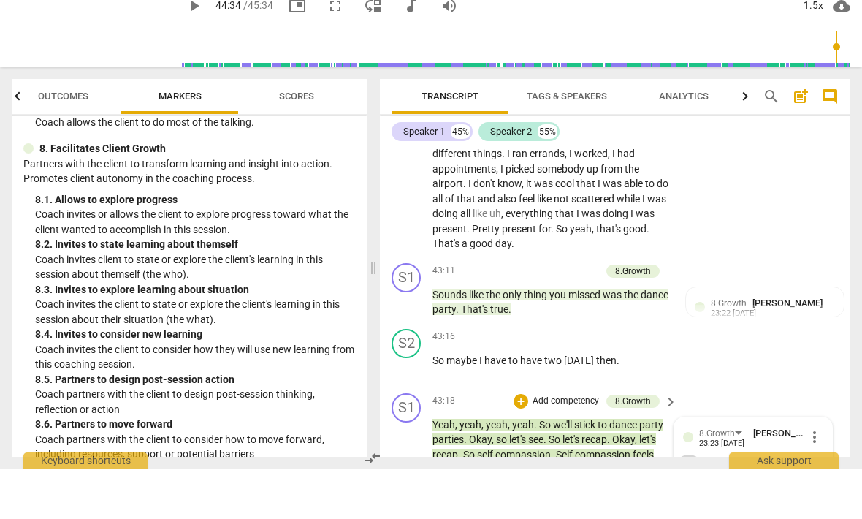
click at [691, 505] on input "1. Allows to explore progress" at bounding box center [688, 514] width 23 height 18
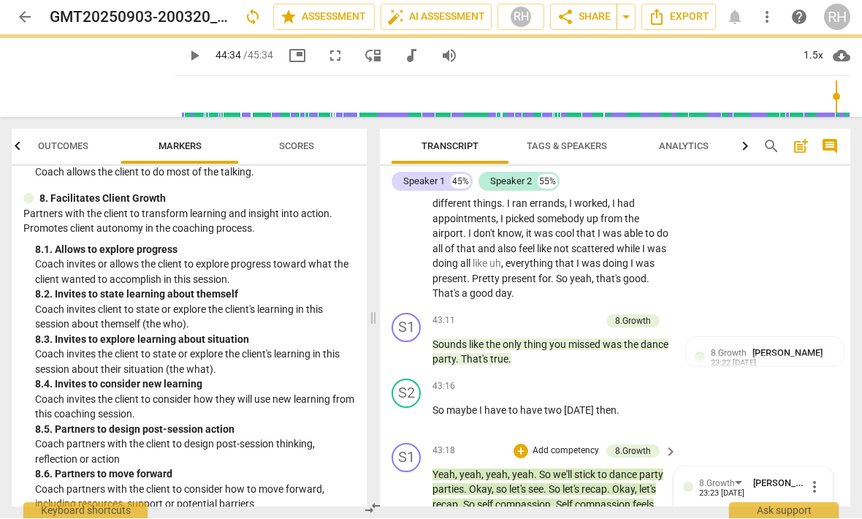
click at [693, 505] on input "1. Allows to explore progress" at bounding box center [688, 514] width 23 height 18
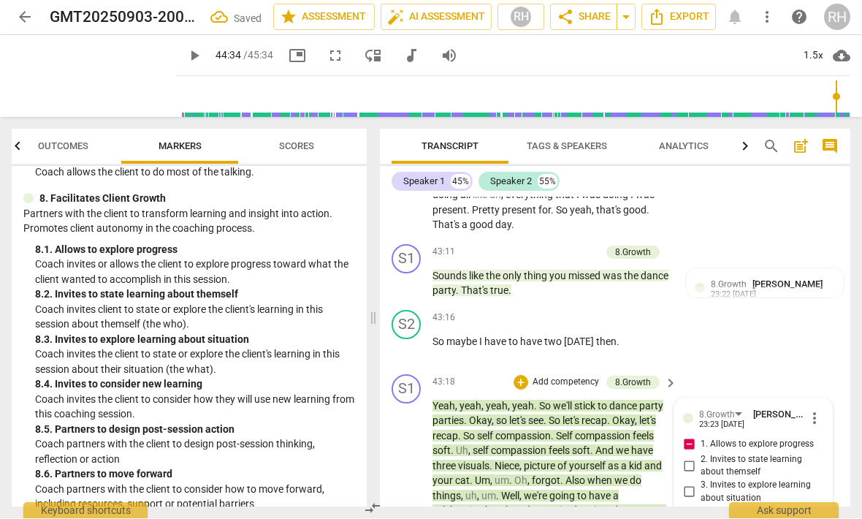
scroll to position [12695, 0]
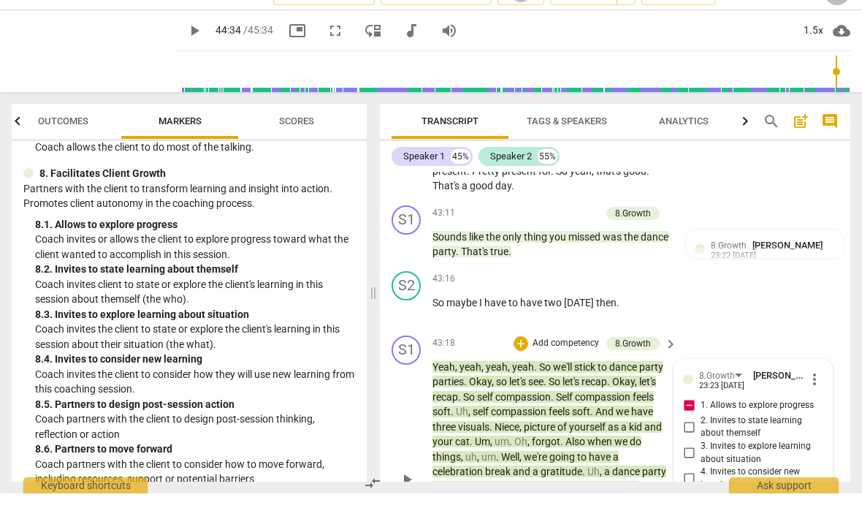
scroll to position [12, 0]
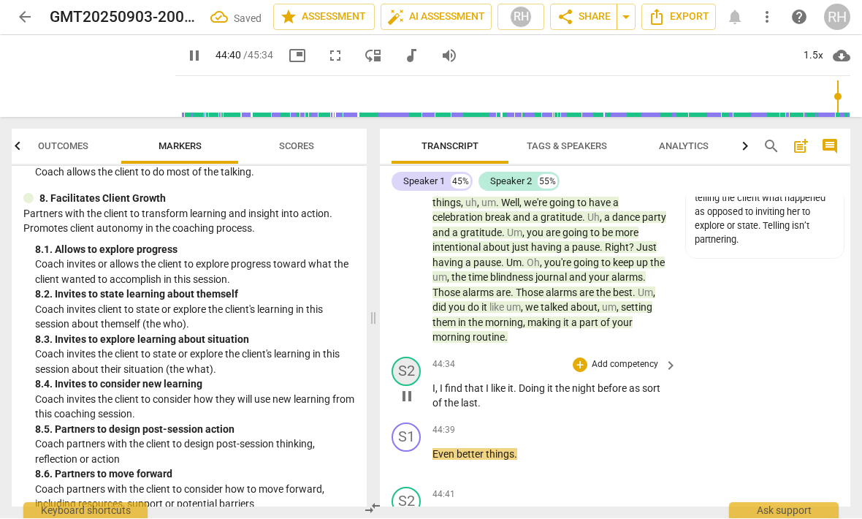
scroll to position [12972, 0]
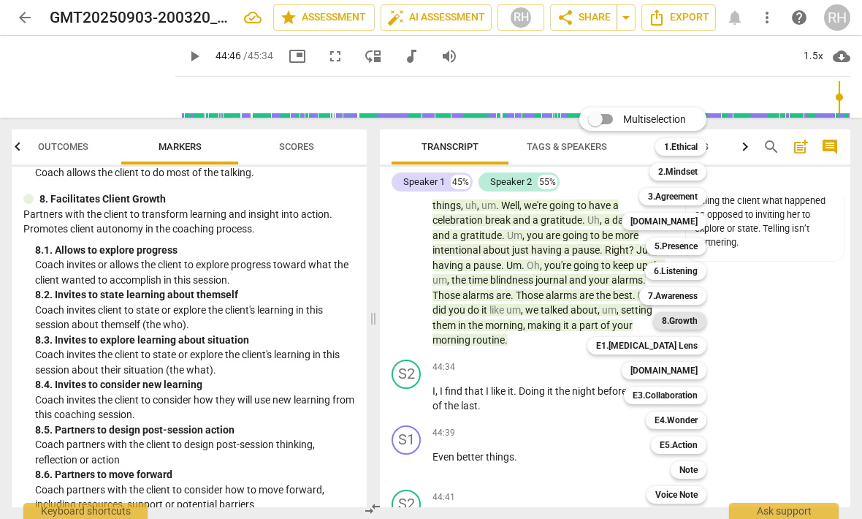
click at [680, 324] on b "8.Growth" at bounding box center [680, 321] width 36 height 18
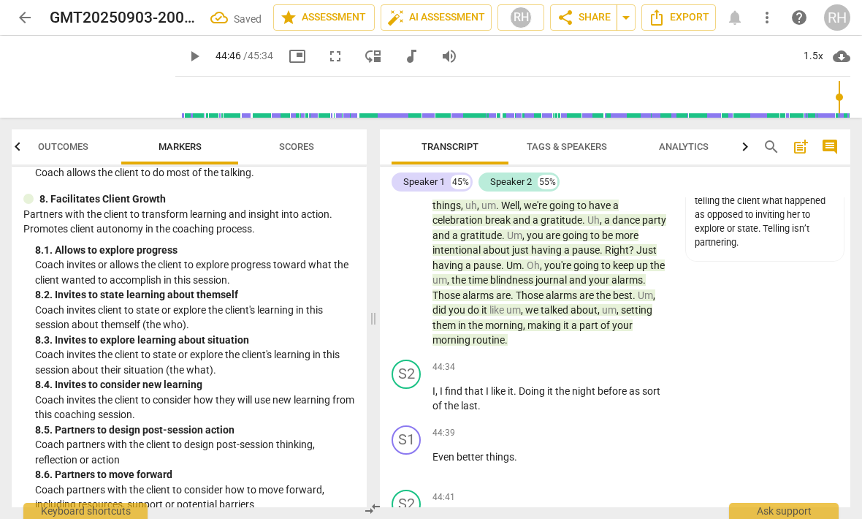
scroll to position [13225, 0]
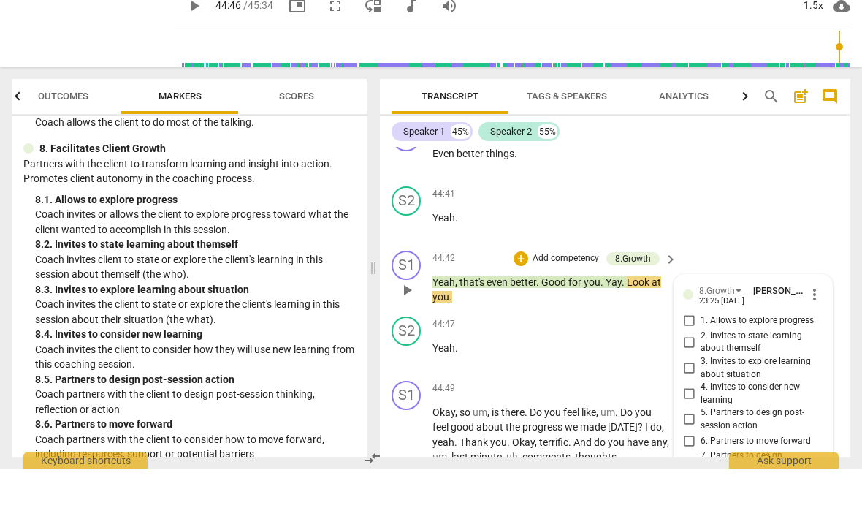
click at [690, 461] on input "5. Partners to design post-session action" at bounding box center [688, 470] width 23 height 18
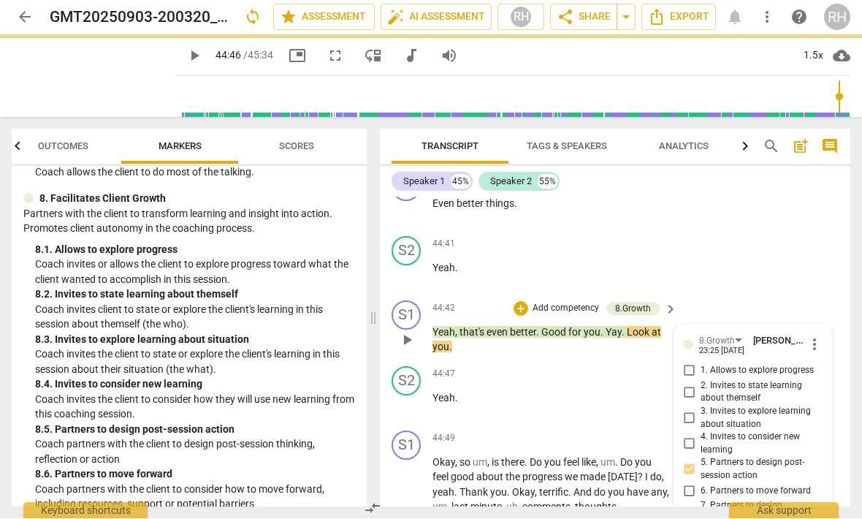
click at [691, 482] on input "6. Partners to move forward" at bounding box center [688, 491] width 23 height 18
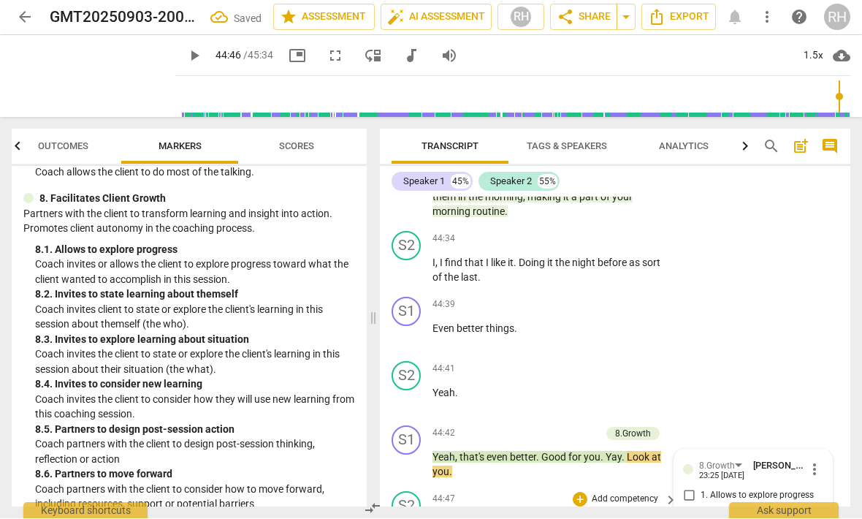
scroll to position [13113, 0]
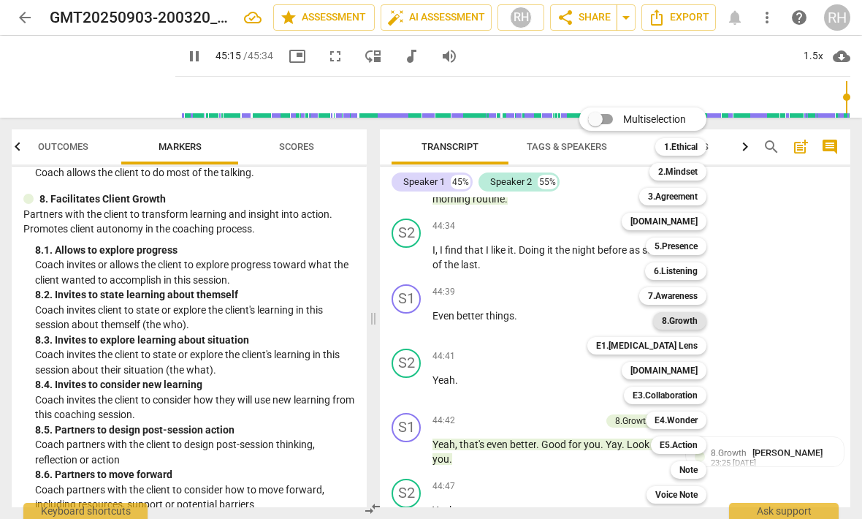
click at [686, 324] on b "8.Growth" at bounding box center [680, 321] width 36 height 18
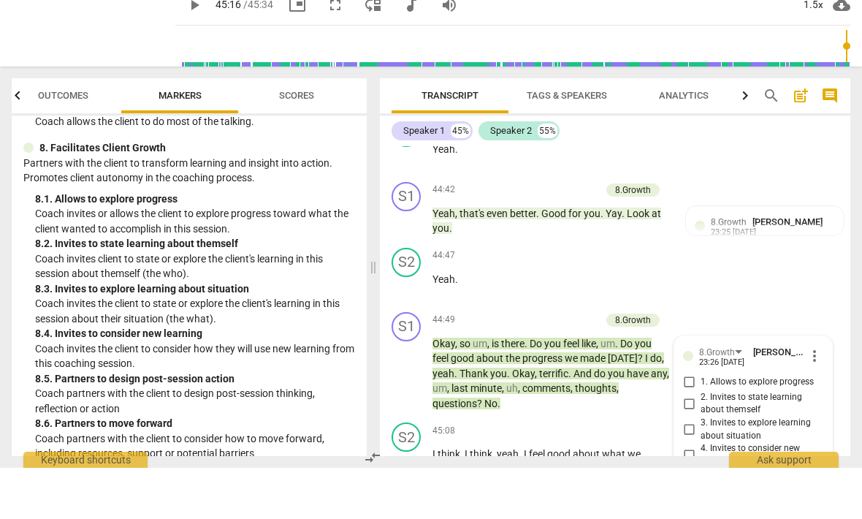
scroll to position [1, 0]
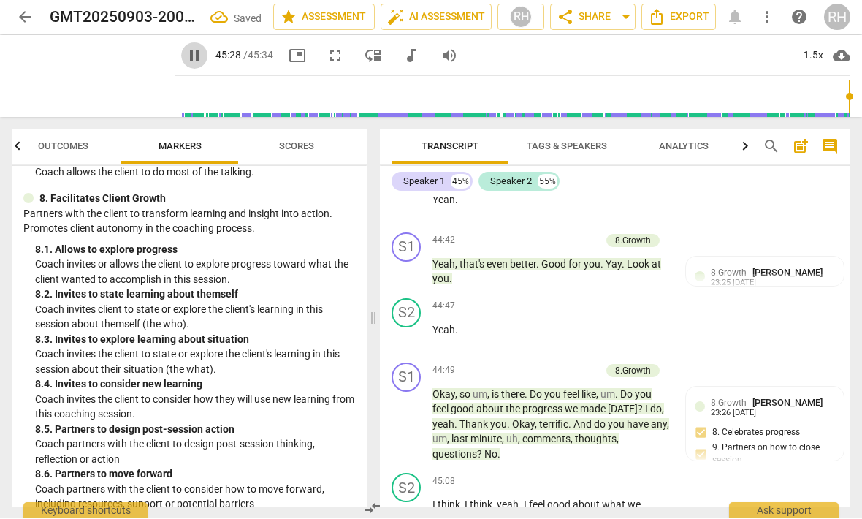
click at [186, 60] on span "pause" at bounding box center [195, 56] width 18 height 18
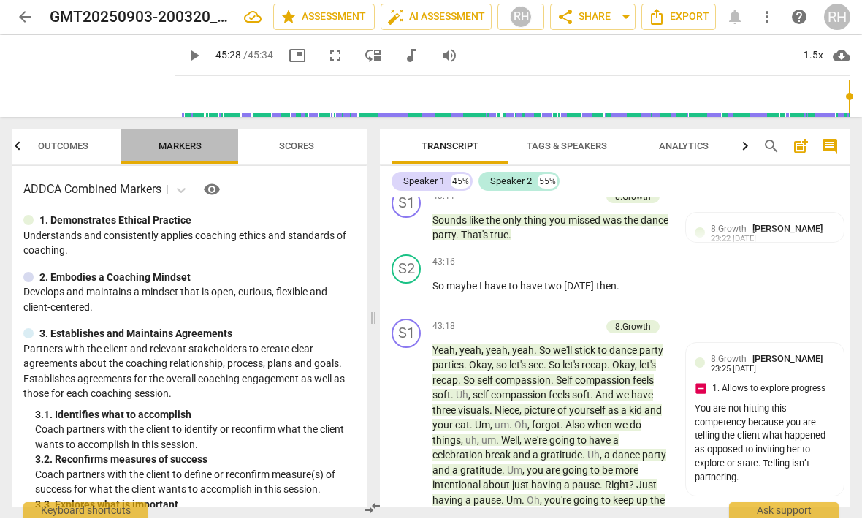
click at [182, 147] on span "Markers" at bounding box center [180, 146] width 43 height 11
click at [303, 148] on span "Scores" at bounding box center [296, 146] width 35 height 11
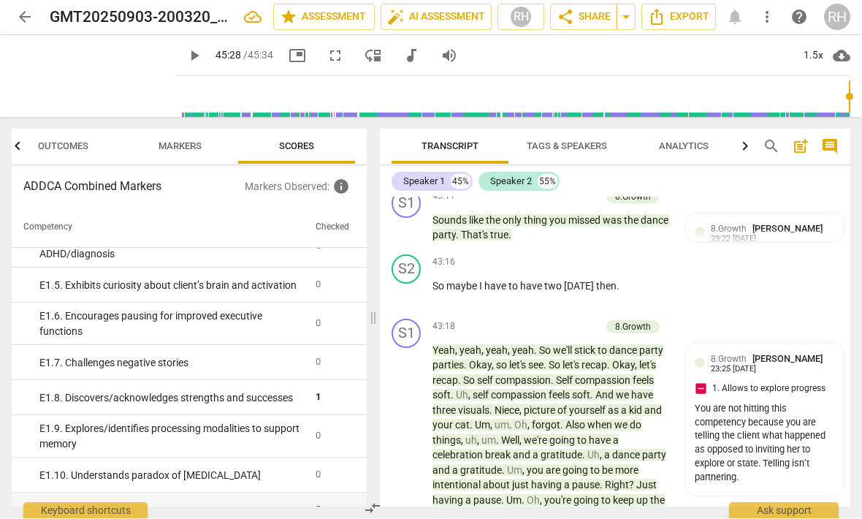
scroll to position [1757, 0]
